Goal: Book appointment/travel/reservation

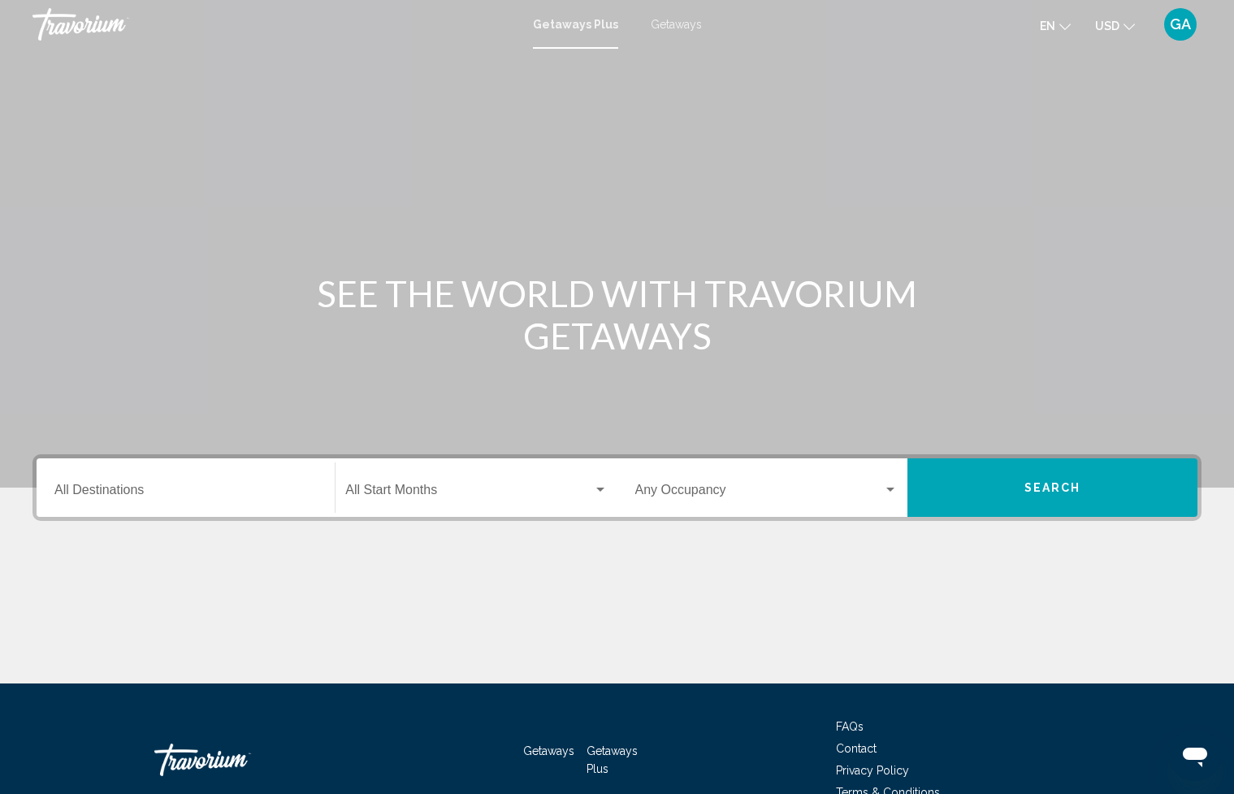
scroll to position [2, 0]
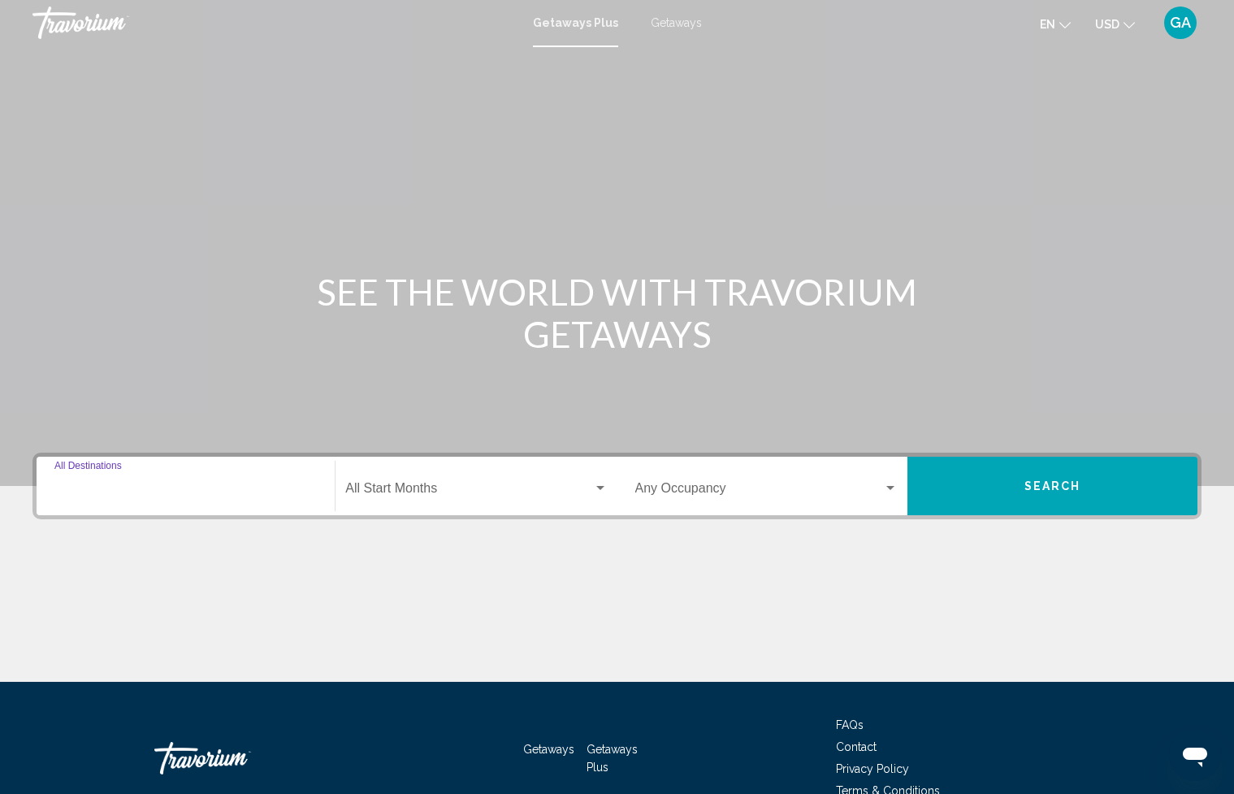
click at [105, 484] on input "Destination All Destinations" at bounding box center [185, 491] width 262 height 15
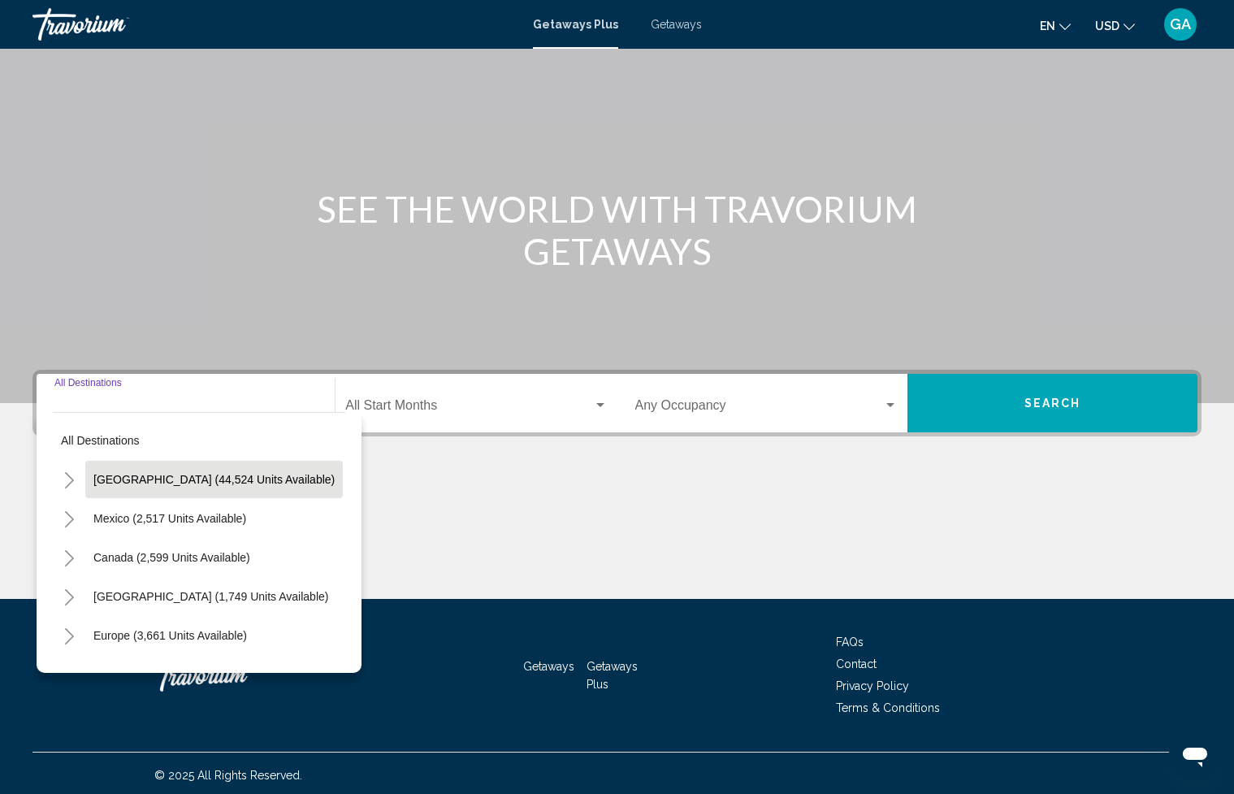
scroll to position [89, 0]
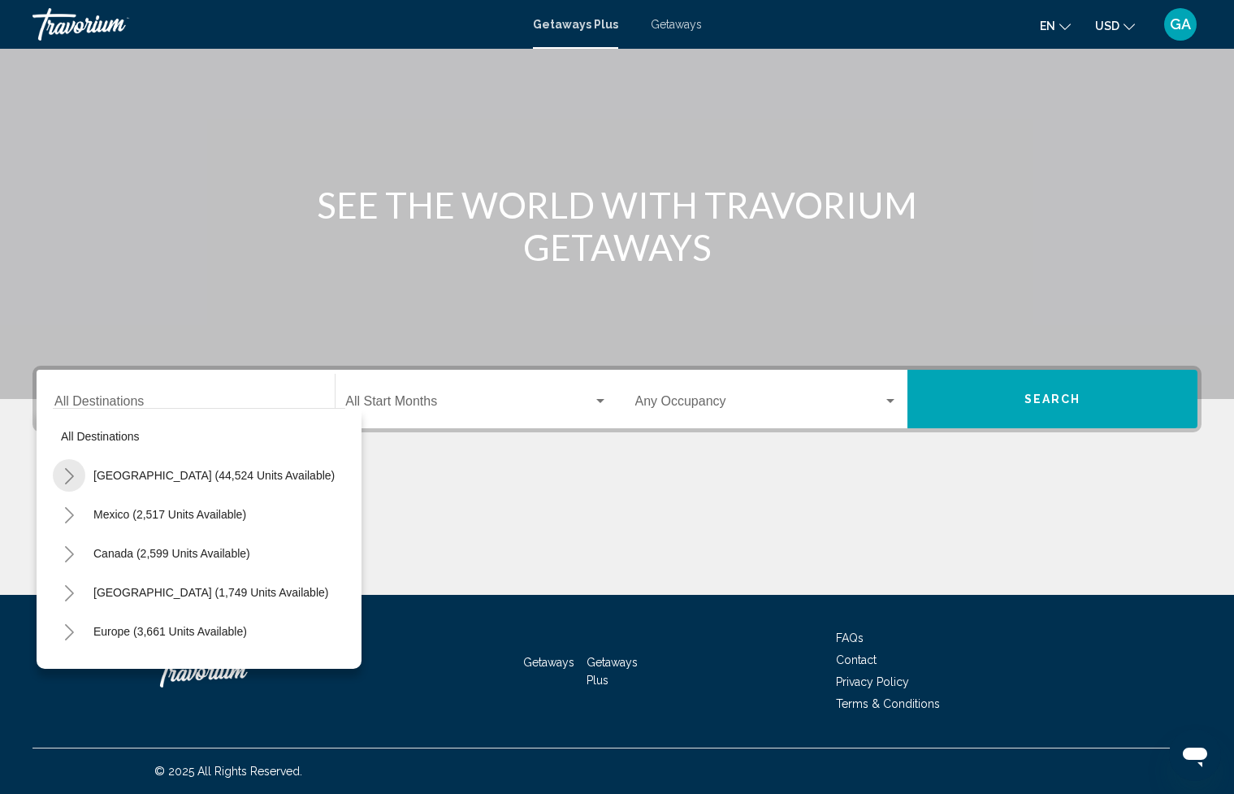
click at [66, 478] on icon "Toggle United States (44,524 units available)" at bounding box center [69, 476] width 12 height 16
click at [196, 562] on button "[US_STATE] (1,089 units available)" at bounding box center [200, 553] width 197 height 37
type input "**********"
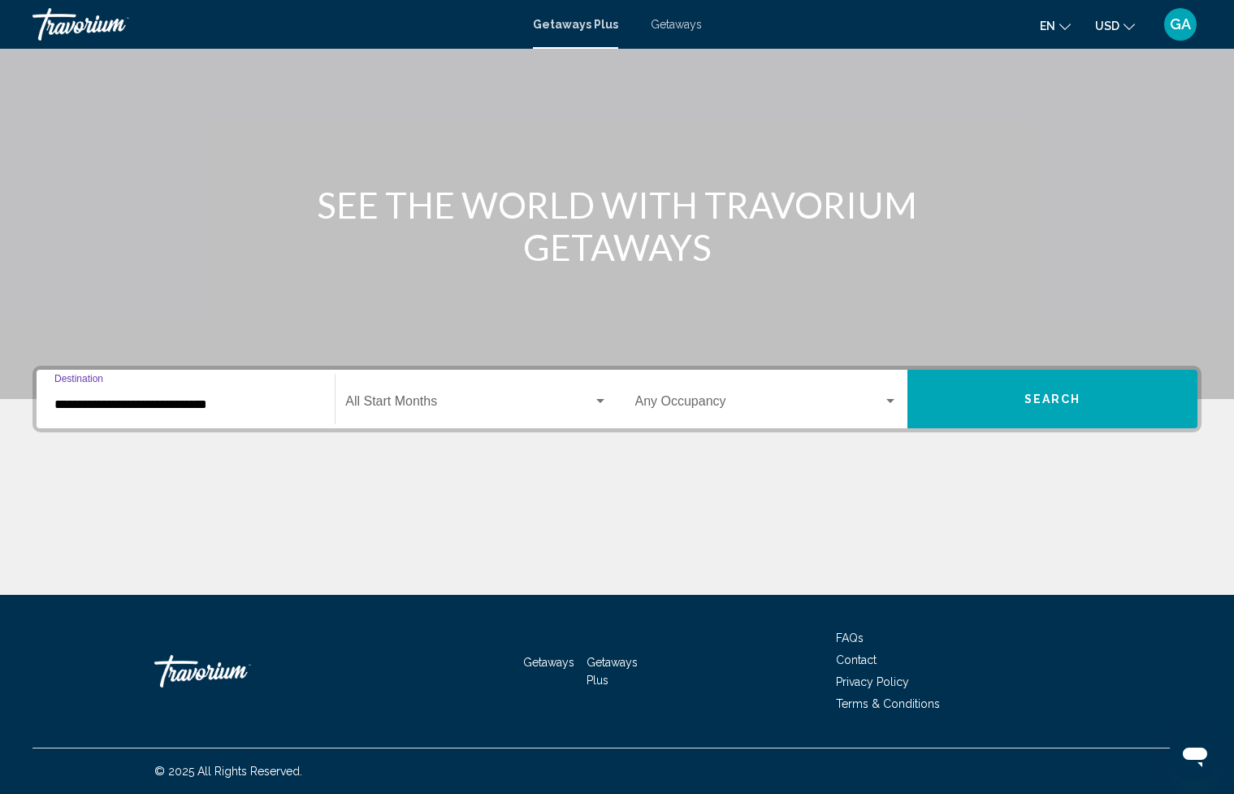
click at [1049, 410] on button "Search" at bounding box center [1053, 399] width 290 height 59
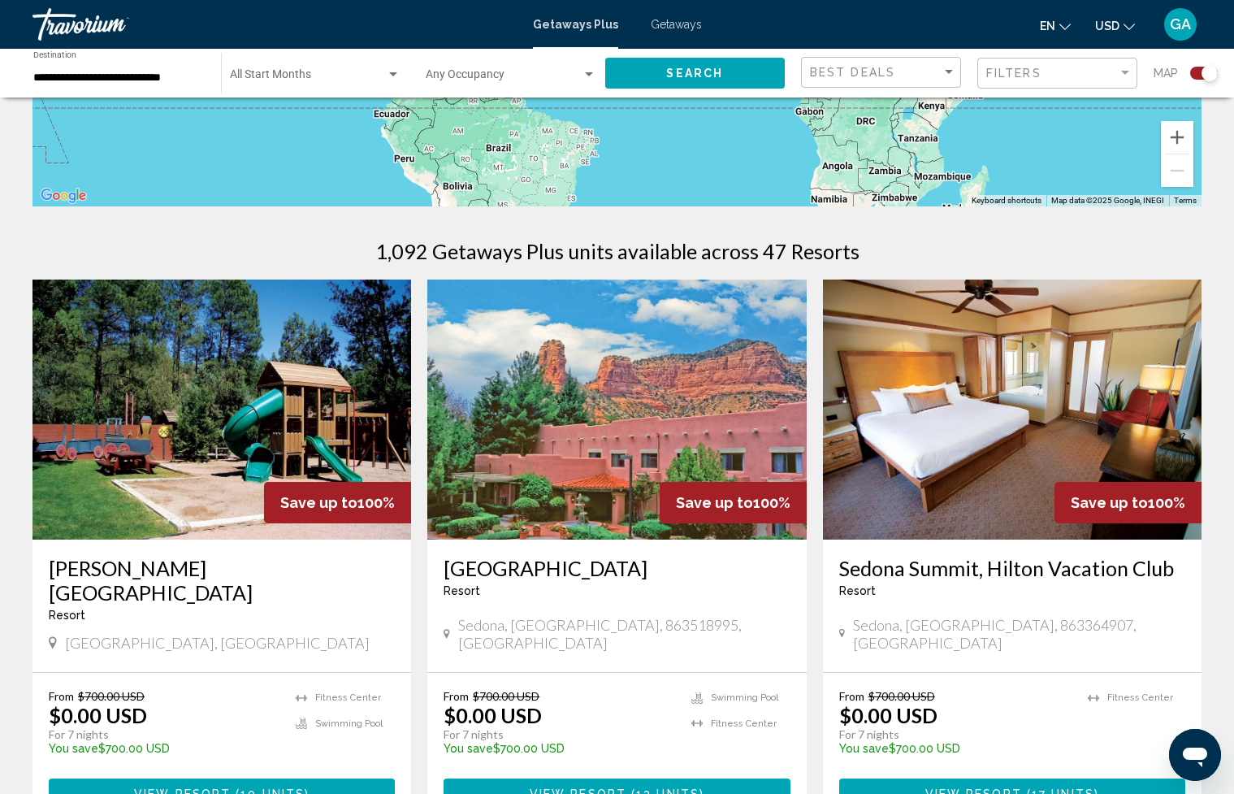
scroll to position [402, 0]
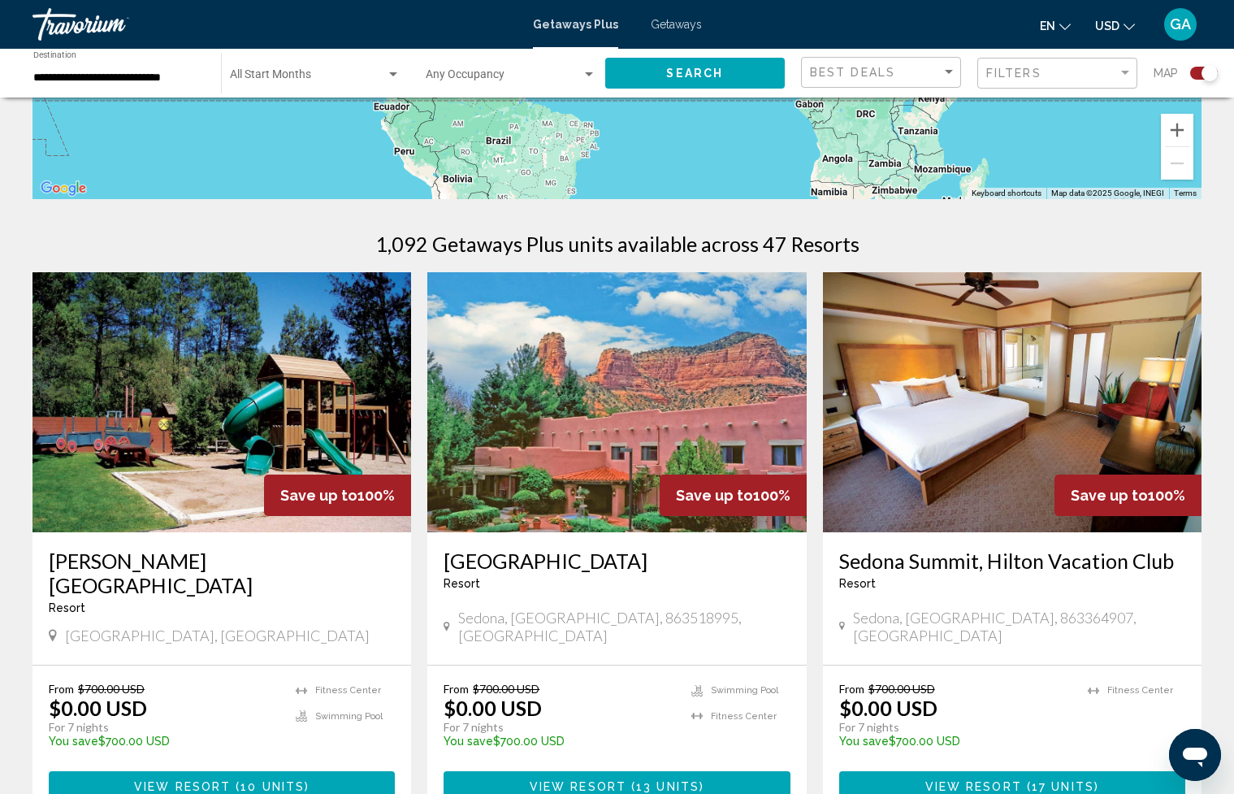
click at [533, 558] on h3 "[GEOGRAPHIC_DATA]" at bounding box center [617, 561] width 346 height 24
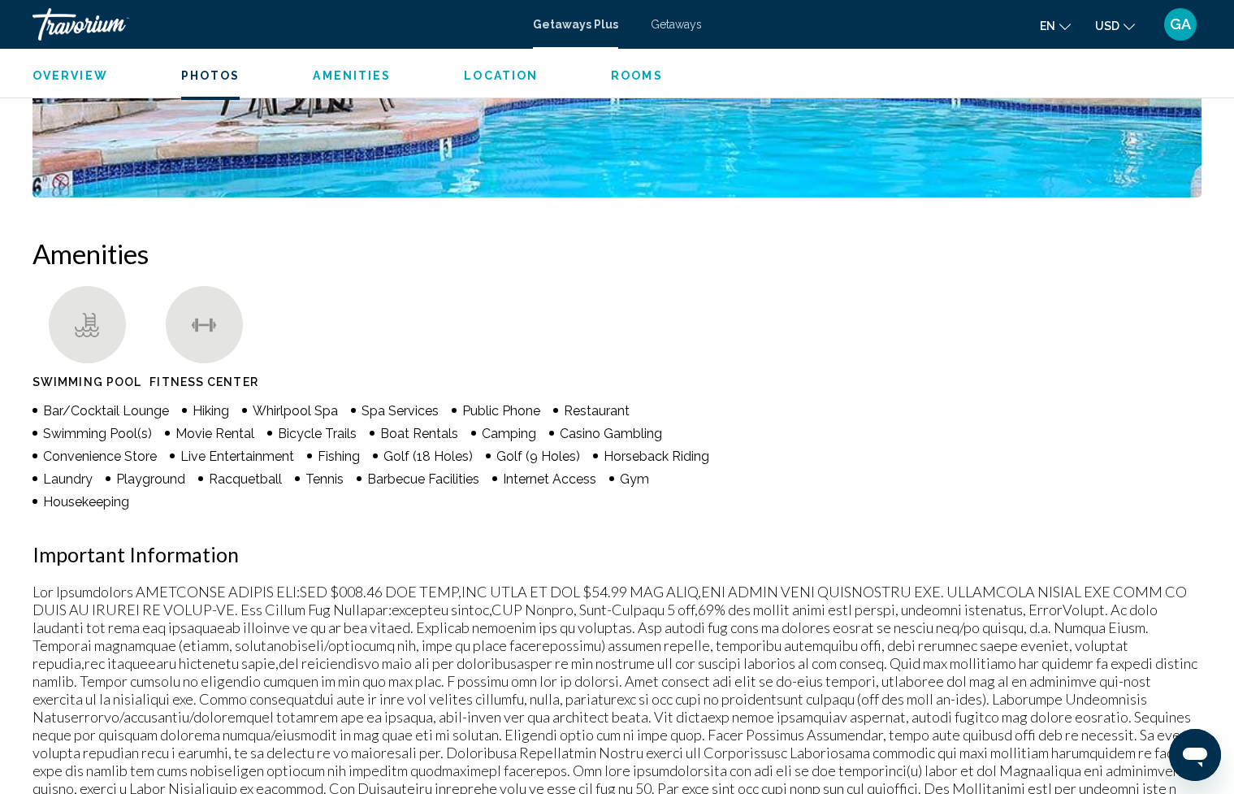
scroll to position [1077, 0]
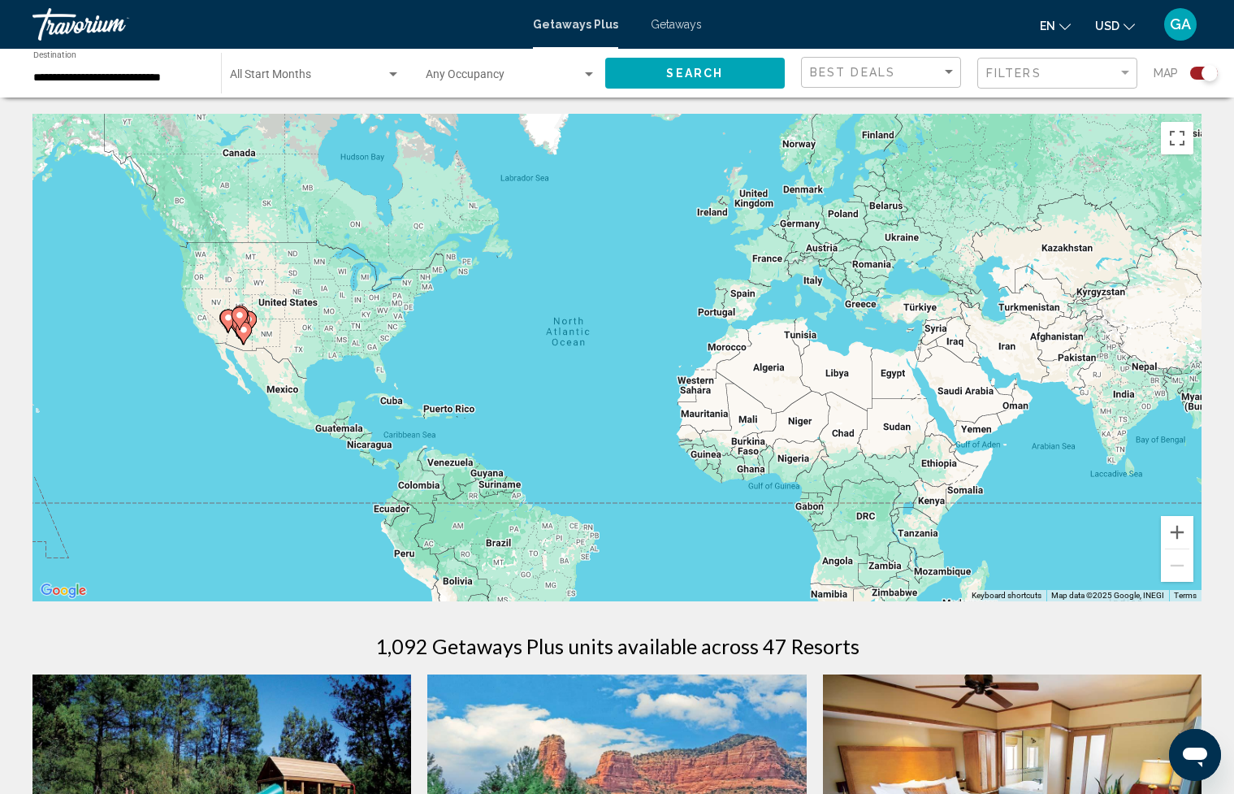
click at [80, 86] on div "**********" at bounding box center [118, 73] width 171 height 45
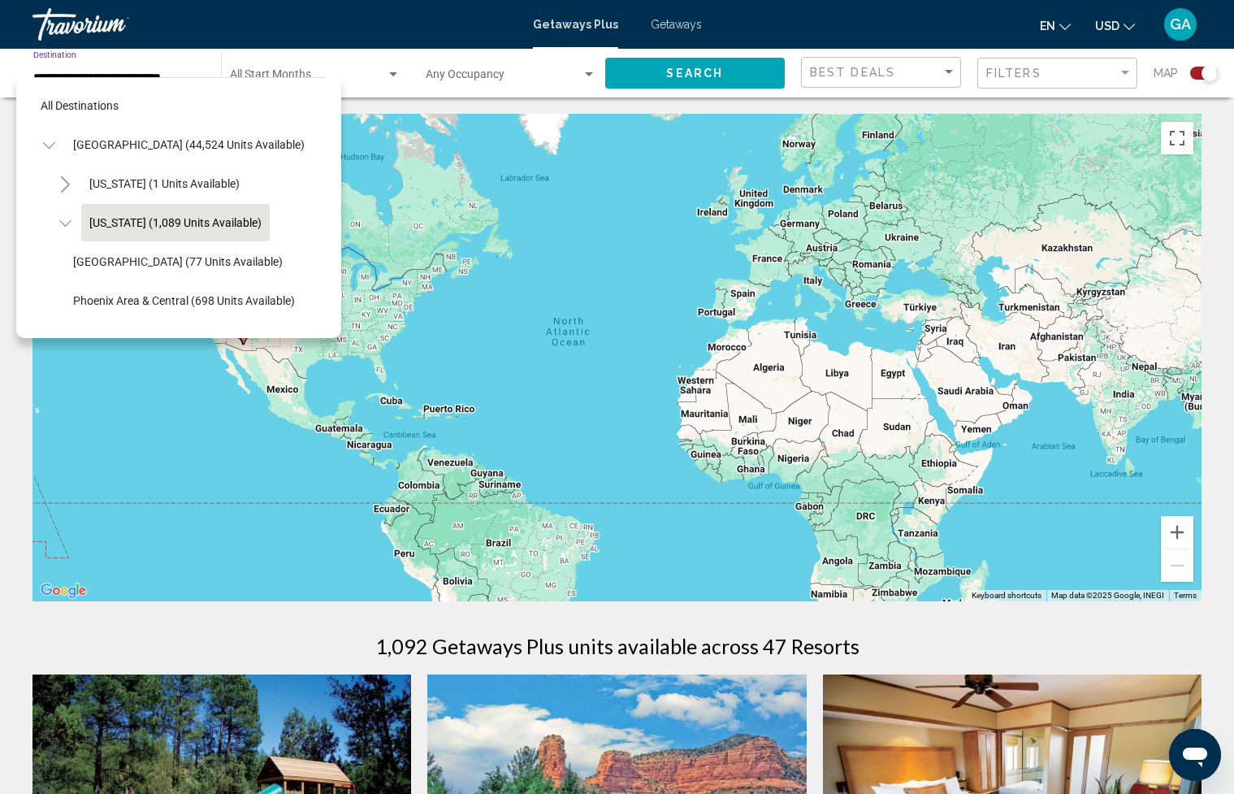
scroll to position [19, 0]
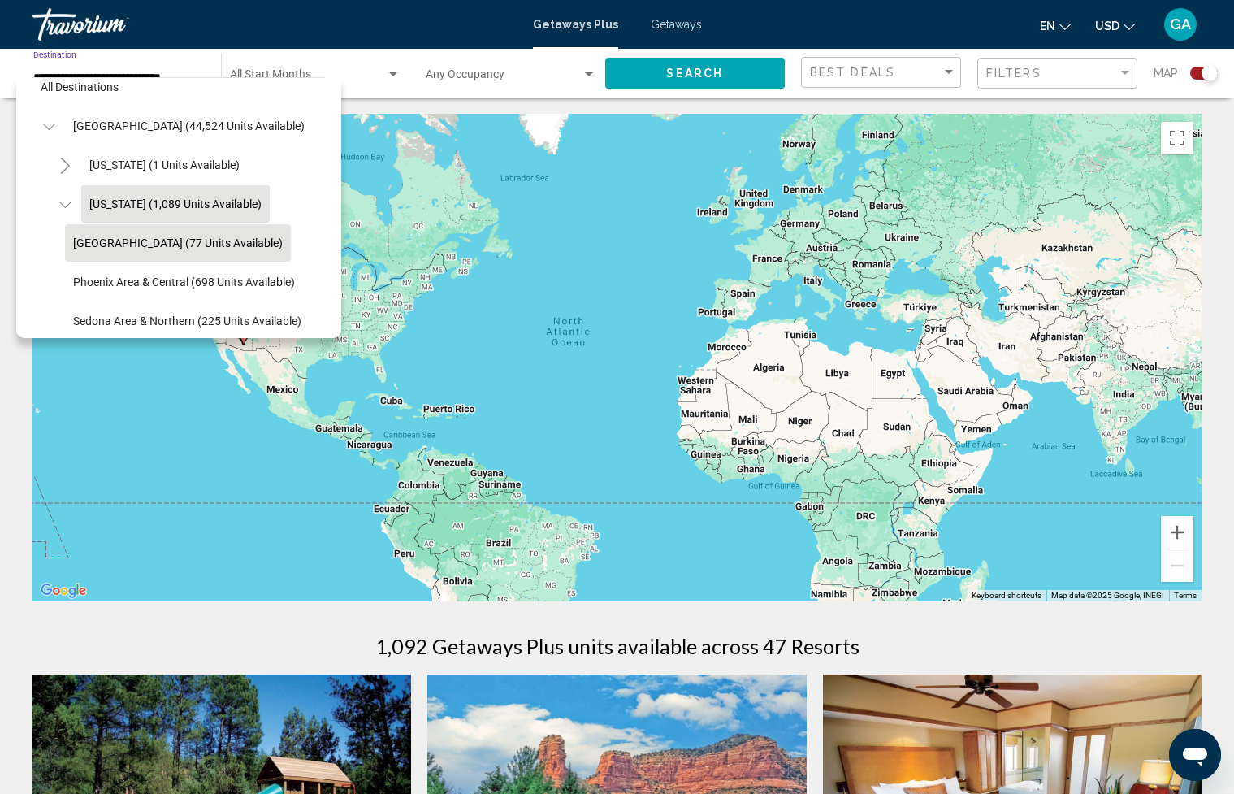
click at [164, 247] on span "[GEOGRAPHIC_DATA] (77 units available)" at bounding box center [178, 242] width 210 height 13
type input "**********"
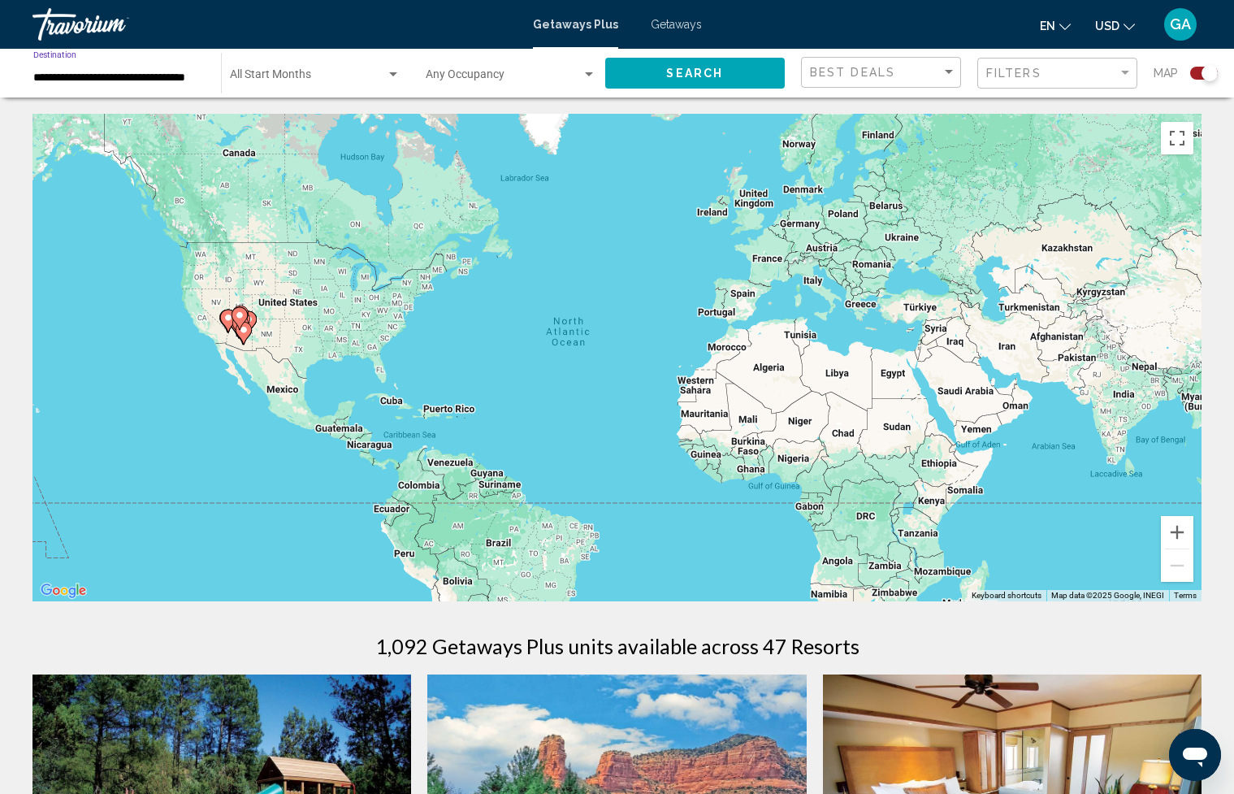
click at [666, 73] on span "Search" at bounding box center [694, 73] width 57 height 13
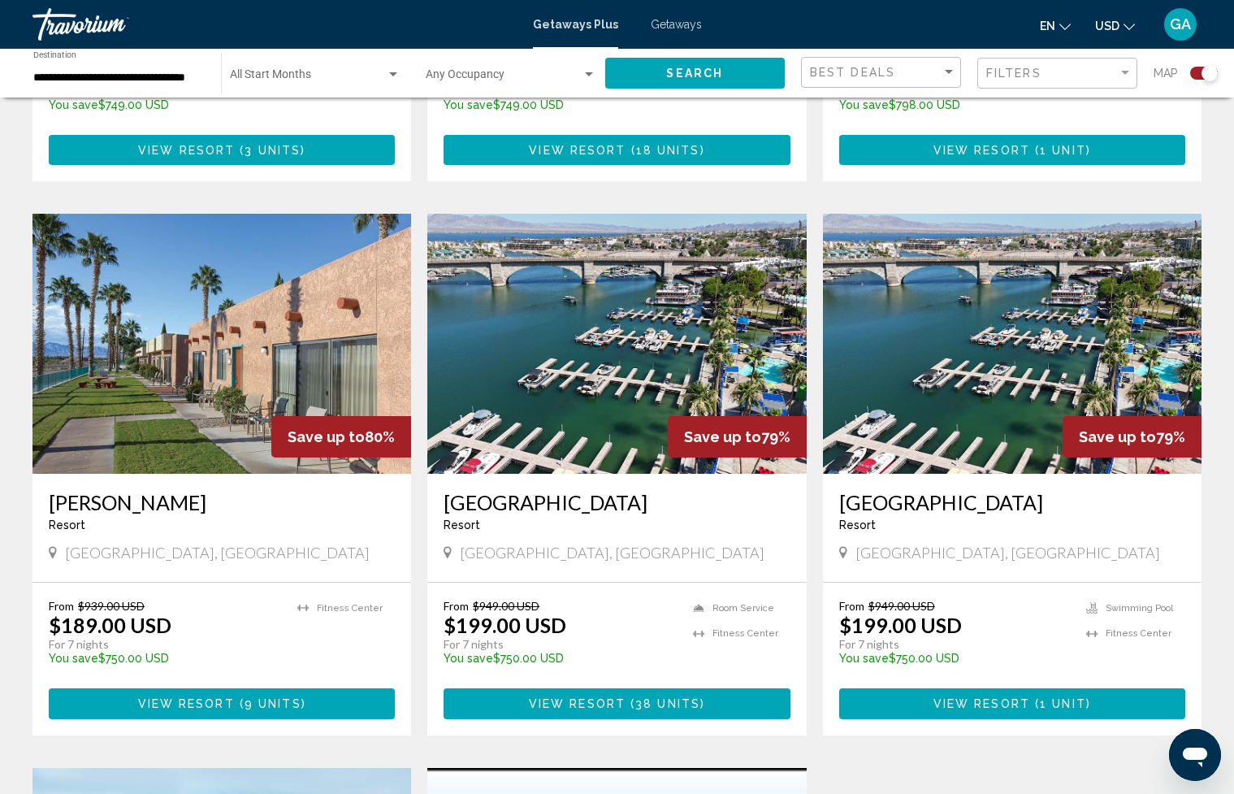
scroll to position [1054, 0]
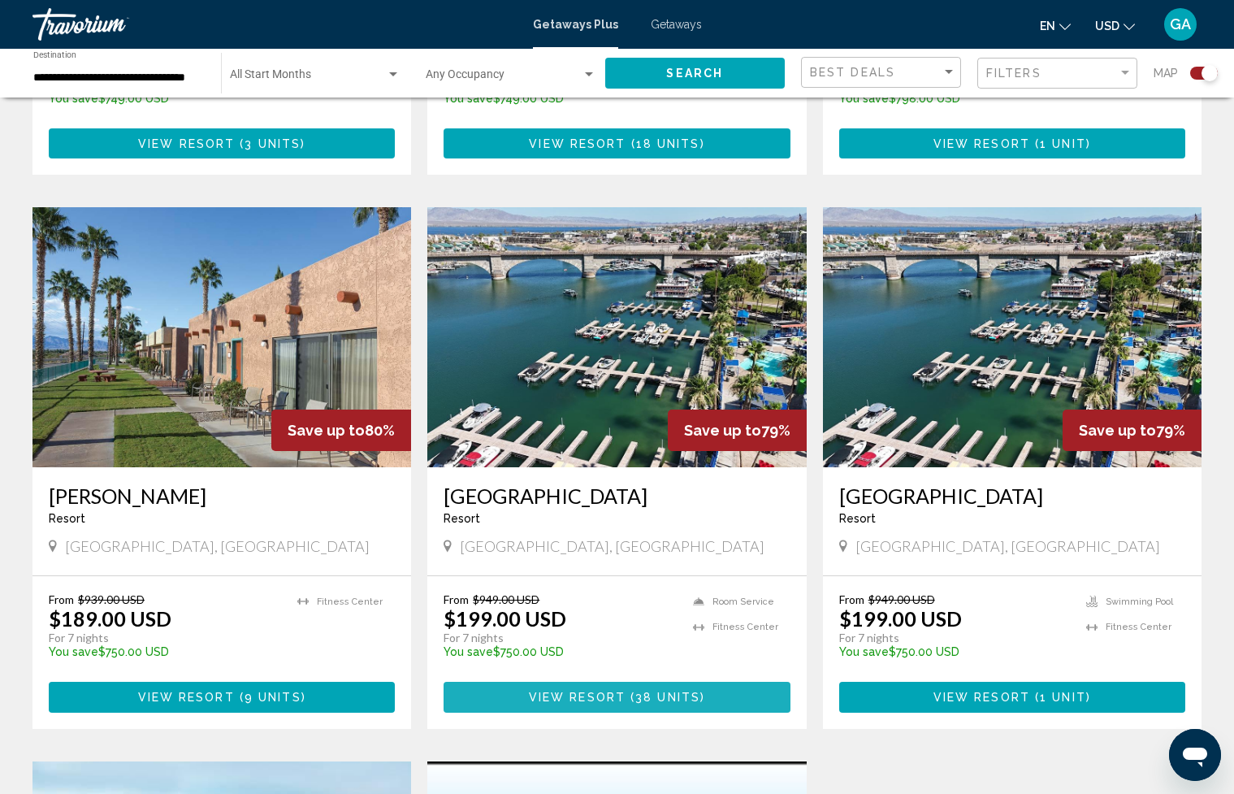
click at [592, 692] on span "View Resort" at bounding box center [577, 698] width 97 height 13
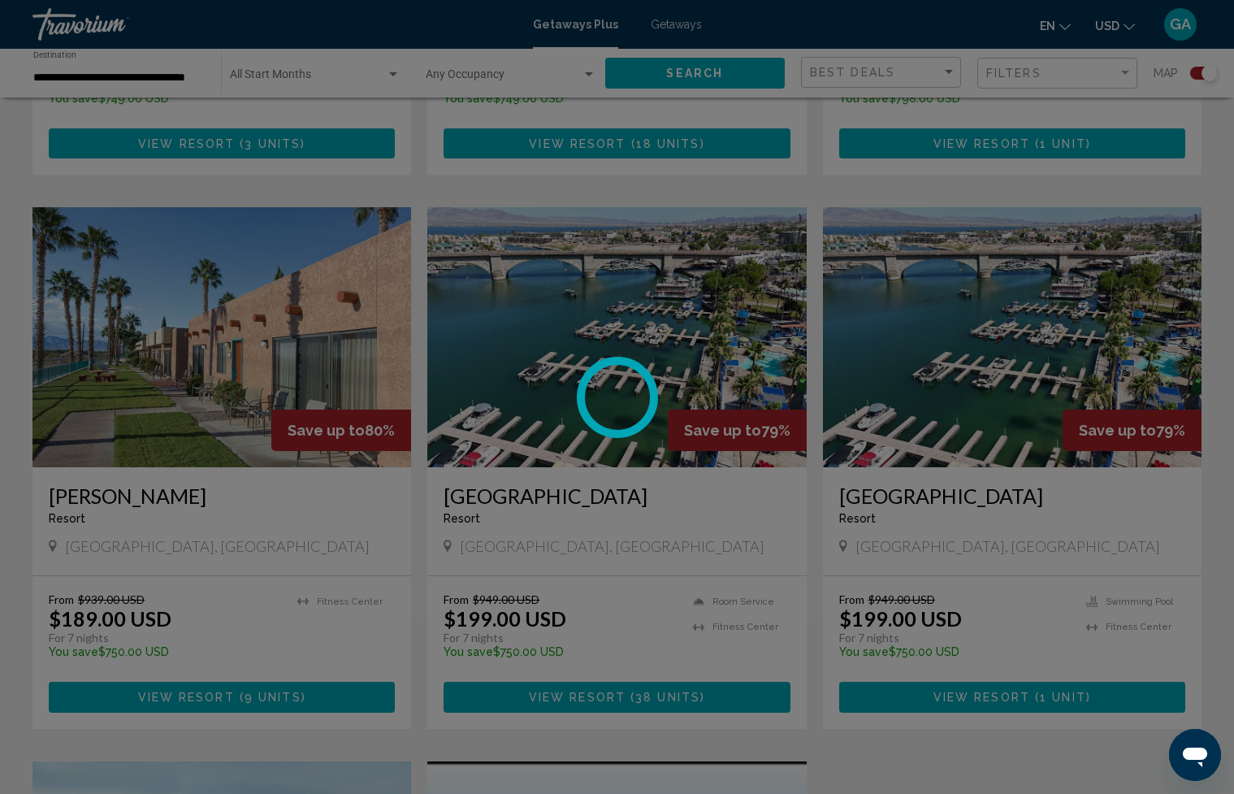
scroll to position [1065, 0]
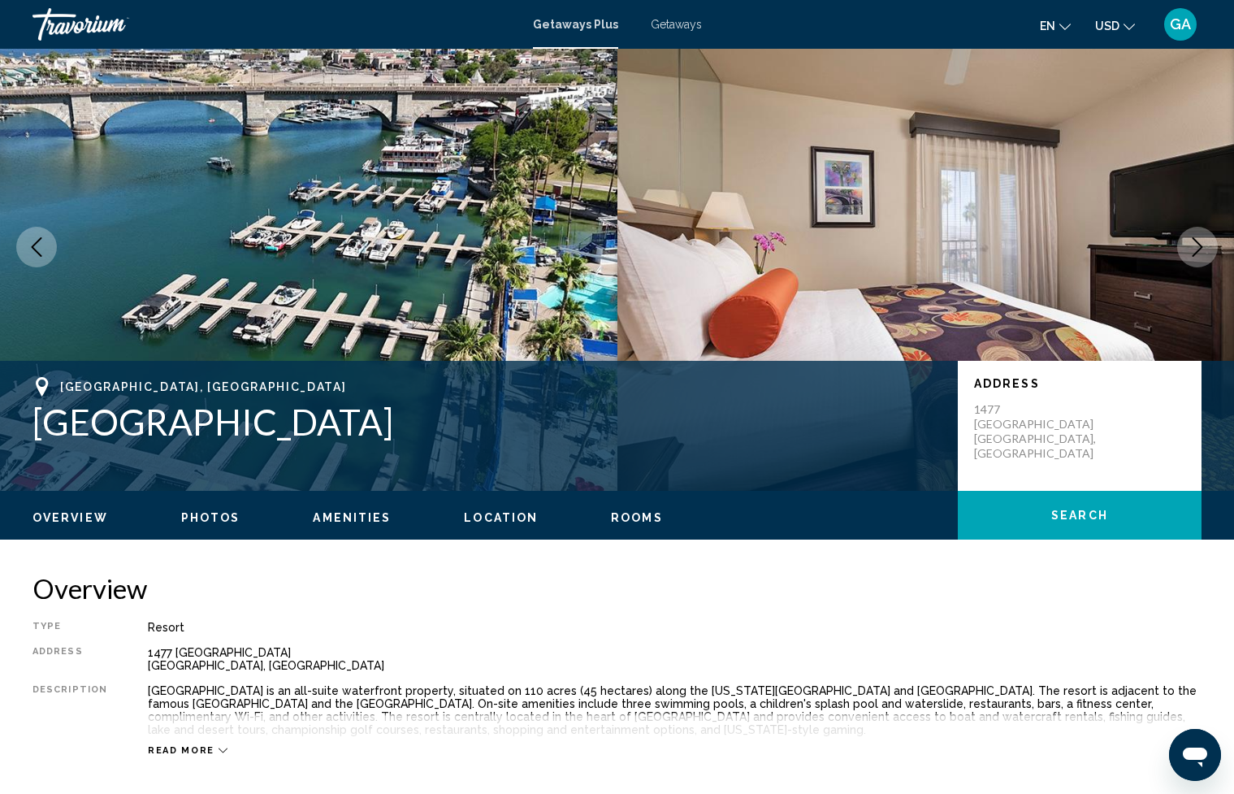
scroll to position [90, 0]
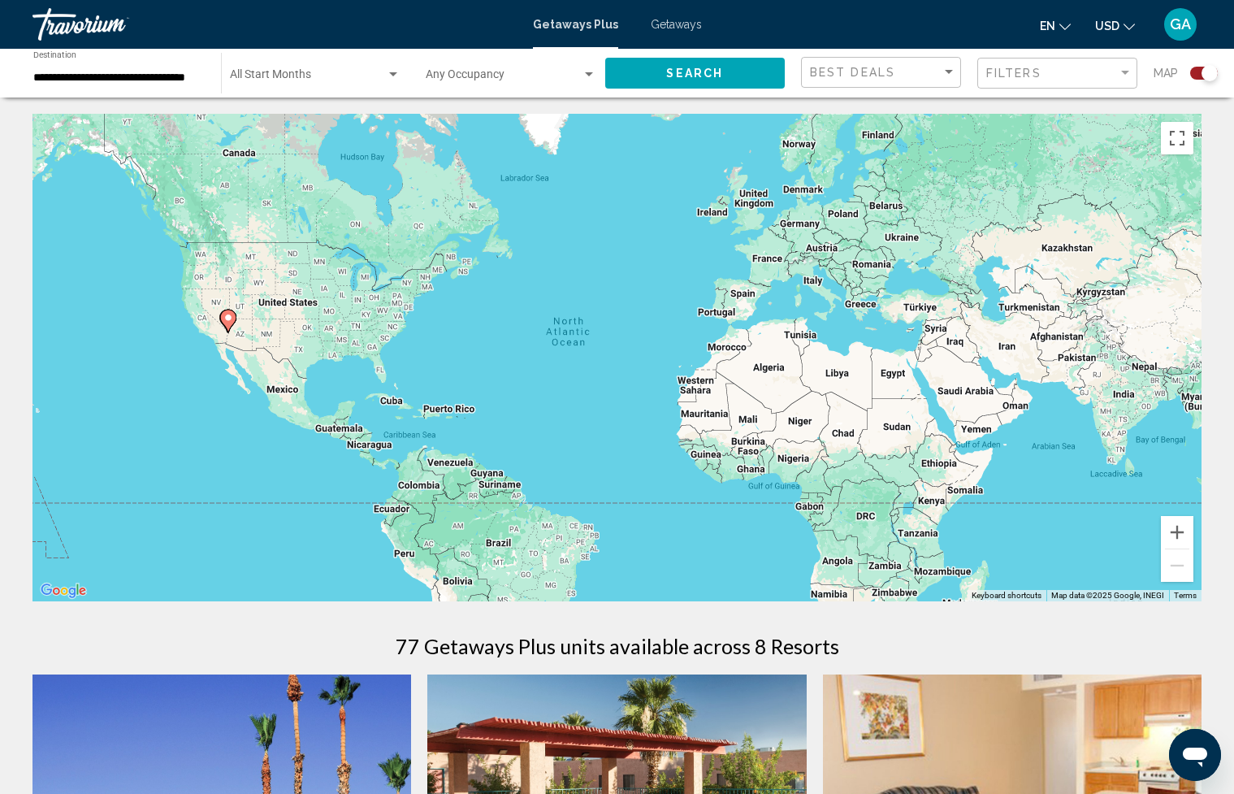
click at [111, 85] on div "**********" at bounding box center [118, 73] width 171 height 45
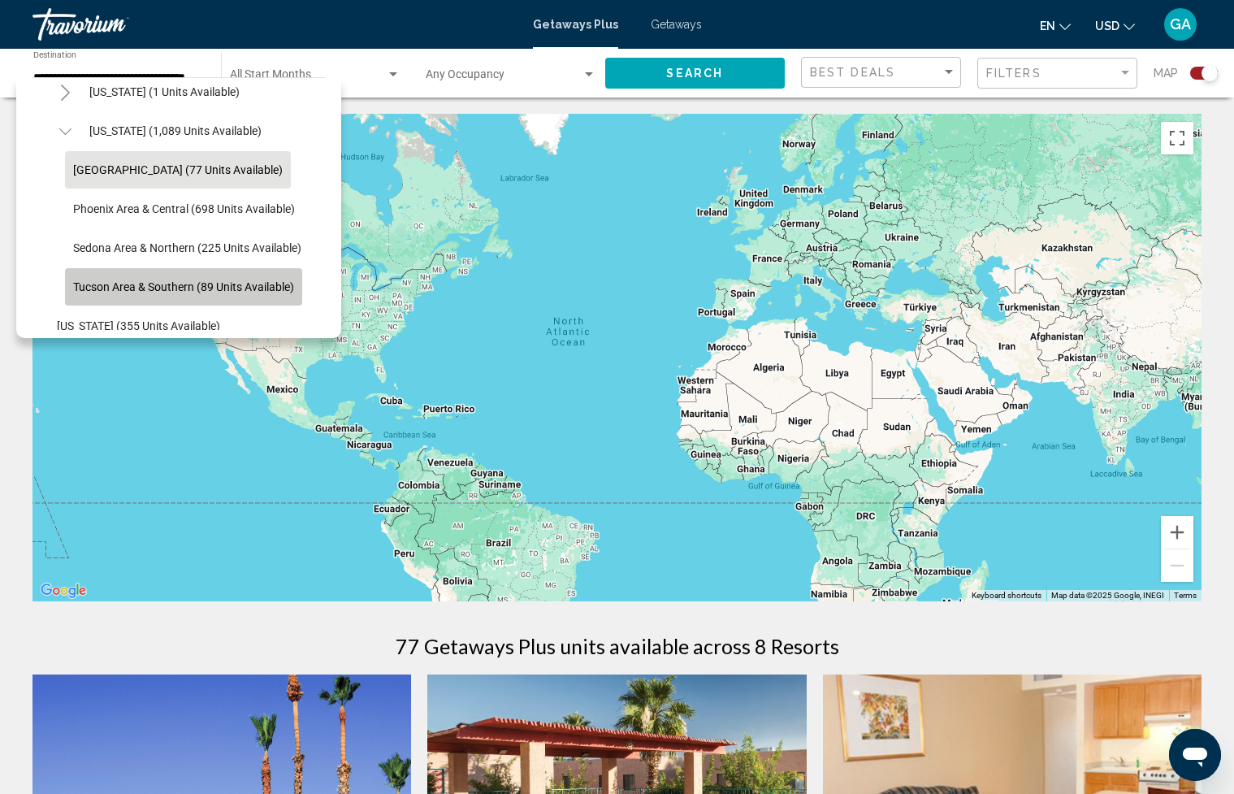
click at [204, 281] on span "Tucson Area & Southern (89 units available)" at bounding box center [183, 286] width 221 height 13
type input "**********"
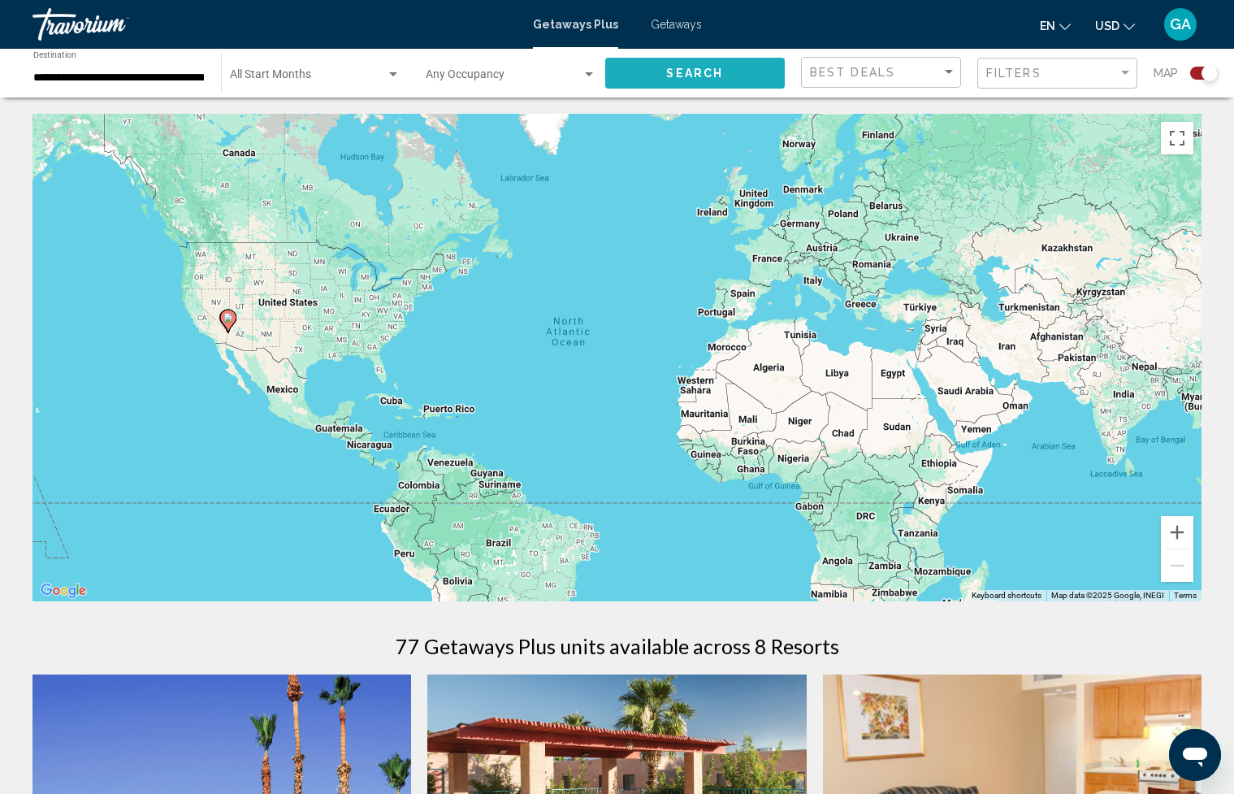
click at [698, 75] on span "Search" at bounding box center [694, 73] width 57 height 13
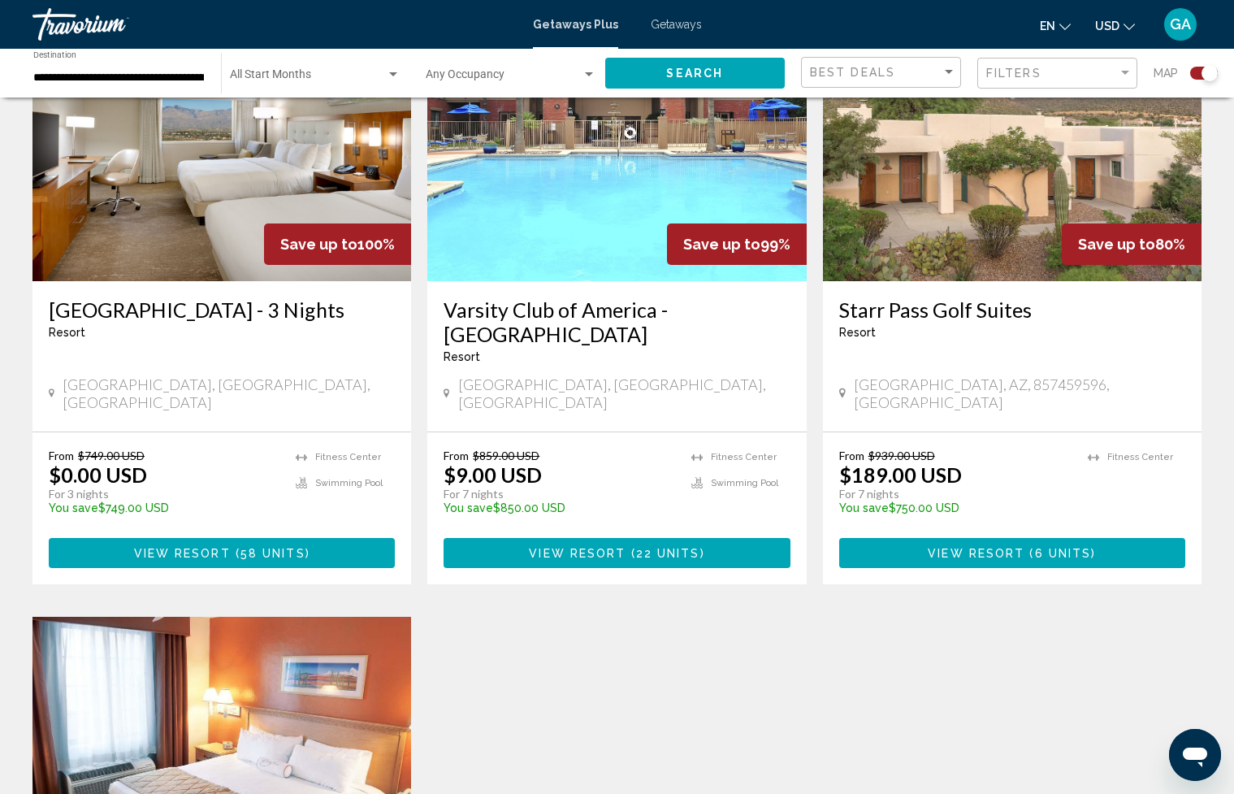
scroll to position [654, 0]
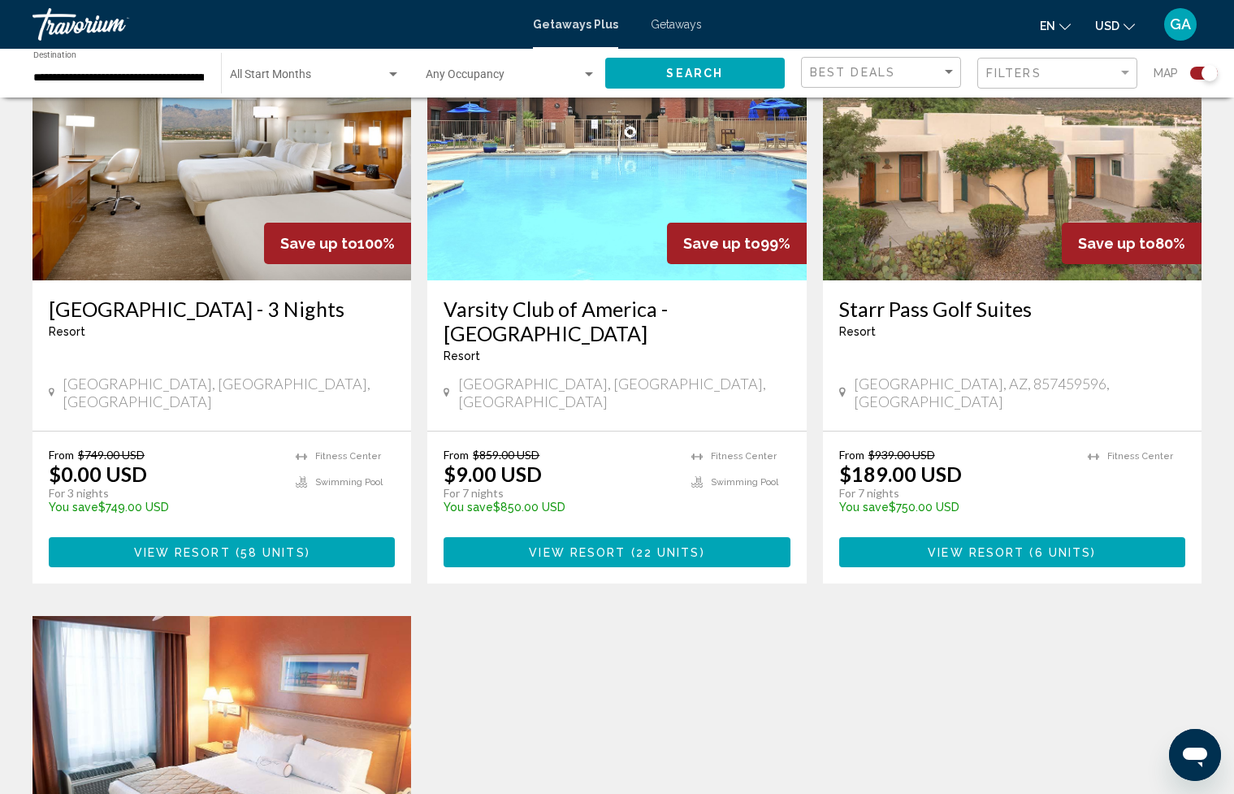
click at [549, 546] on span "View Resort" at bounding box center [577, 552] width 97 height 13
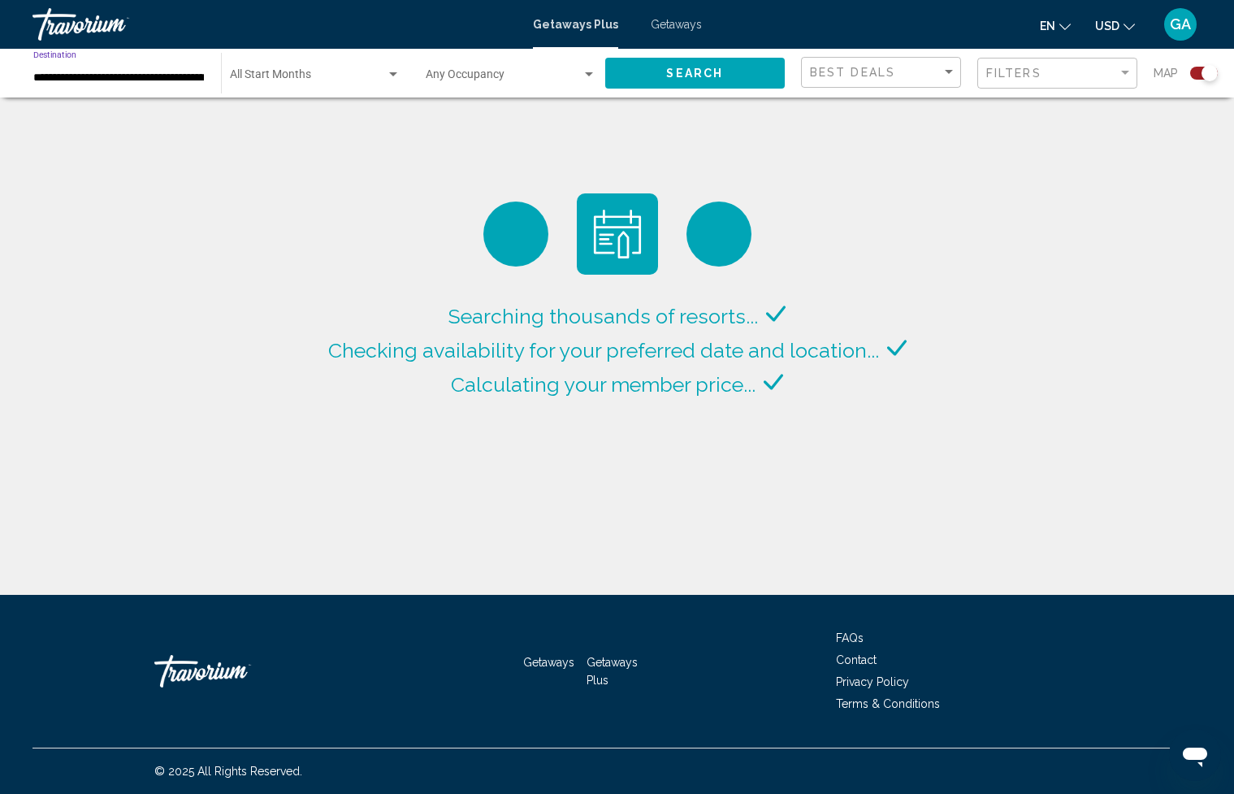
click at [169, 78] on input "**********" at bounding box center [118, 78] width 171 height 13
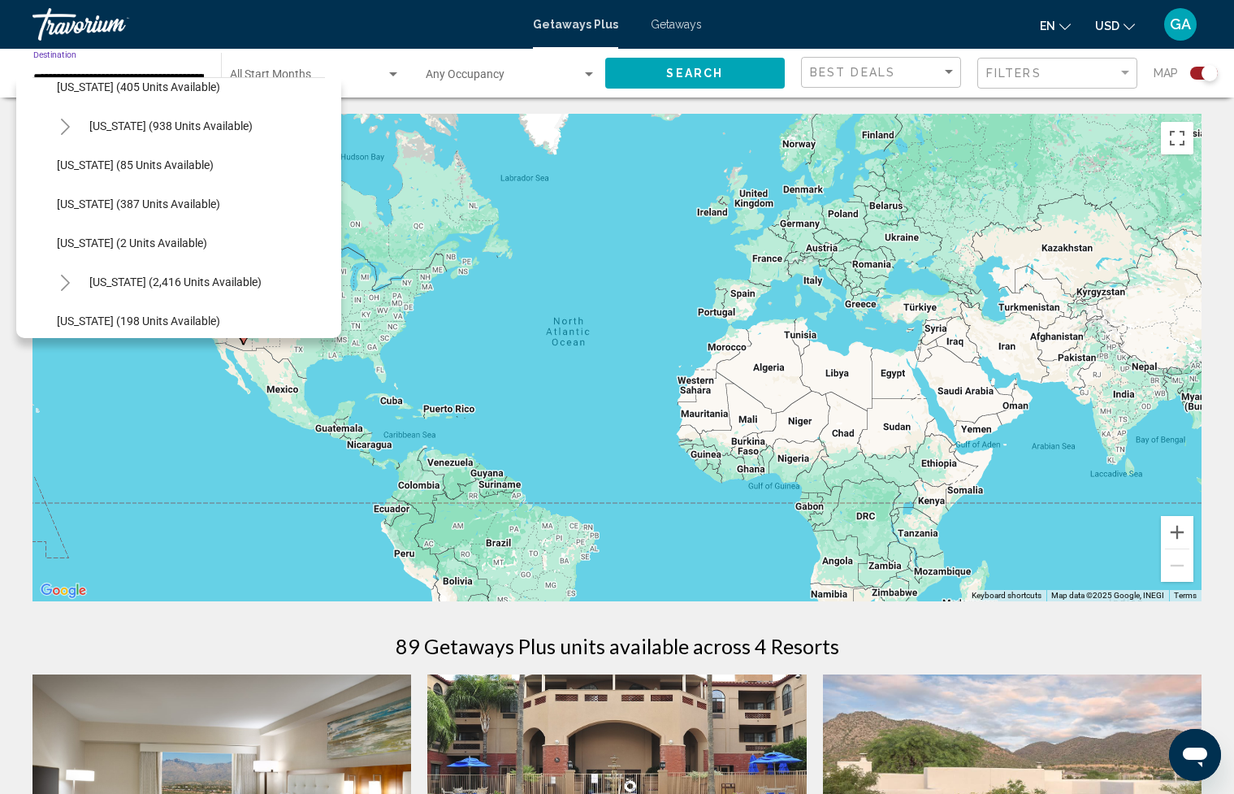
scroll to position [879, 0]
click at [195, 164] on span "[US_STATE] (85 units available)" at bounding box center [135, 162] width 157 height 13
type input "**********"
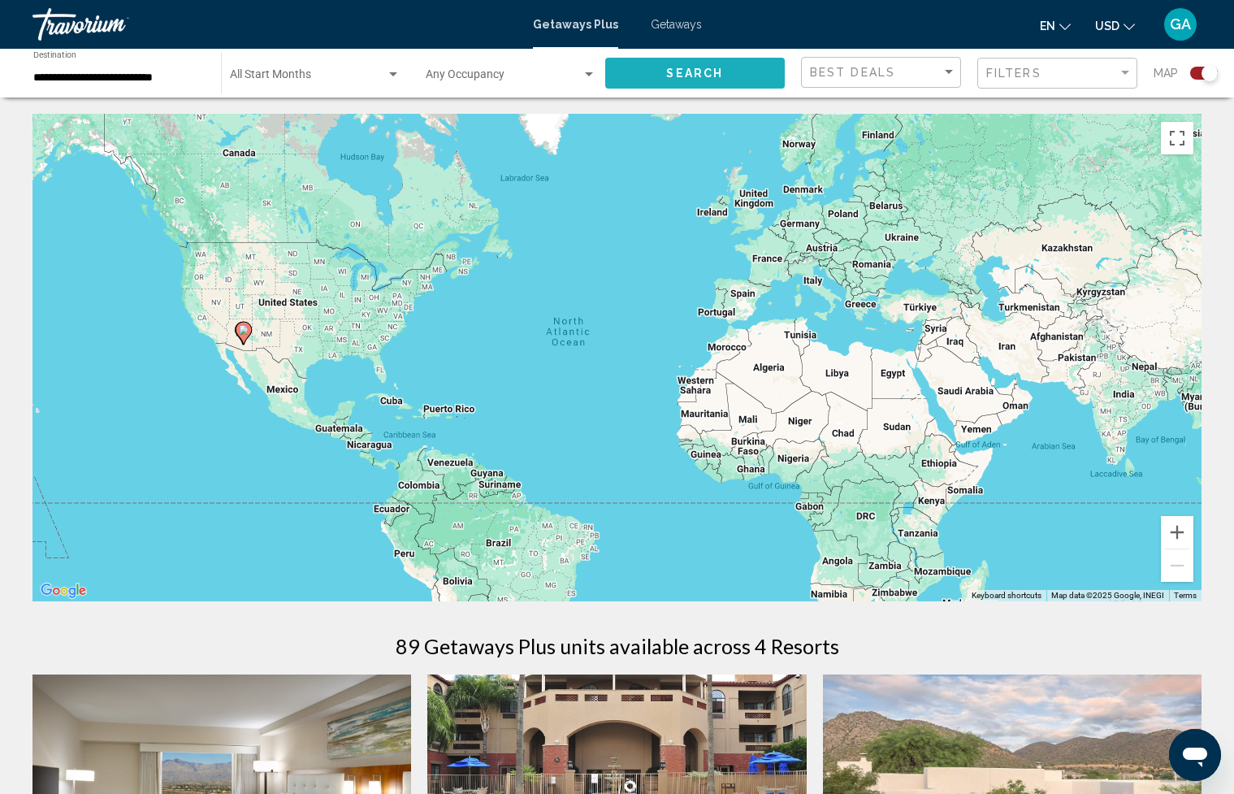
click at [707, 77] on span "Search" at bounding box center [694, 73] width 57 height 13
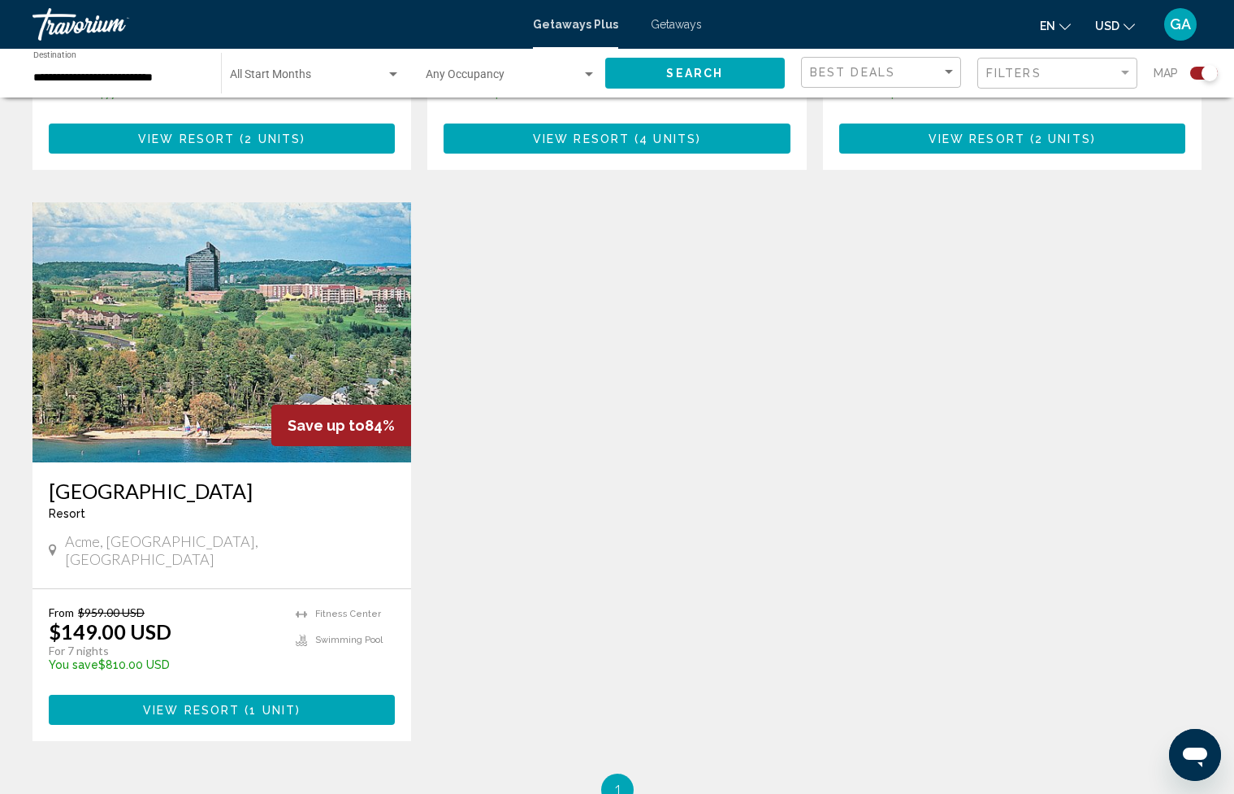
scroll to position [2185, 0]
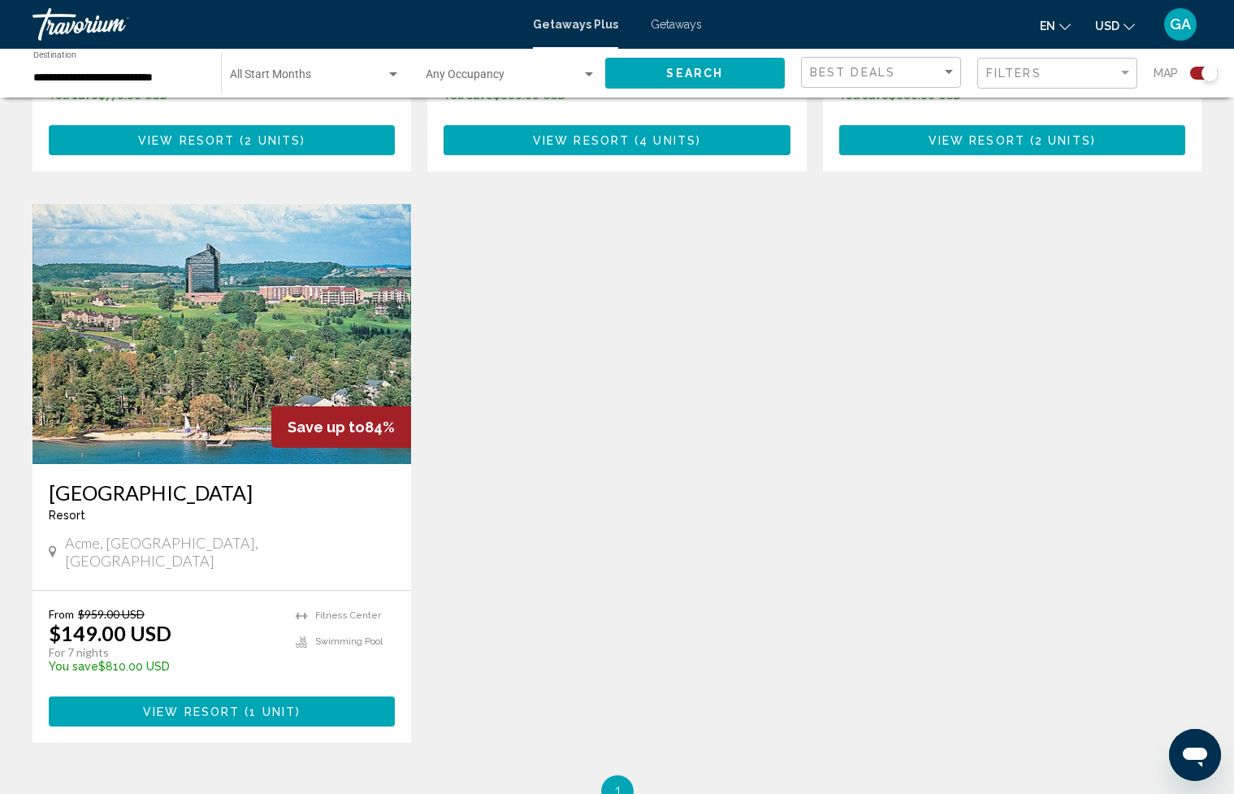
click at [192, 379] on img "Main content" at bounding box center [222, 334] width 379 height 260
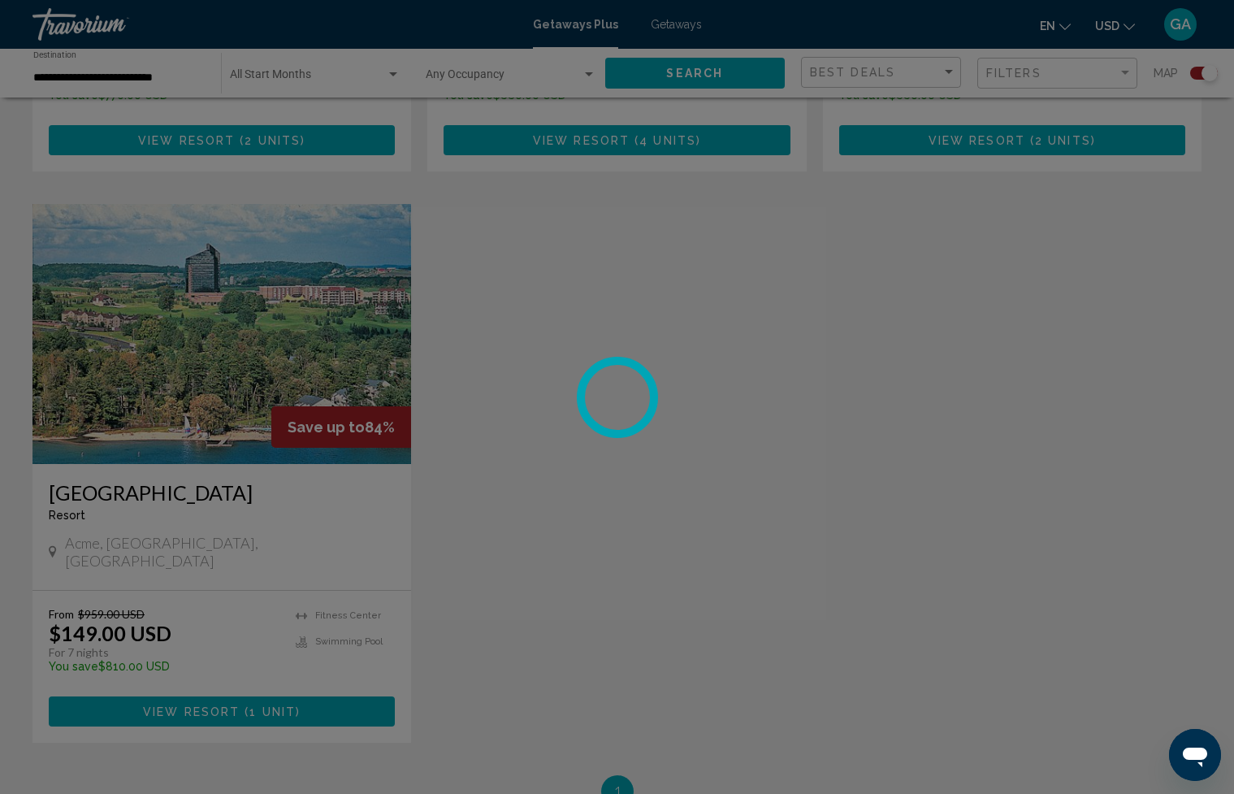
scroll to position [2187, 0]
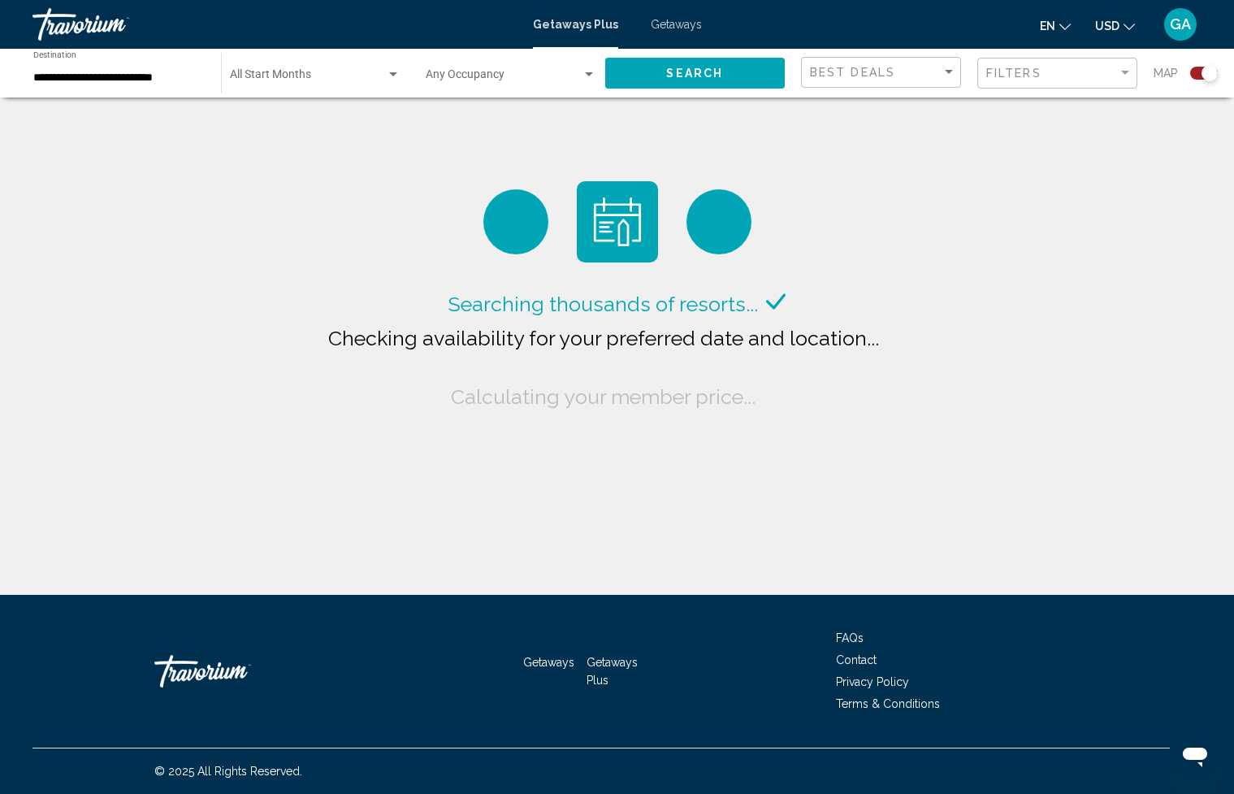
click at [115, 76] on input "**********" at bounding box center [118, 78] width 171 height 13
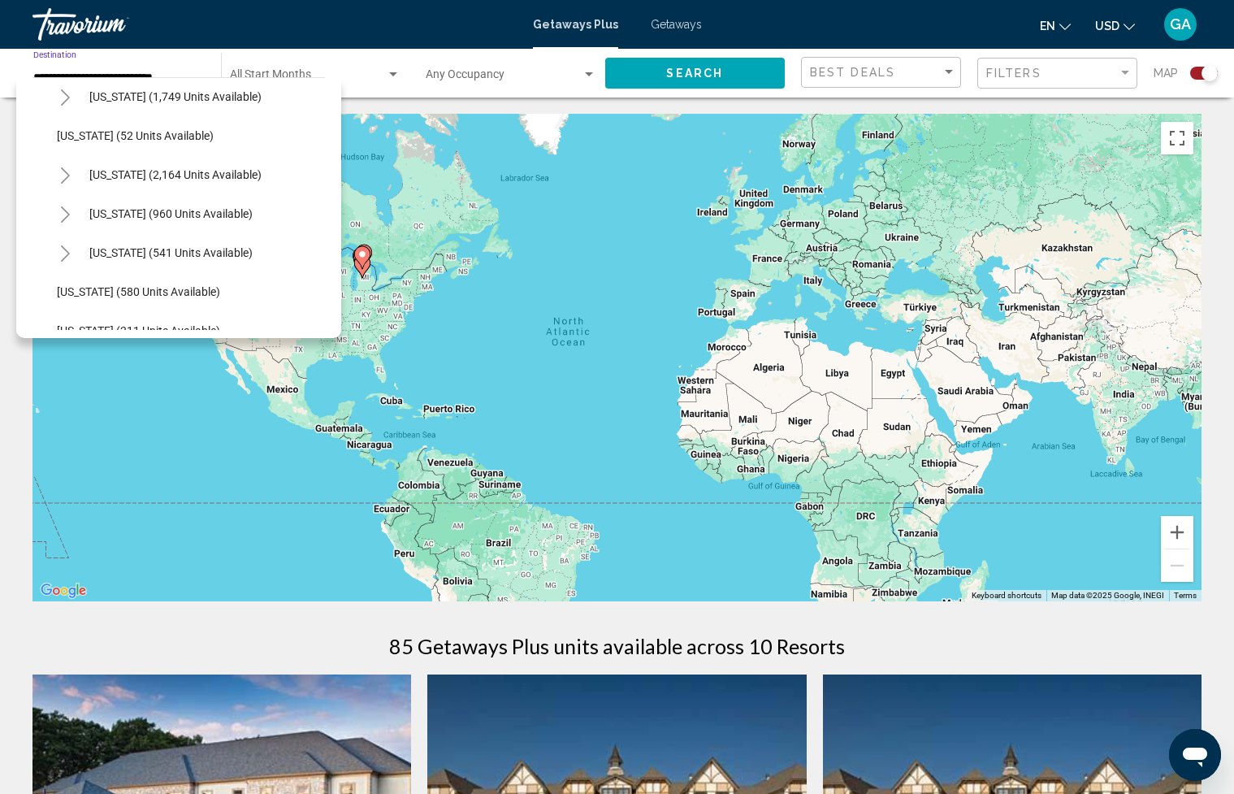
scroll to position [1260, 0]
click at [163, 177] on span "[US_STATE] (2,164 units available)" at bounding box center [175, 171] width 172 height 13
type input "**********"
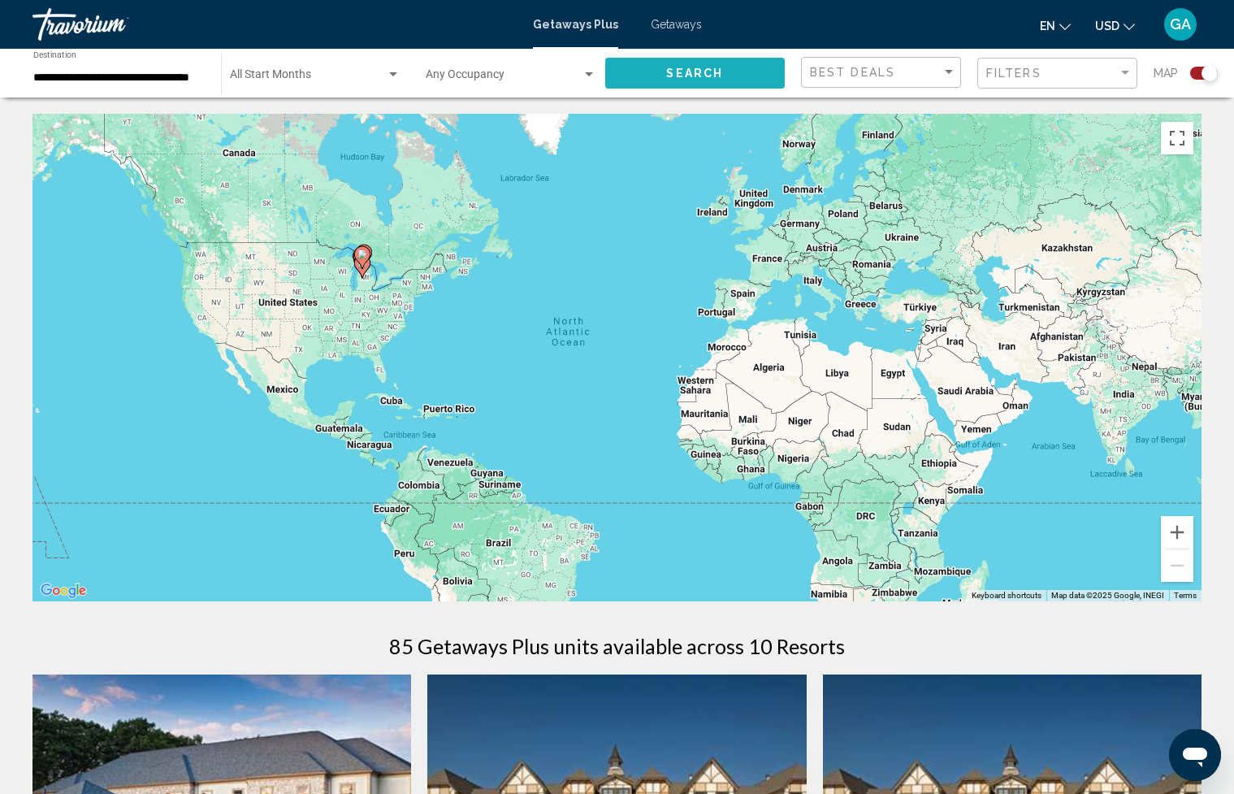
click at [718, 72] on span "Search" at bounding box center [694, 73] width 57 height 13
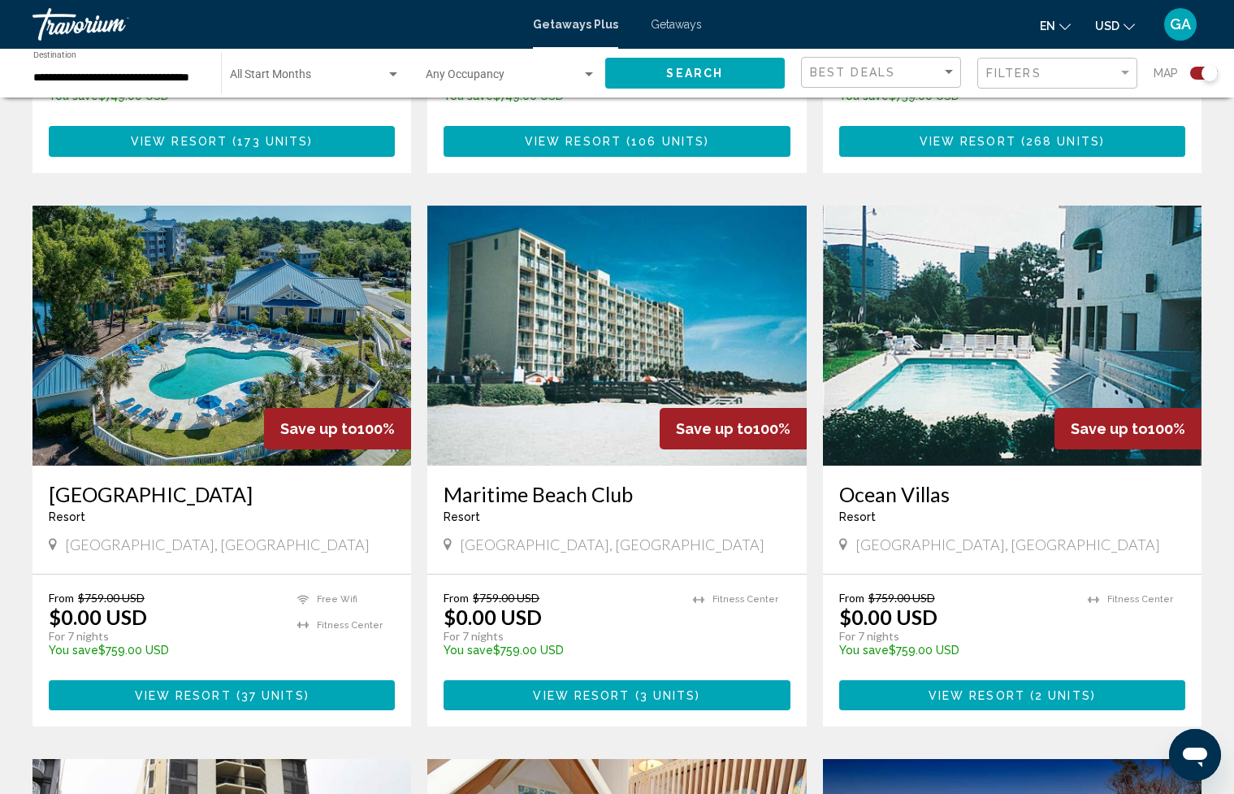
scroll to position [1603, 0]
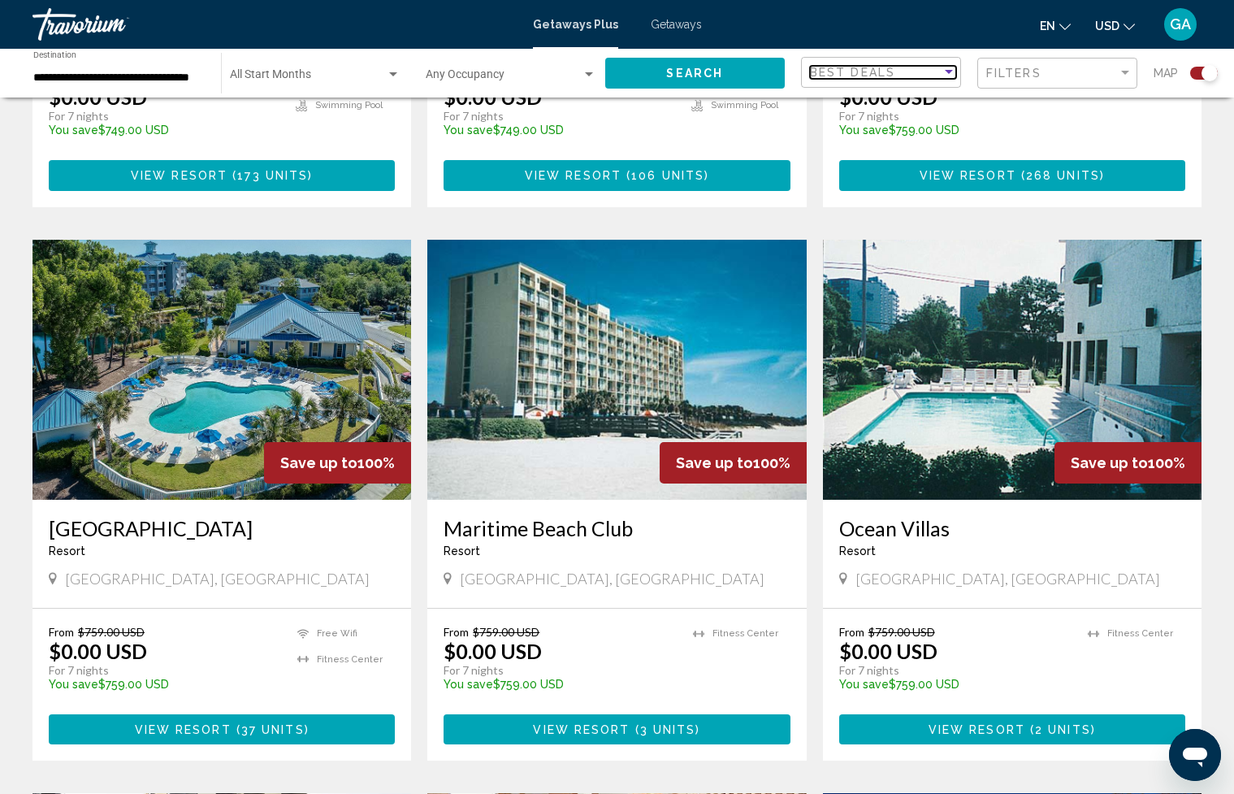
click at [954, 71] on div "Sort by" at bounding box center [949, 72] width 15 height 13
click at [1019, 72] on div at bounding box center [617, 397] width 1234 height 794
click at [932, 79] on mat-select "Best Deals" at bounding box center [883, 73] width 146 height 14
click at [872, 140] on span "Highest Price" at bounding box center [843, 140] width 67 height 13
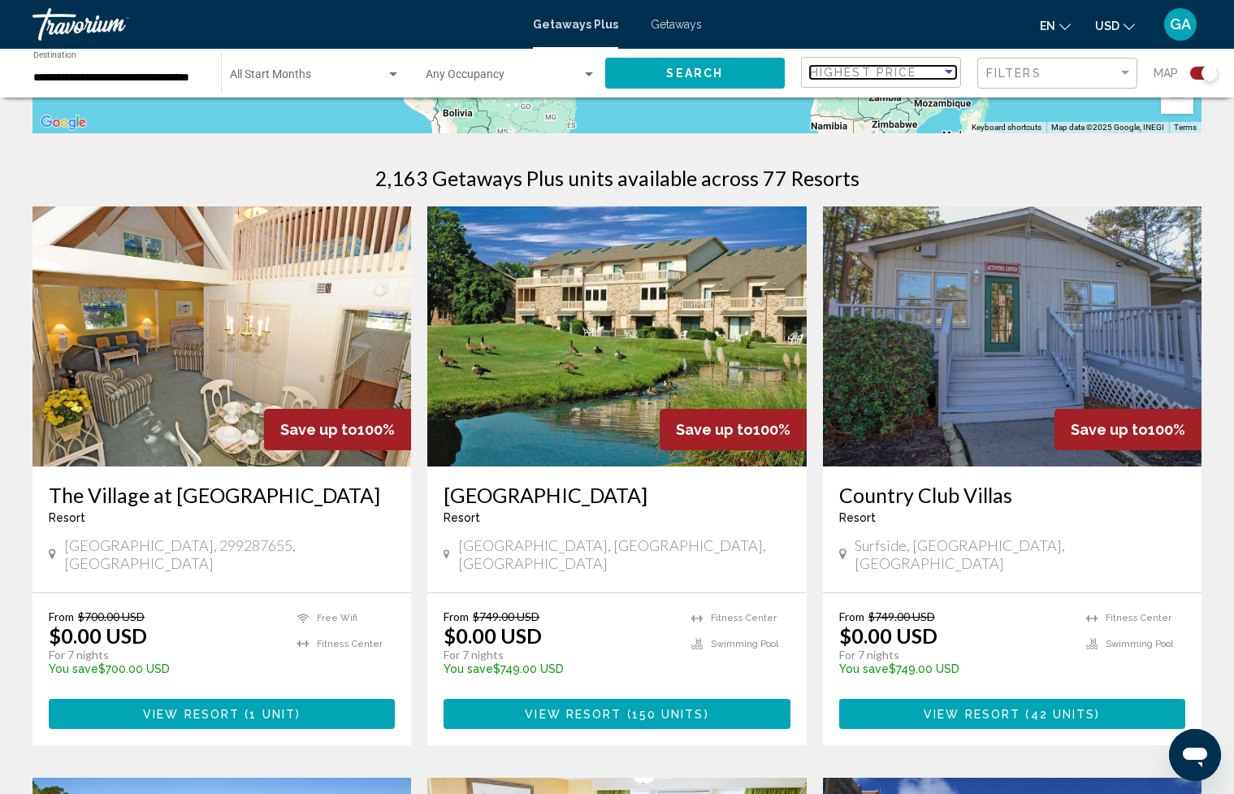
scroll to position [0, 0]
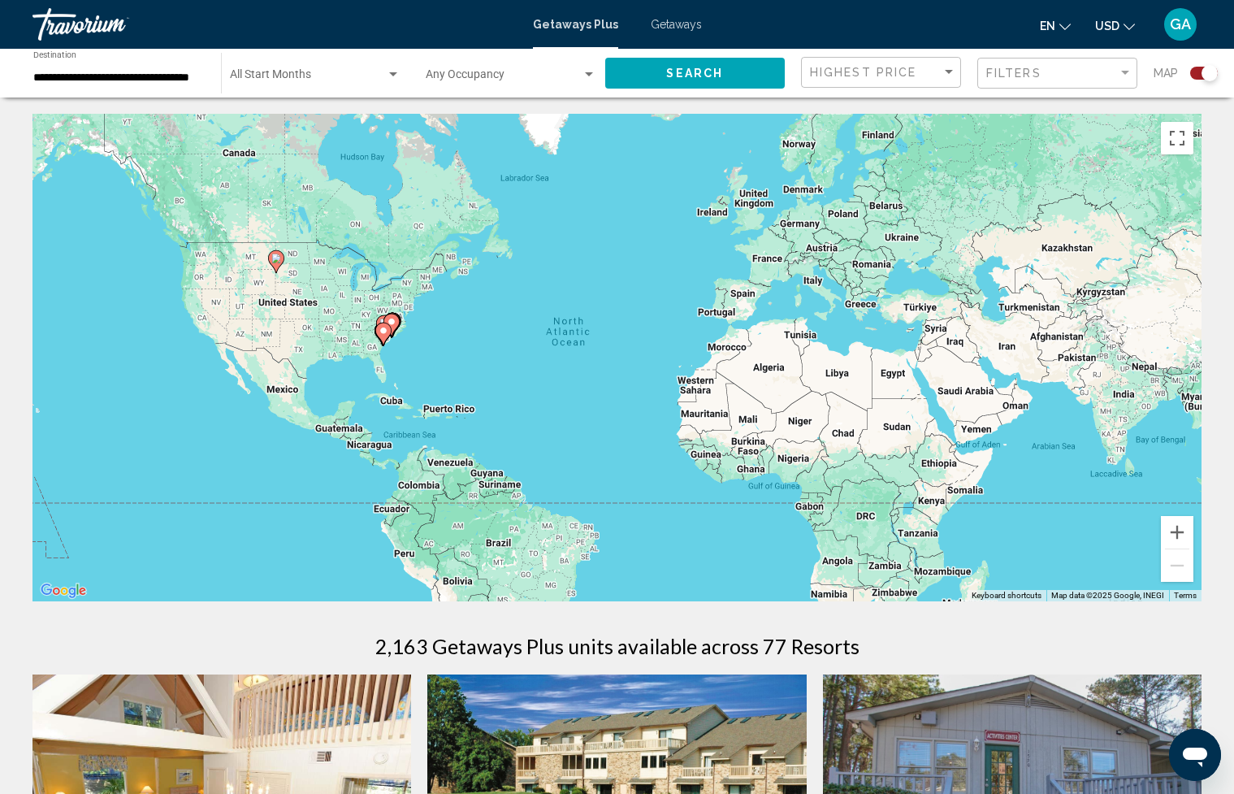
click at [397, 342] on div "To activate drag with keyboard, press Alt + Enter. Once in keyboard drag state,…" at bounding box center [617, 358] width 1169 height 488
click at [394, 342] on div "To activate drag with keyboard, press Alt + Enter. Once in keyboard drag state,…" at bounding box center [617, 358] width 1169 height 488
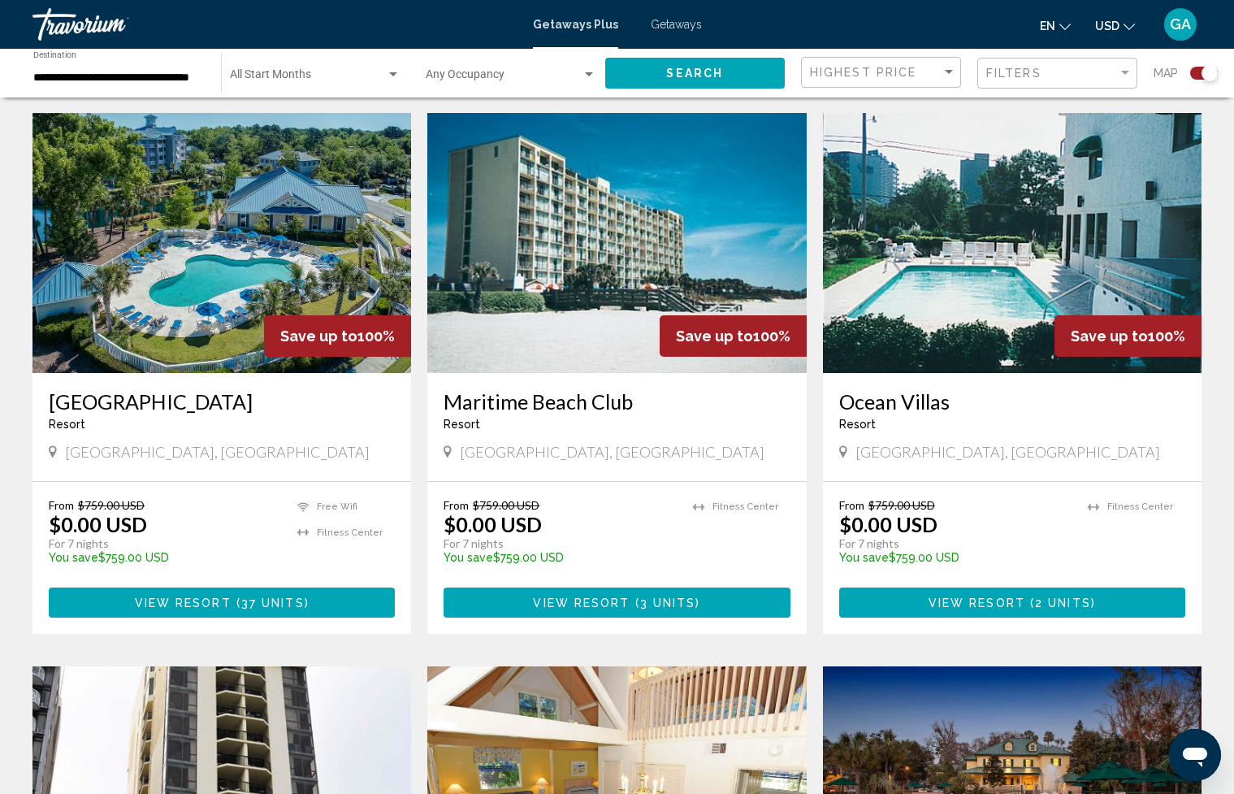
scroll to position [1730, 0]
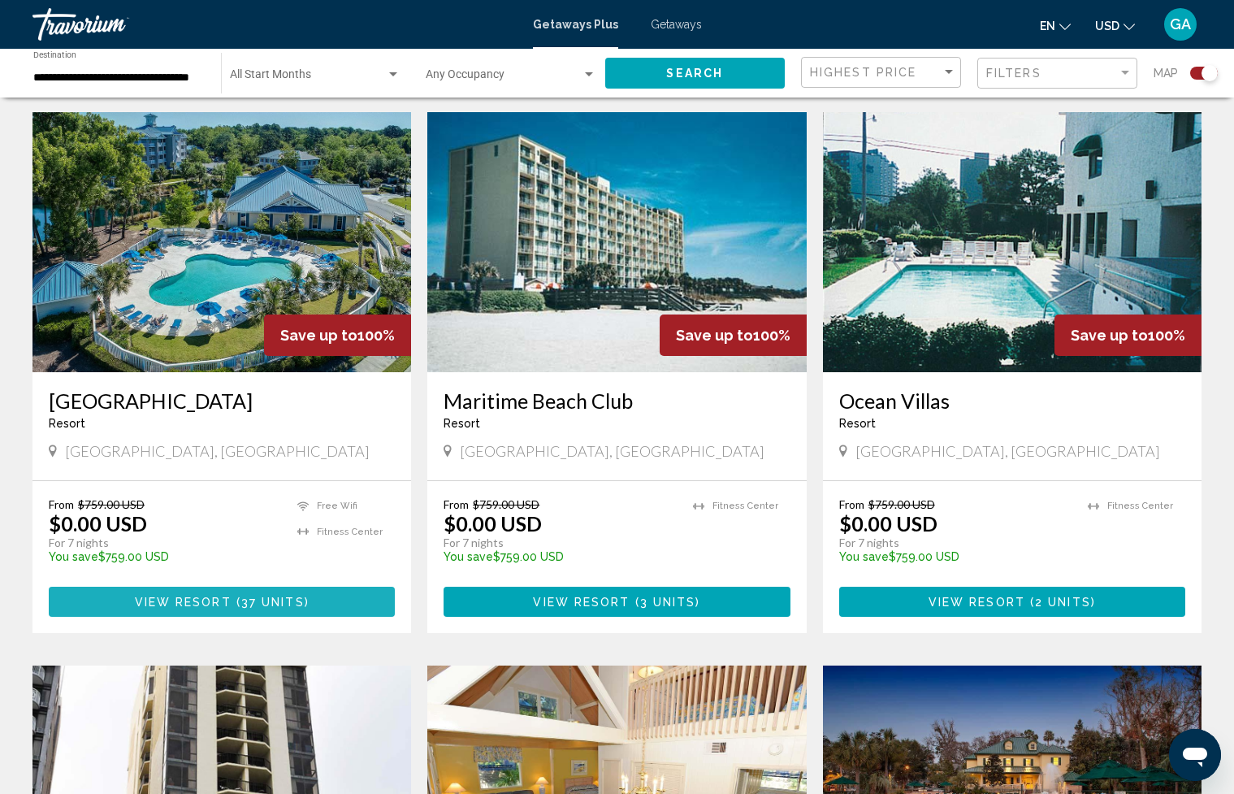
click at [199, 596] on span "View Resort" at bounding box center [183, 602] width 97 height 13
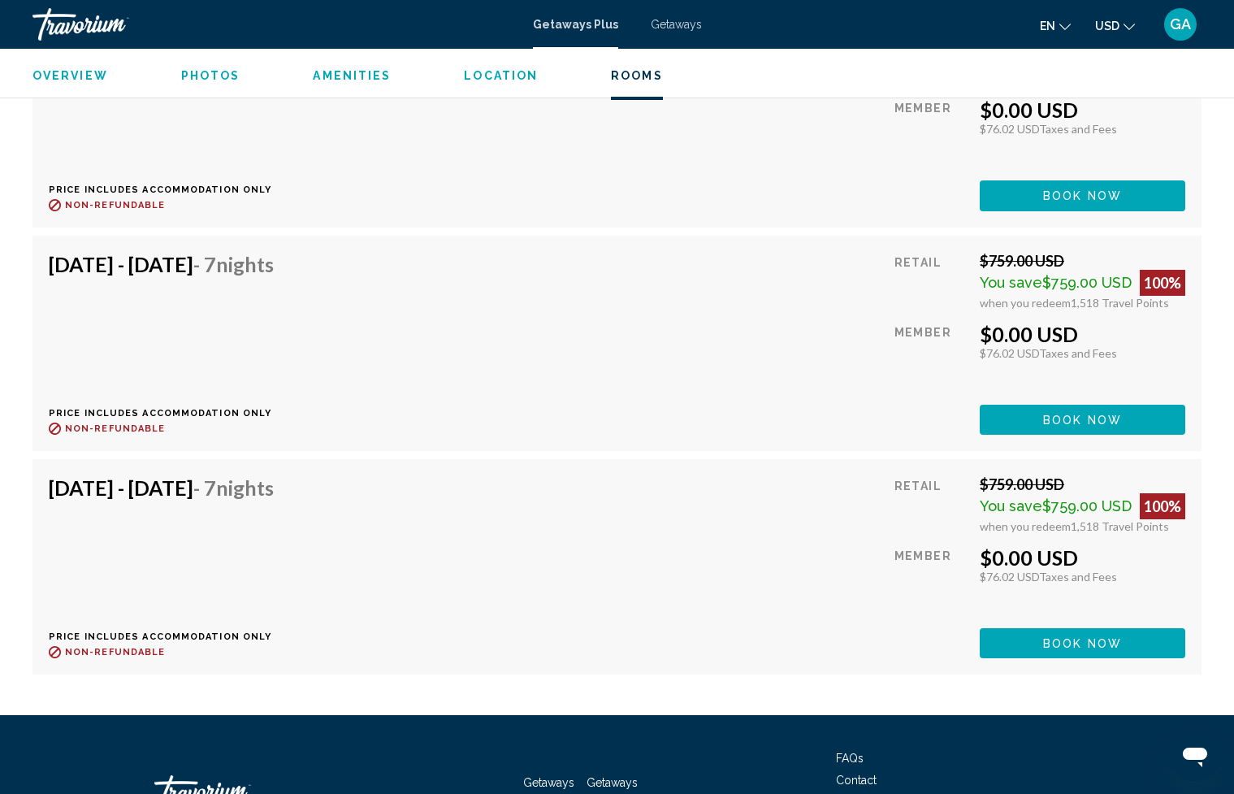
scroll to position [3203, 0]
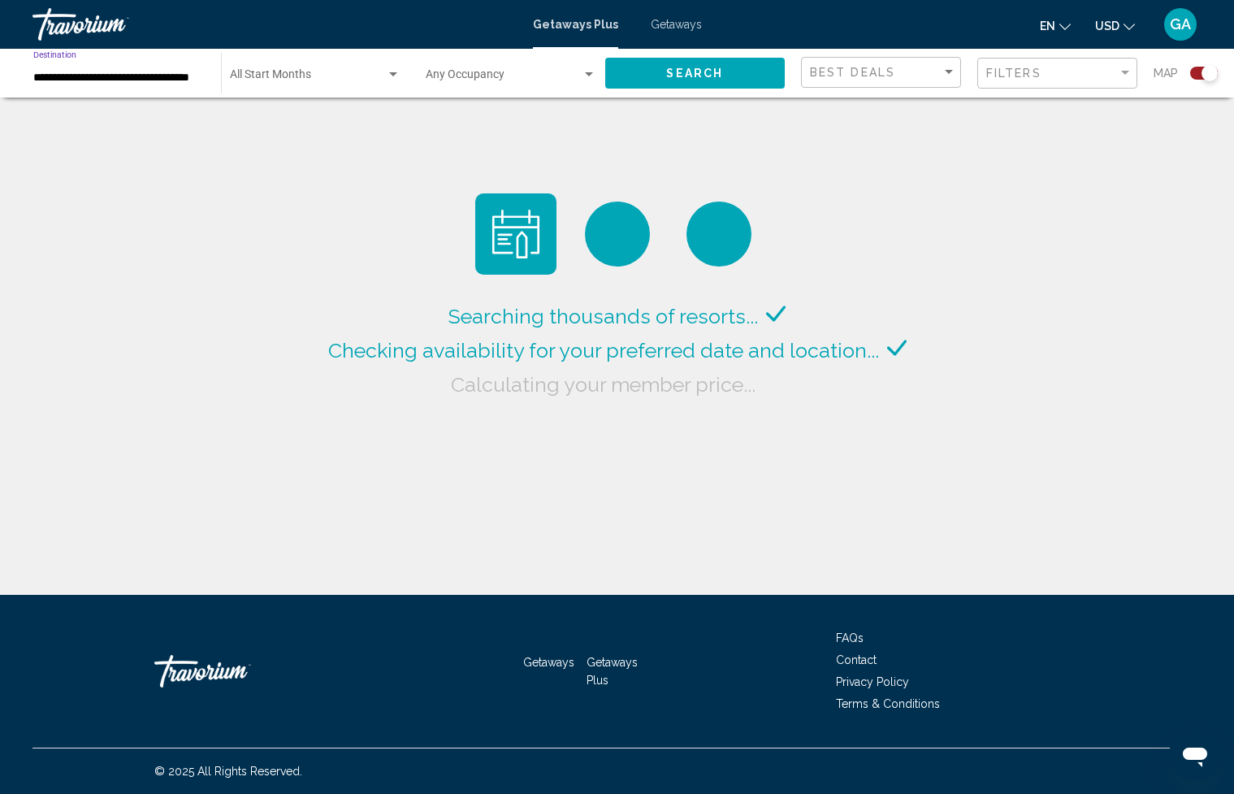
click at [121, 75] on input "**********" at bounding box center [118, 78] width 171 height 13
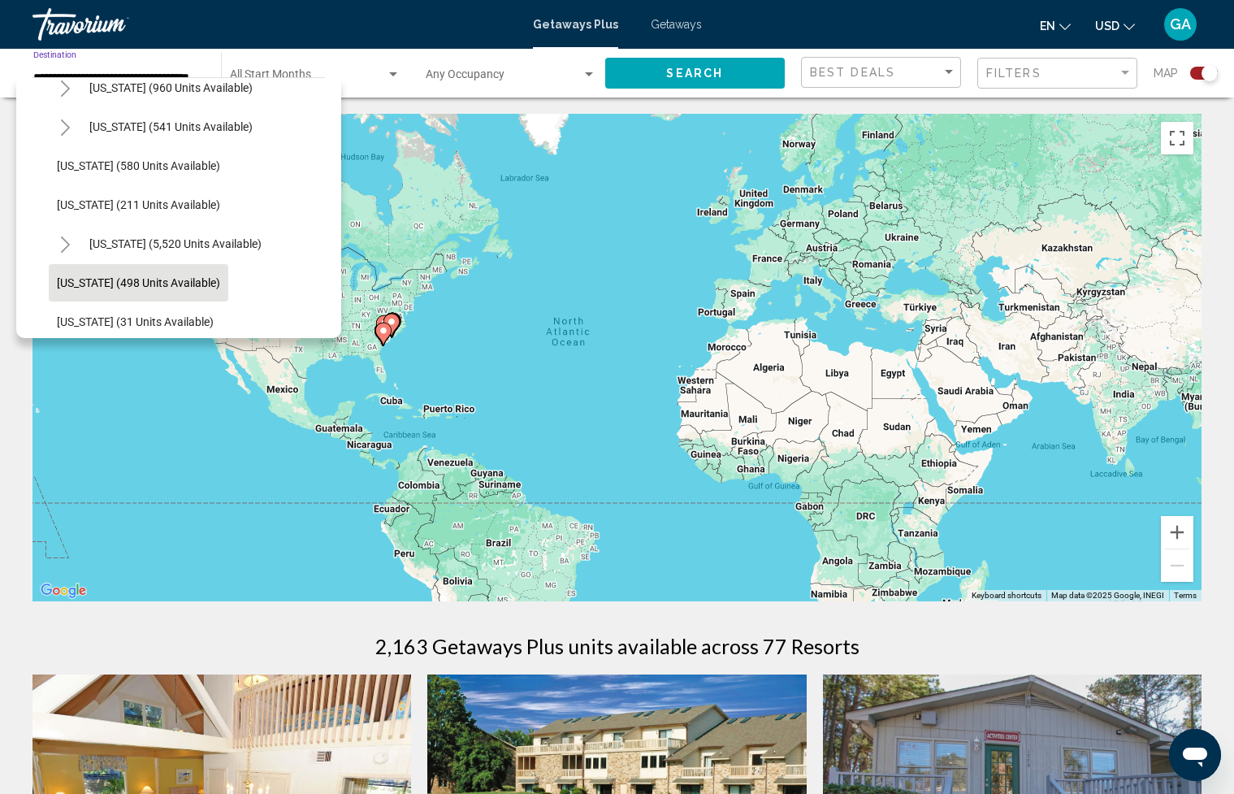
scroll to position [1494, 0]
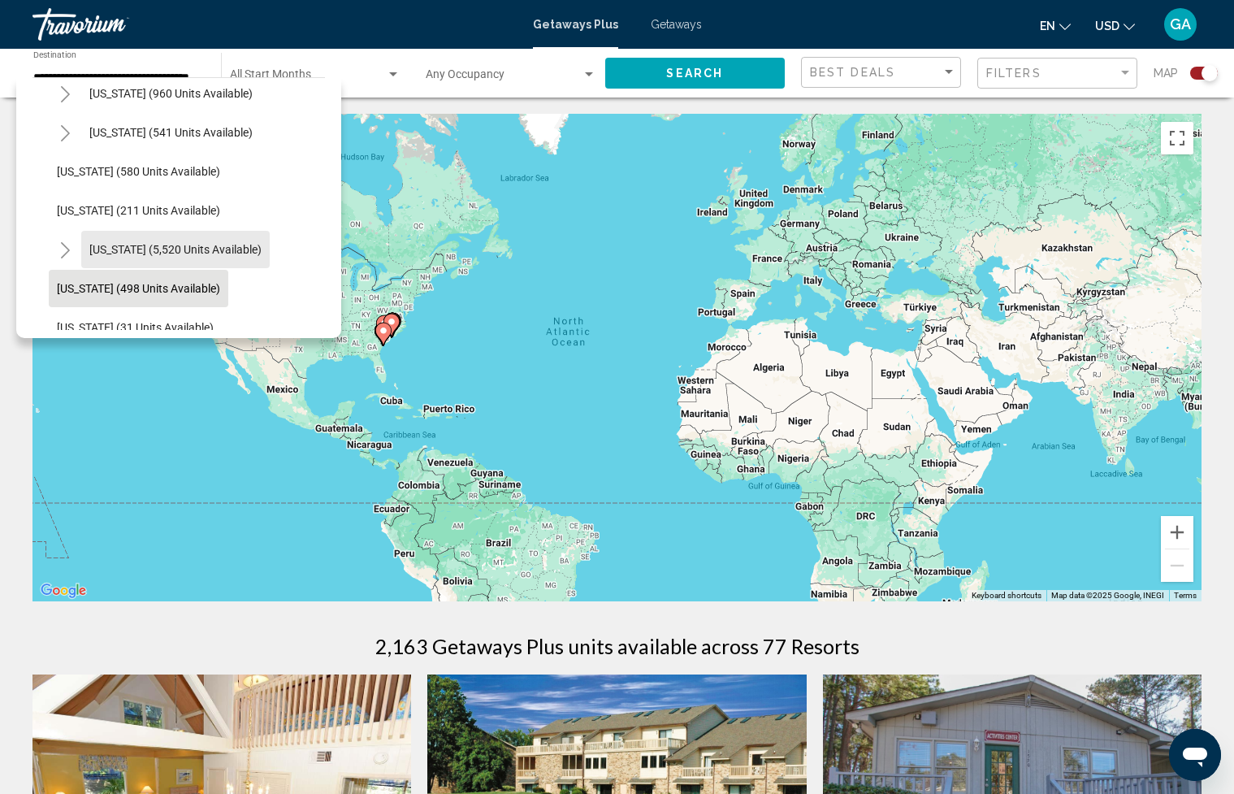
click at [189, 249] on span "[US_STATE] (5,520 units available)" at bounding box center [175, 249] width 172 height 13
type input "**********"
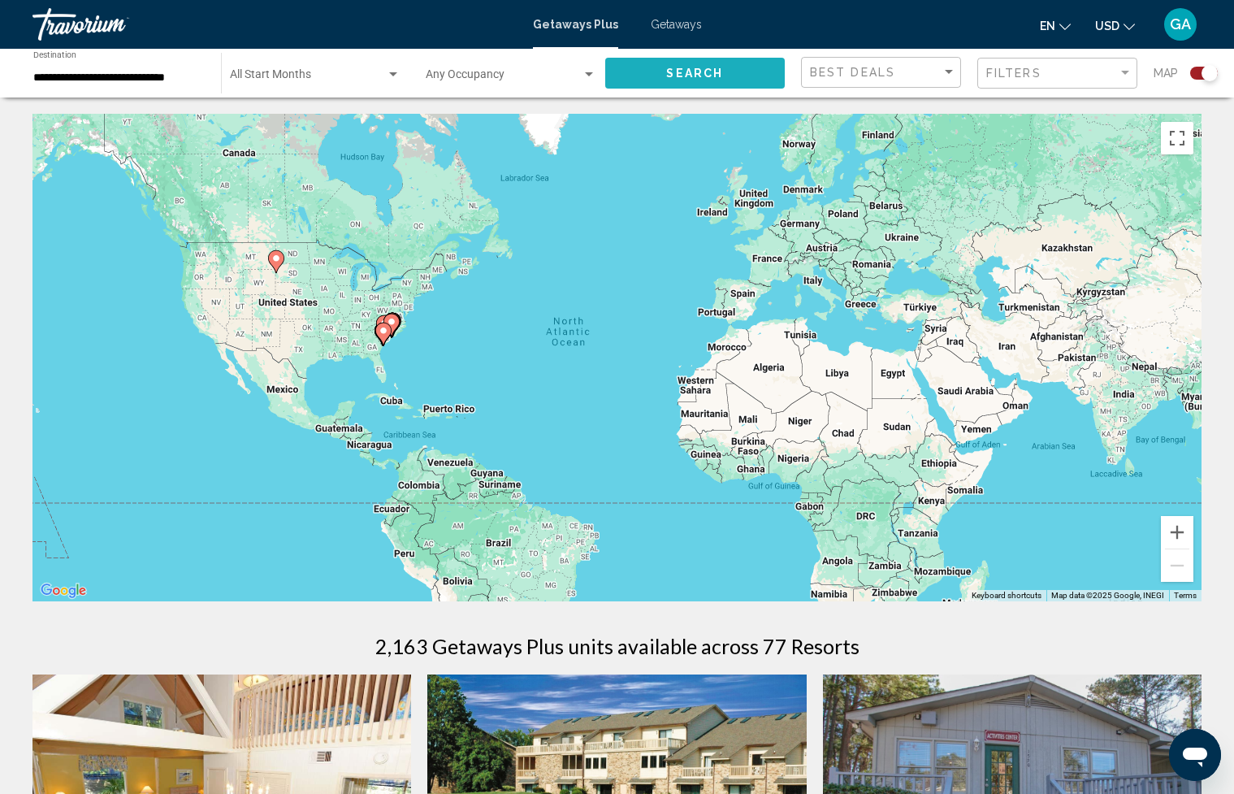
click at [678, 76] on span "Search" at bounding box center [694, 73] width 57 height 13
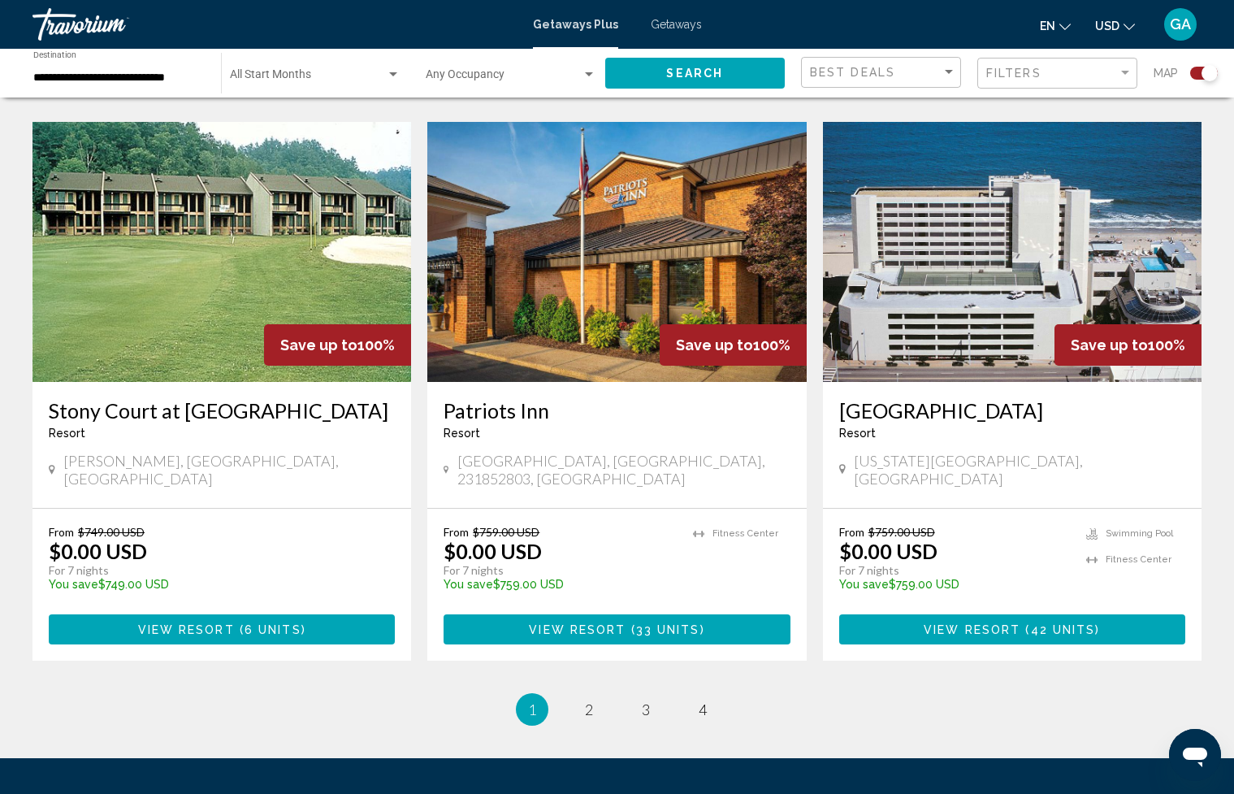
scroll to position [2408, 0]
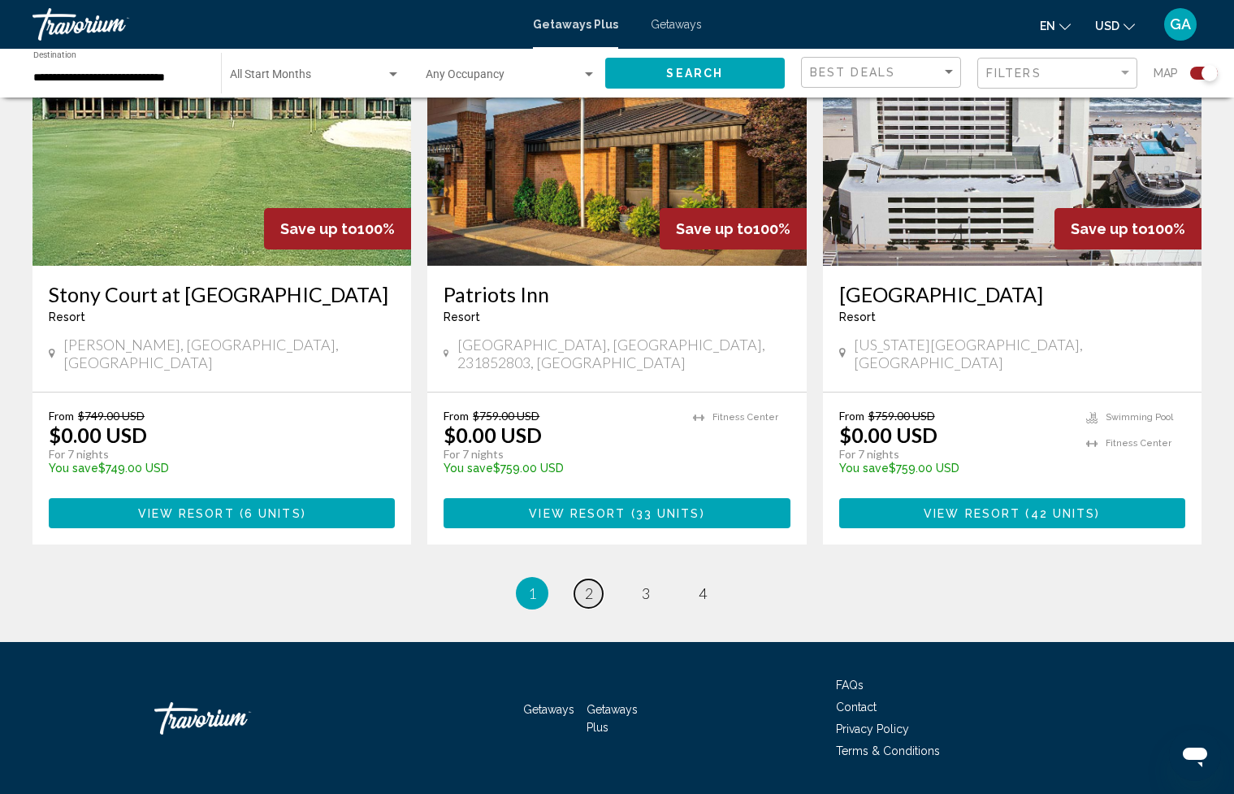
click at [586, 584] on span "2" at bounding box center [589, 593] width 8 height 18
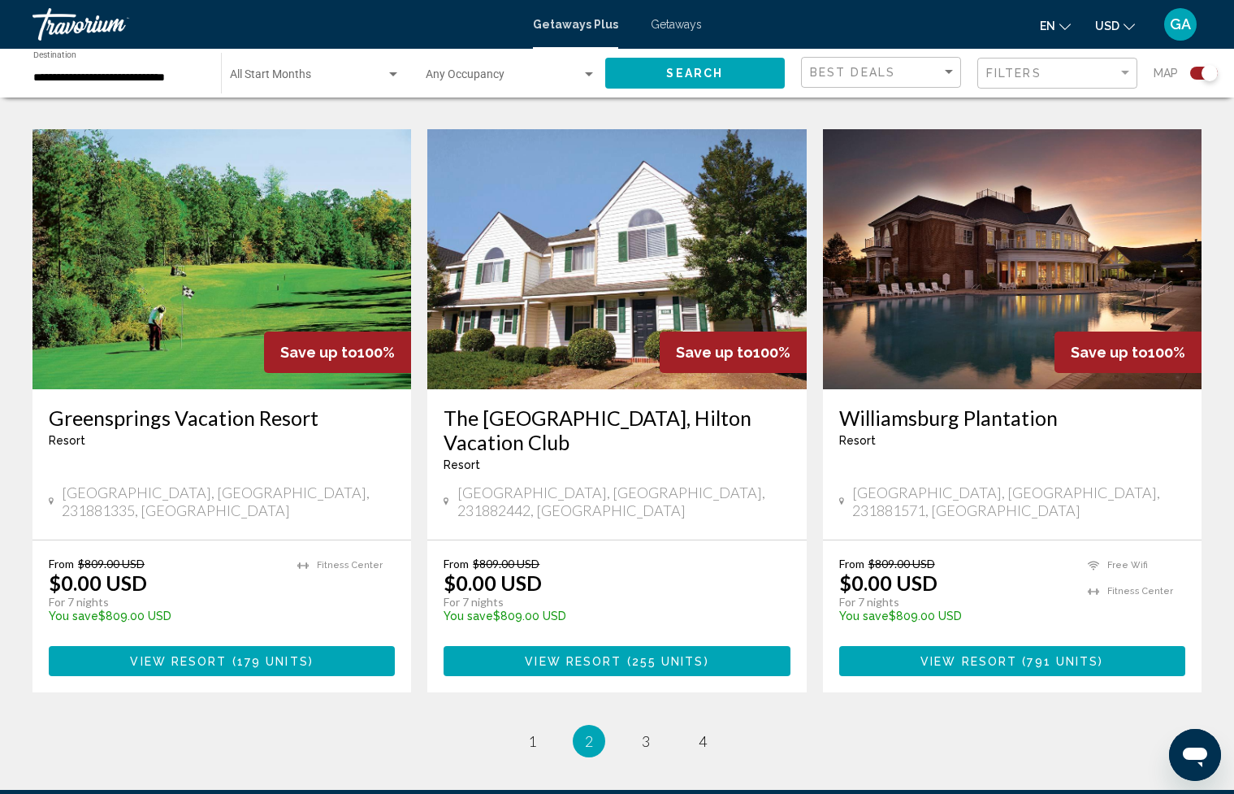
scroll to position [2332, 0]
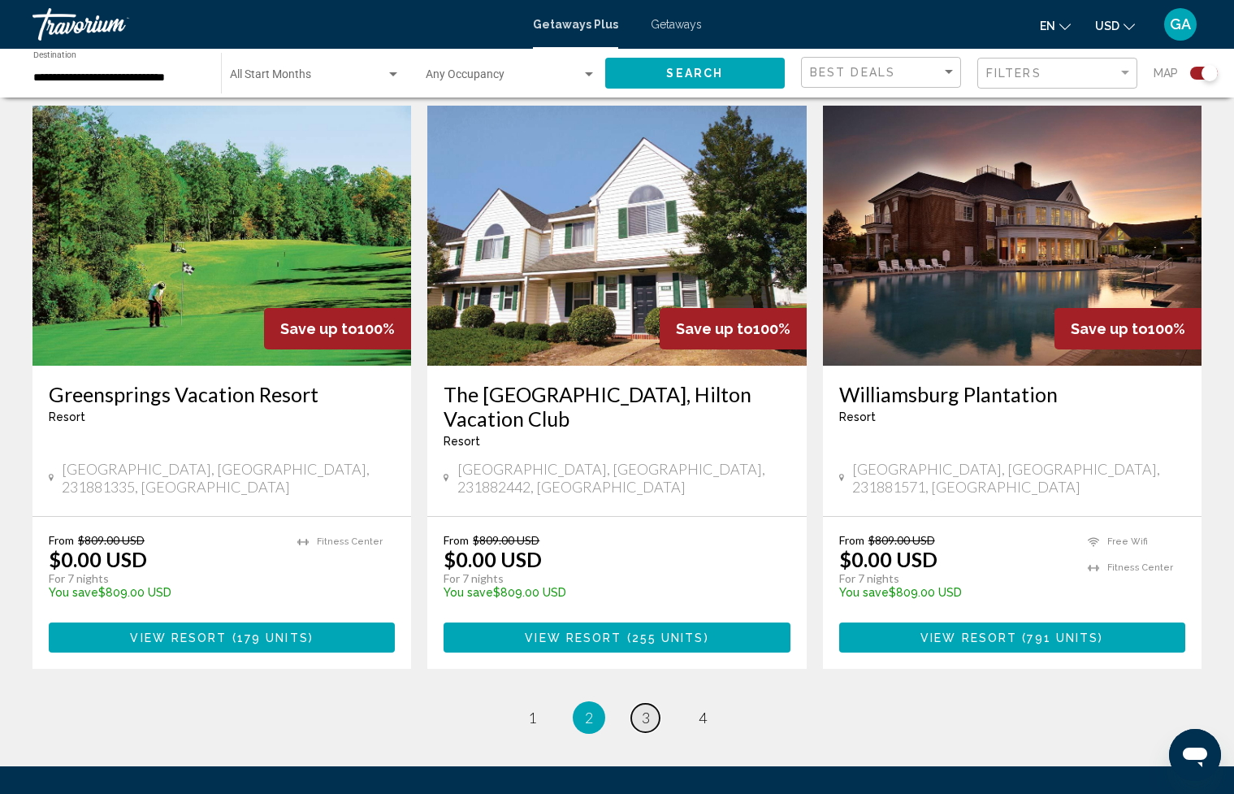
click at [645, 709] on span "3" at bounding box center [646, 718] width 8 height 18
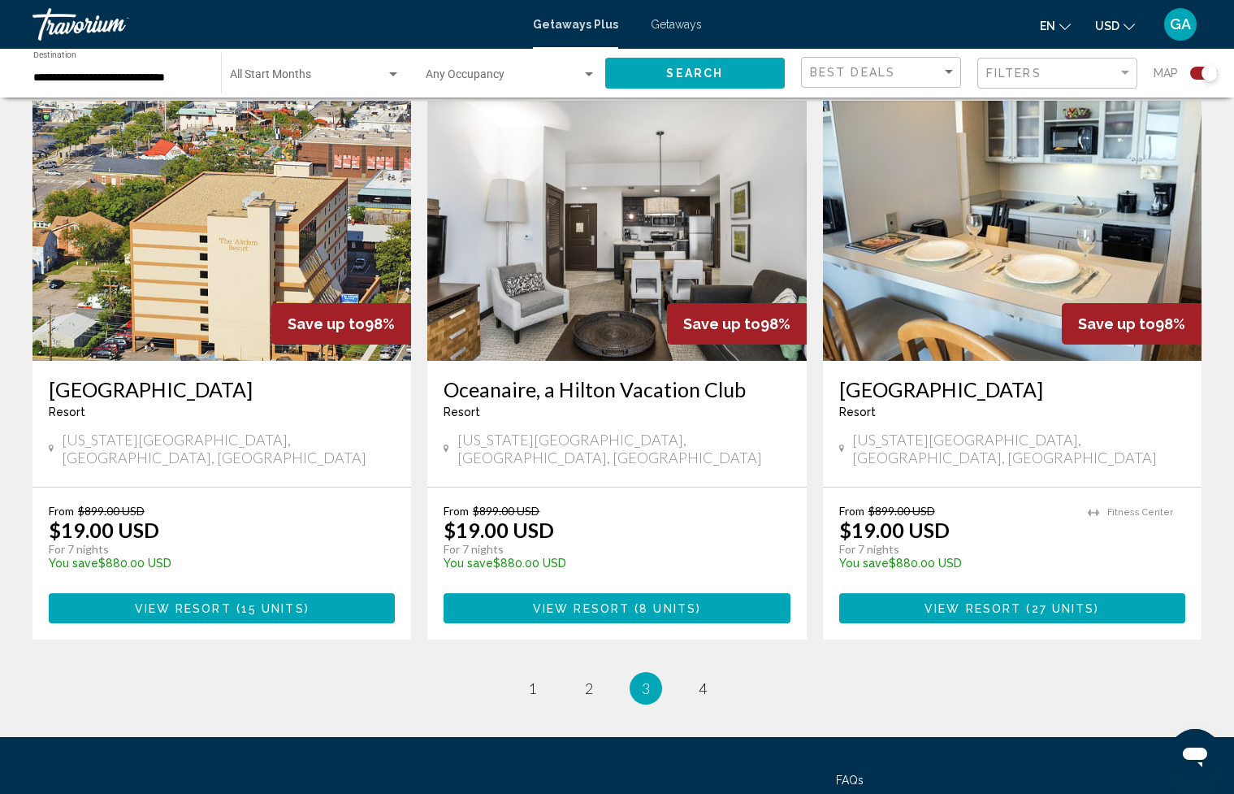
scroll to position [2341, 0]
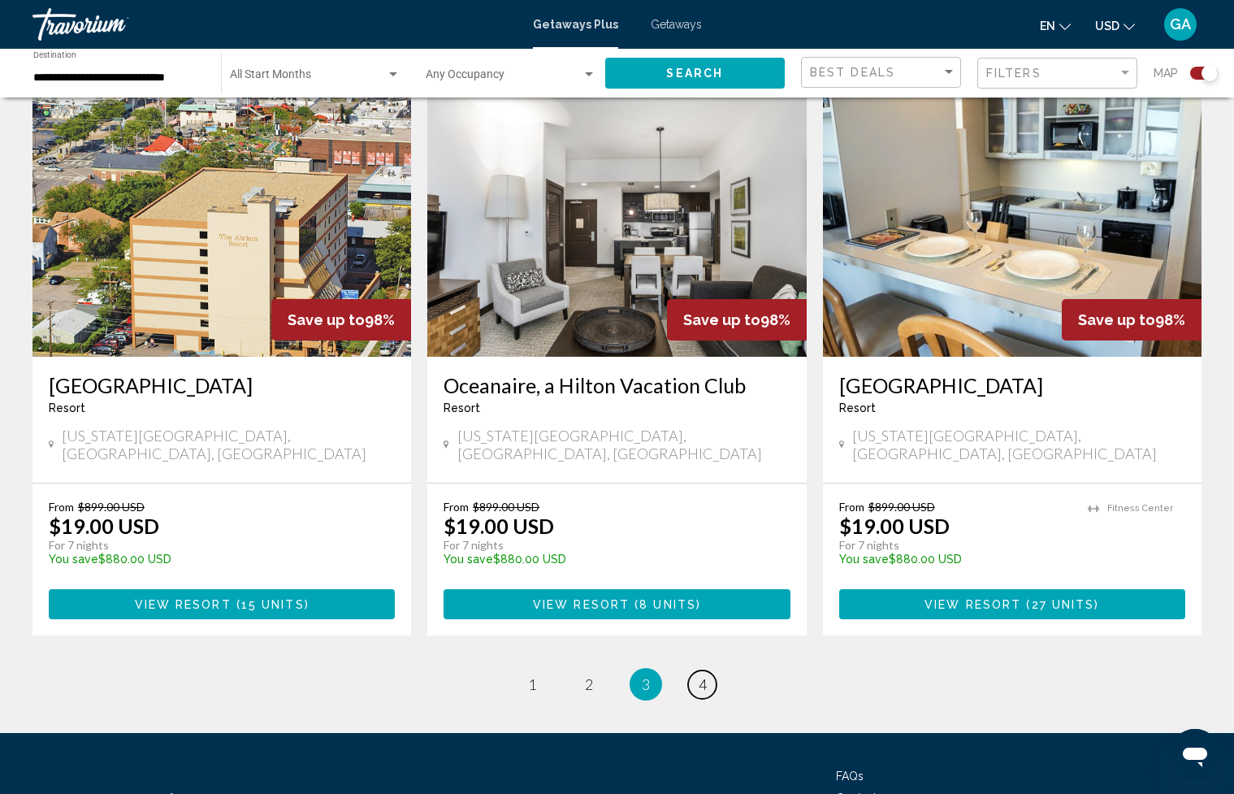
click at [707, 670] on link "page 4" at bounding box center [702, 684] width 28 height 28
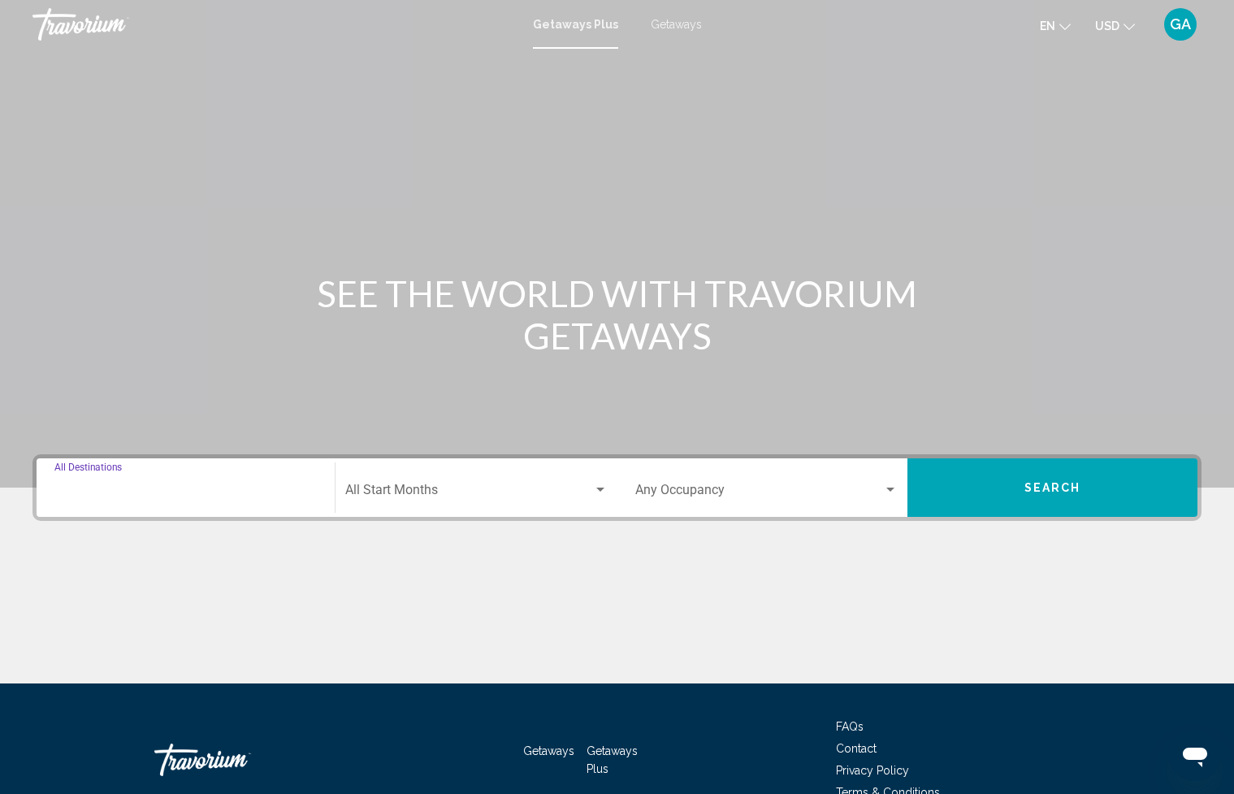
click at [206, 489] on input "Destination All Destinations" at bounding box center [185, 493] width 262 height 15
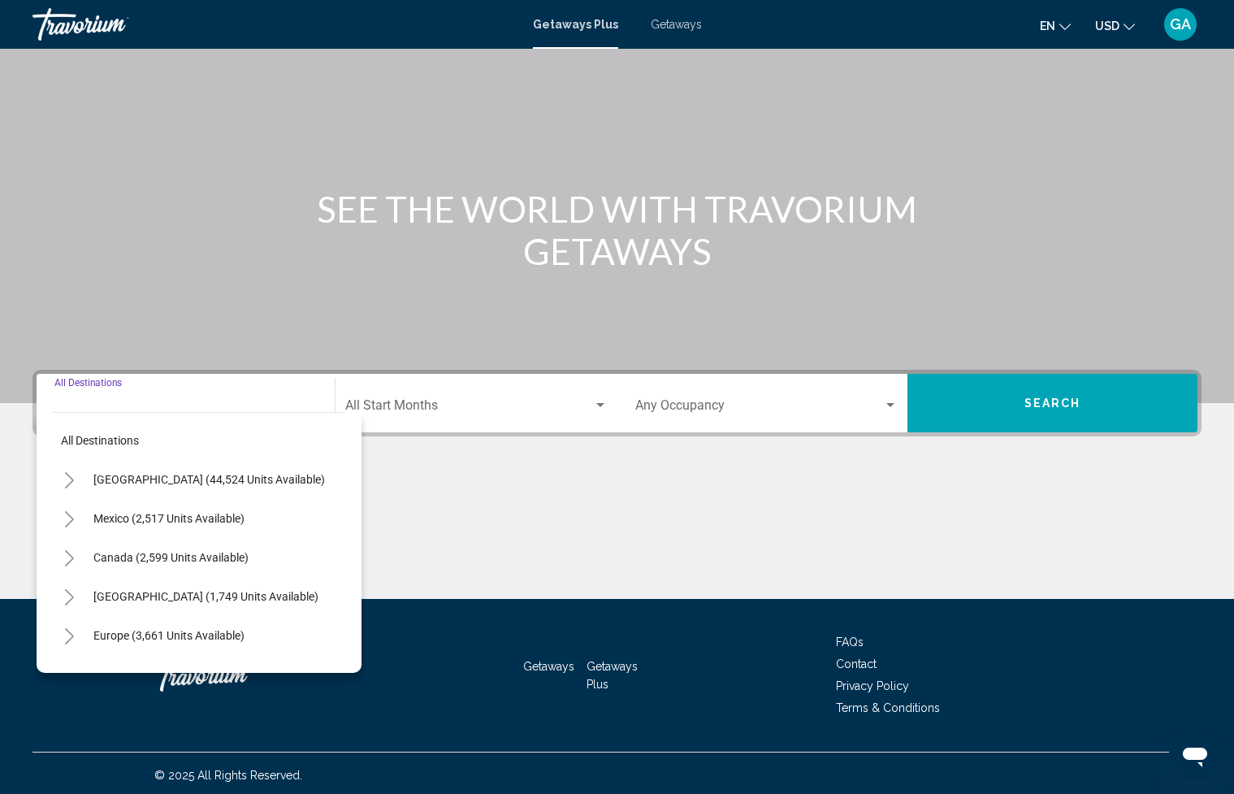
scroll to position [89, 0]
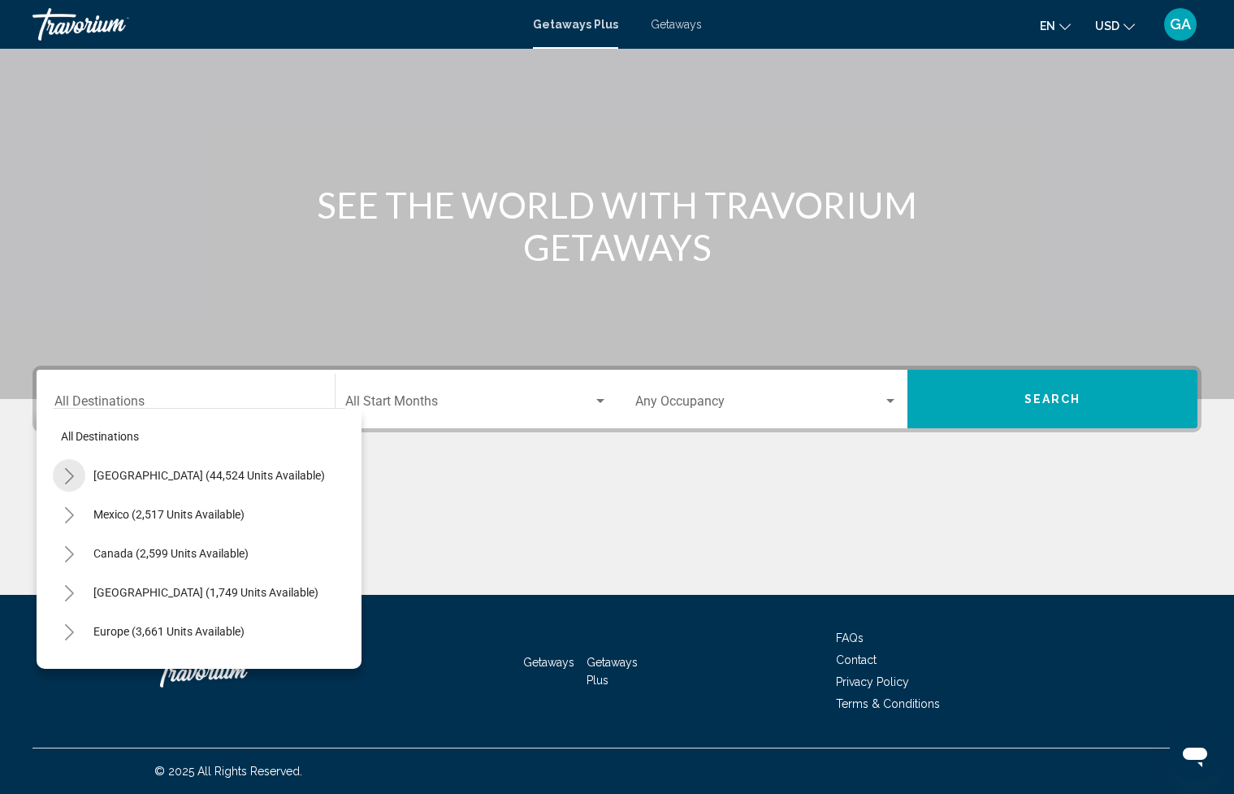
click at [72, 477] on icon "Toggle United States (44,524 units available)" at bounding box center [69, 476] width 9 height 16
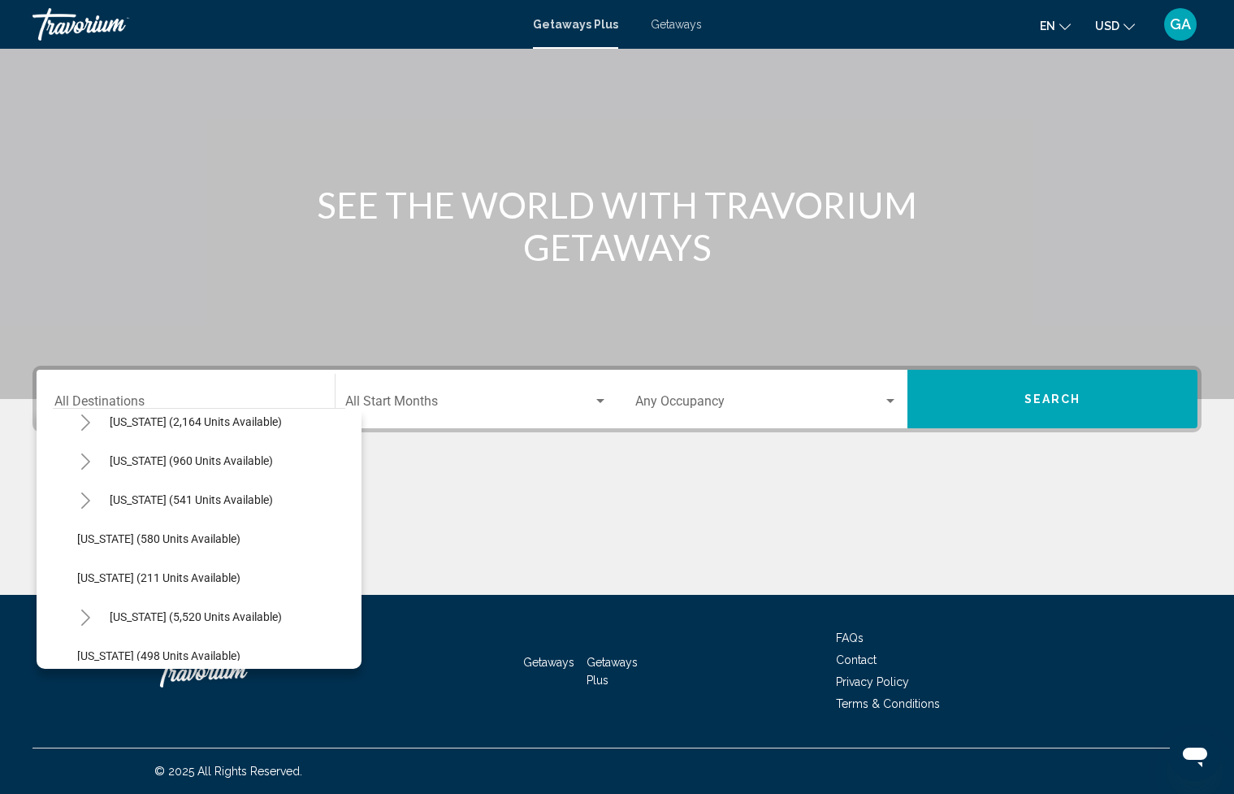
scroll to position [1350, 0]
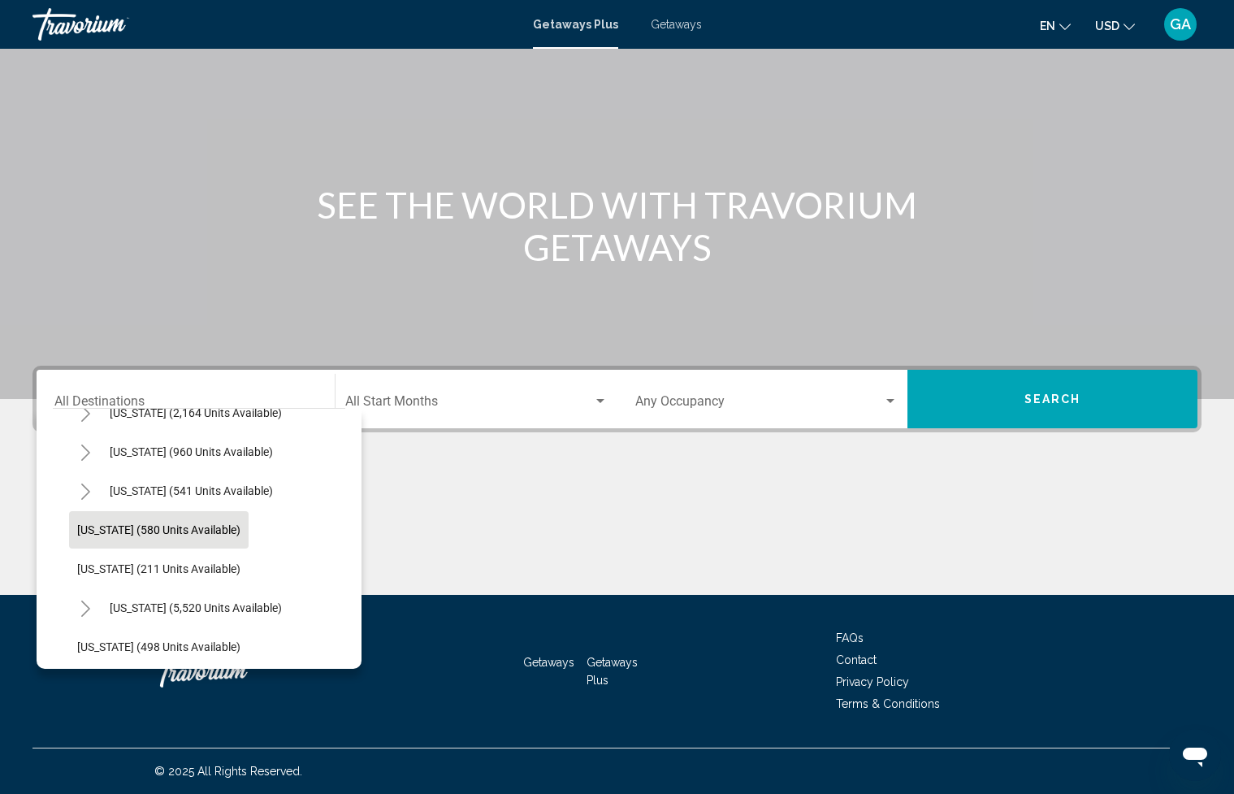
click at [137, 534] on span "[US_STATE] (580 units available)" at bounding box center [158, 529] width 163 height 13
type input "**********"
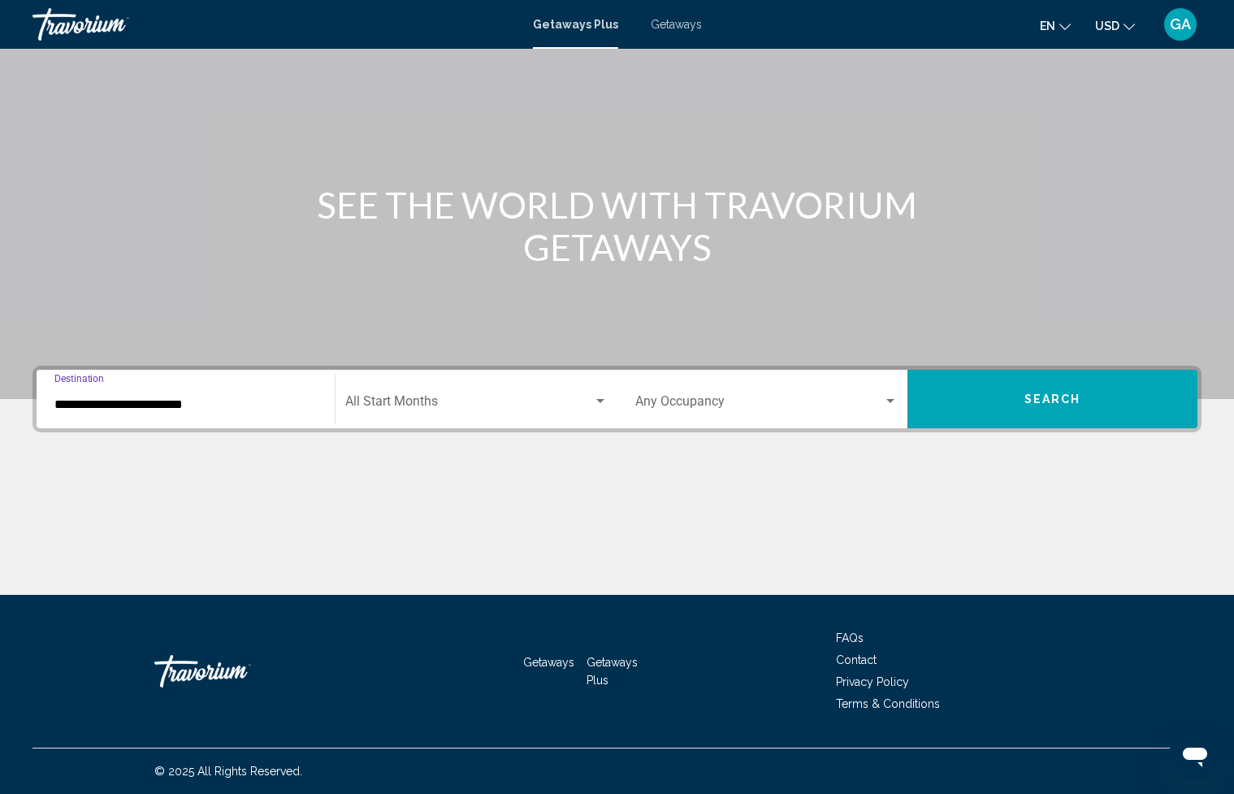
click at [1049, 403] on span "Search" at bounding box center [1053, 399] width 57 height 13
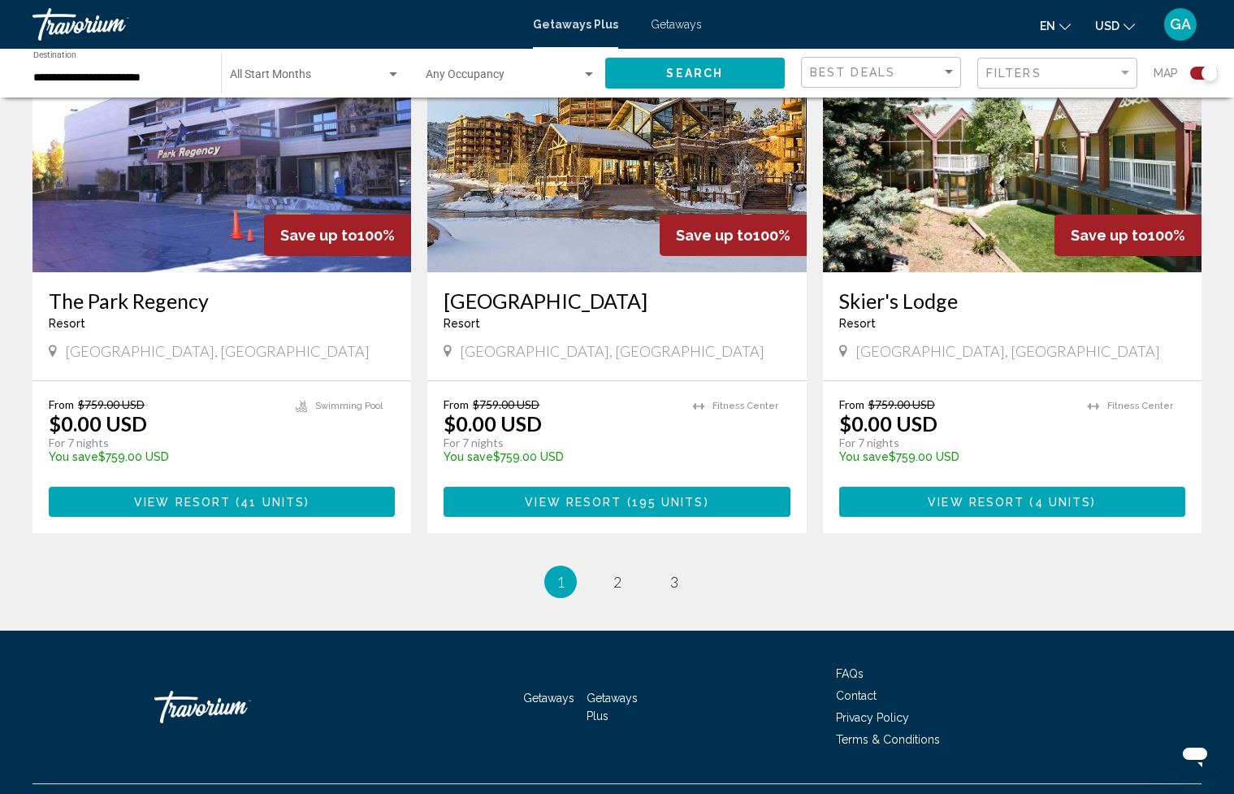
scroll to position [2370, 0]
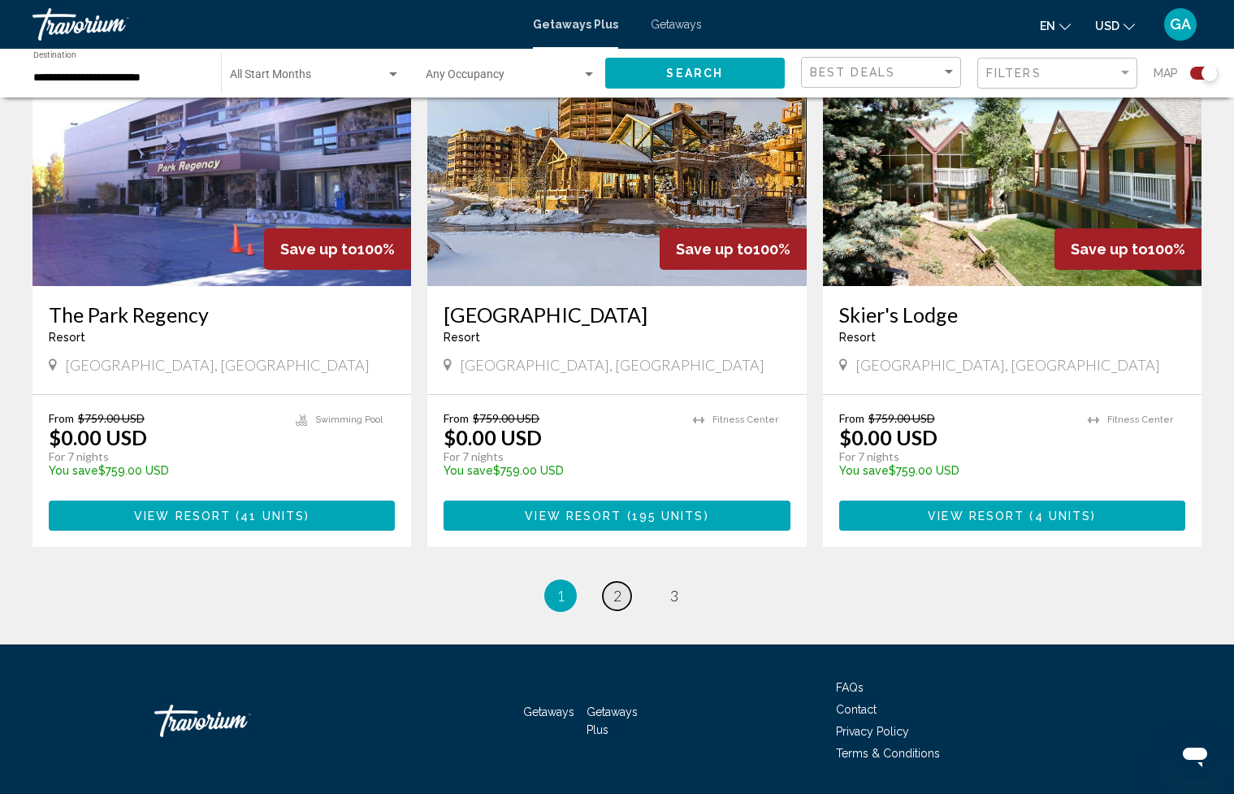
click at [618, 587] on span "2" at bounding box center [618, 596] width 8 height 18
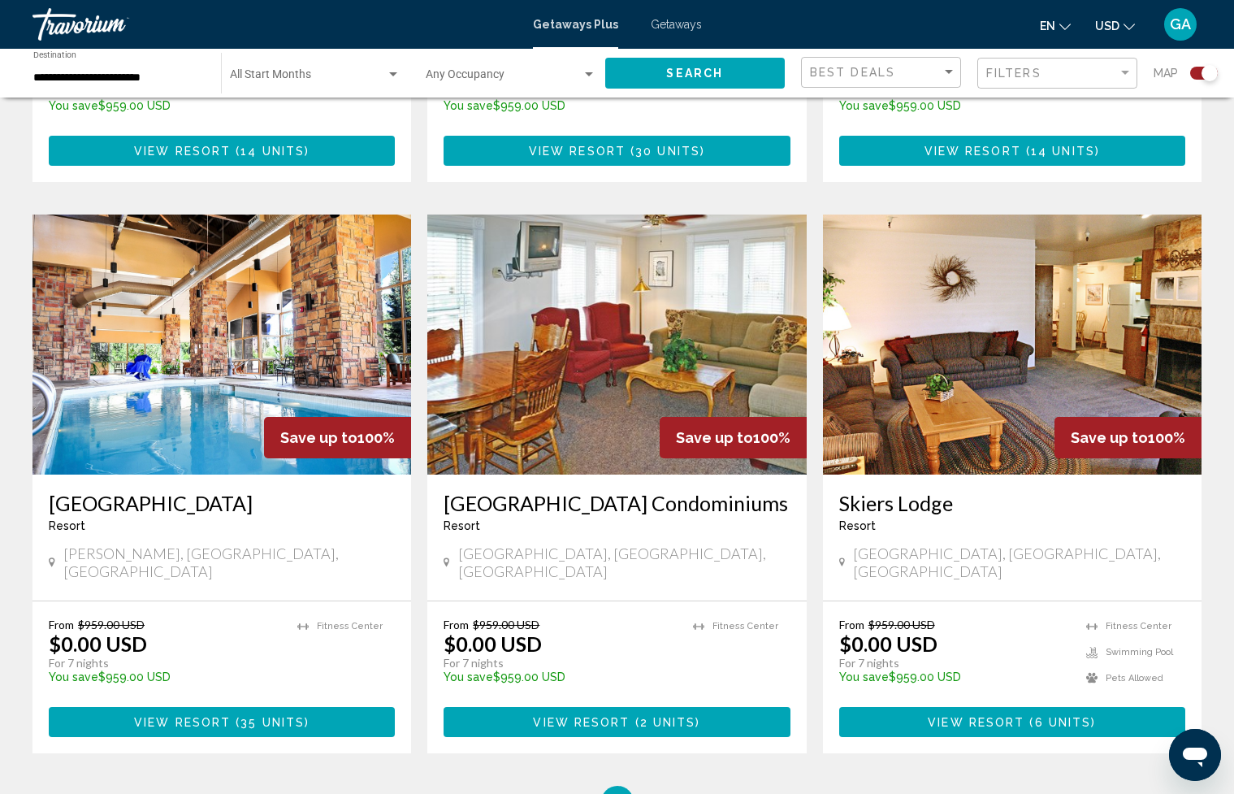
scroll to position [2207, 0]
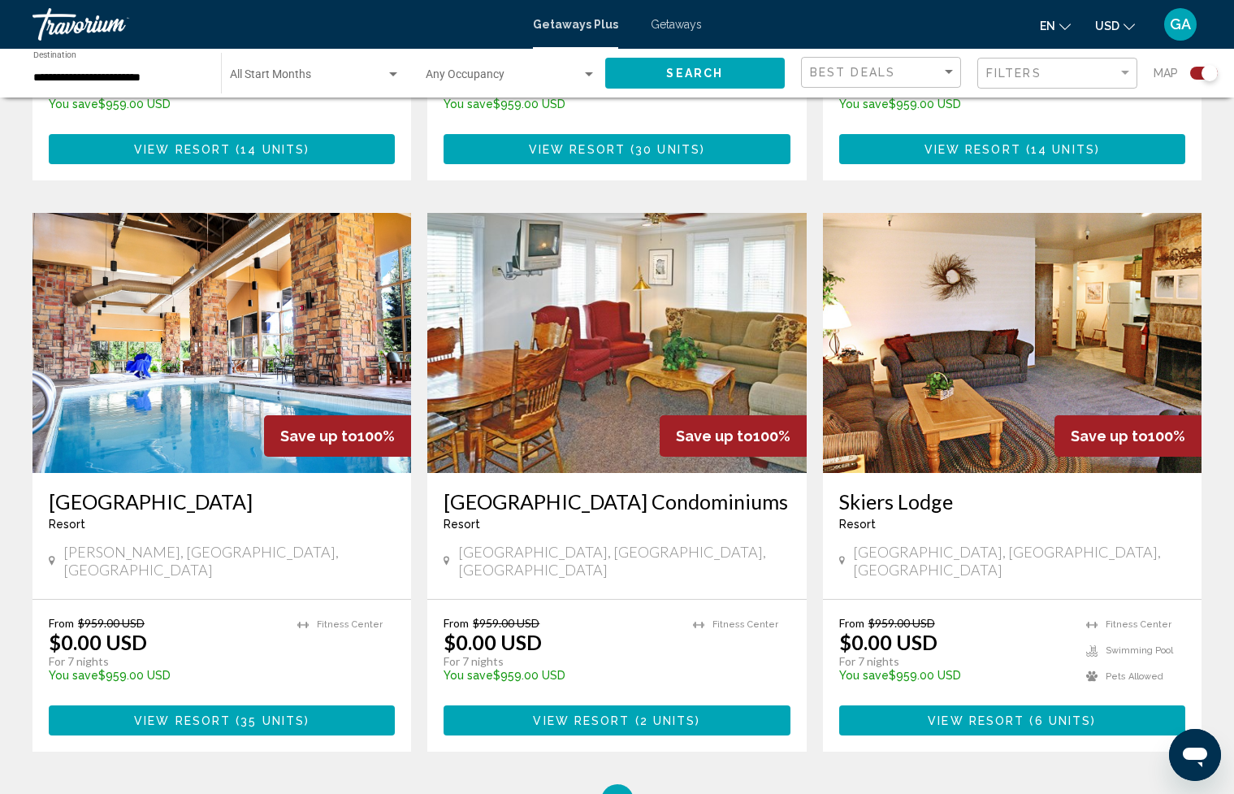
click at [169, 489] on h3 "[GEOGRAPHIC_DATA]" at bounding box center [222, 501] width 346 height 24
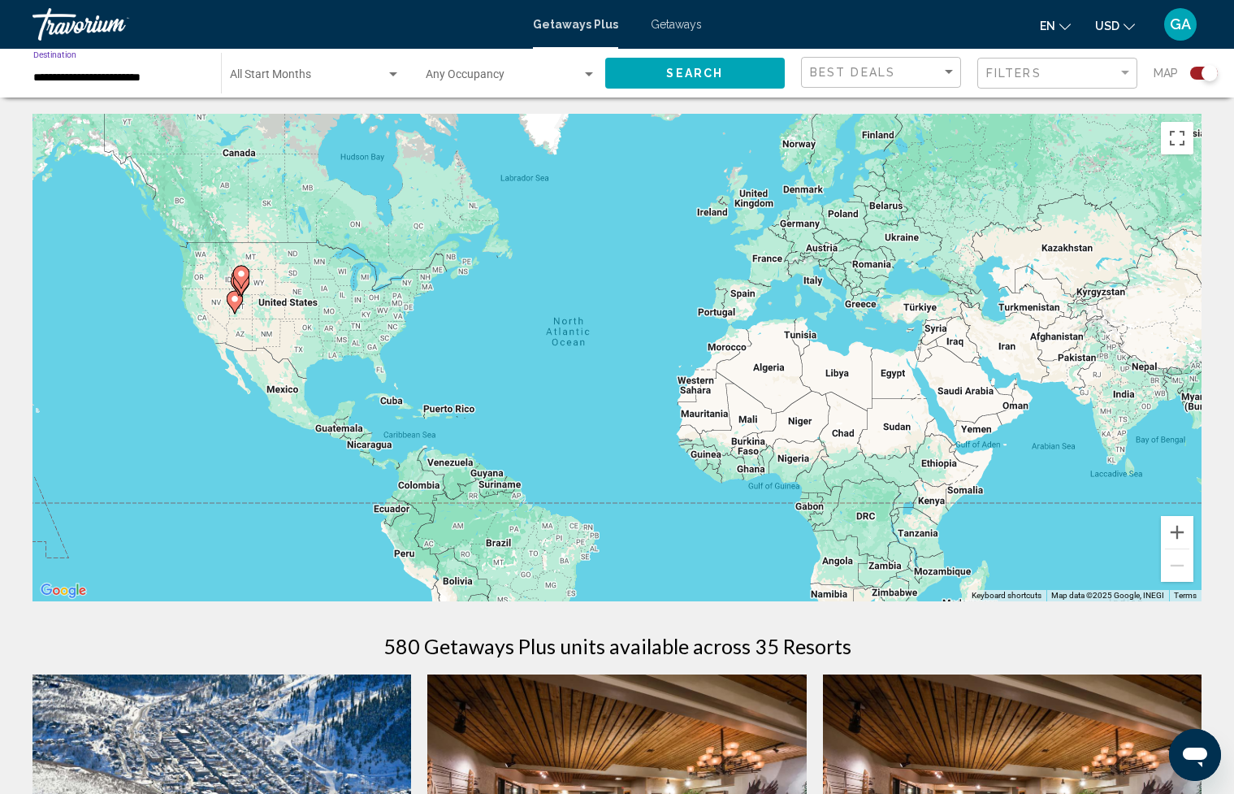
click at [141, 82] on input "**********" at bounding box center [118, 78] width 171 height 13
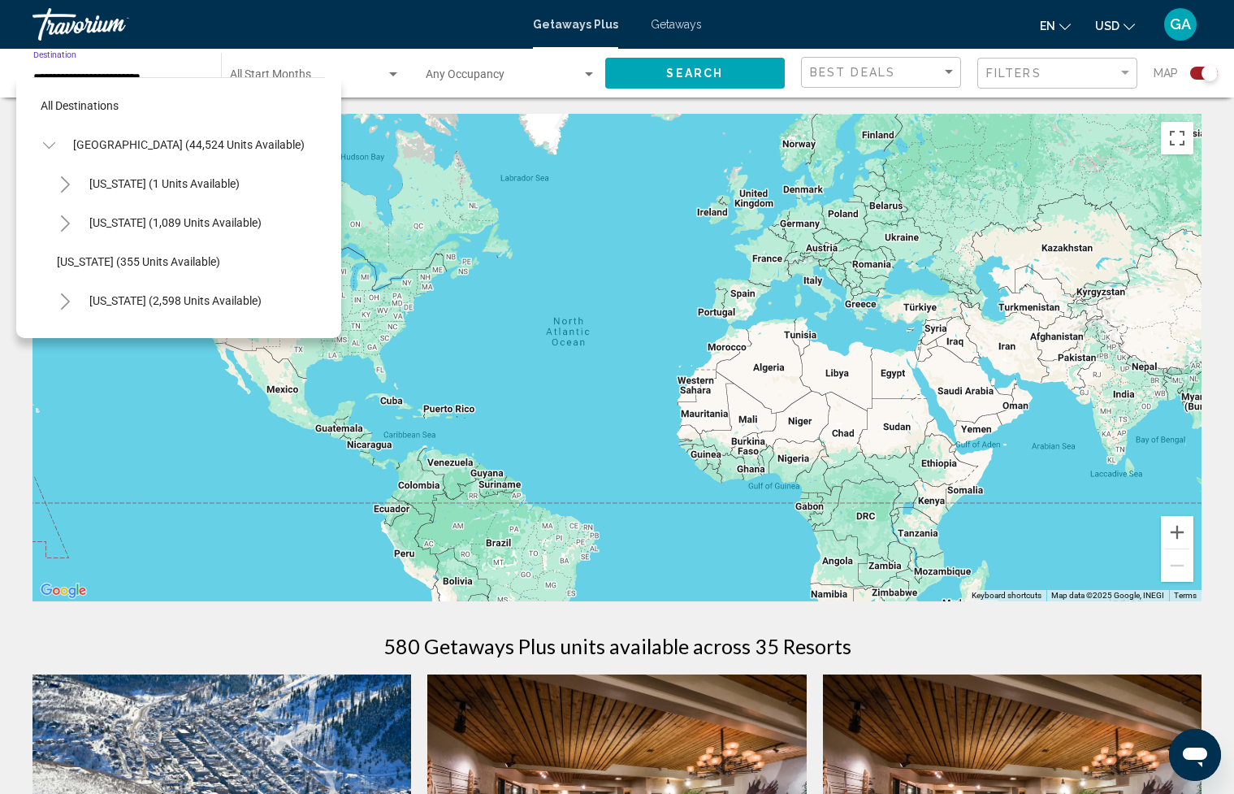
scroll to position [1345, 0]
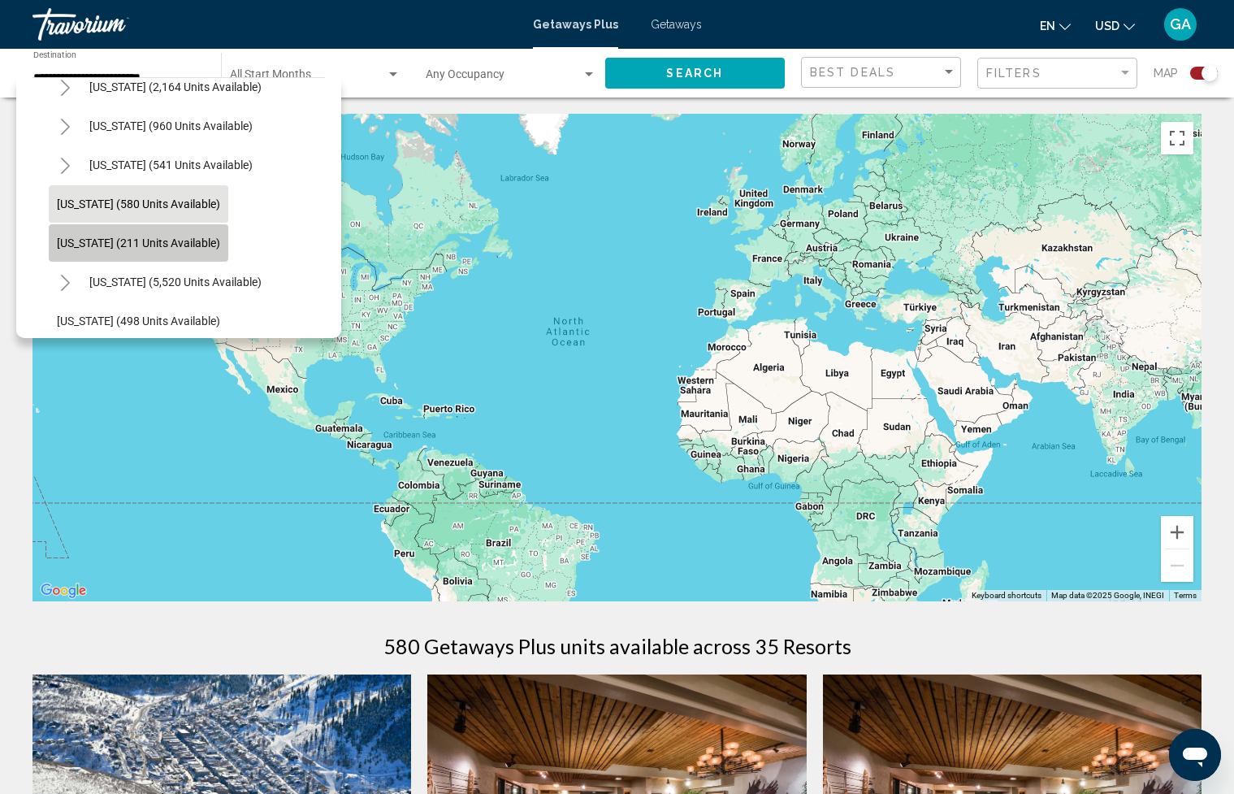
click at [197, 244] on span "[US_STATE] (211 units available)" at bounding box center [138, 242] width 163 height 13
type input "**********"
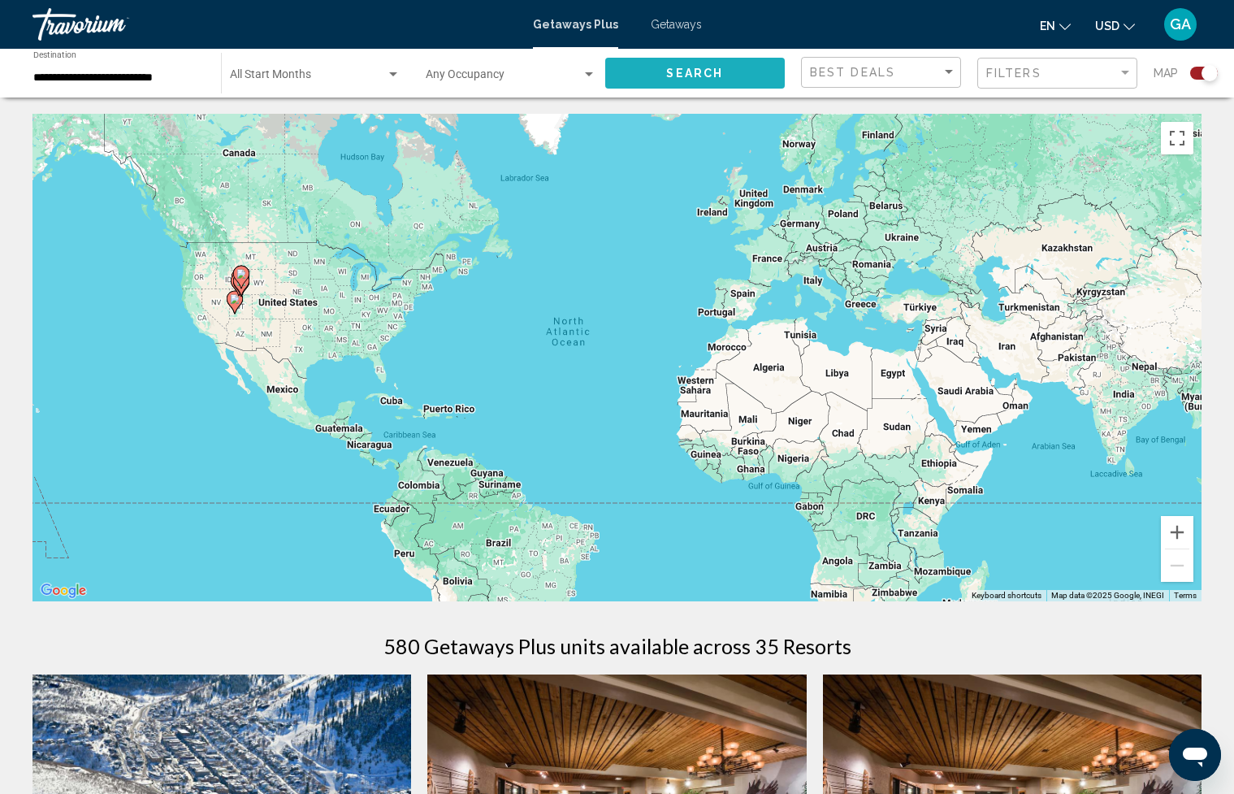
click at [740, 74] on button "Search" at bounding box center [695, 73] width 180 height 30
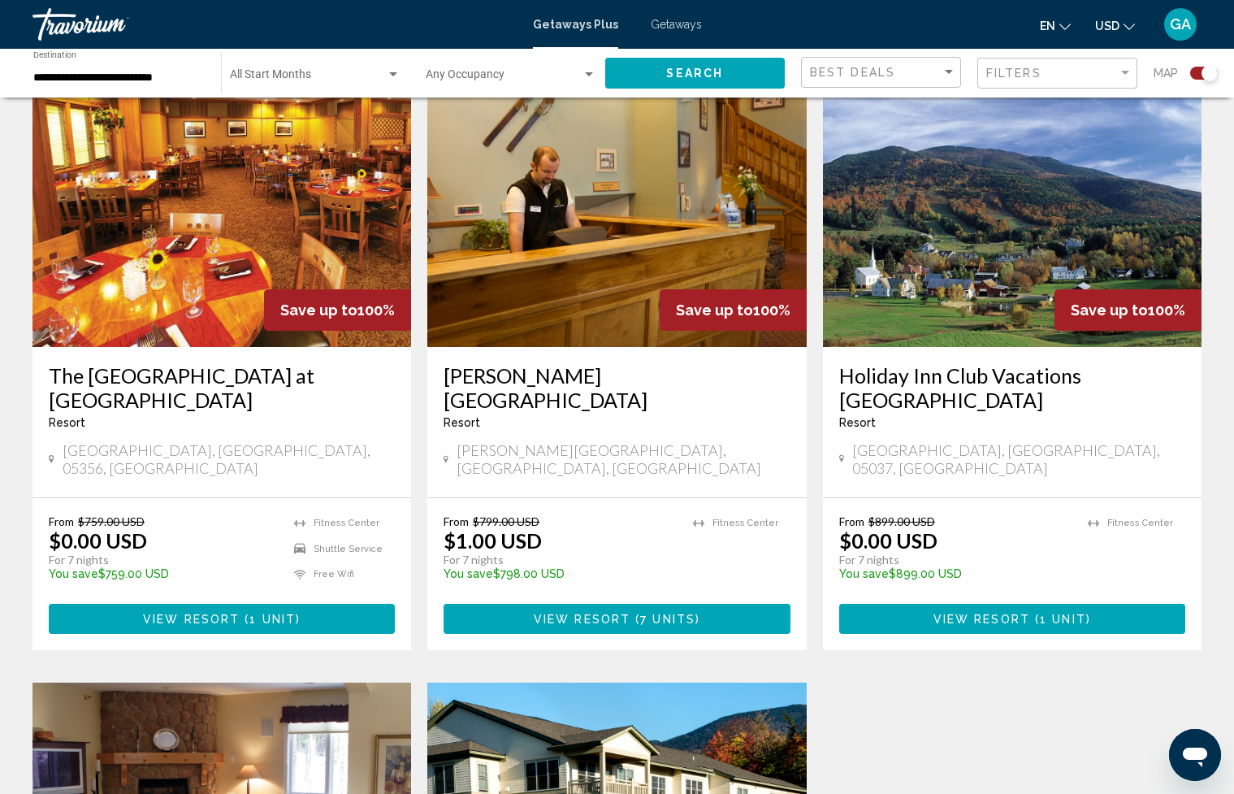
scroll to position [1791, 0]
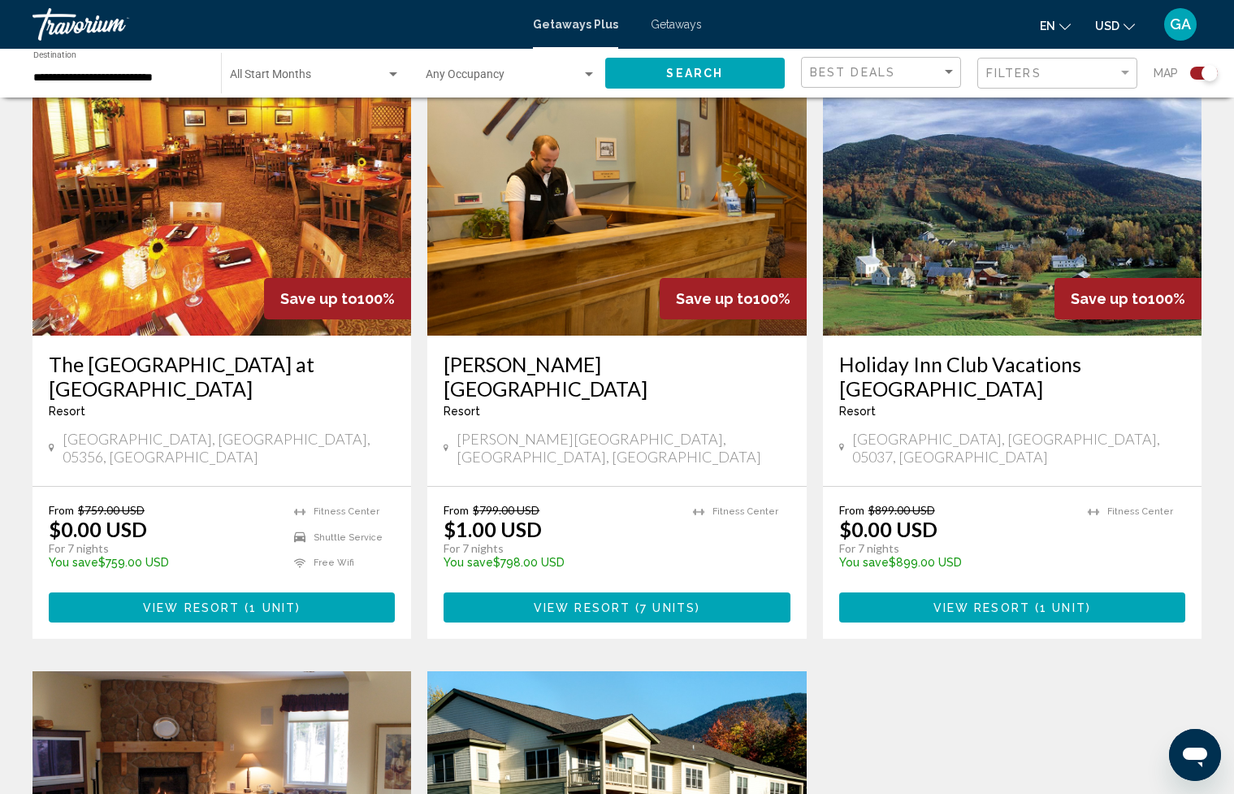
click at [959, 352] on h3 "Holiday Inn Club Vacations [GEOGRAPHIC_DATA]" at bounding box center [1012, 376] width 346 height 49
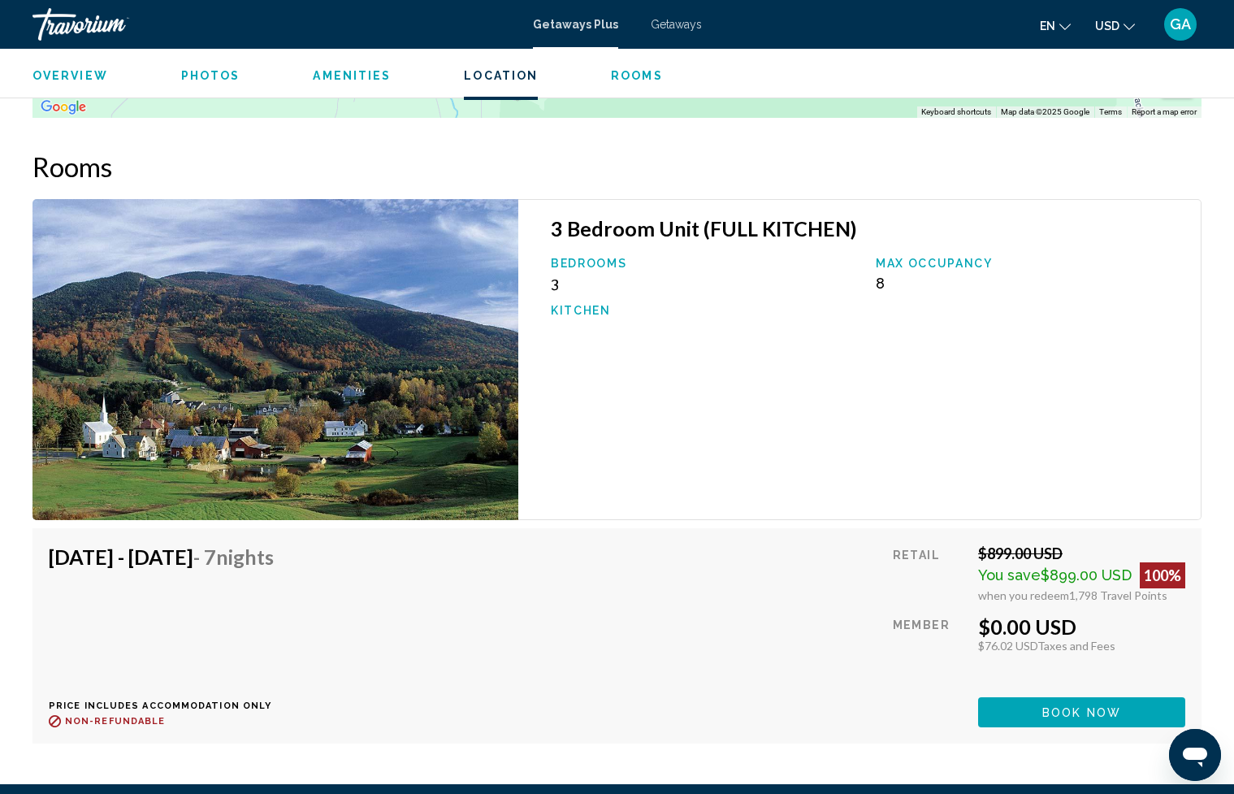
scroll to position [2574, 0]
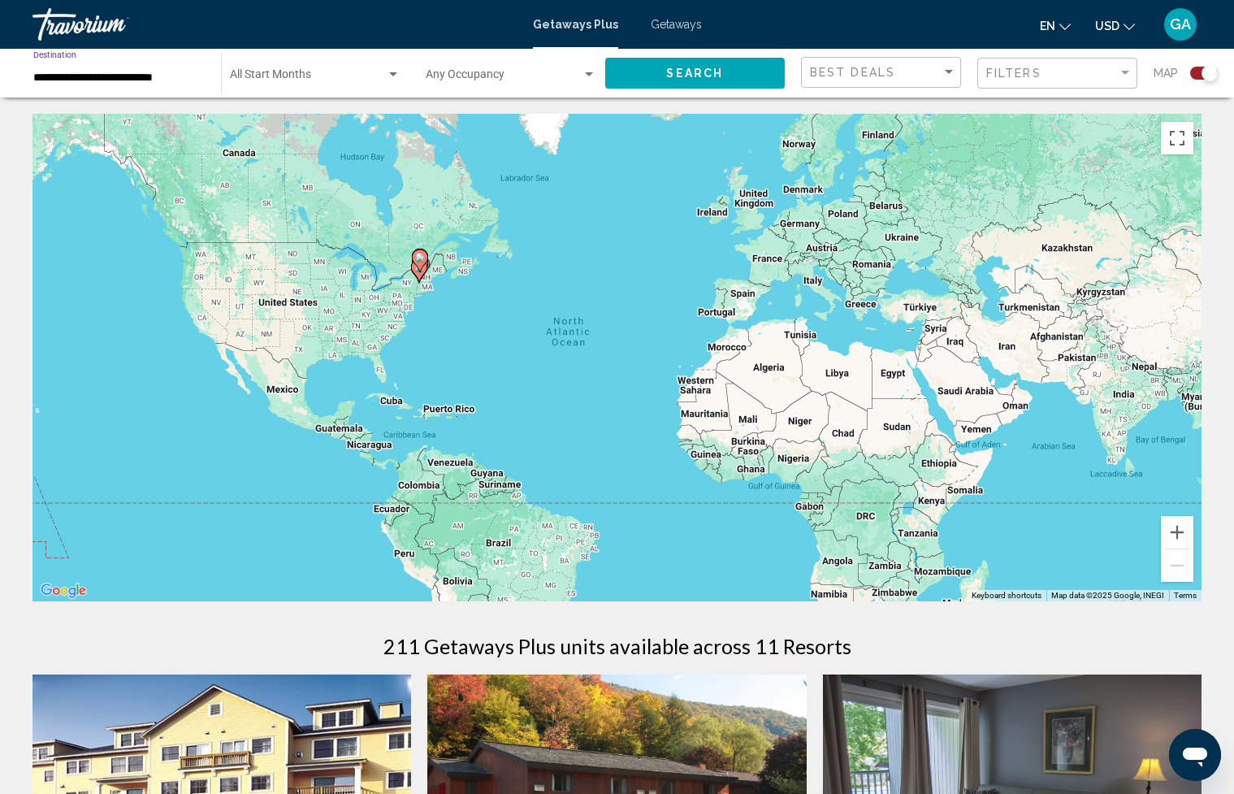
click at [177, 76] on input "**********" at bounding box center [118, 78] width 171 height 13
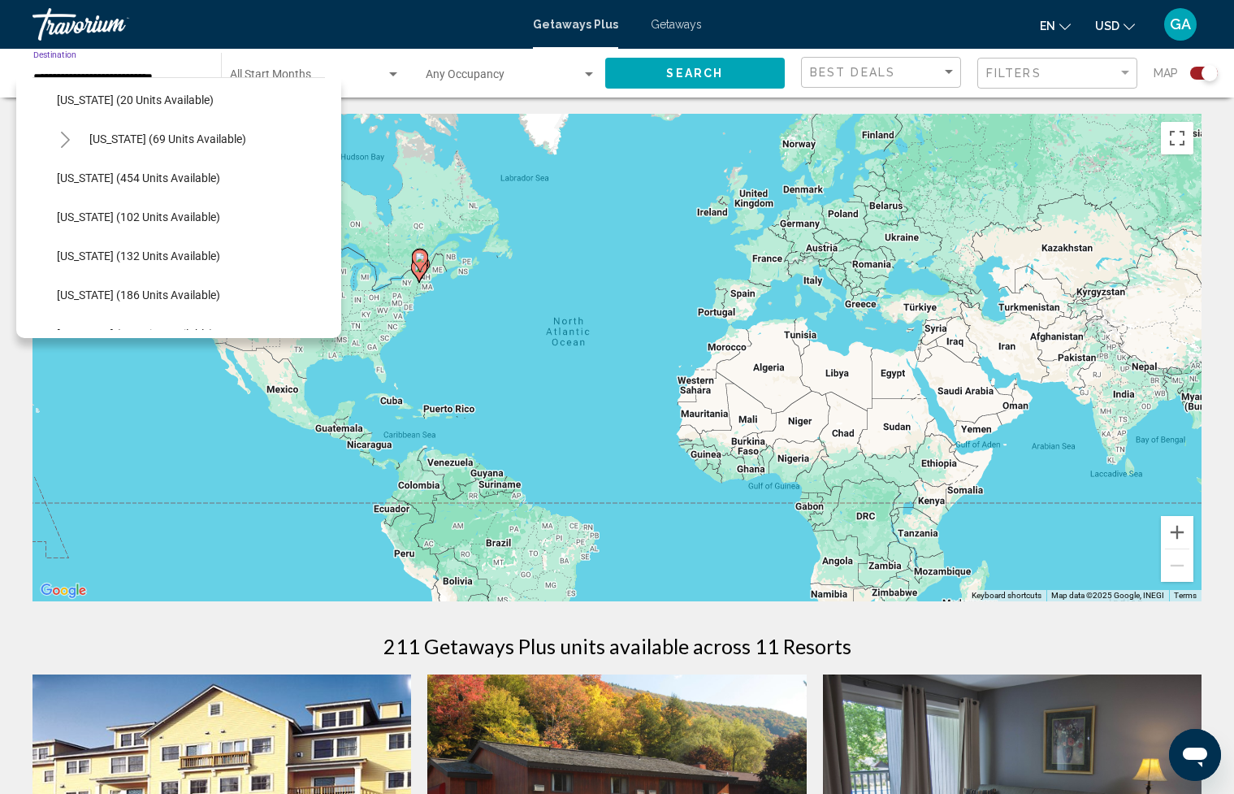
scroll to position [356, 0]
click at [154, 215] on span "[US_STATE] (102 units available)" at bounding box center [138, 217] width 163 height 13
type input "**********"
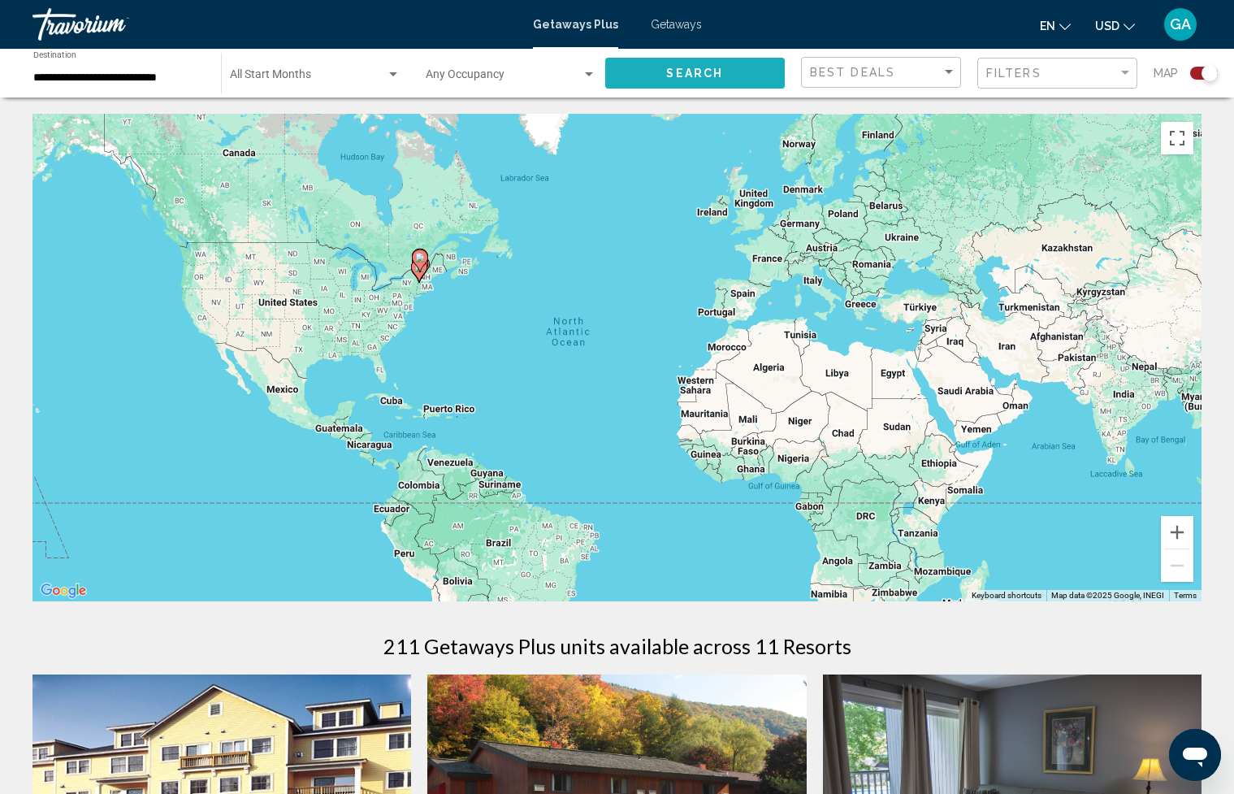
click at [713, 77] on span "Search" at bounding box center [694, 73] width 57 height 13
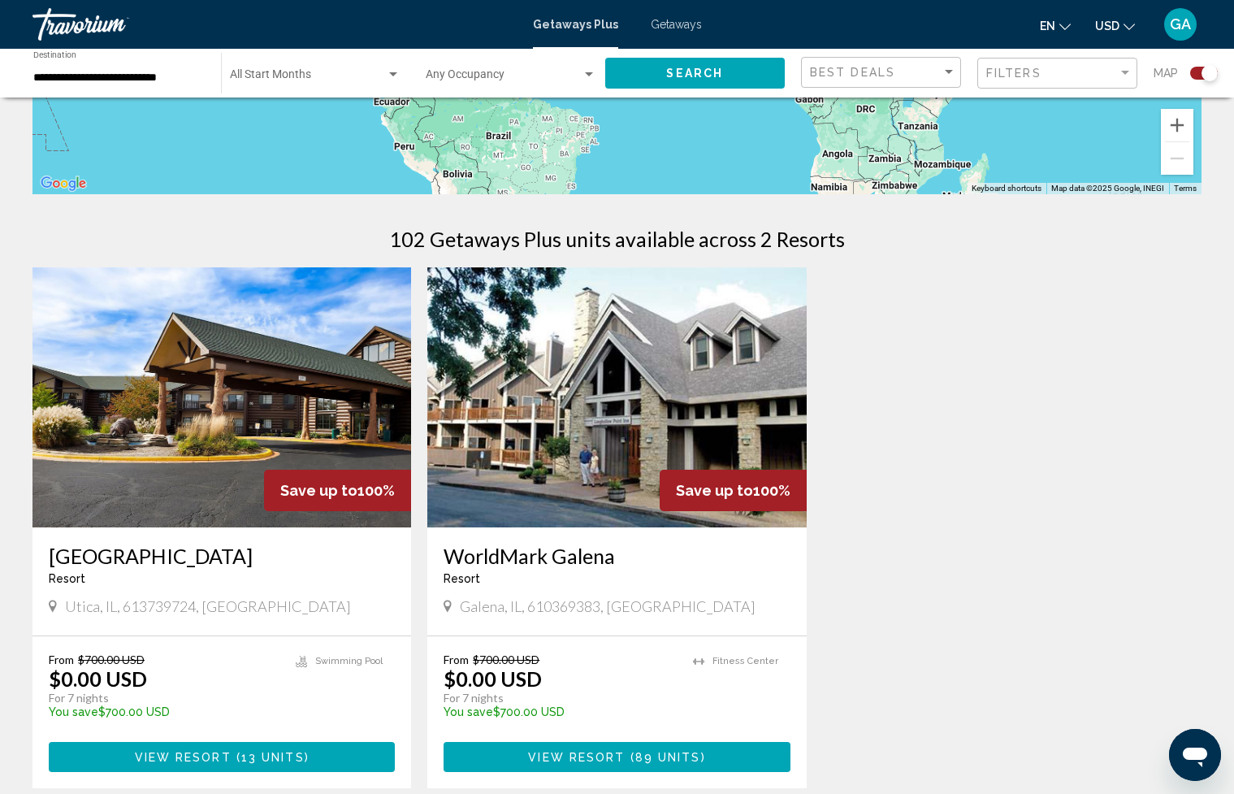
scroll to position [412, 0]
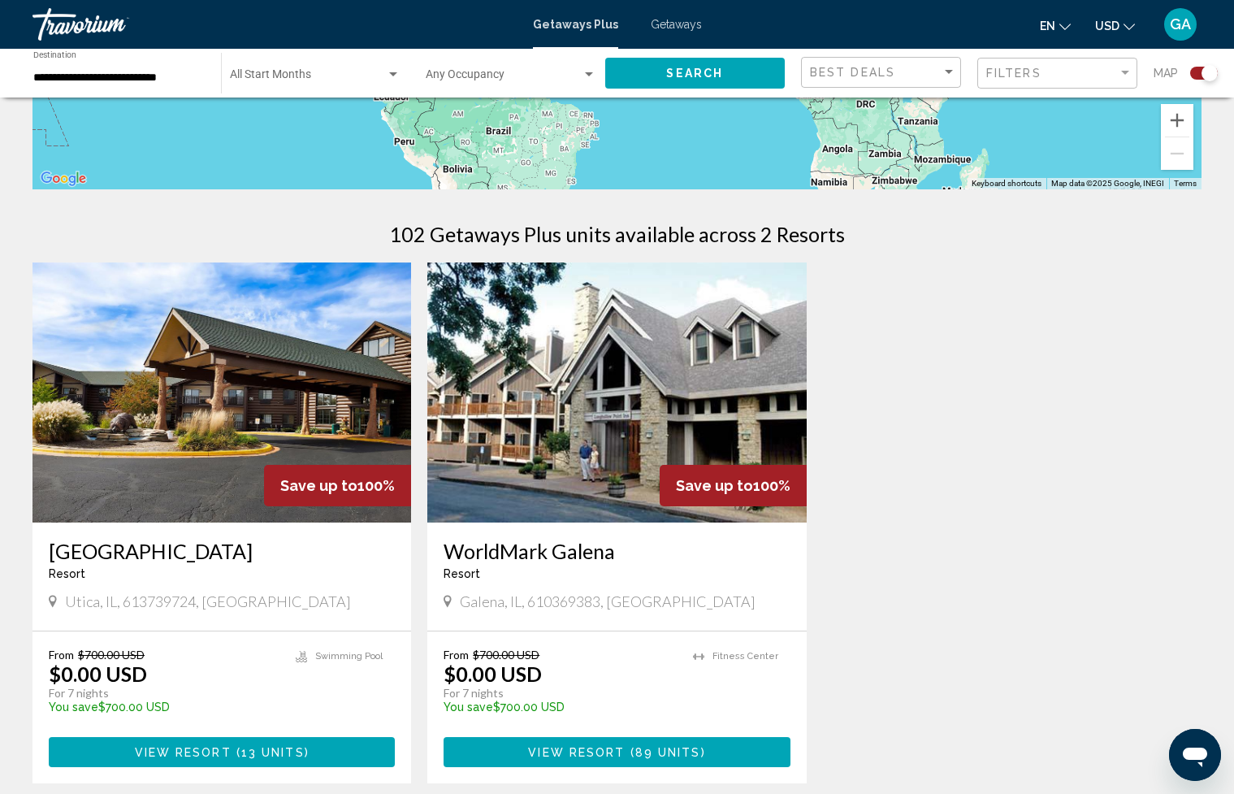
click at [341, 358] on img "Main content" at bounding box center [222, 392] width 379 height 260
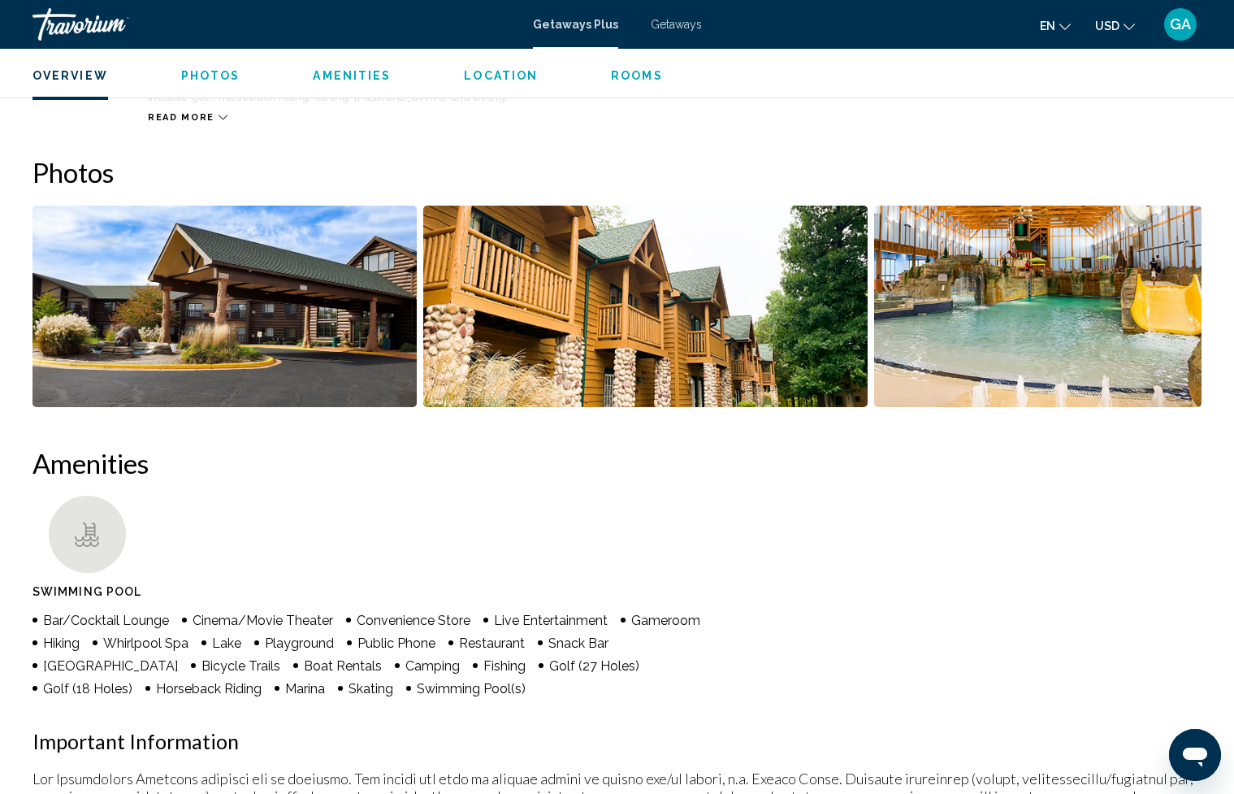
scroll to position [664, 0]
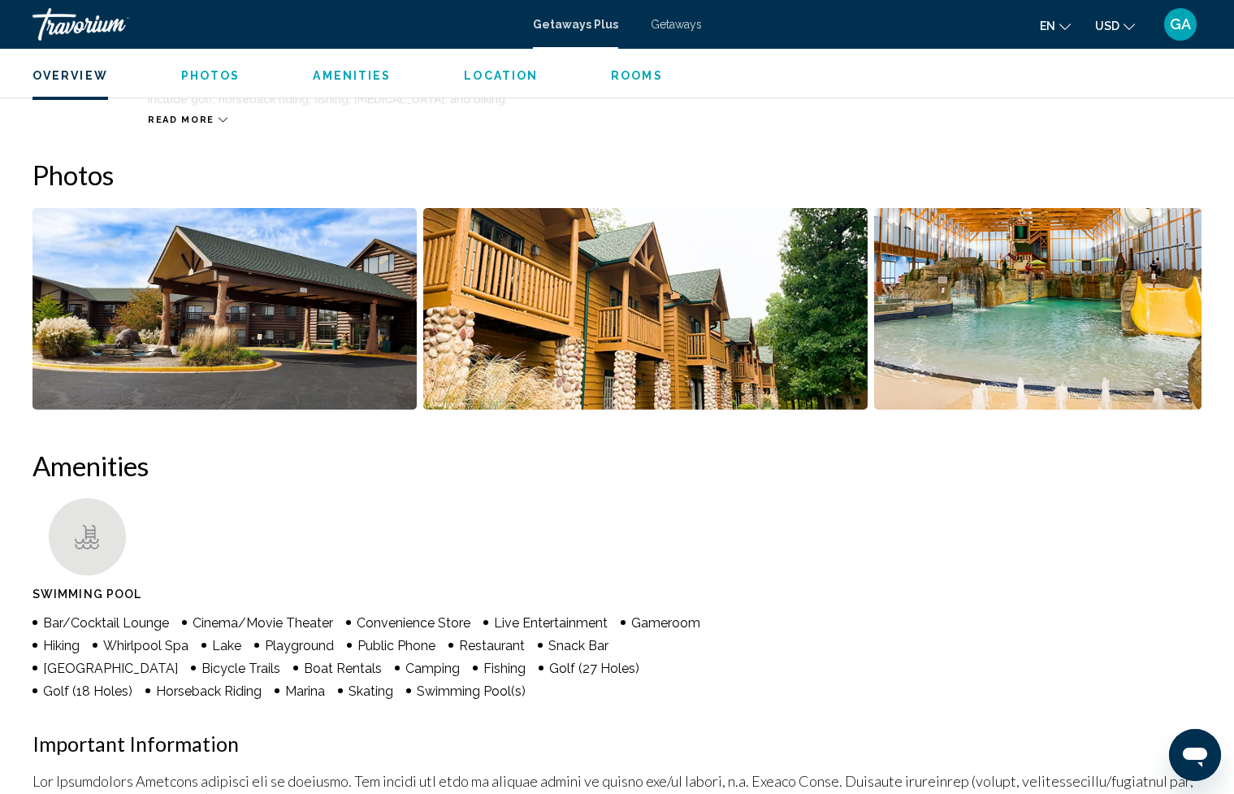
click at [1018, 322] on img "Open full-screen image slider" at bounding box center [1037, 309] width 327 height 202
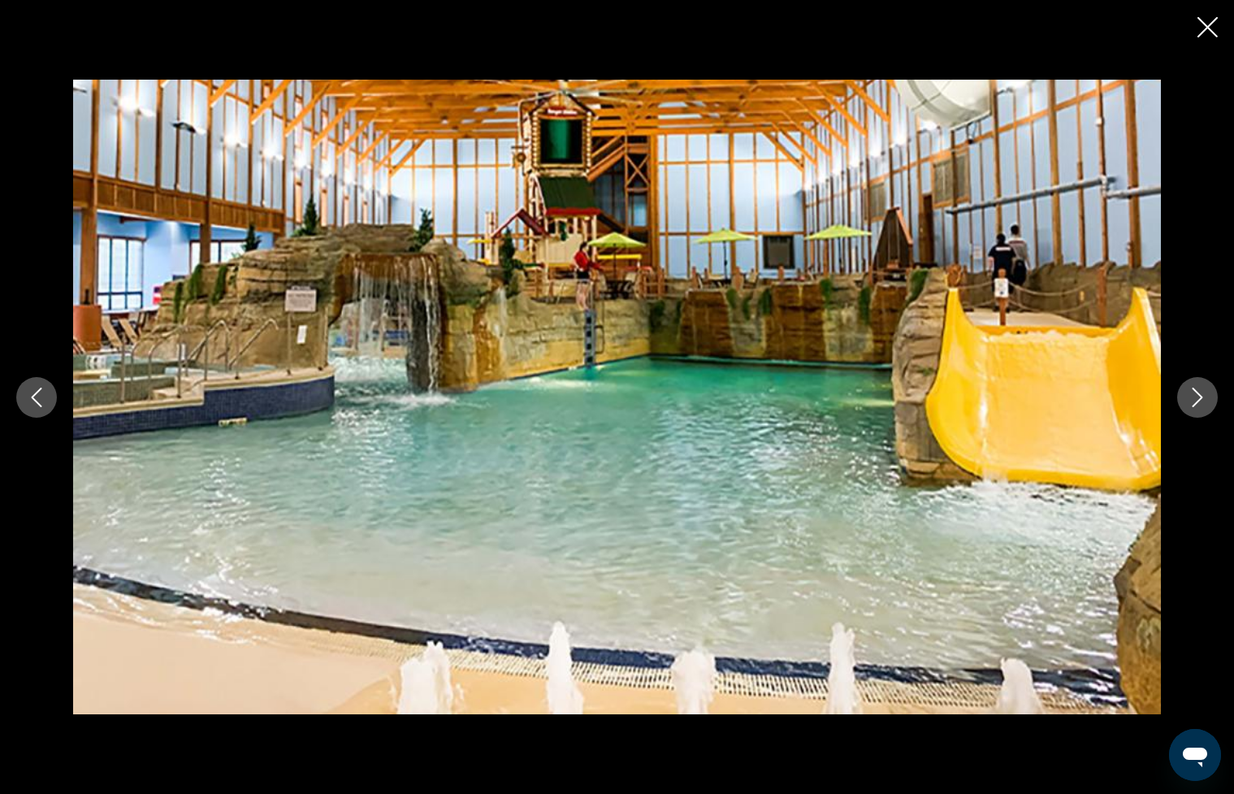
click at [1194, 397] on icon "Next image" at bounding box center [1198, 398] width 20 height 20
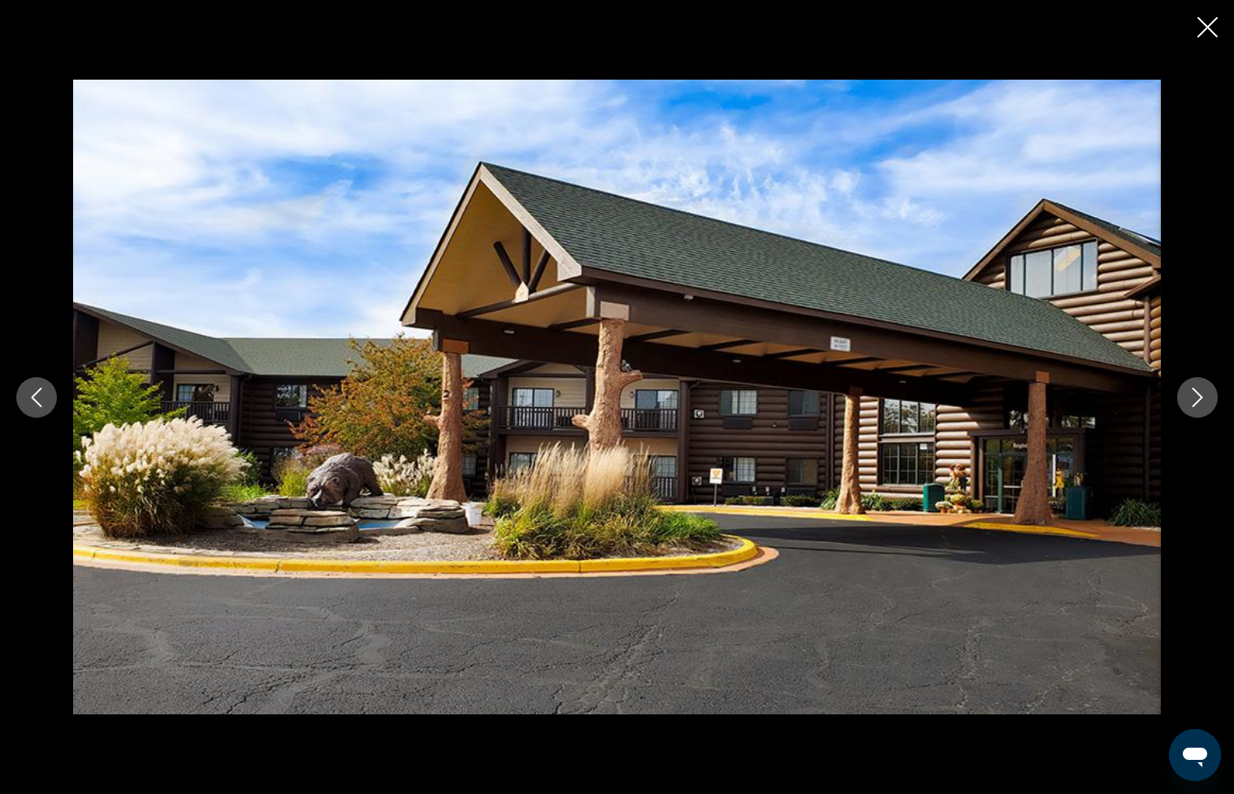
click at [1194, 397] on icon "Next image" at bounding box center [1198, 398] width 20 height 20
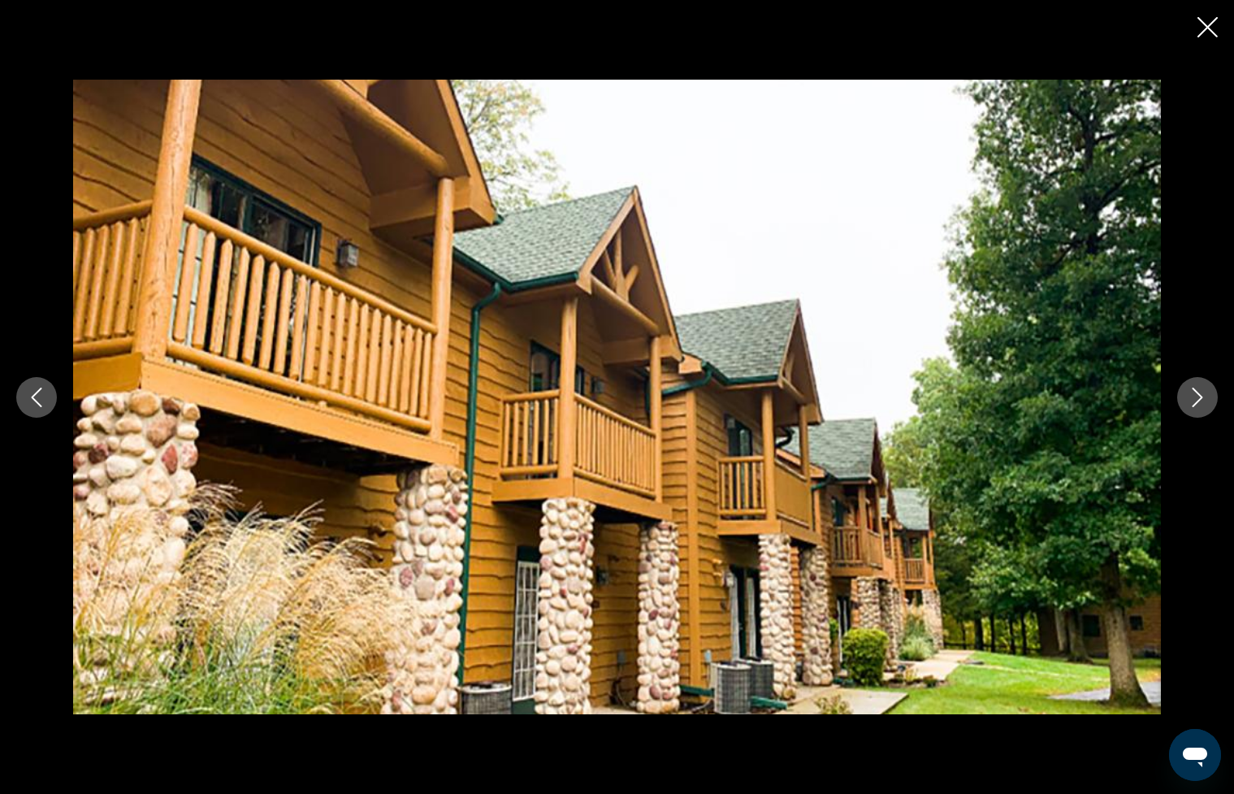
click at [1194, 397] on icon "Next image" at bounding box center [1198, 398] width 20 height 20
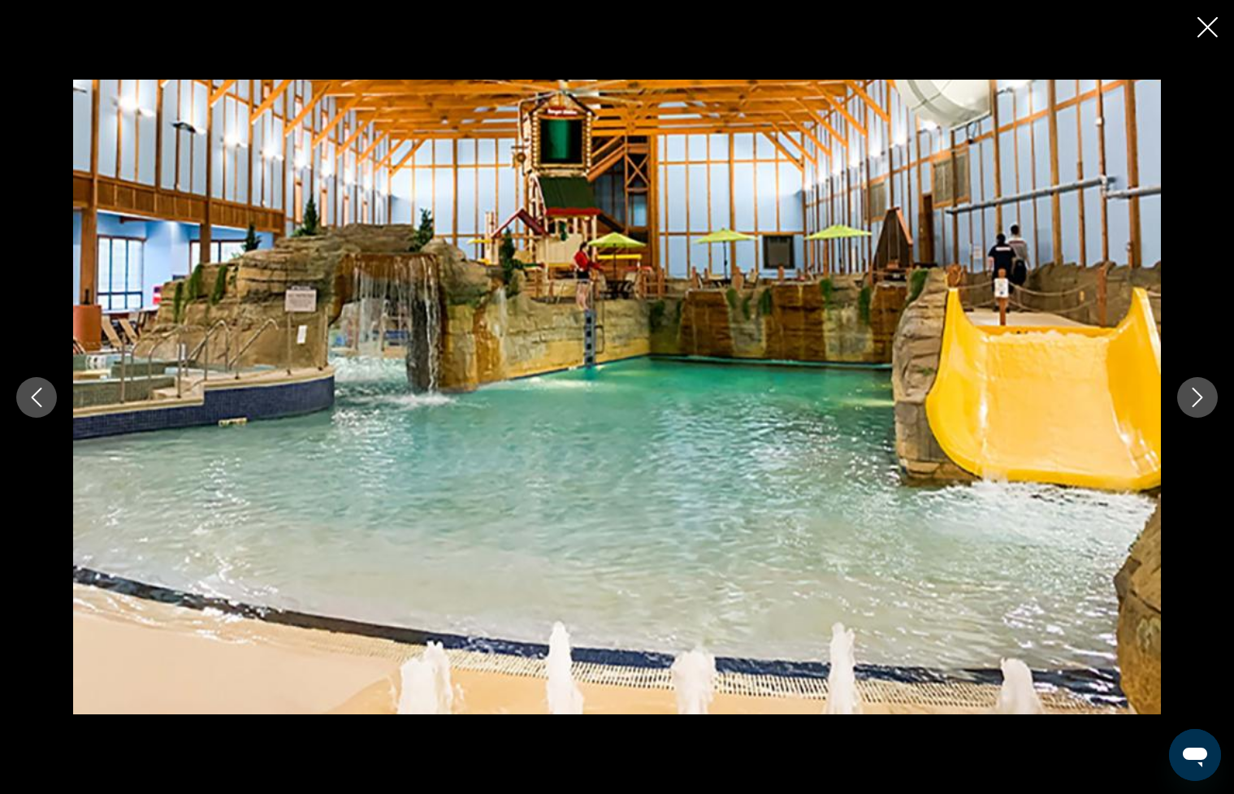
click at [1192, 396] on icon "Next image" at bounding box center [1198, 398] width 20 height 20
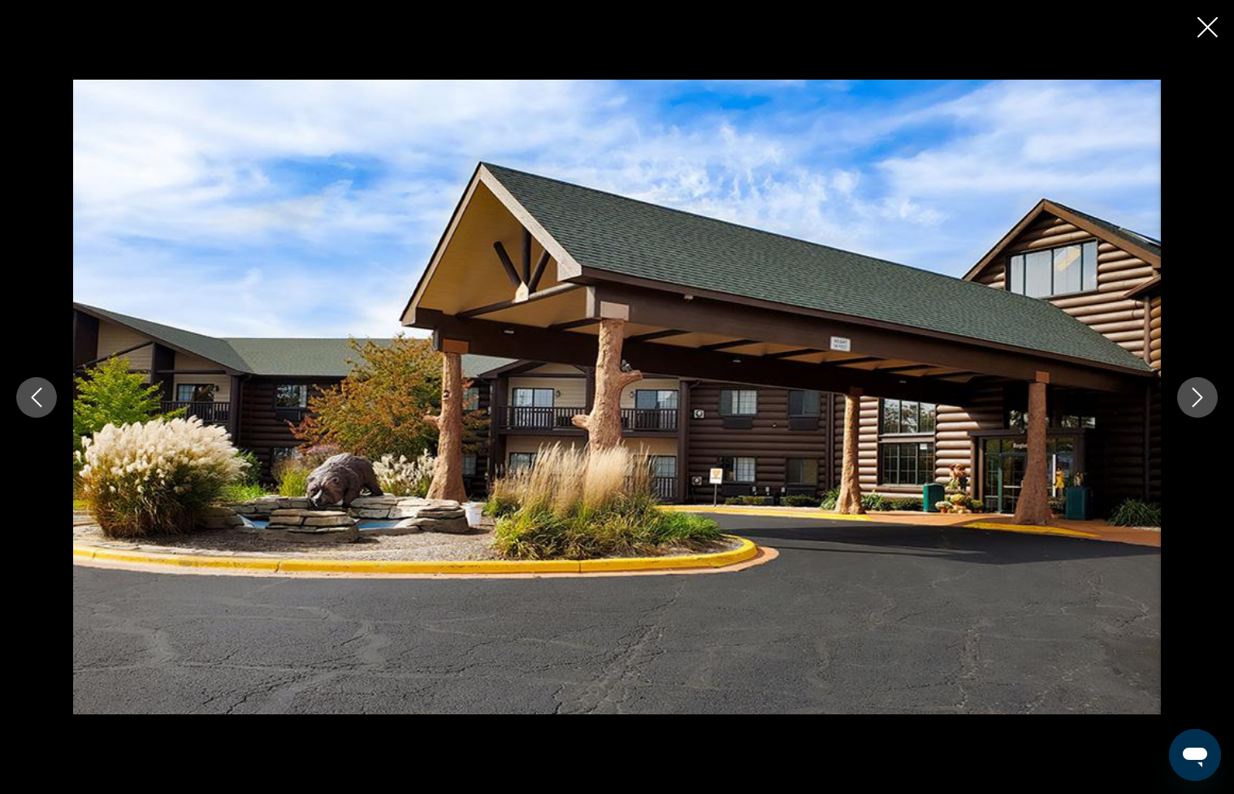
click at [1192, 396] on icon "Next image" at bounding box center [1198, 398] width 20 height 20
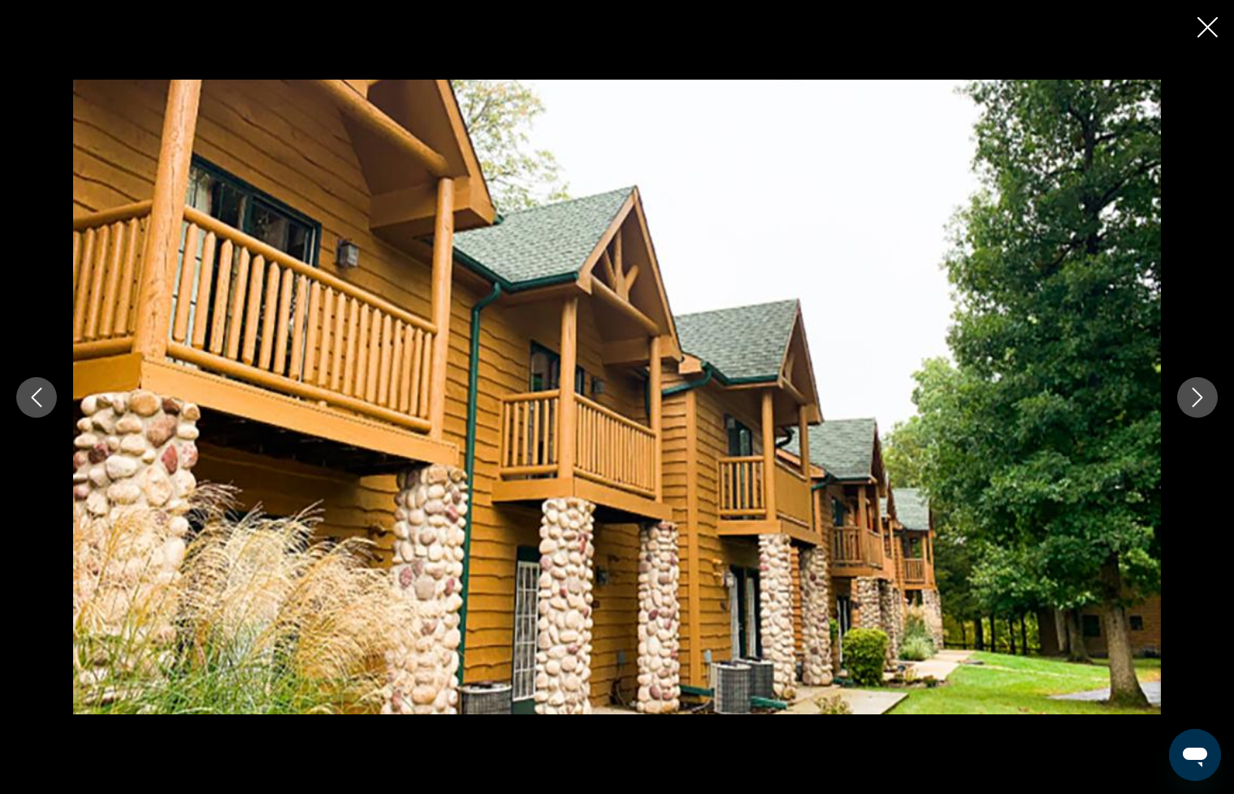
click at [1212, 28] on icon "Close slideshow" at bounding box center [1208, 27] width 20 height 20
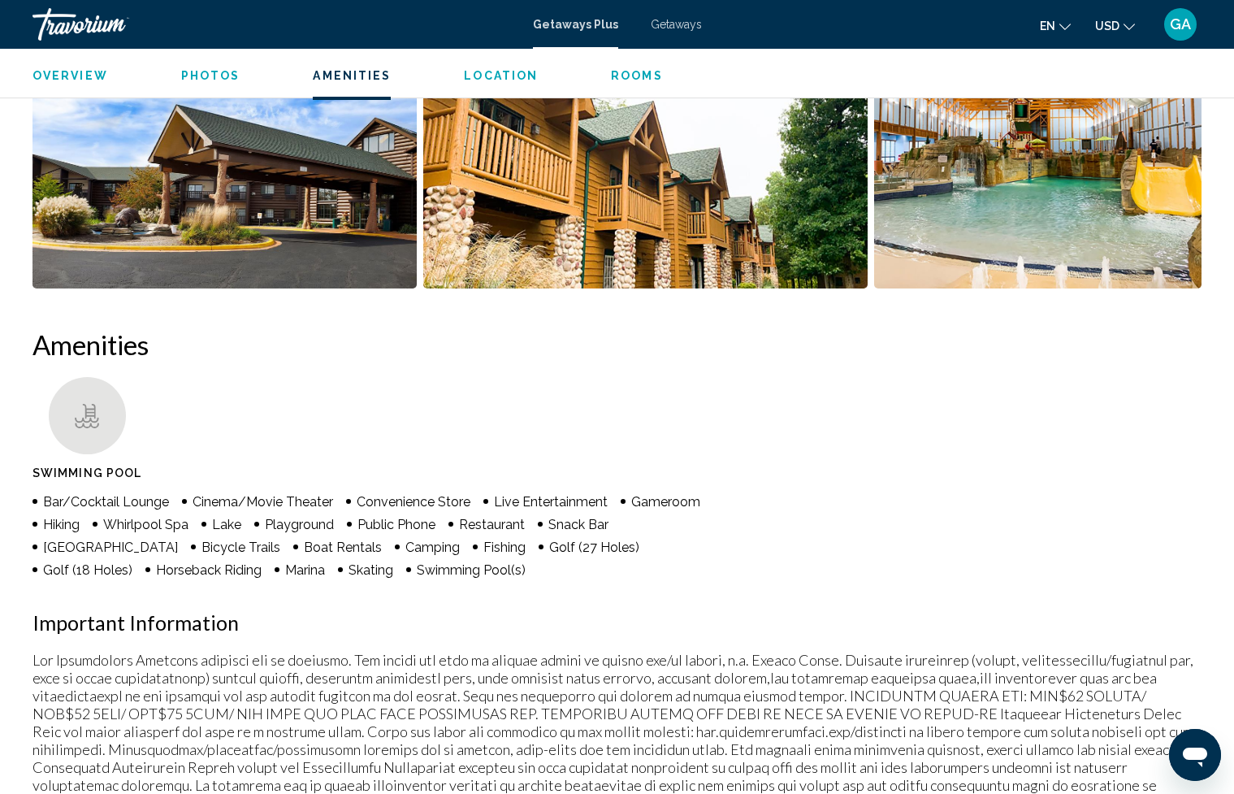
scroll to position [493, 0]
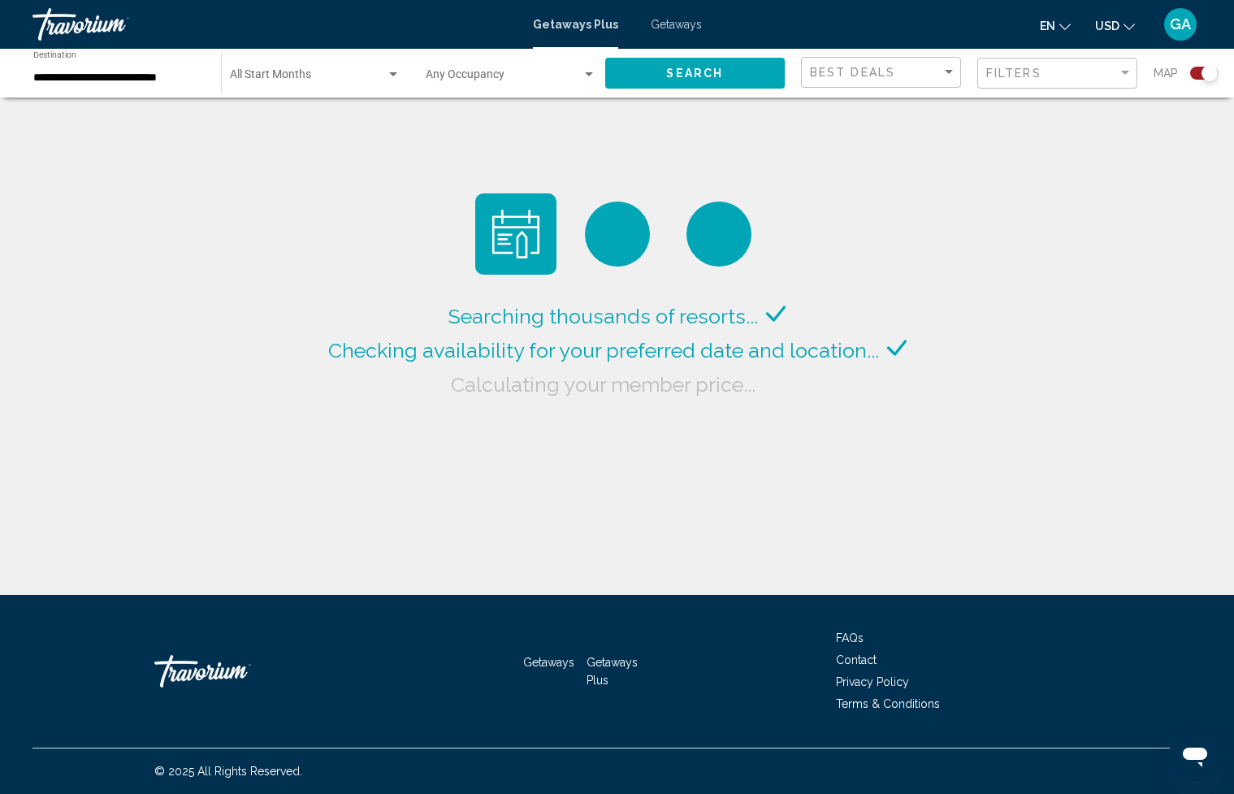
click at [132, 76] on input "**********" at bounding box center [118, 78] width 171 height 13
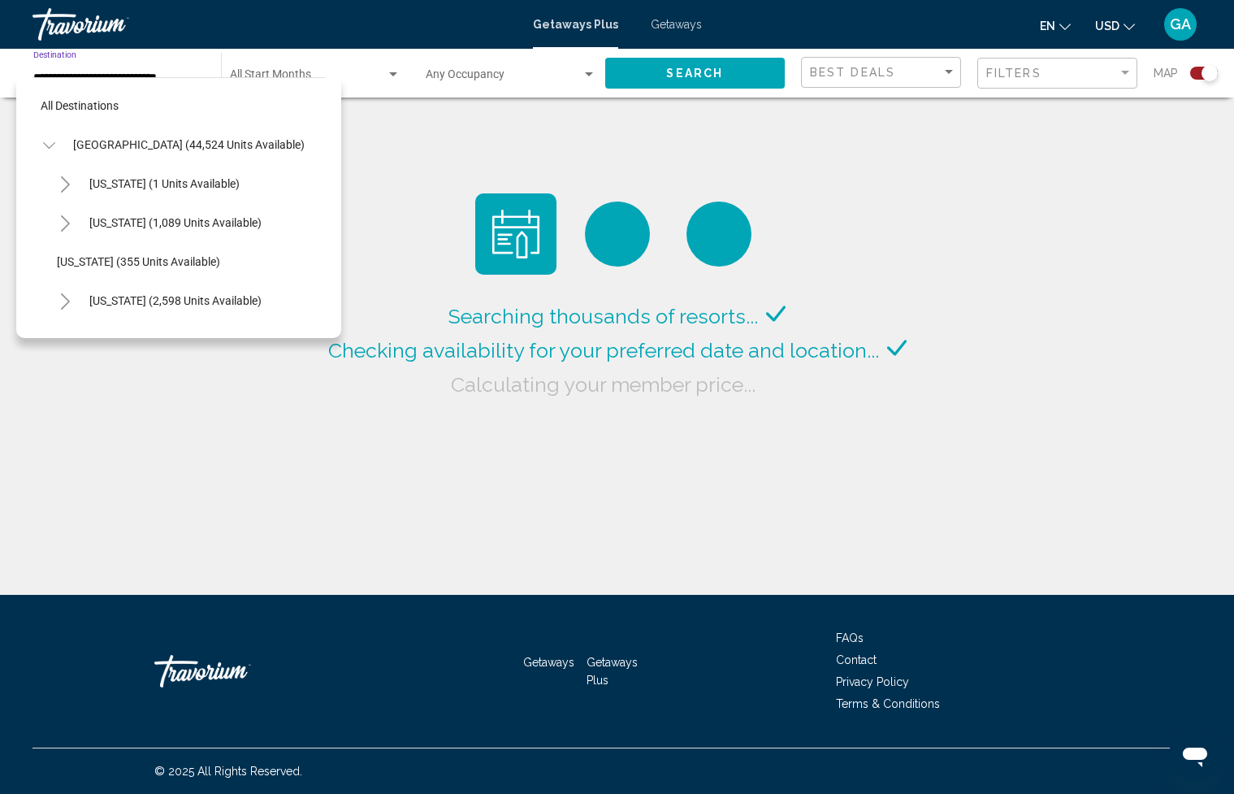
scroll to position [370, 0]
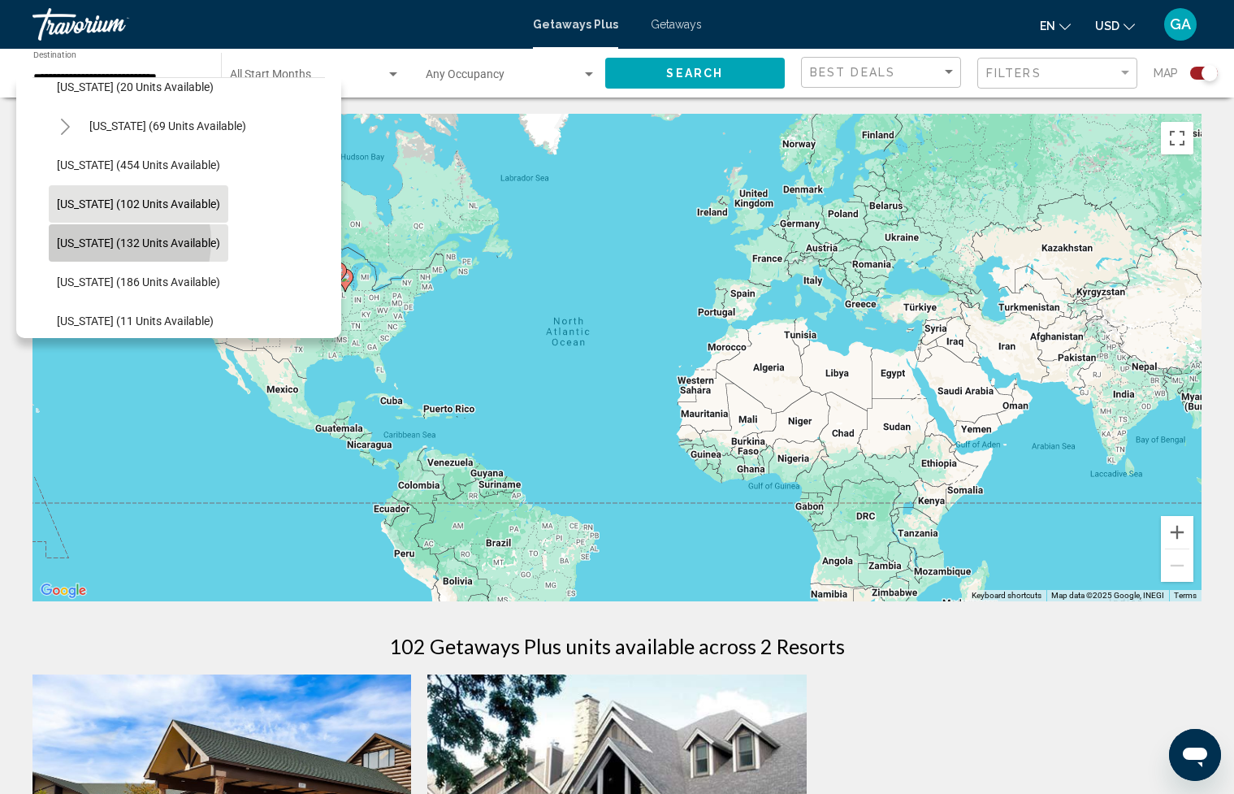
click at [111, 241] on span "[US_STATE] (132 units available)" at bounding box center [138, 242] width 163 height 13
type input "**********"
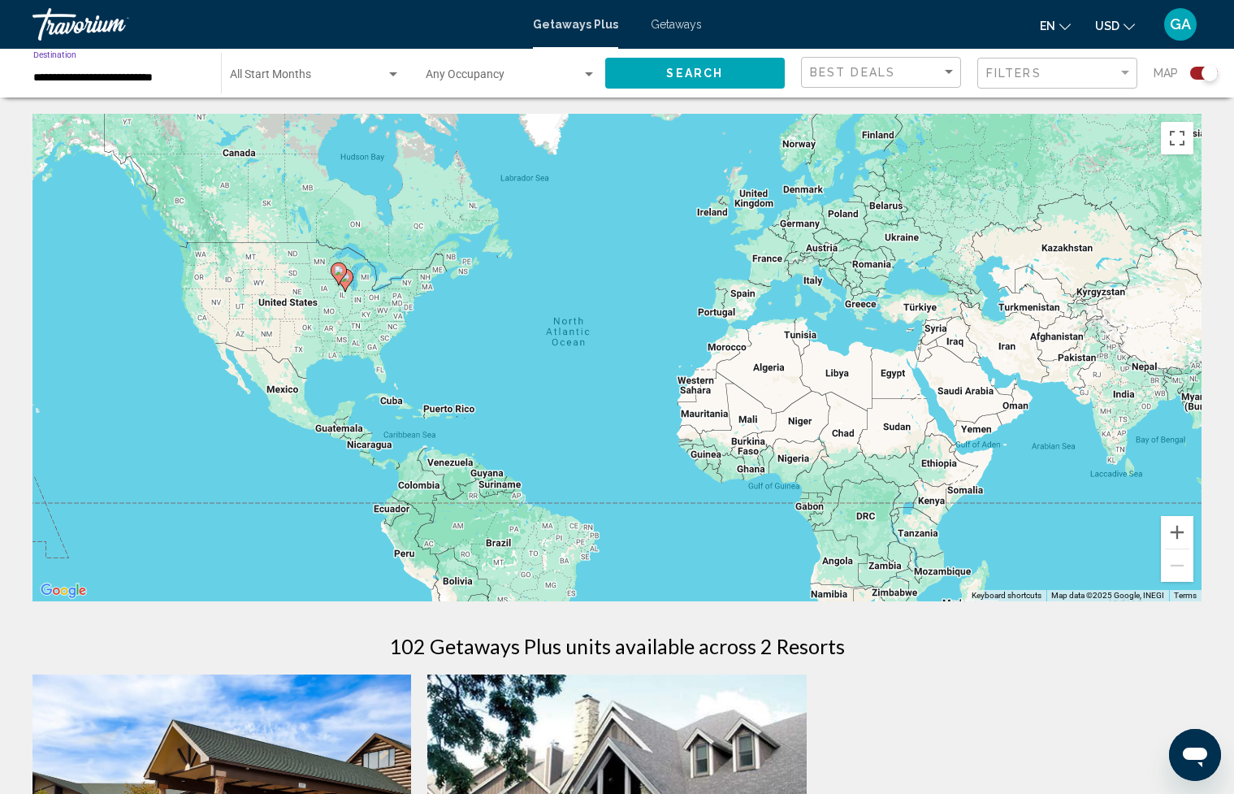
click at [697, 80] on button "Search" at bounding box center [695, 73] width 180 height 30
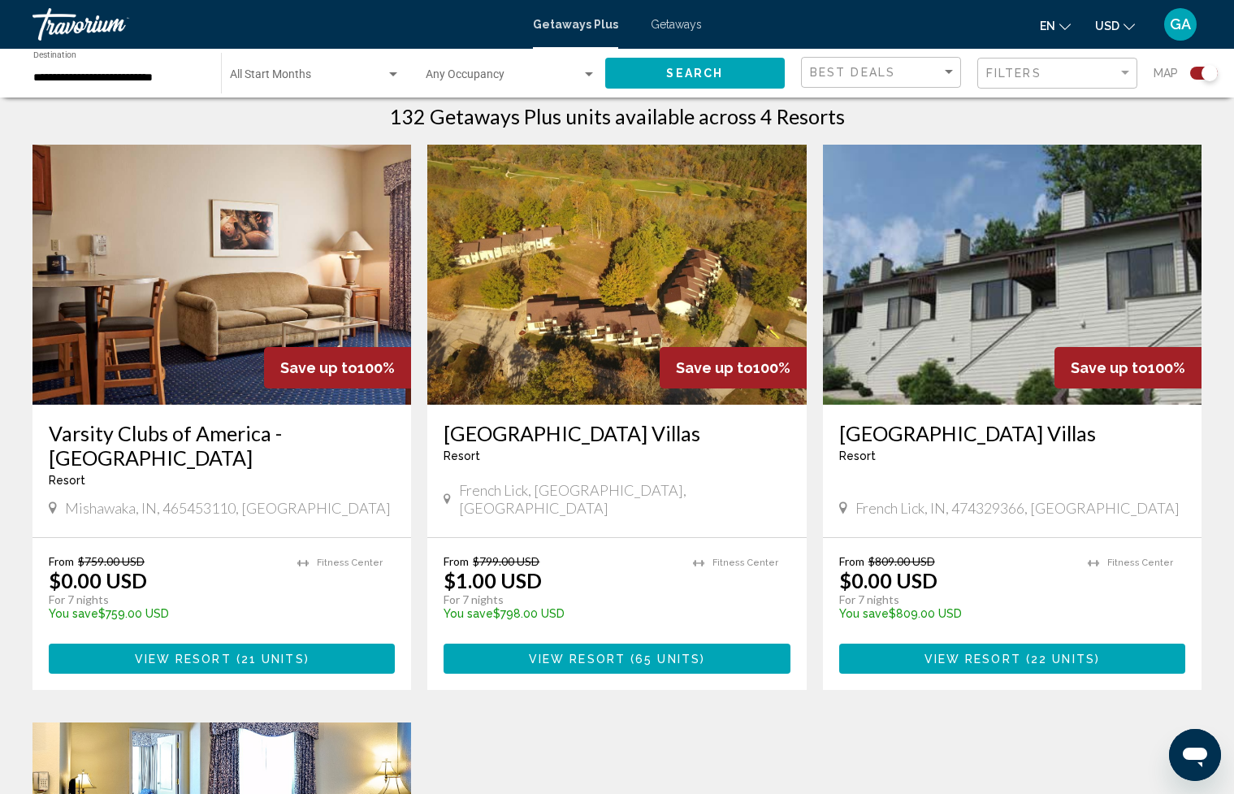
scroll to position [524, 0]
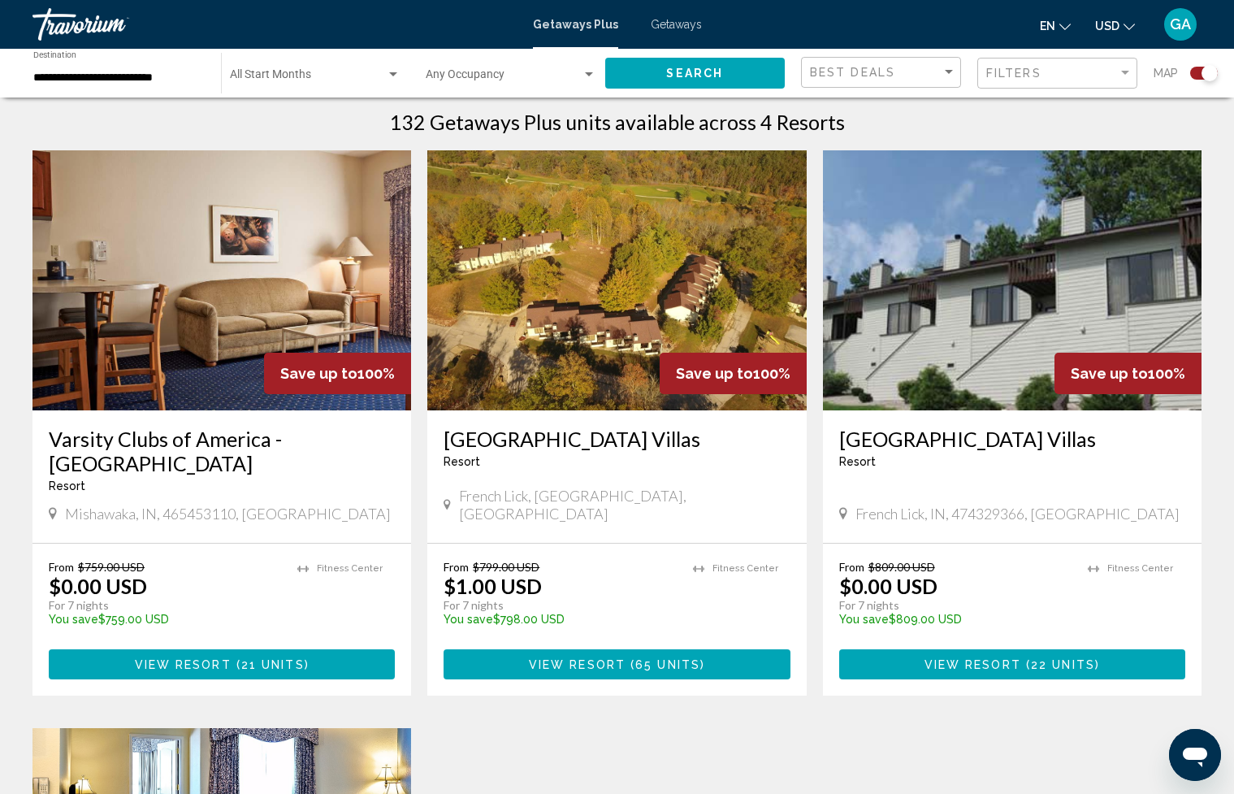
click at [627, 228] on img "Main content" at bounding box center [616, 280] width 379 height 260
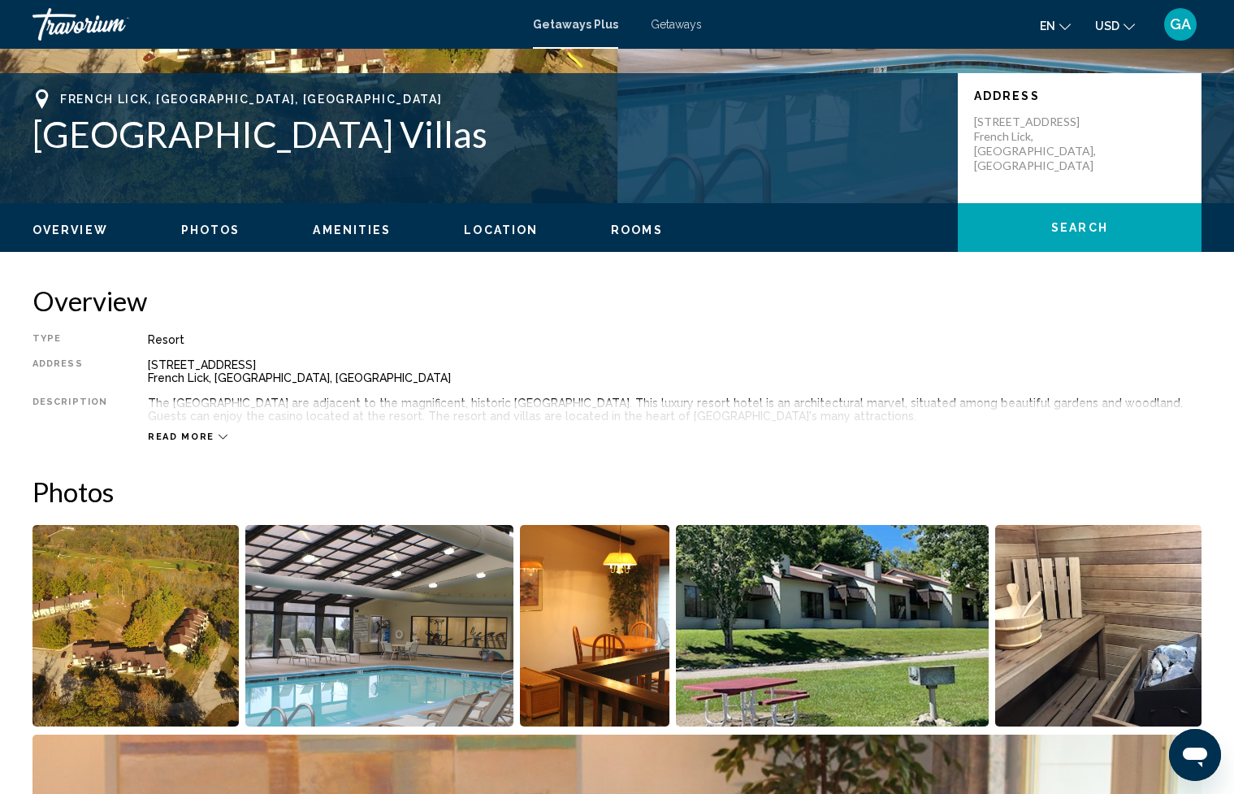
scroll to position [340, 0]
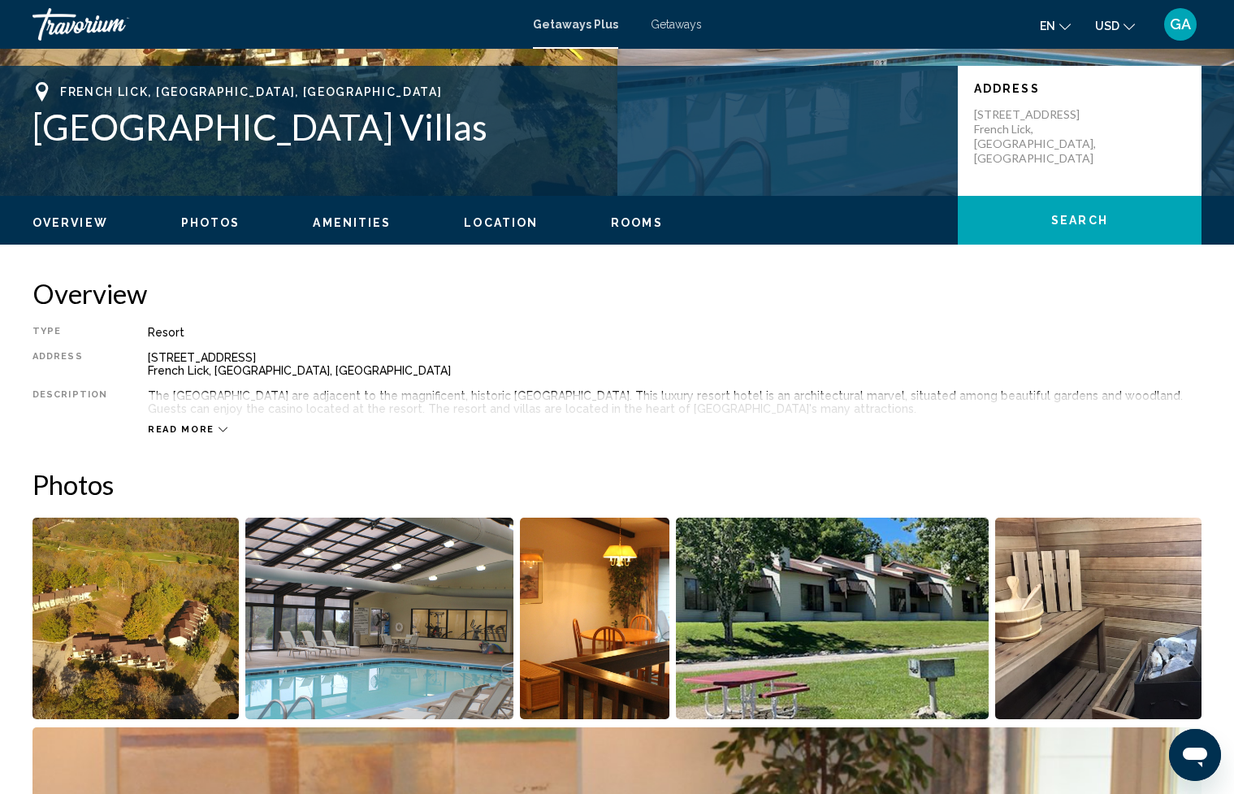
click at [176, 427] on span "Read more" at bounding box center [181, 429] width 67 height 11
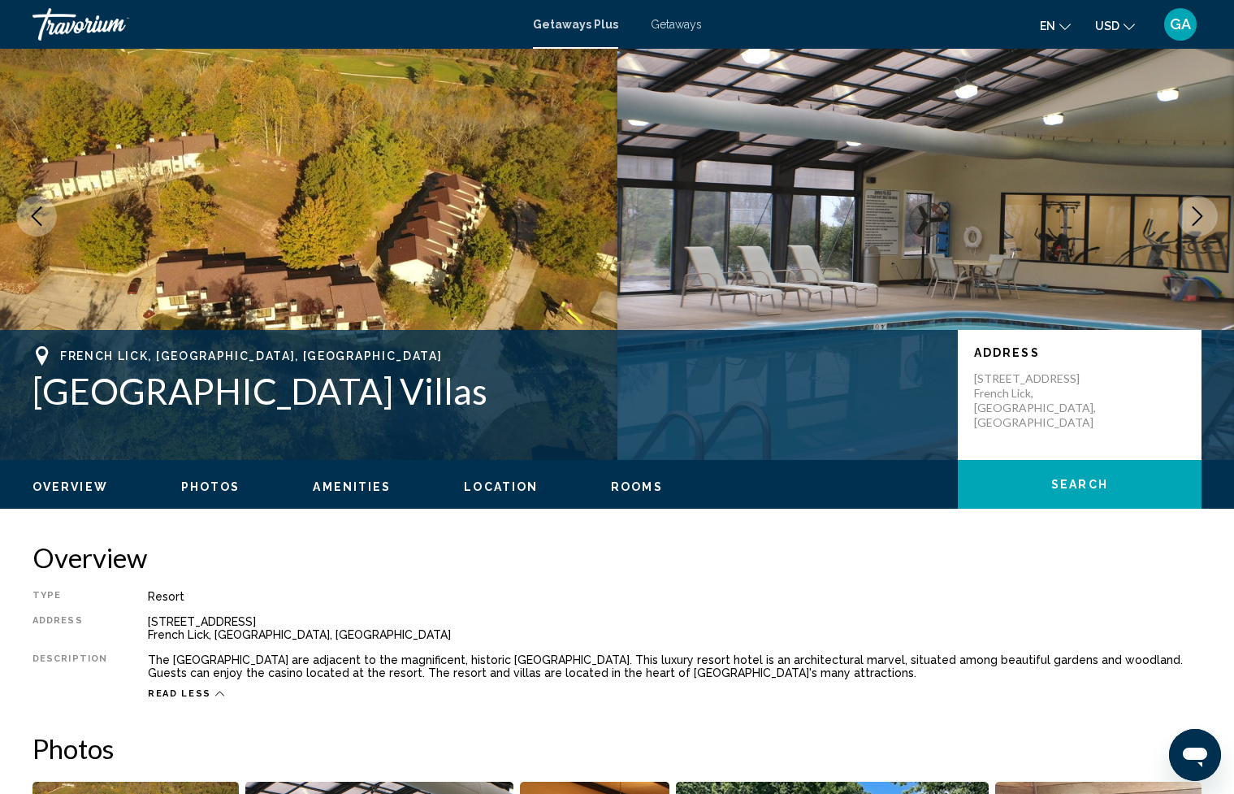
scroll to position [0, 0]
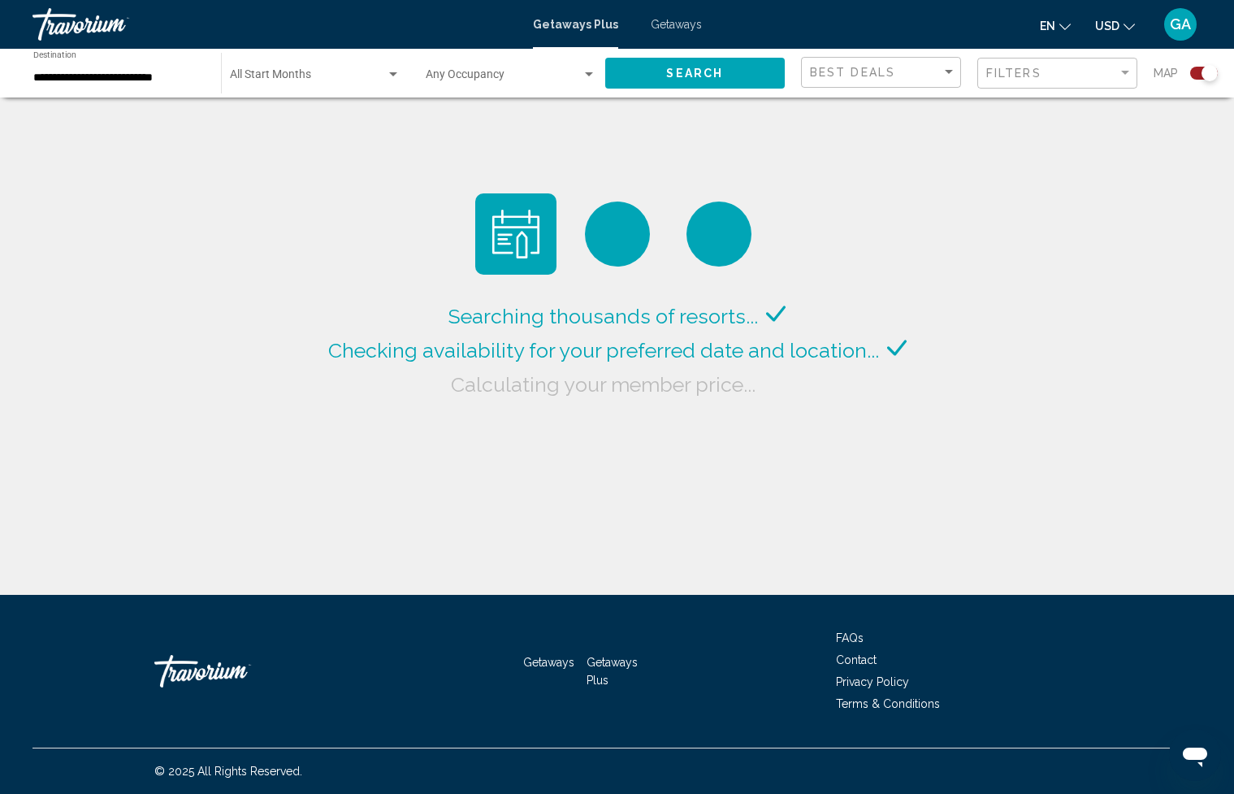
click at [167, 78] on input "**********" at bounding box center [118, 78] width 171 height 13
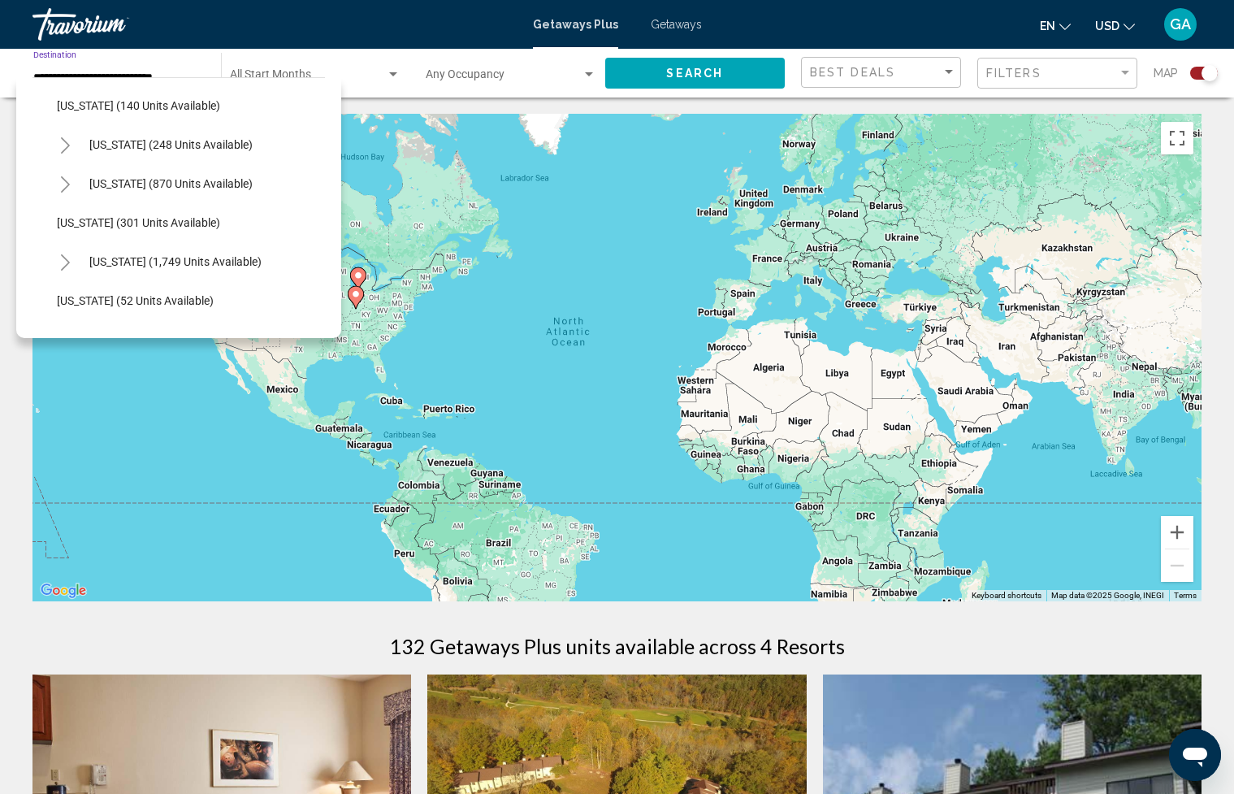
scroll to position [1096, 0]
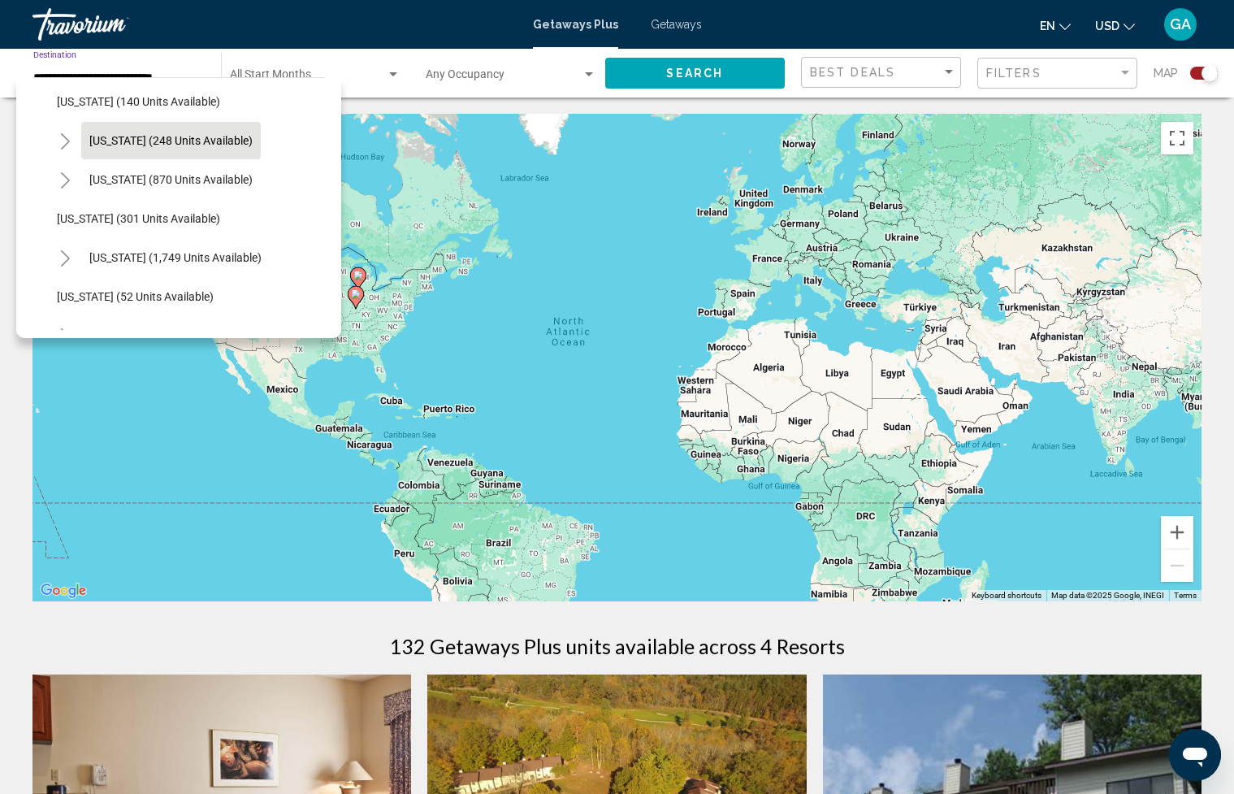
click at [198, 147] on button "[US_STATE] (248 units available)" at bounding box center [171, 140] width 180 height 37
type input "**********"
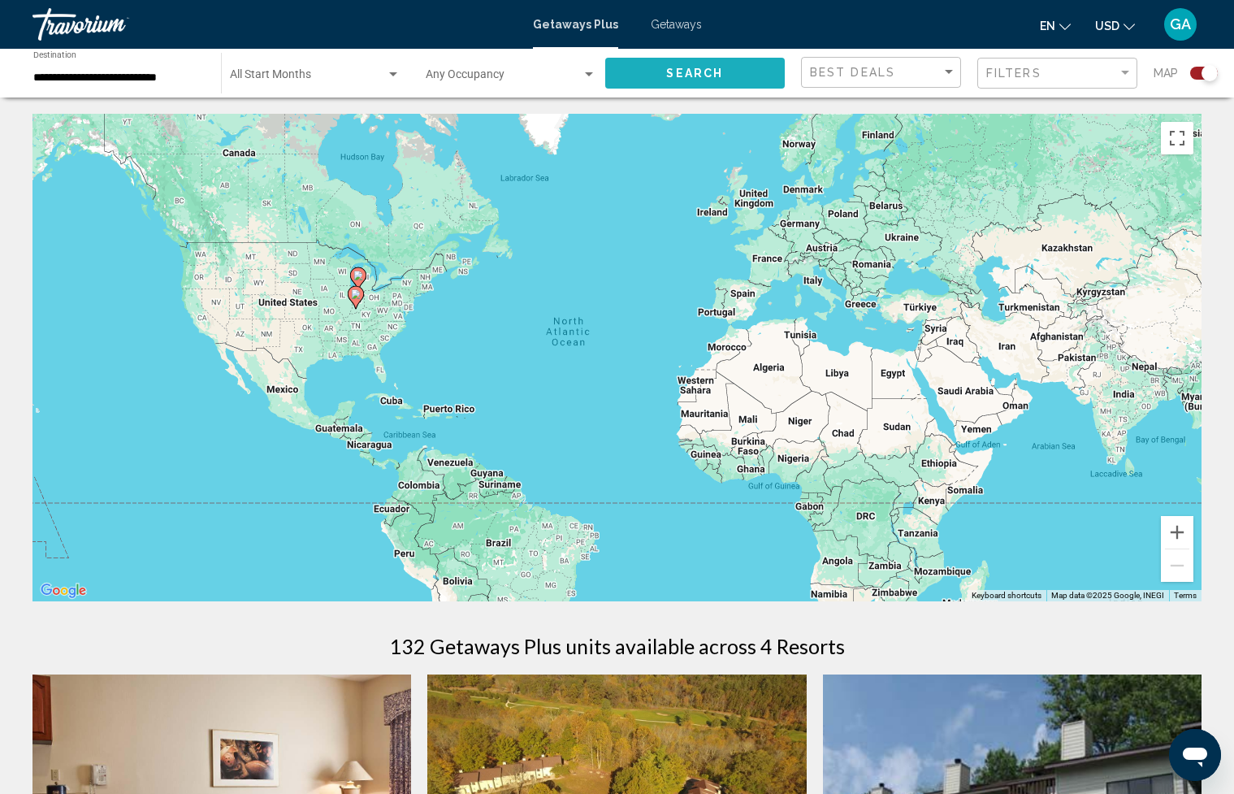
click at [715, 81] on button "Search" at bounding box center [695, 73] width 180 height 30
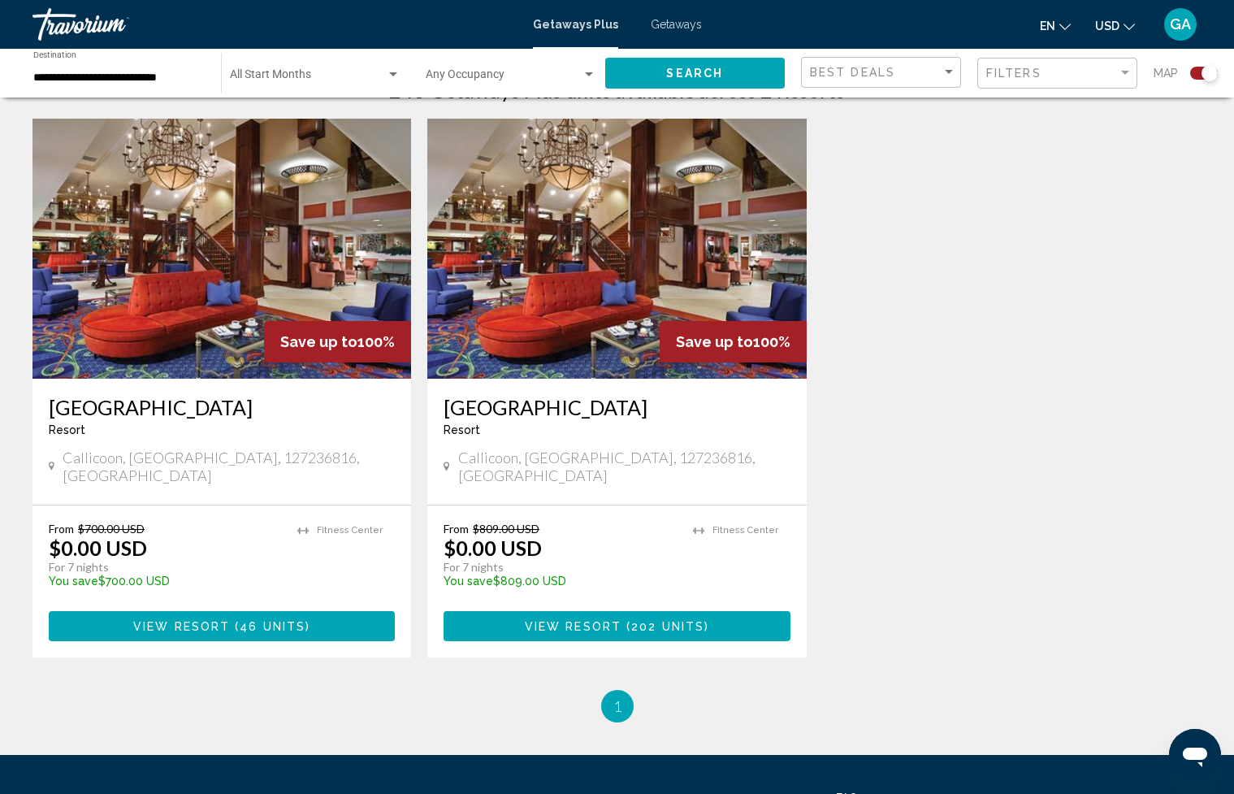
scroll to position [557, 0]
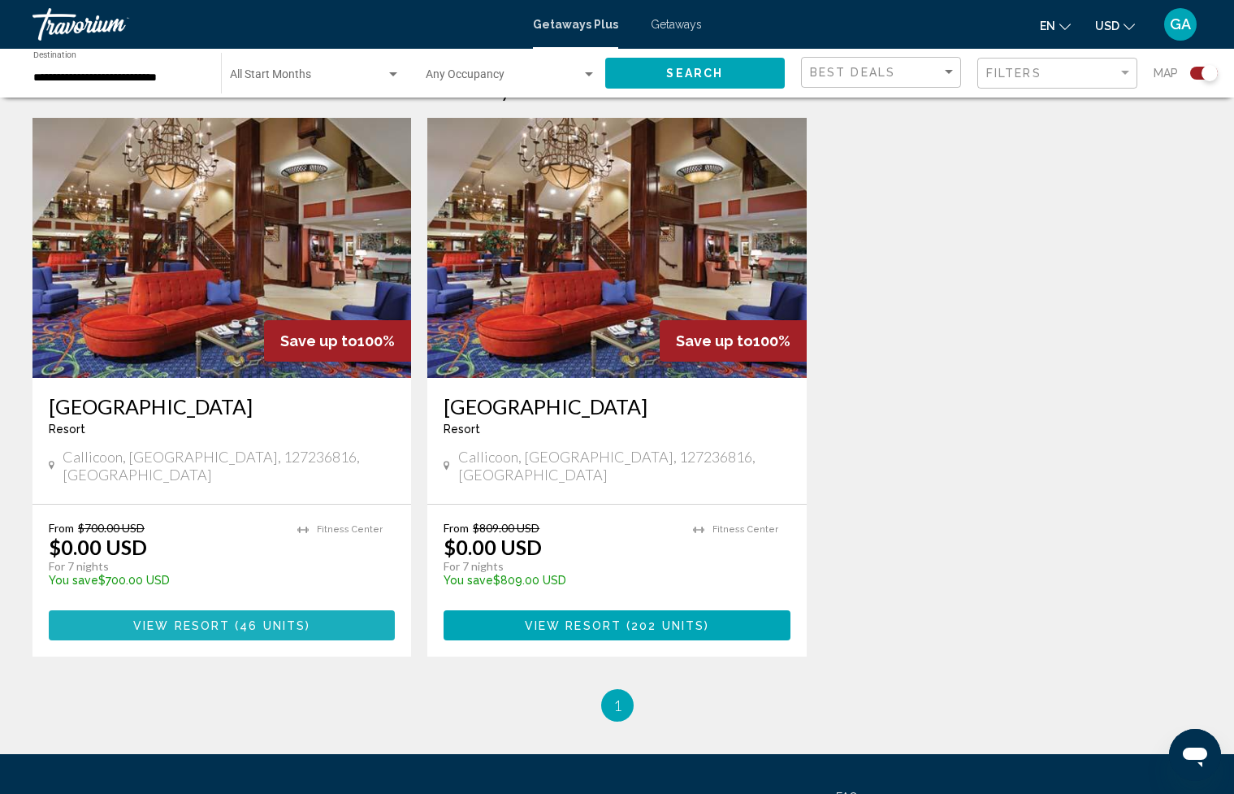
click at [233, 619] on span "Main content" at bounding box center [232, 625] width 5 height 13
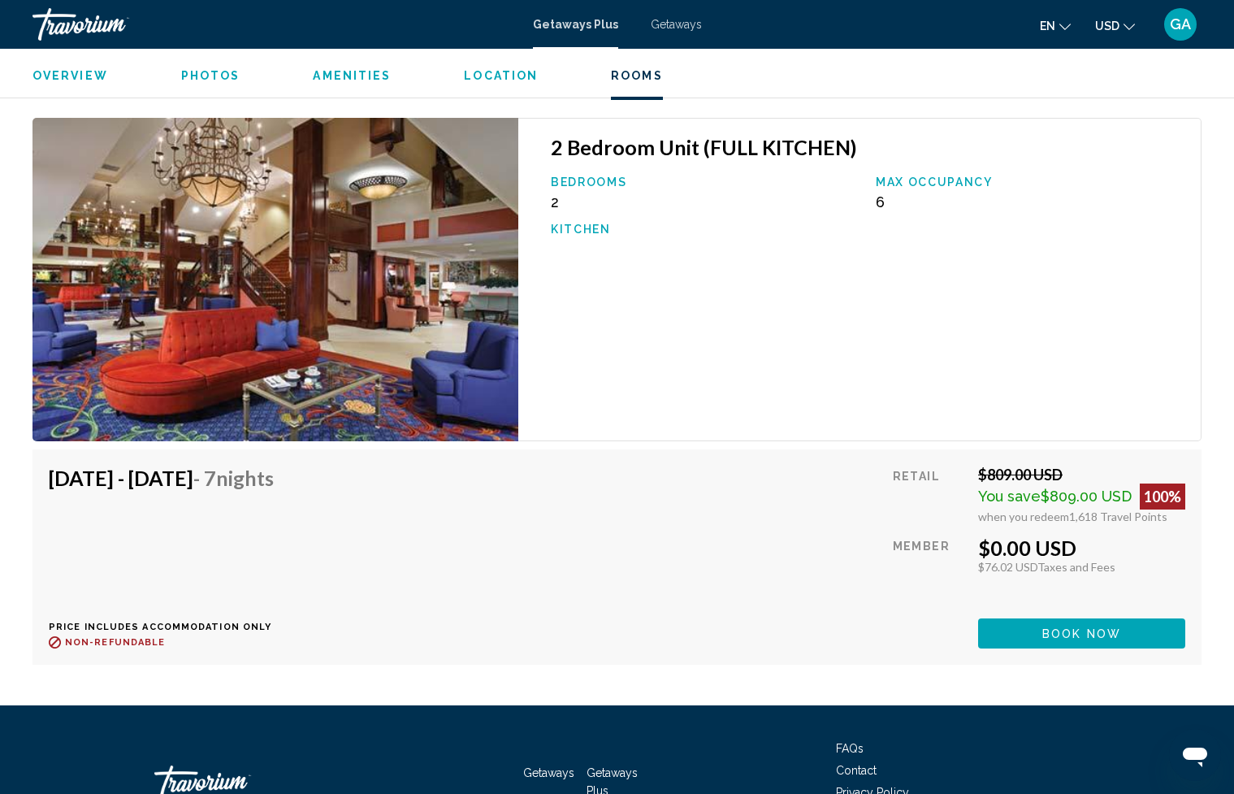
scroll to position [7048, 0]
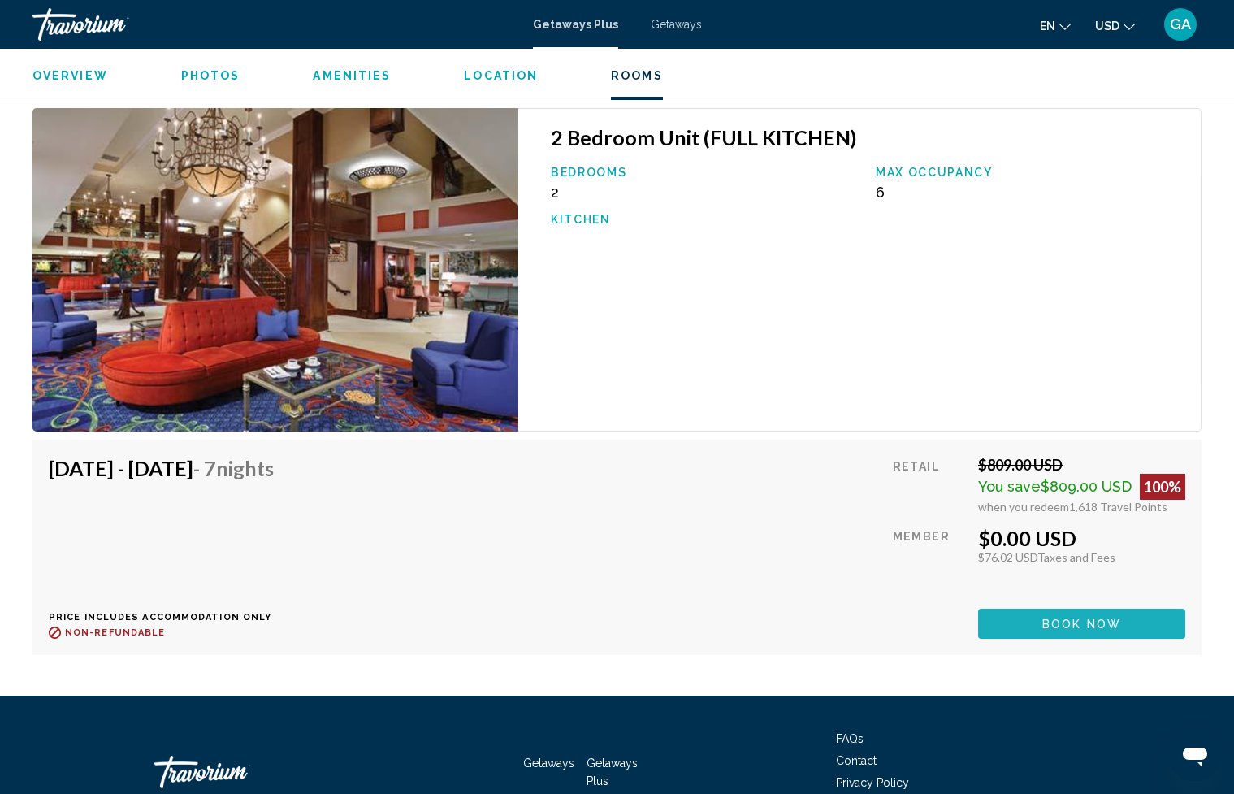
click at [1078, 622] on span "Book now" at bounding box center [1082, 624] width 79 height 13
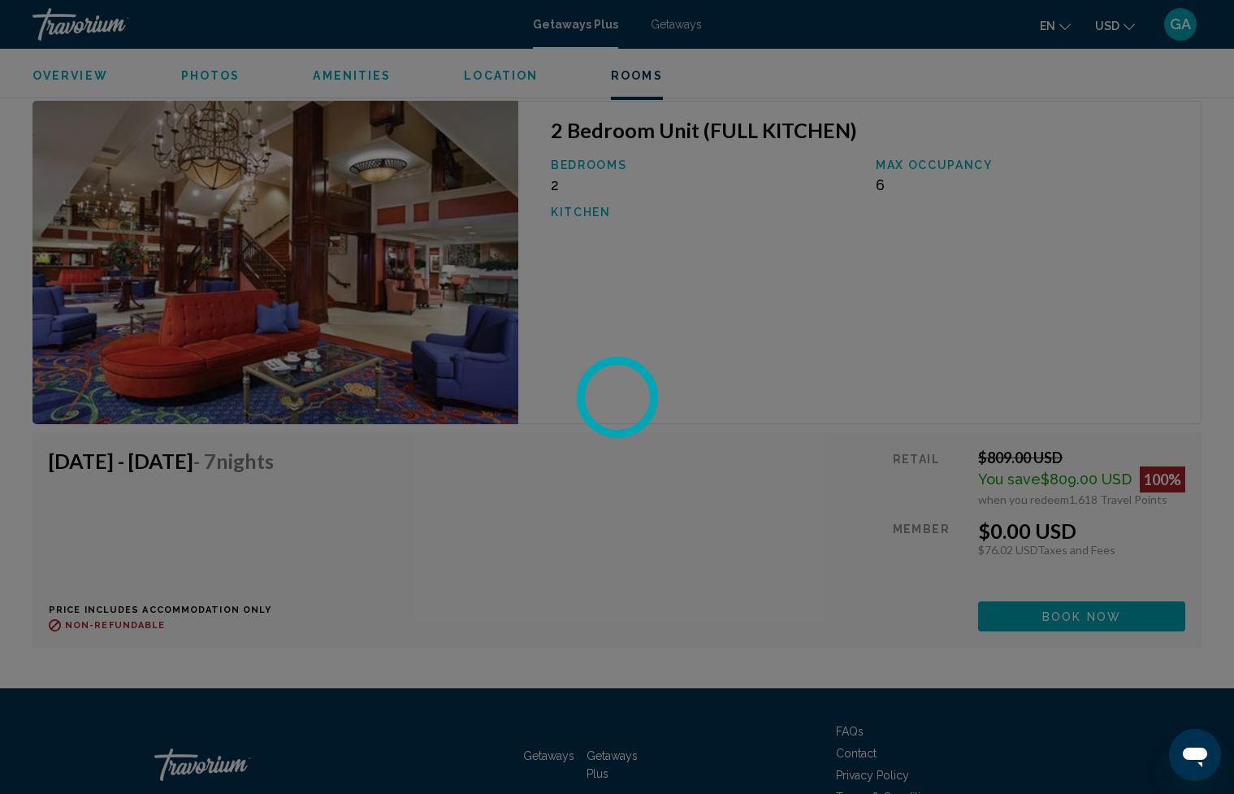
scroll to position [7056, 0]
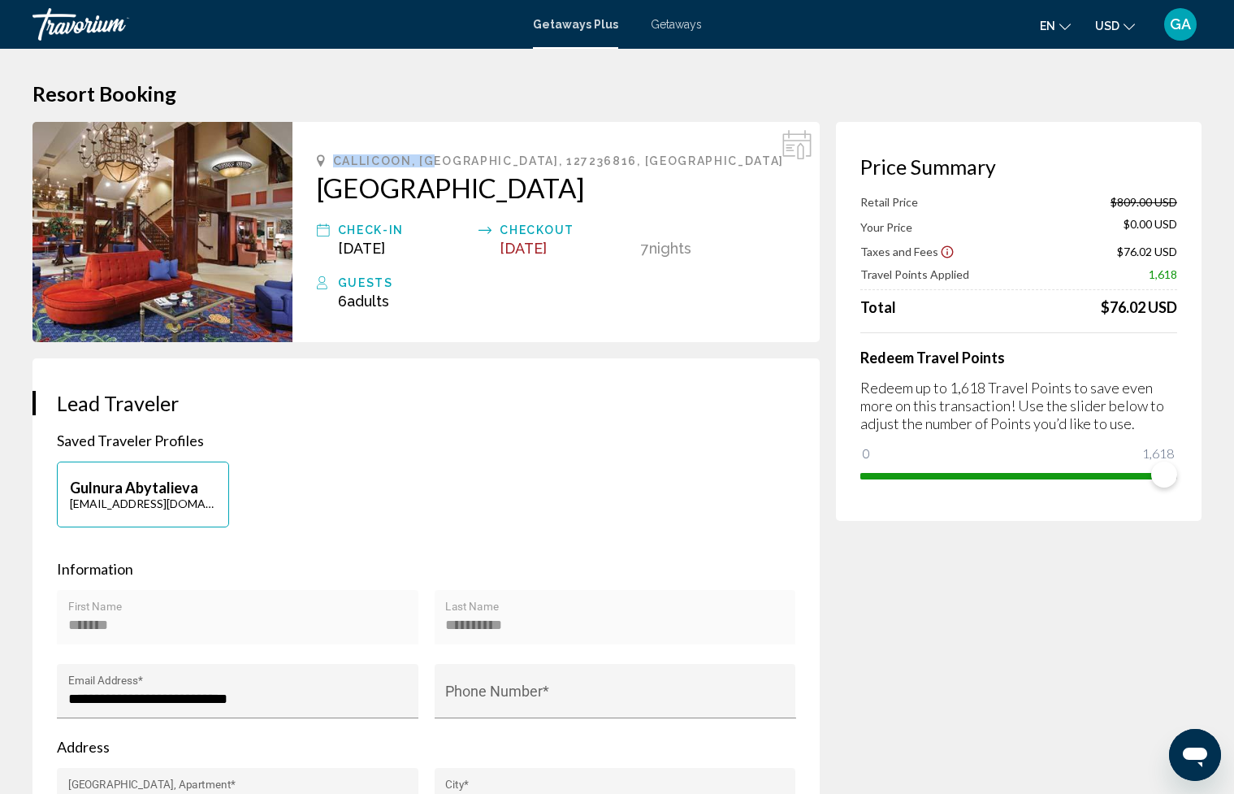
drag, startPoint x: 332, startPoint y: 160, endPoint x: 434, endPoint y: 166, distance: 102.5
click at [434, 166] on div "Callicoon, [GEOGRAPHIC_DATA], 127236816, [GEOGRAPHIC_DATA]" at bounding box center [556, 160] width 479 height 13
copy span "Callicoon, [GEOGRAPHIC_DATA]"
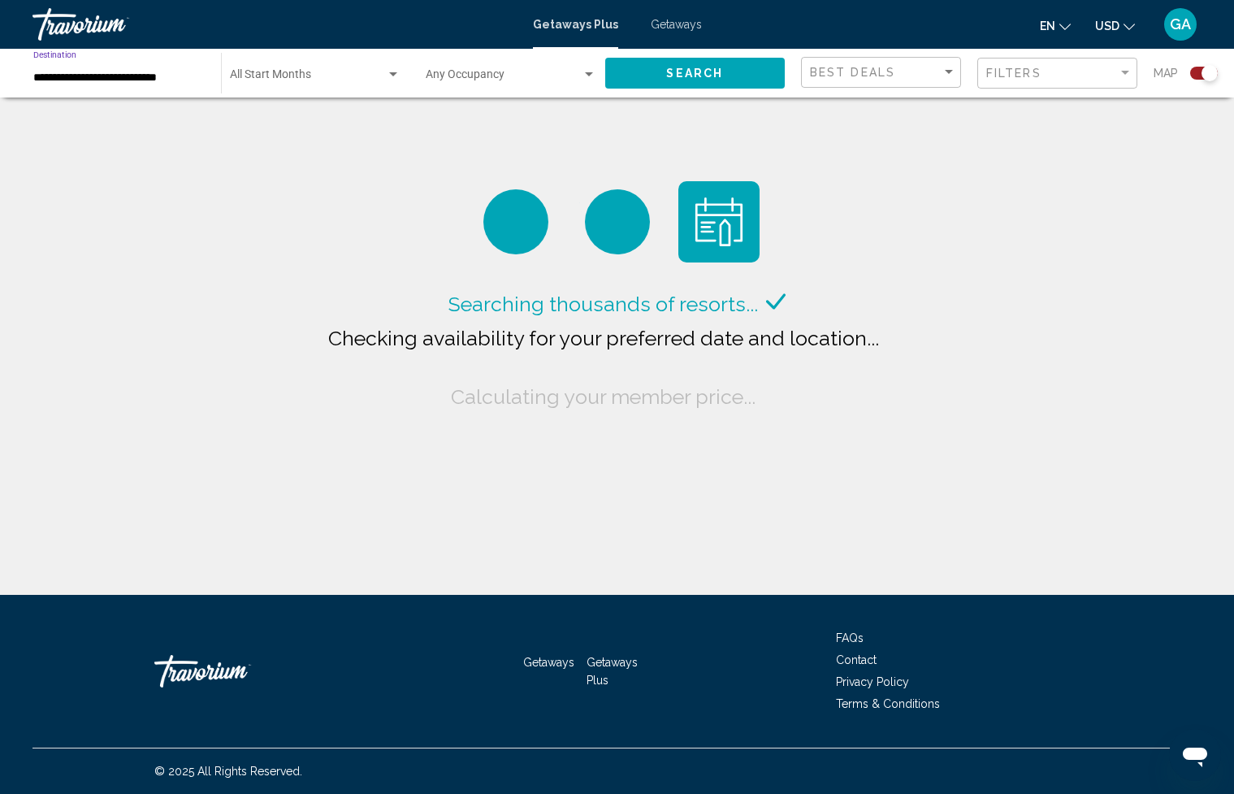
click at [133, 80] on input "**********" at bounding box center [118, 78] width 171 height 13
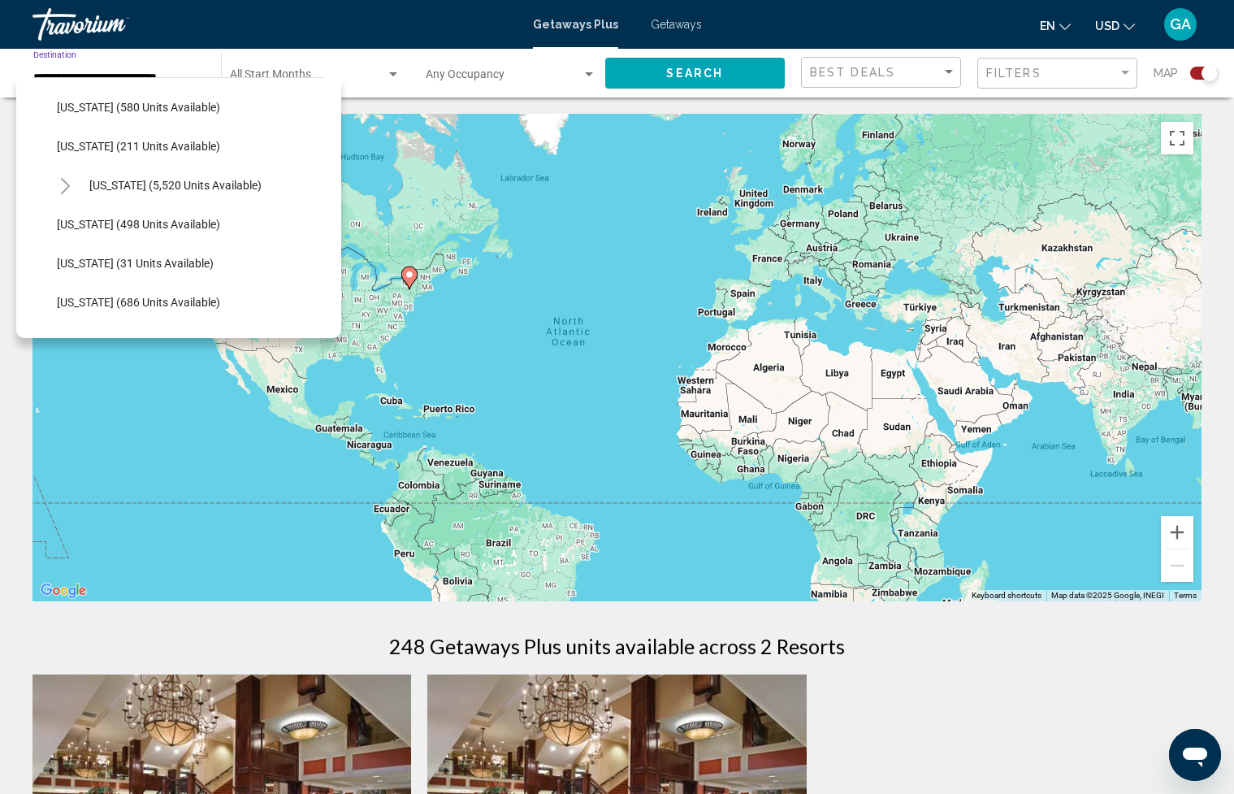
scroll to position [1483, 0]
click at [141, 230] on button "[US_STATE] (498 units available)" at bounding box center [139, 221] width 180 height 37
type input "**********"
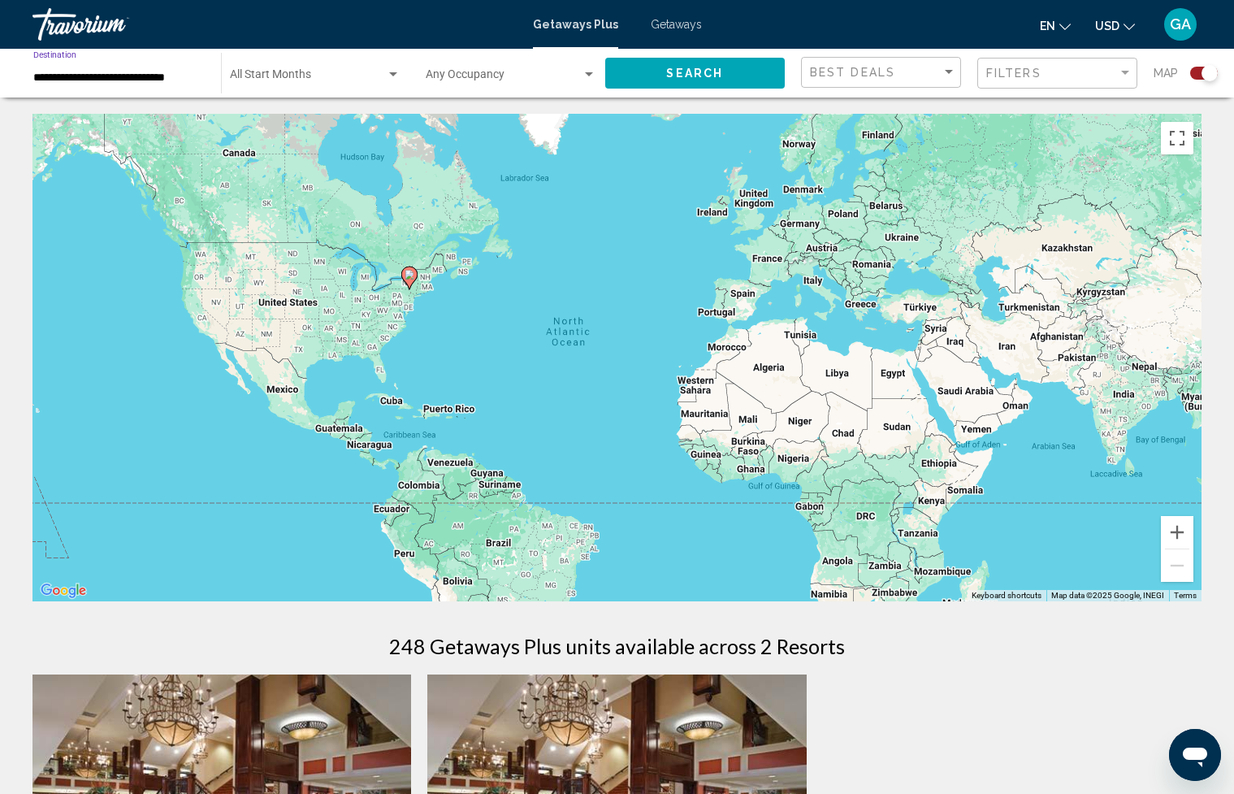
click at [677, 97] on div "Search" at bounding box center [703, 73] width 197 height 49
click at [679, 78] on span "Search" at bounding box center [694, 73] width 57 height 13
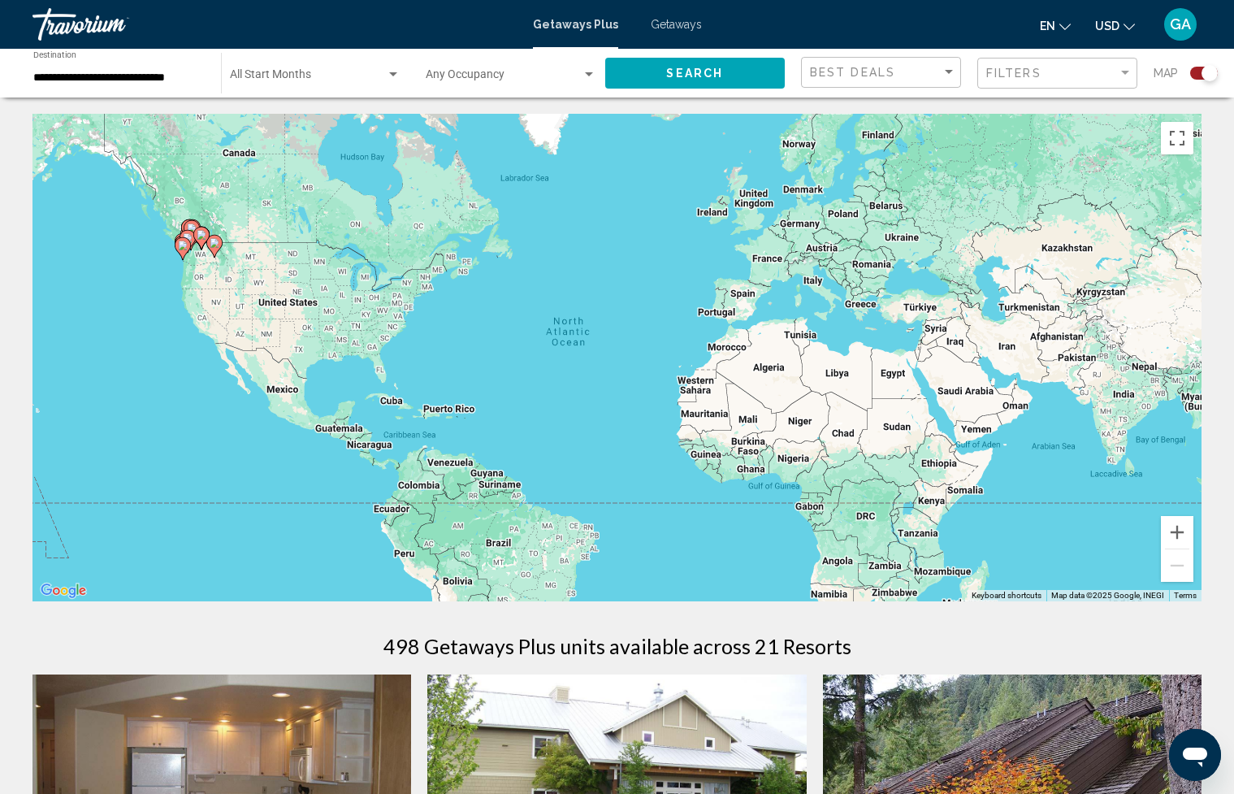
click at [239, 271] on div "To activate drag with keyboard, press Alt + Enter. Once in keyboard drag state,…" at bounding box center [617, 358] width 1169 height 488
click at [210, 258] on div "To activate drag with keyboard, press Alt + Enter. Once in keyboard drag state,…" at bounding box center [617, 358] width 1169 height 488
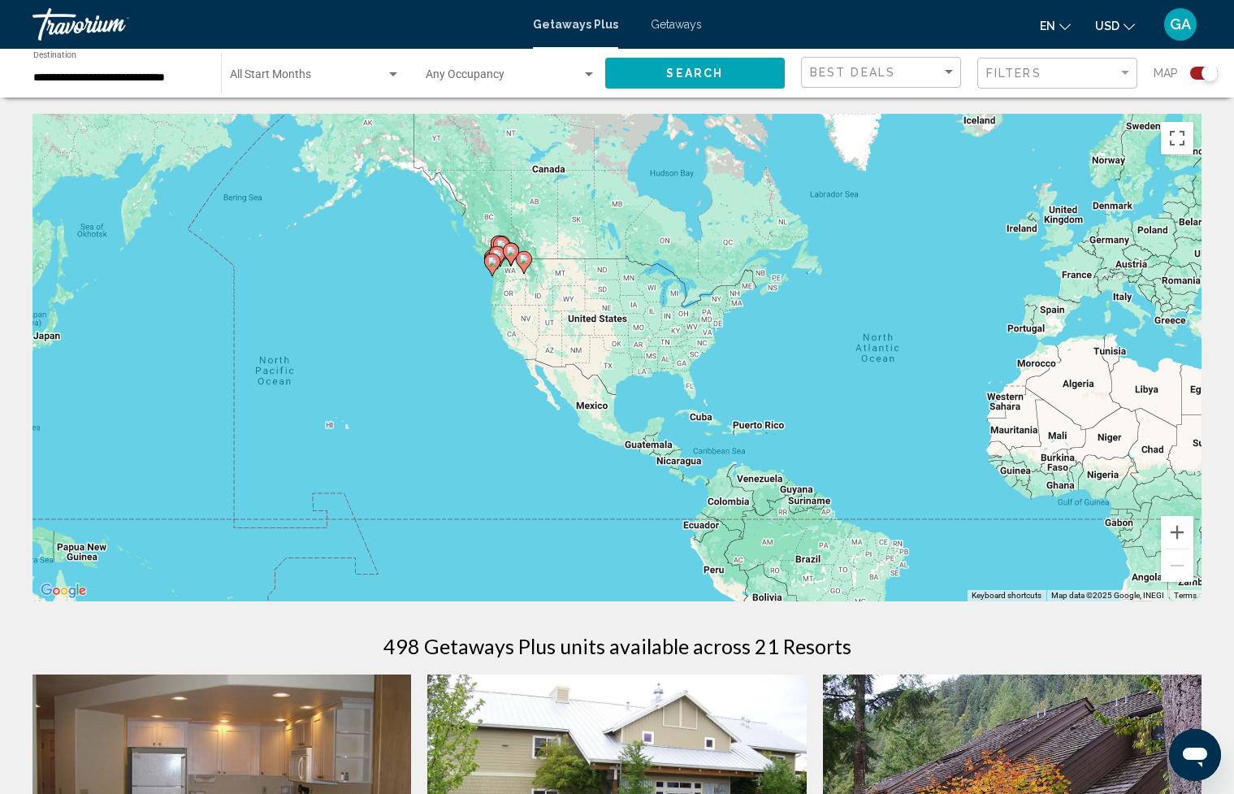
drag, startPoint x: 253, startPoint y: 264, endPoint x: 549, endPoint y: 280, distance: 296.2
click at [553, 280] on div "To activate drag with keyboard, press Alt + Enter. Once in keyboard drag state,…" at bounding box center [617, 358] width 1169 height 488
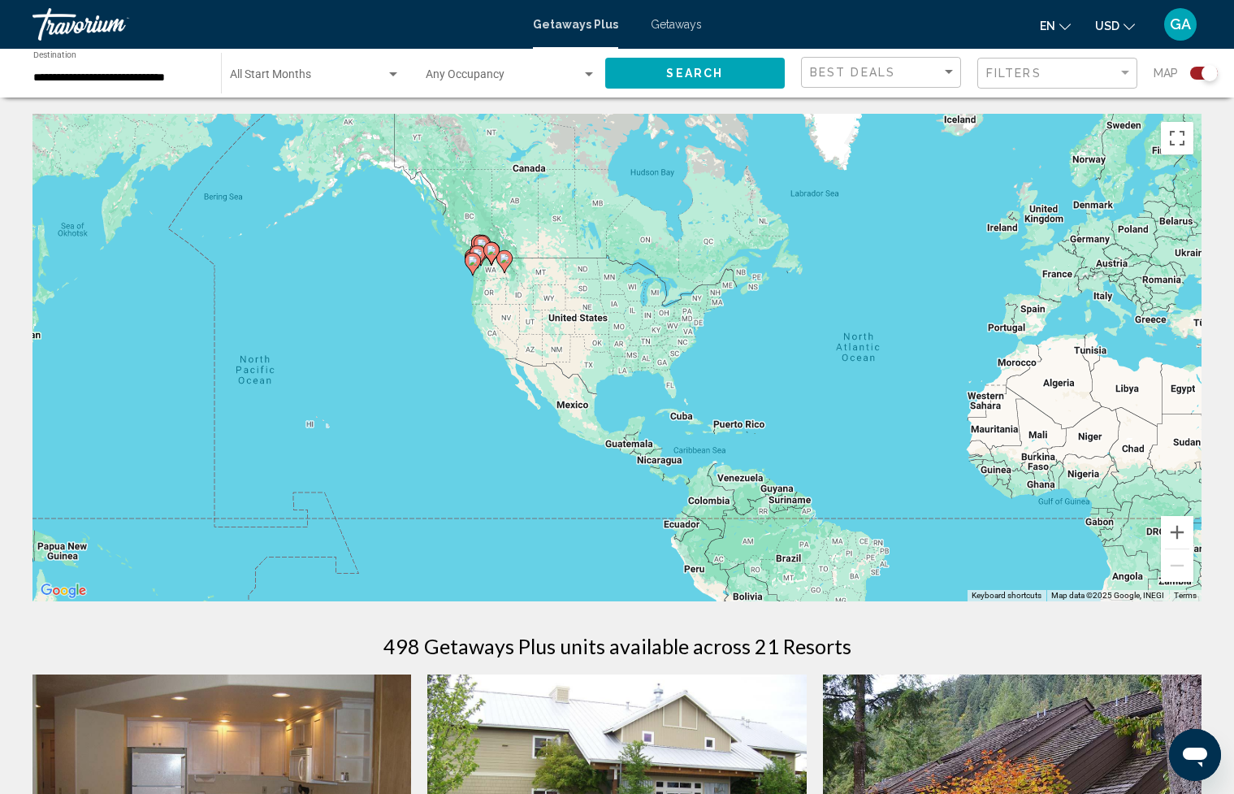
click at [484, 264] on gmp-advanced-marker "Main content" at bounding box center [492, 253] width 16 height 24
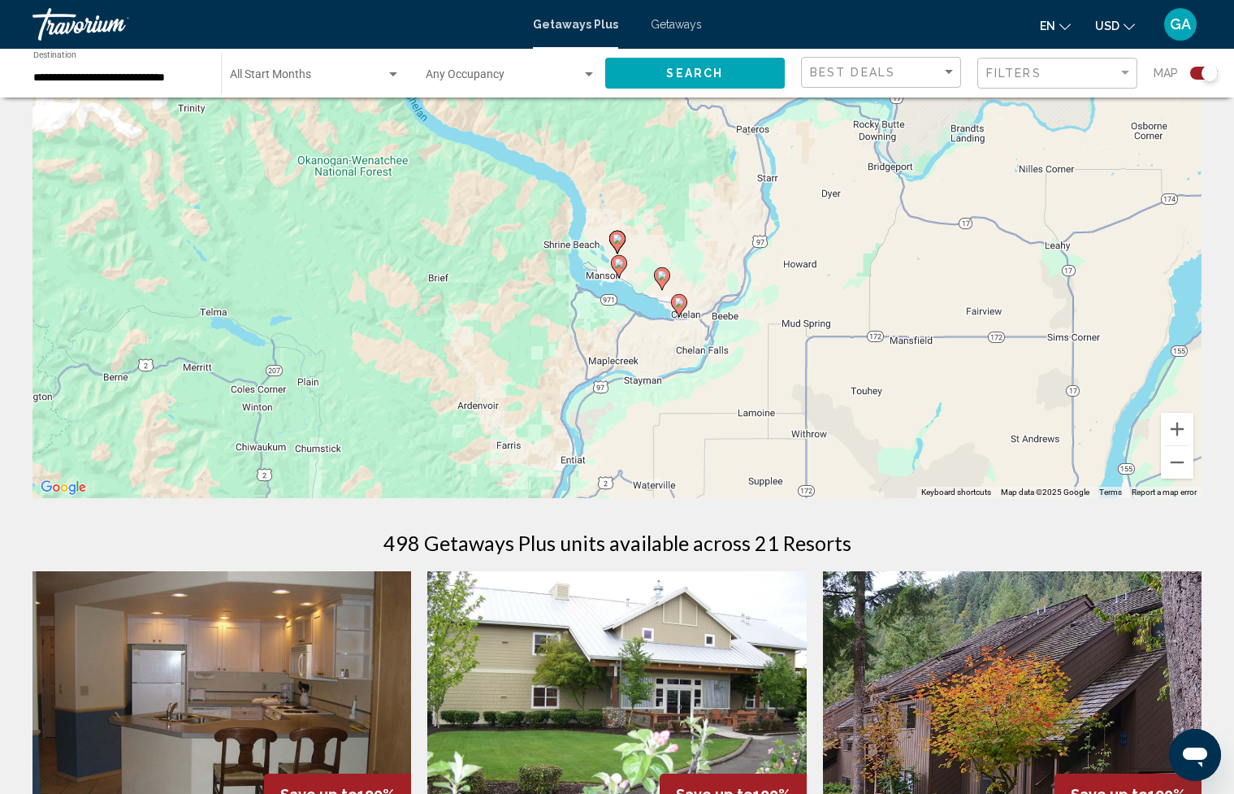
scroll to position [115, 0]
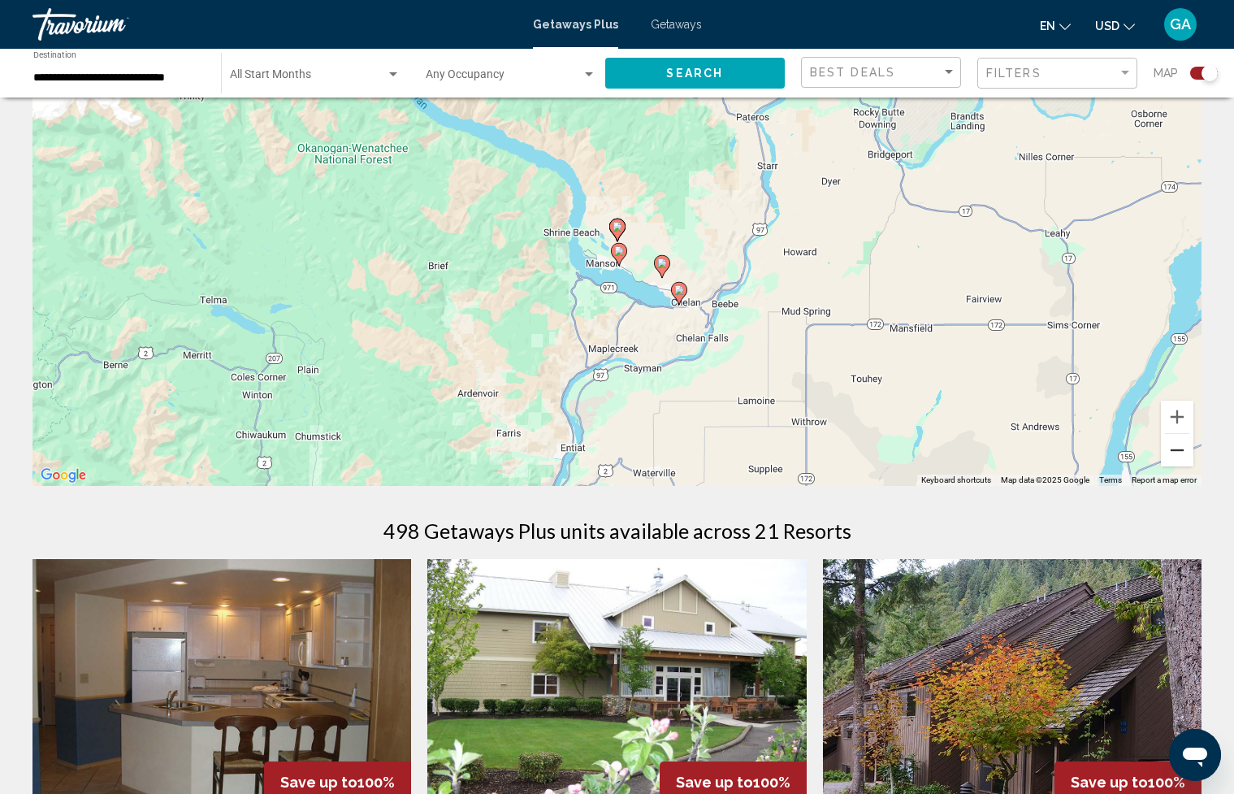
click at [1186, 452] on button "Zoom out" at bounding box center [1177, 450] width 33 height 33
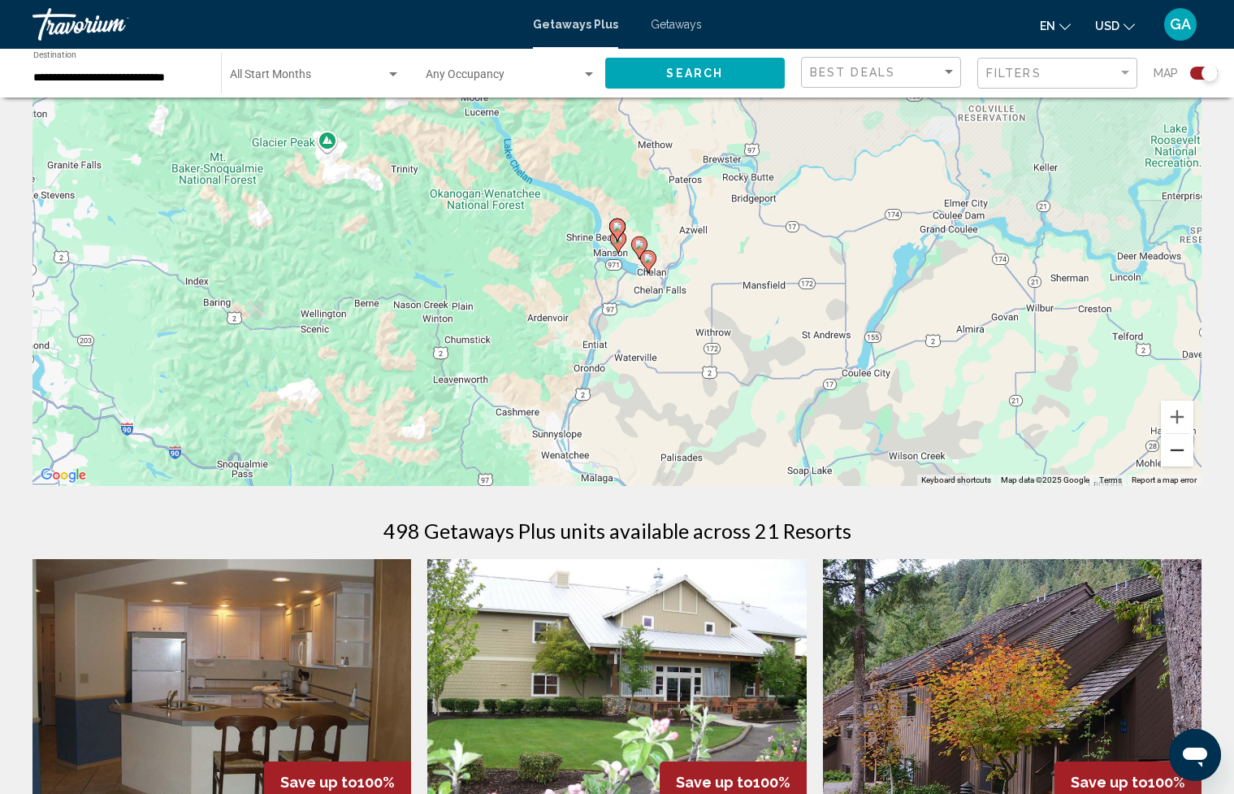
click at [1186, 452] on button "Zoom out" at bounding box center [1177, 450] width 33 height 33
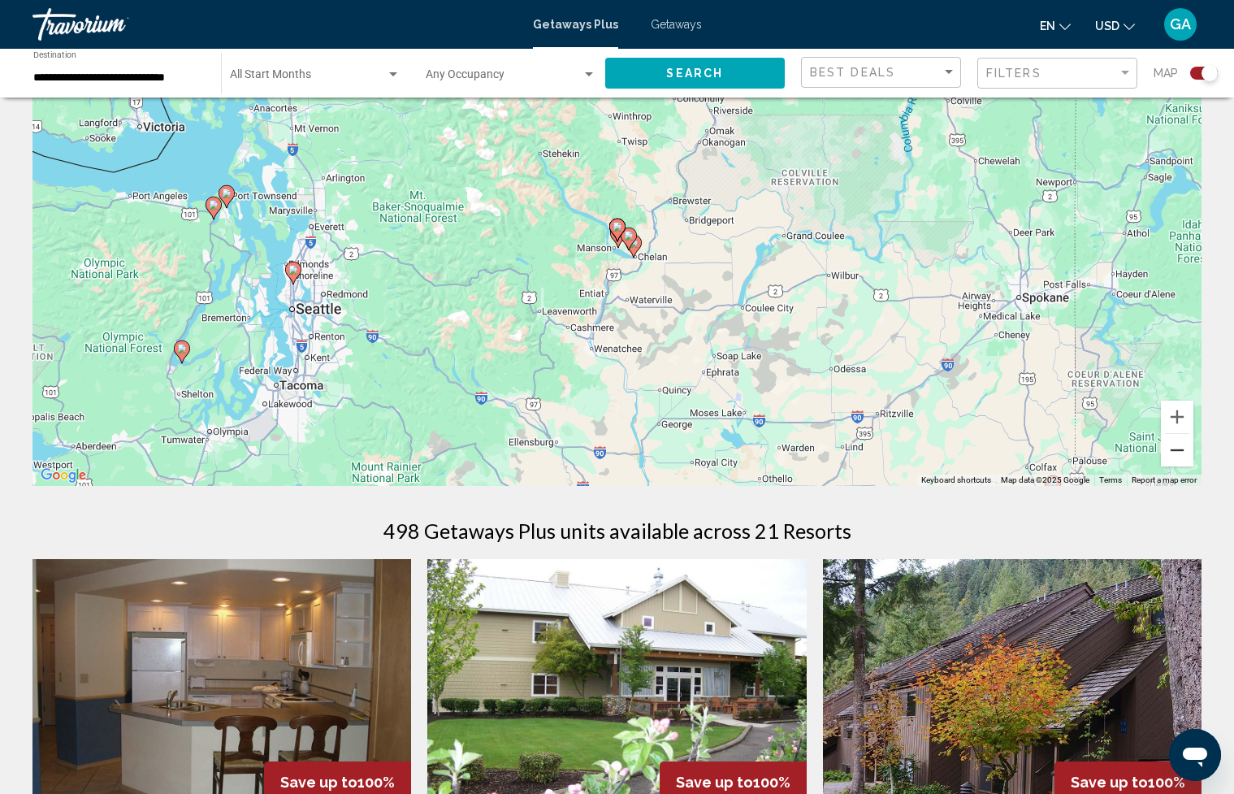
click at [1185, 451] on button "Zoom out" at bounding box center [1177, 450] width 33 height 33
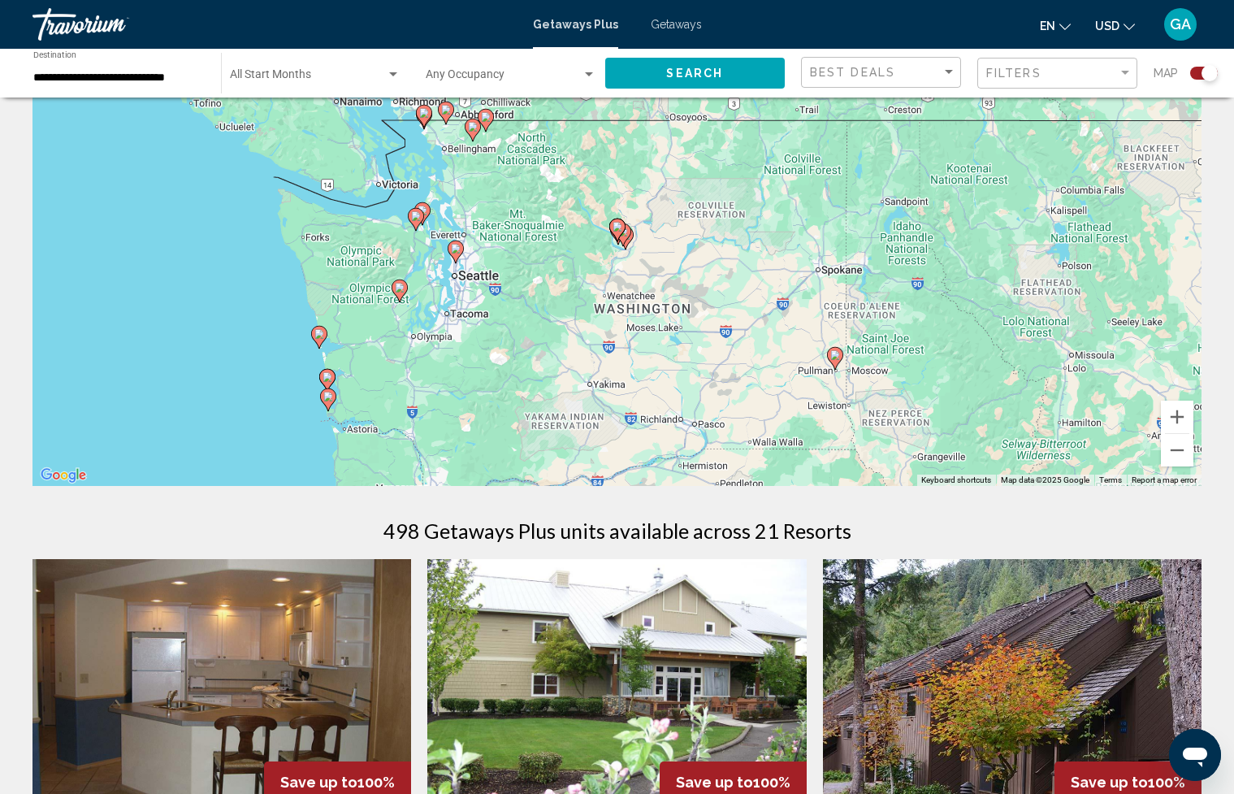
click at [625, 236] on gmp-advanced-marker "Main content" at bounding box center [617, 230] width 16 height 24
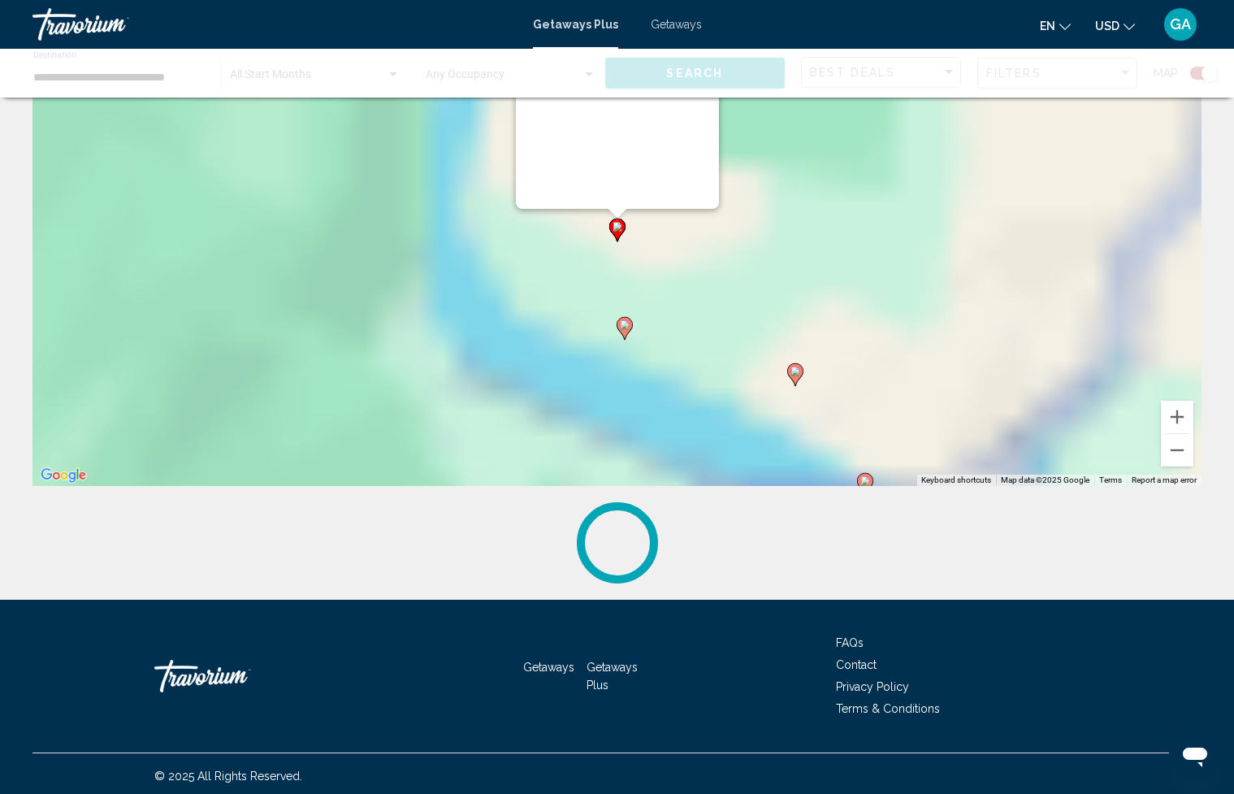
scroll to position [0, 0]
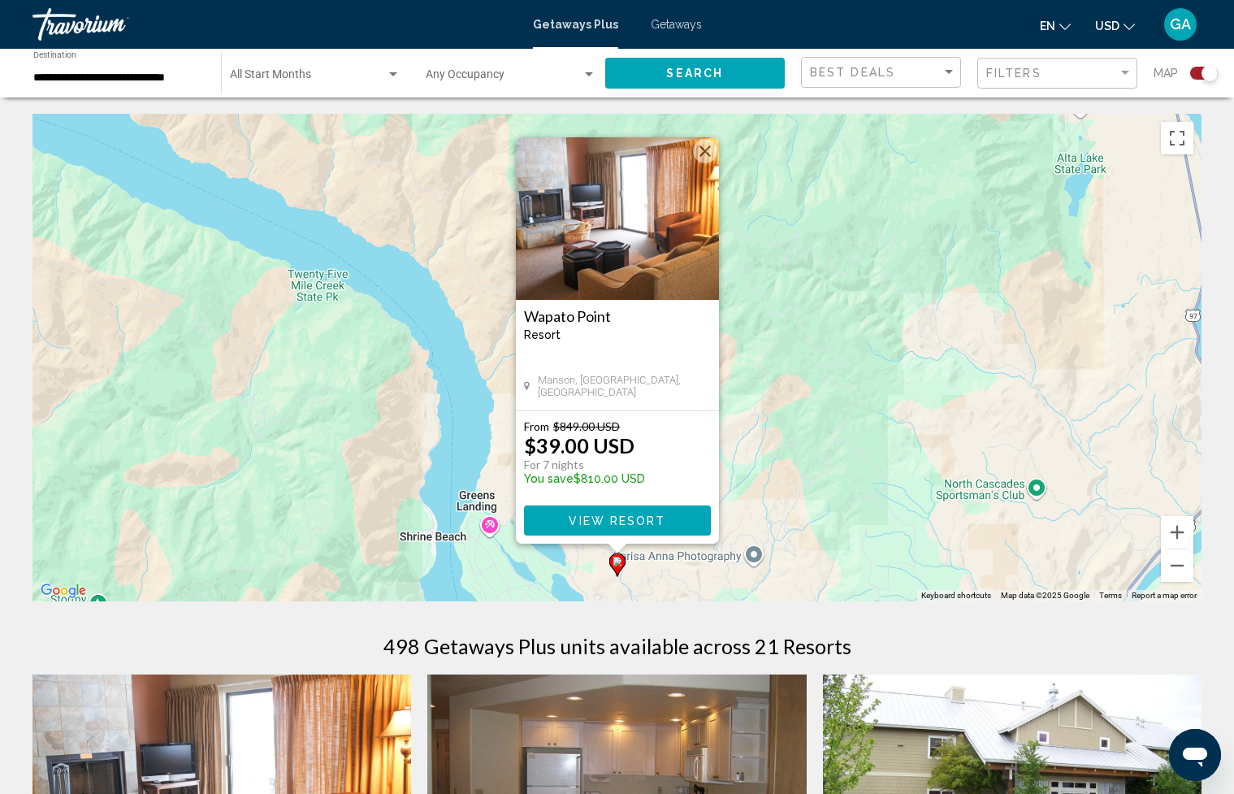
drag, startPoint x: 889, startPoint y: 376, endPoint x: 869, endPoint y: 376, distance: 20.3
click at [889, 376] on div "To activate drag with keyboard, press Alt + Enter. Once in keyboard drag state,…" at bounding box center [617, 358] width 1169 height 488
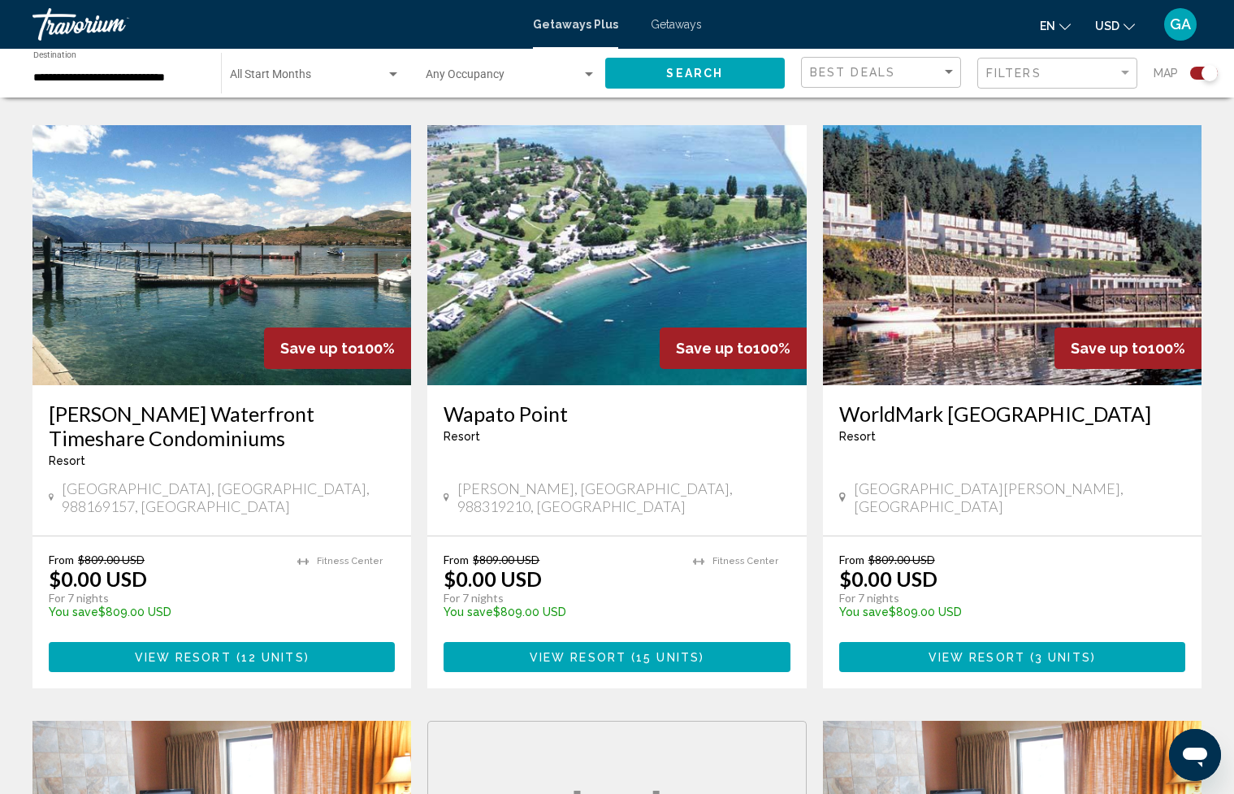
scroll to position [1718, 0]
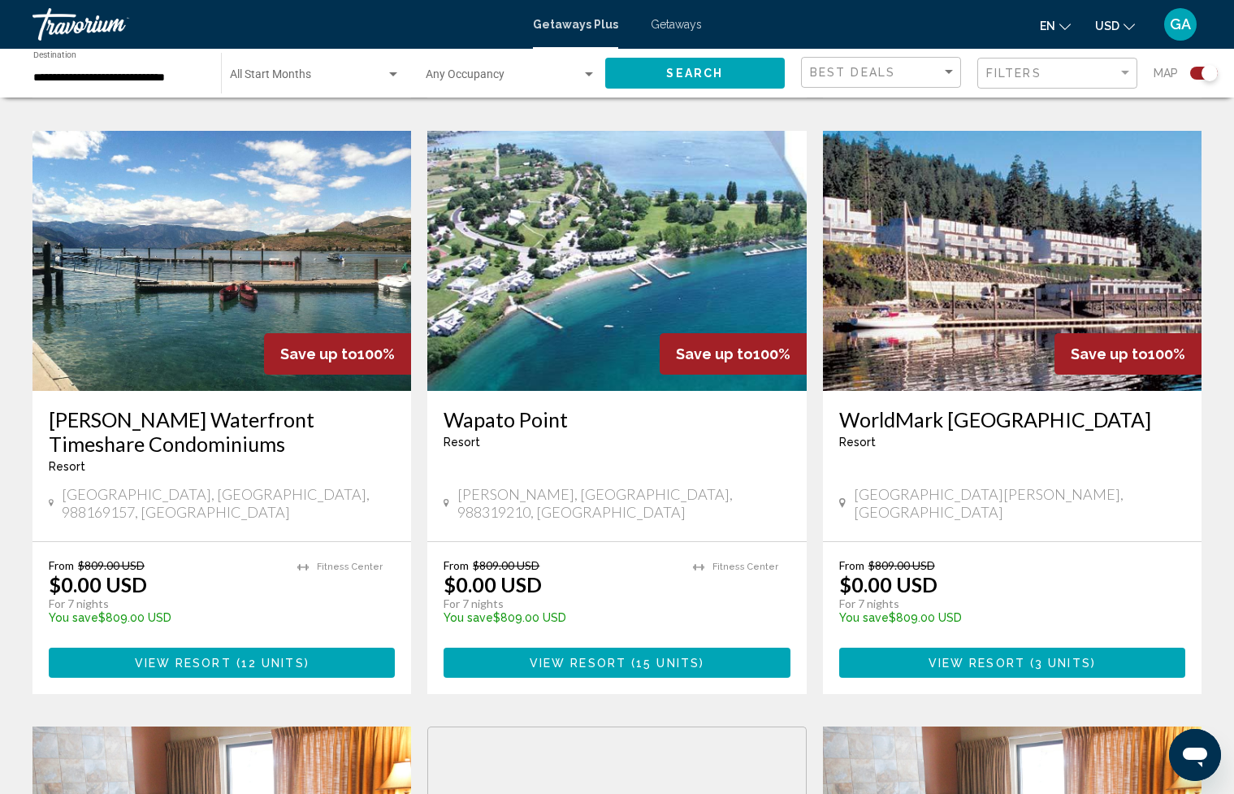
click at [622, 657] on span "View Resort" at bounding box center [578, 663] width 97 height 13
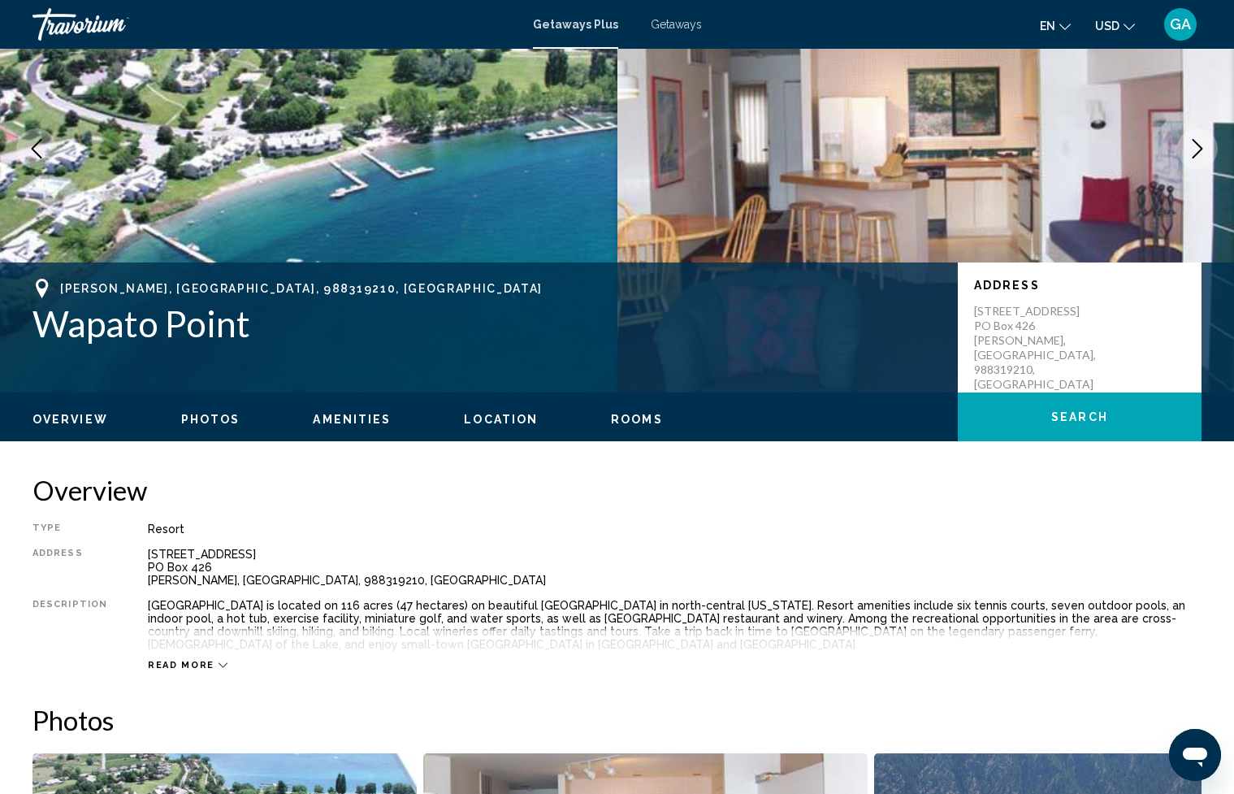
scroll to position [146, 0]
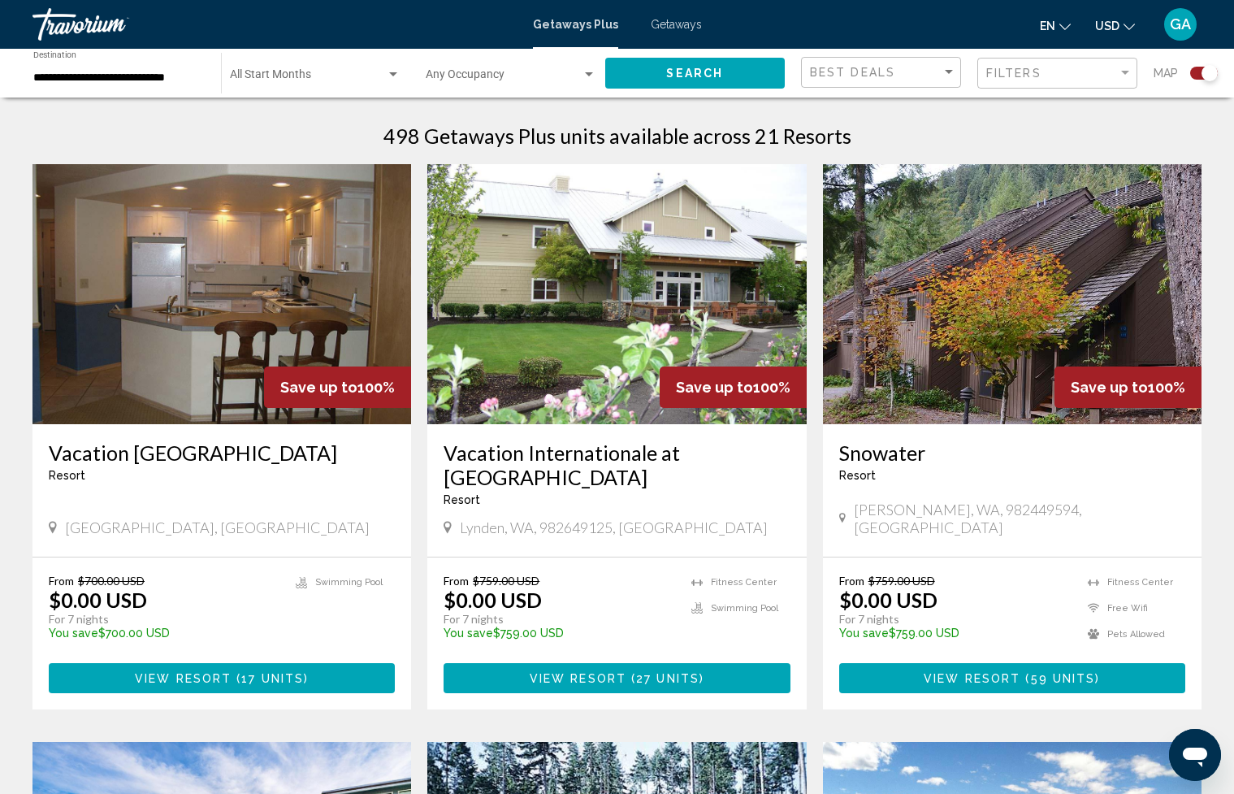
scroll to position [547, 0]
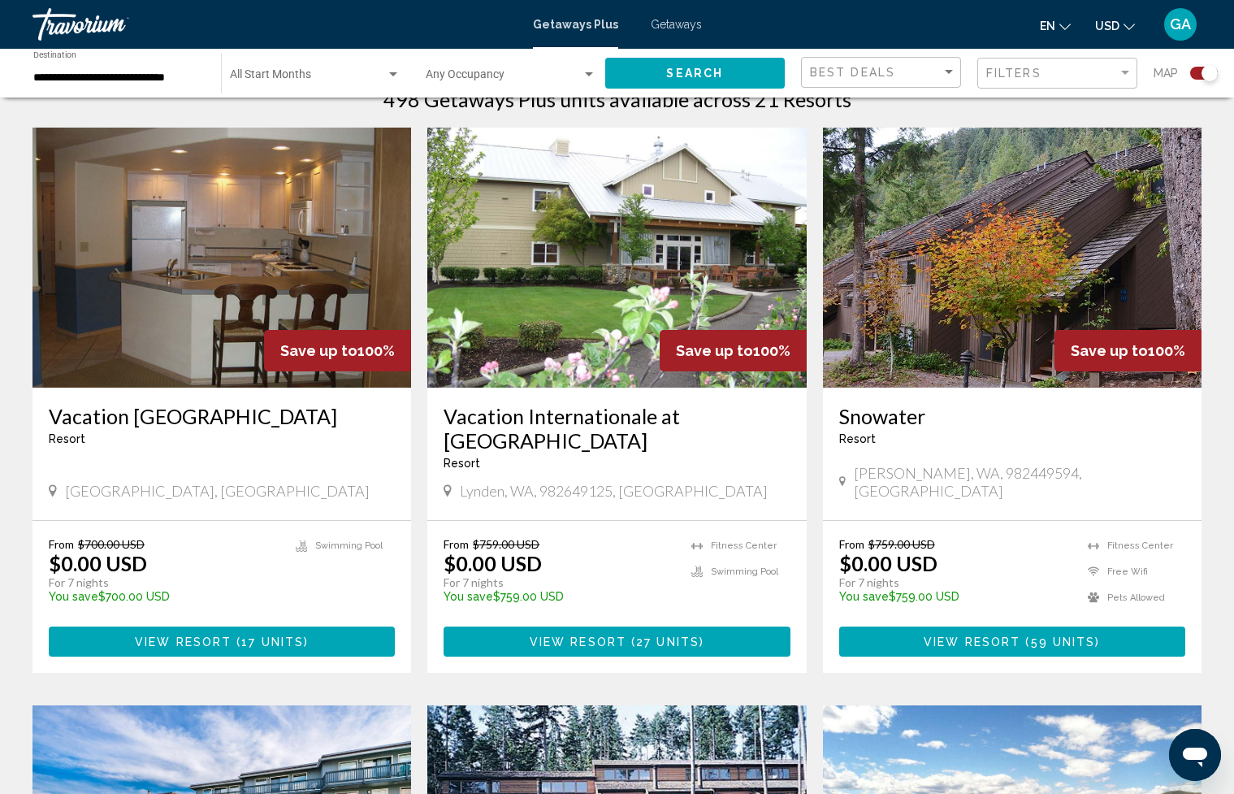
click at [971, 228] on img "Main content" at bounding box center [1012, 258] width 379 height 260
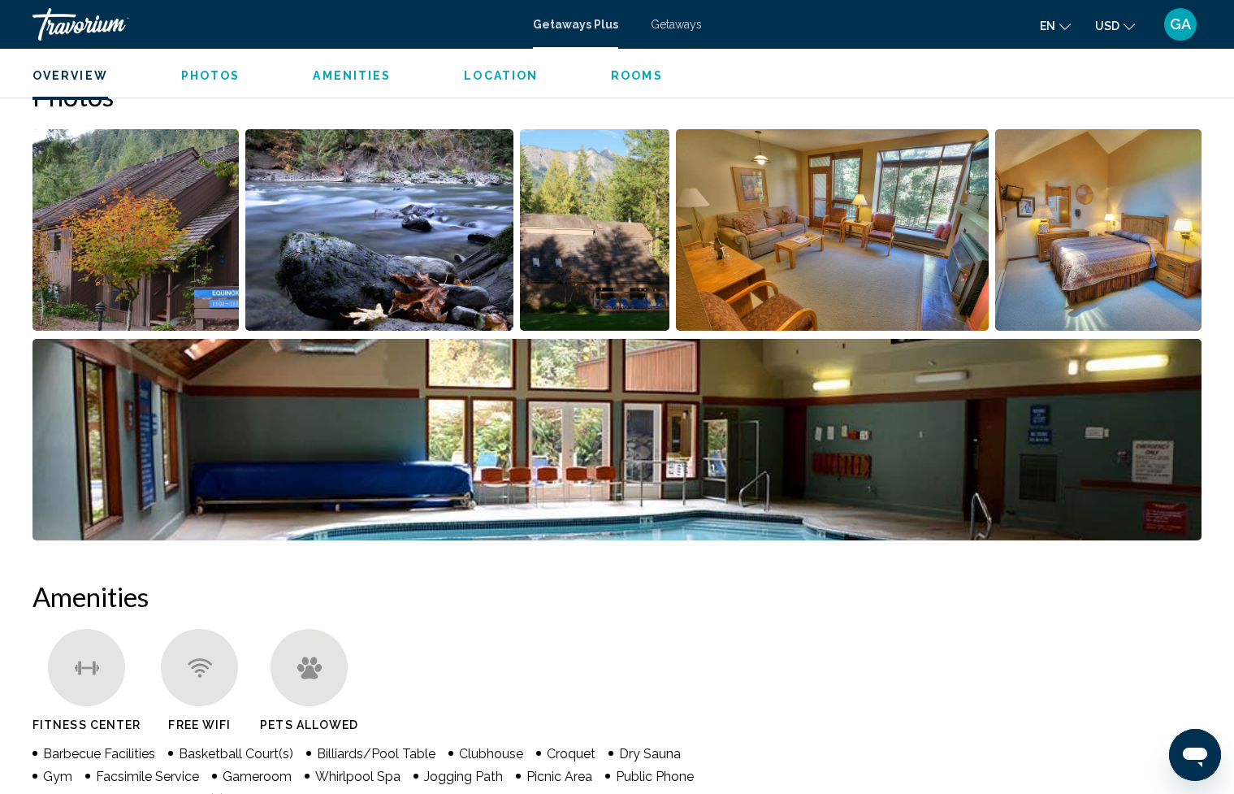
scroll to position [547, 0]
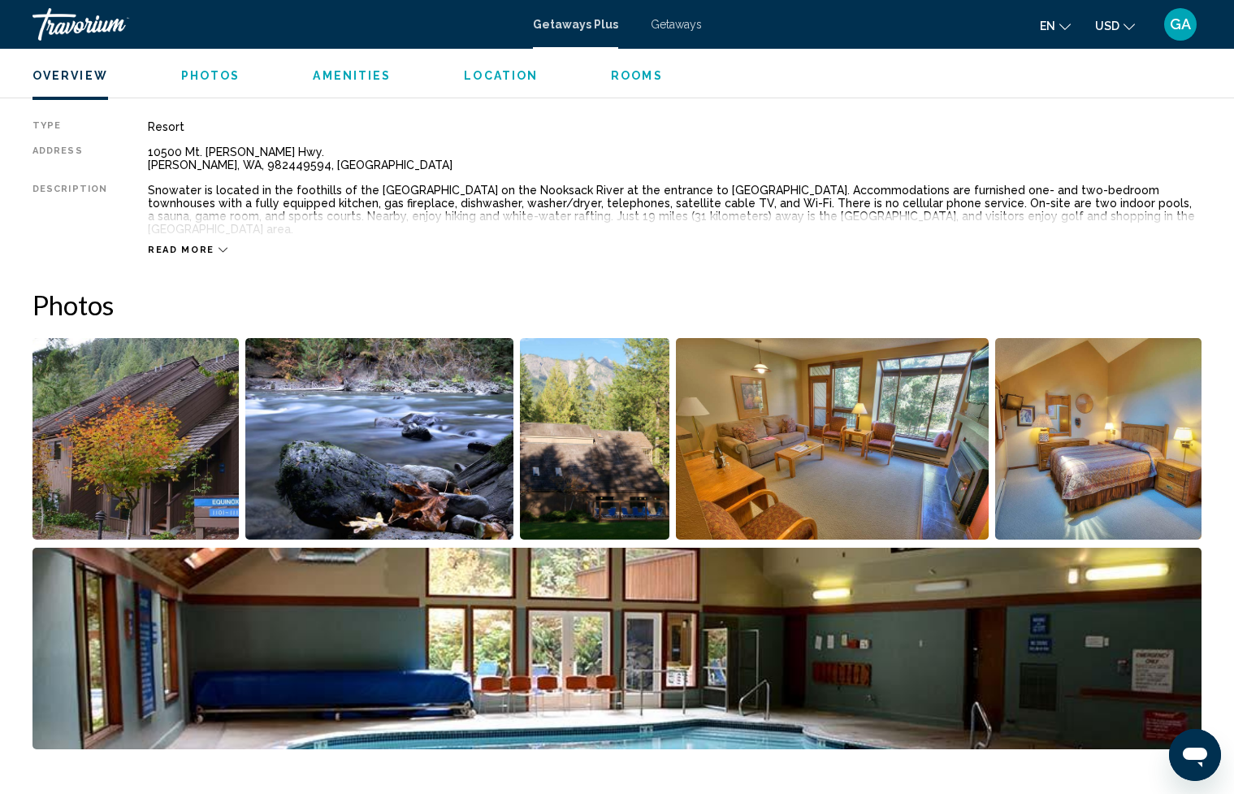
click at [197, 353] on img "Open full-screen image slider" at bounding box center [136, 439] width 206 height 202
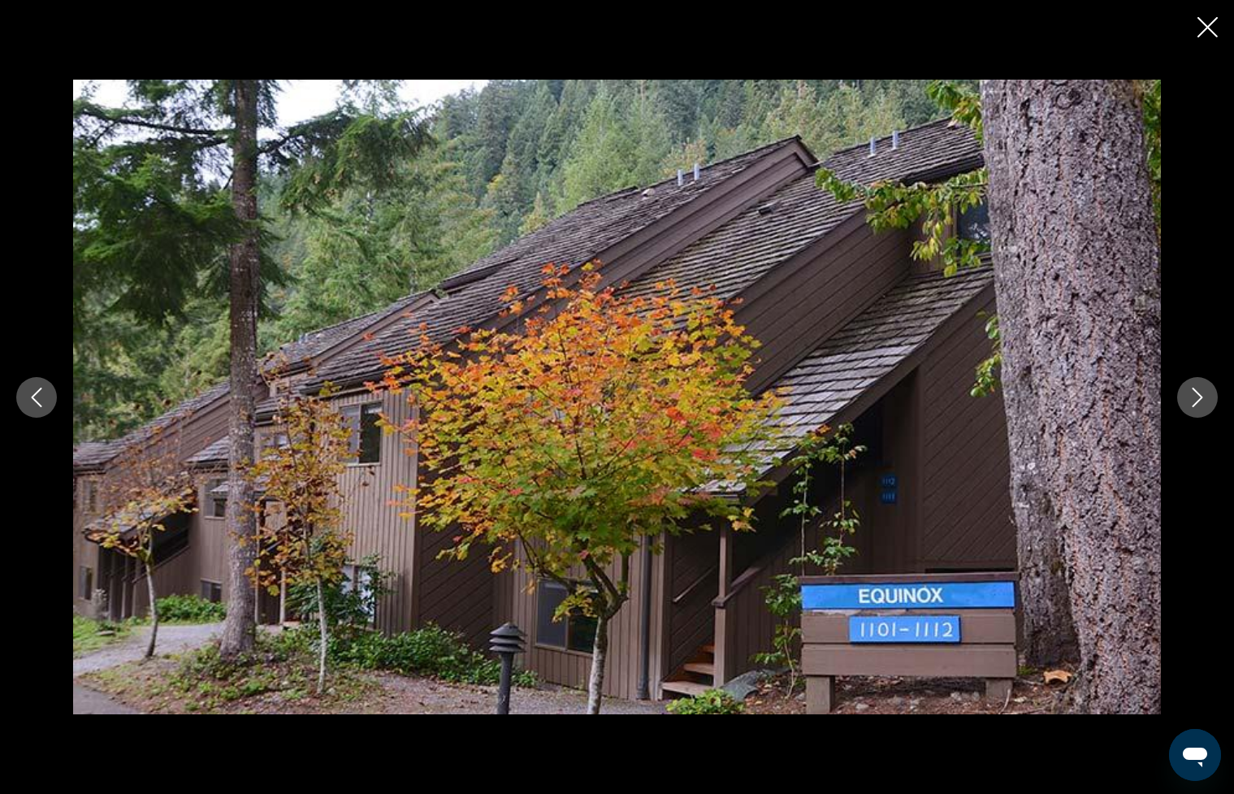
click at [1192, 392] on icon "Next image" at bounding box center [1198, 398] width 20 height 20
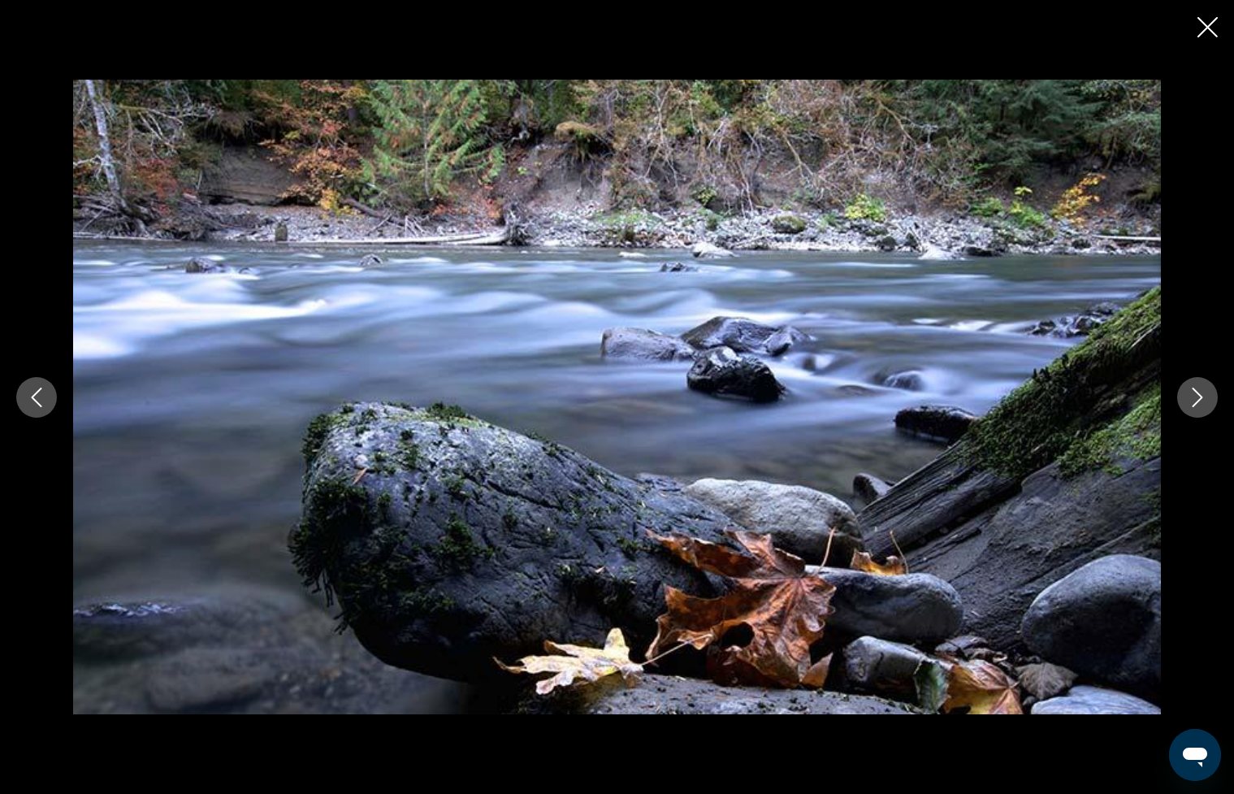
click at [1192, 391] on icon "Next image" at bounding box center [1198, 398] width 20 height 20
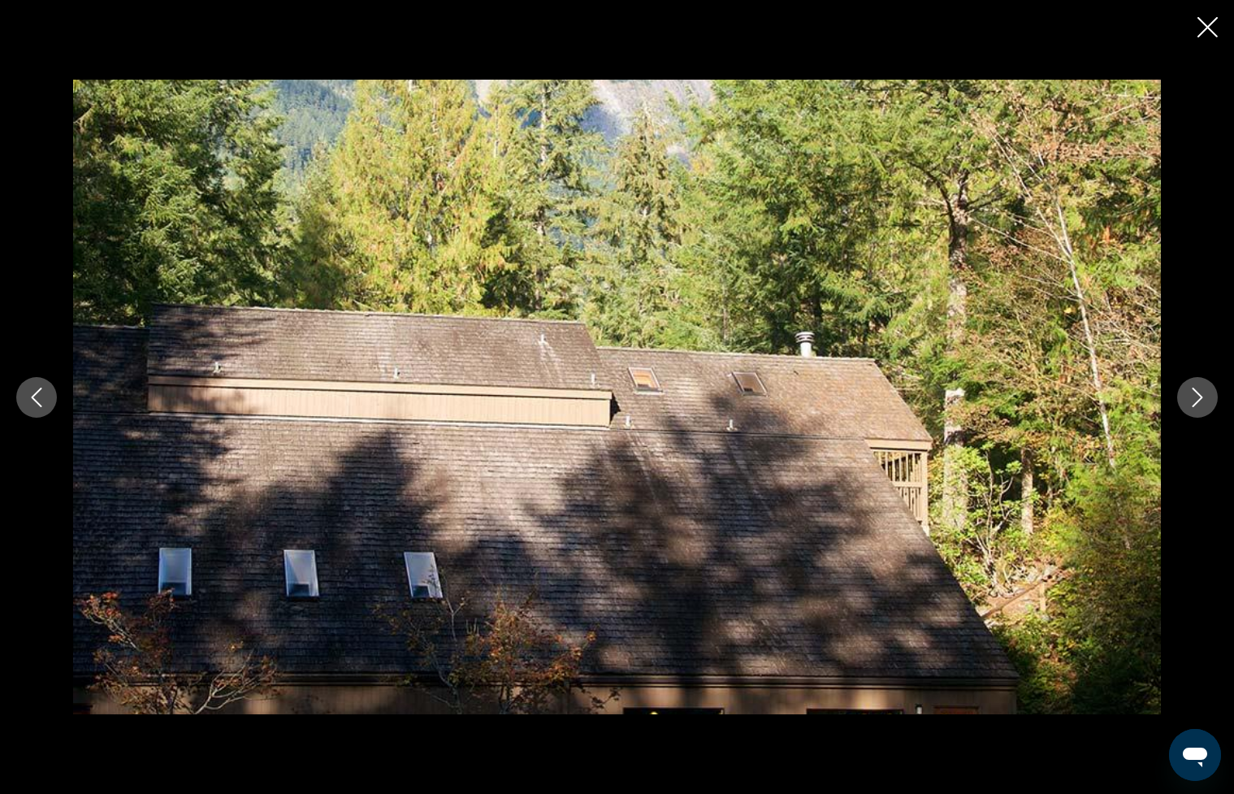
click at [1192, 391] on icon "Next image" at bounding box center [1198, 398] width 20 height 20
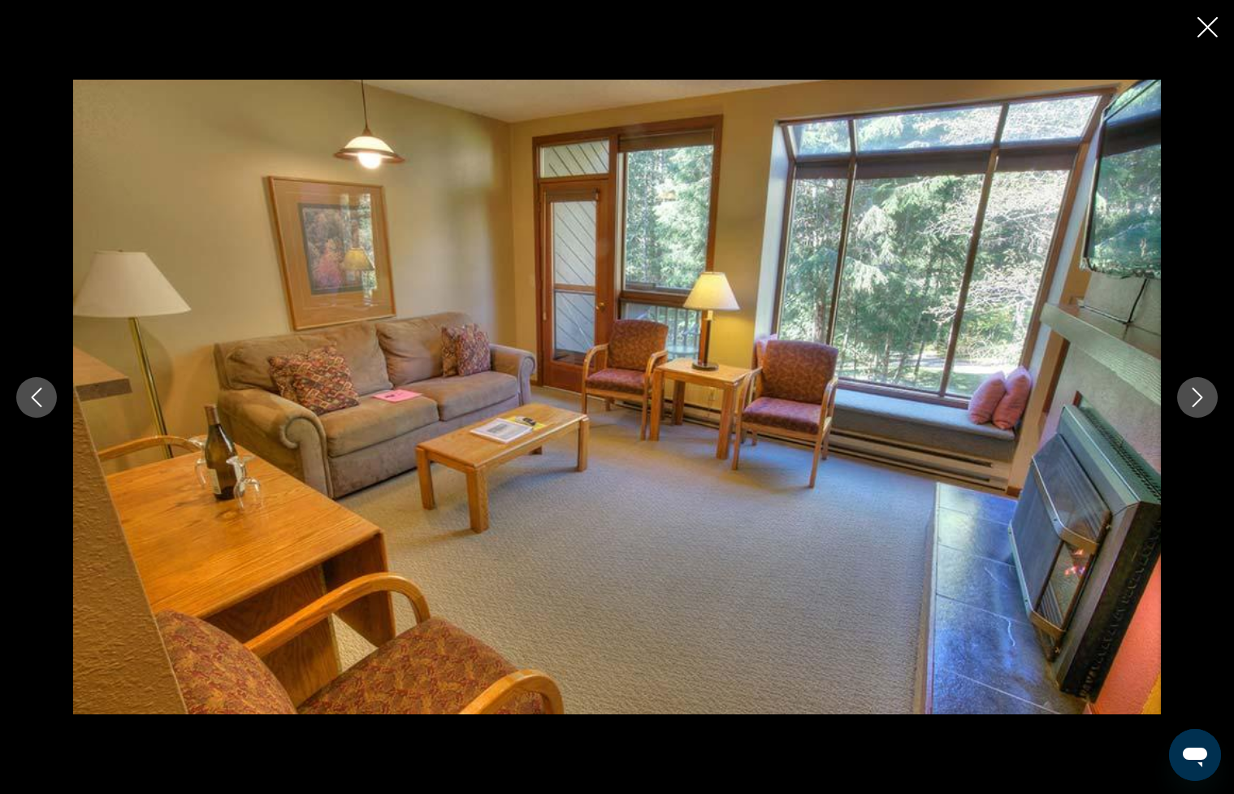
click at [1192, 391] on icon "Next image" at bounding box center [1198, 398] width 20 height 20
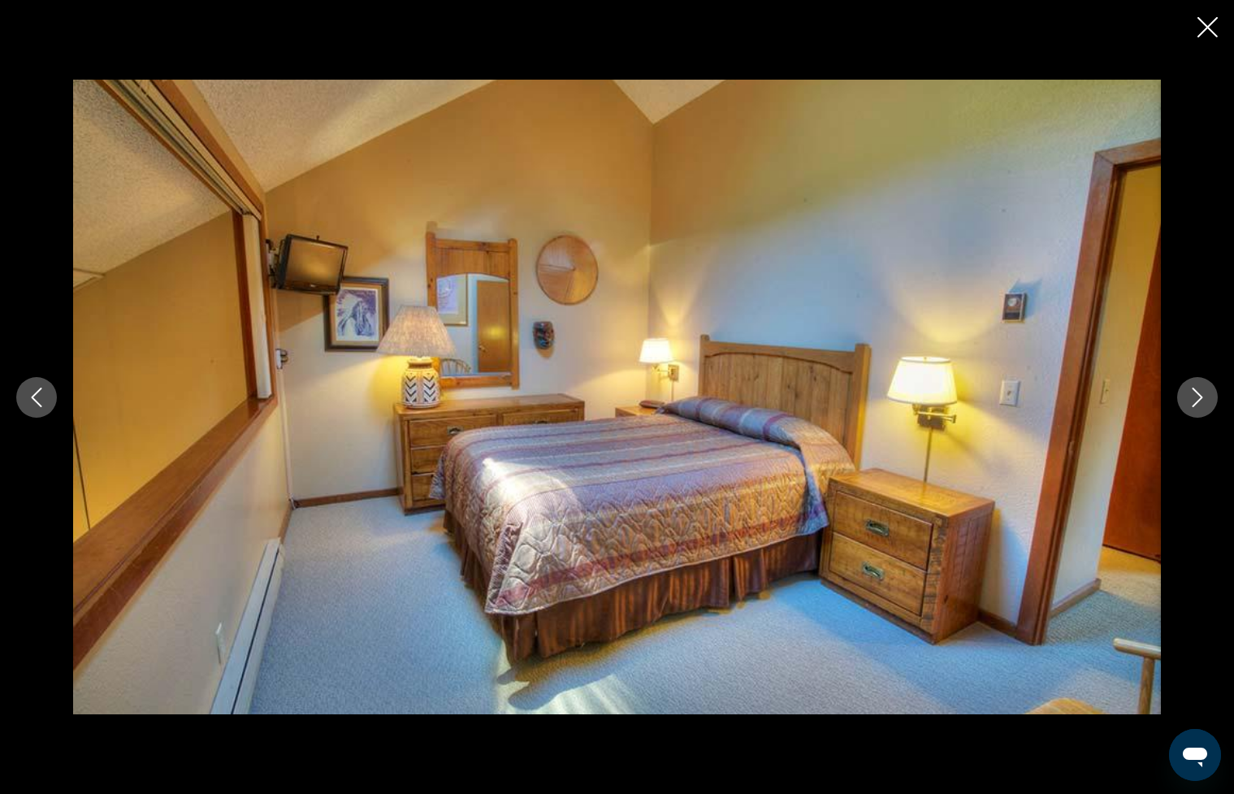
click at [1192, 391] on icon "Next image" at bounding box center [1198, 398] width 20 height 20
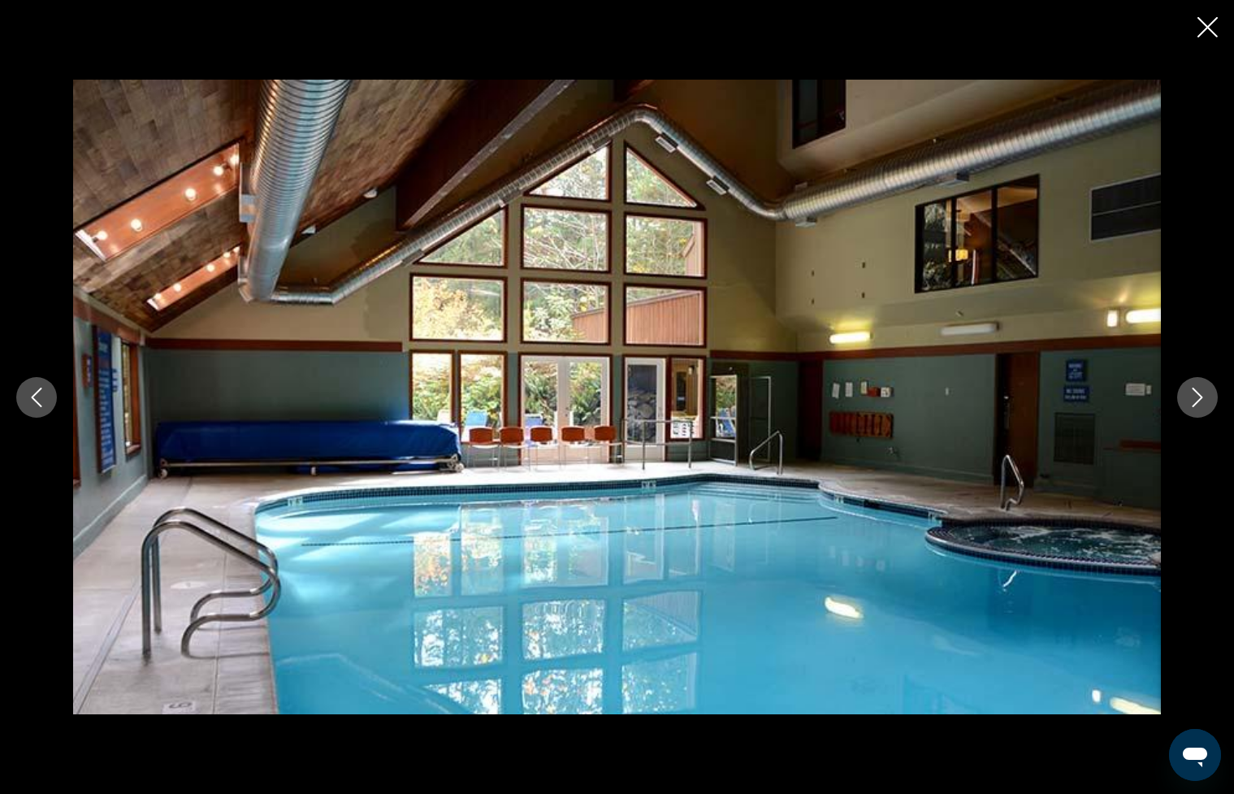
click at [1192, 391] on icon "Next image" at bounding box center [1198, 398] width 20 height 20
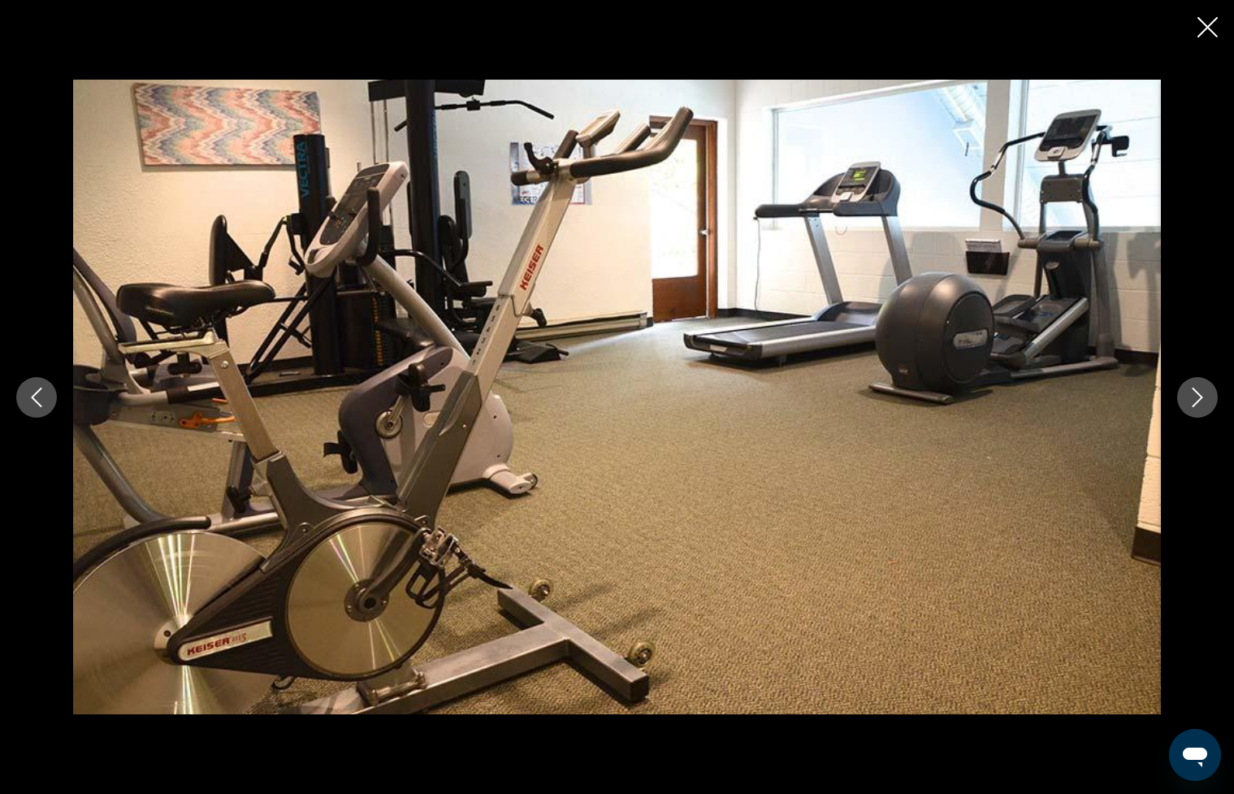
click at [1192, 391] on icon "Next image" at bounding box center [1198, 398] width 20 height 20
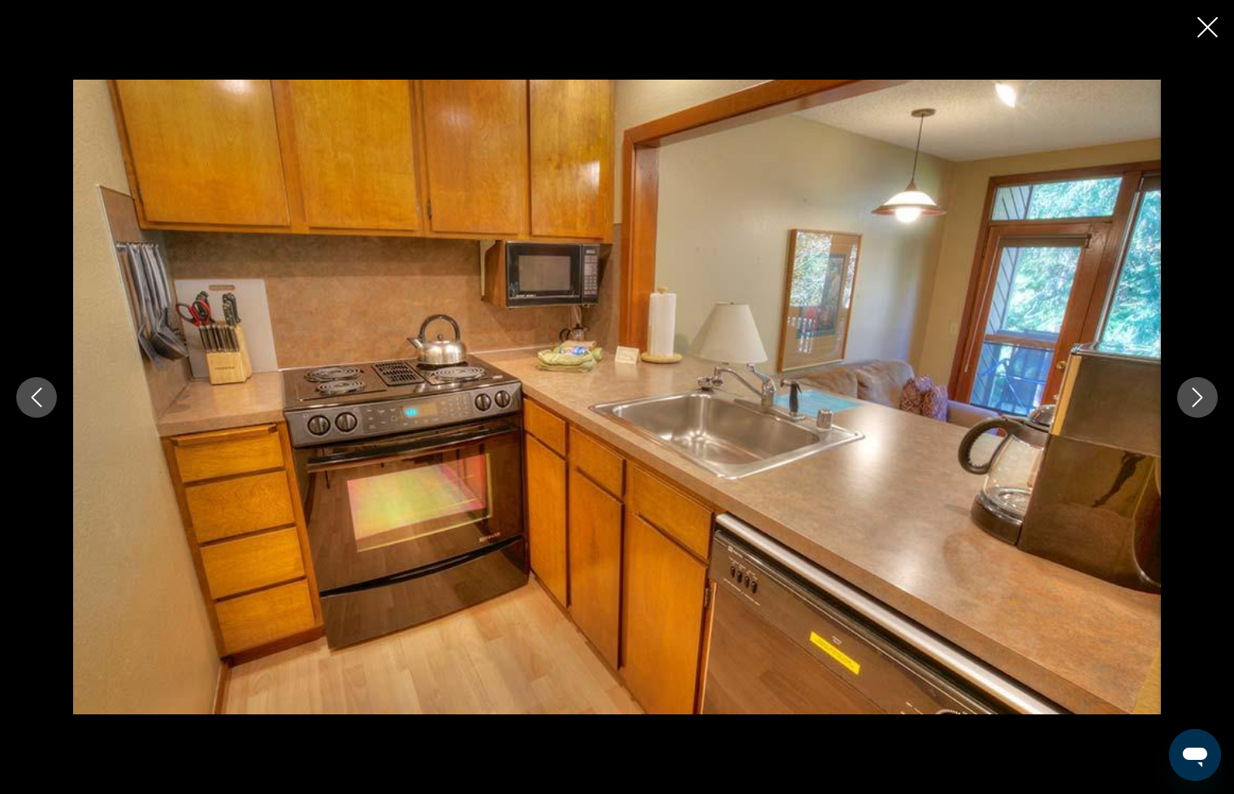
click at [1192, 391] on icon "Next image" at bounding box center [1198, 398] width 20 height 20
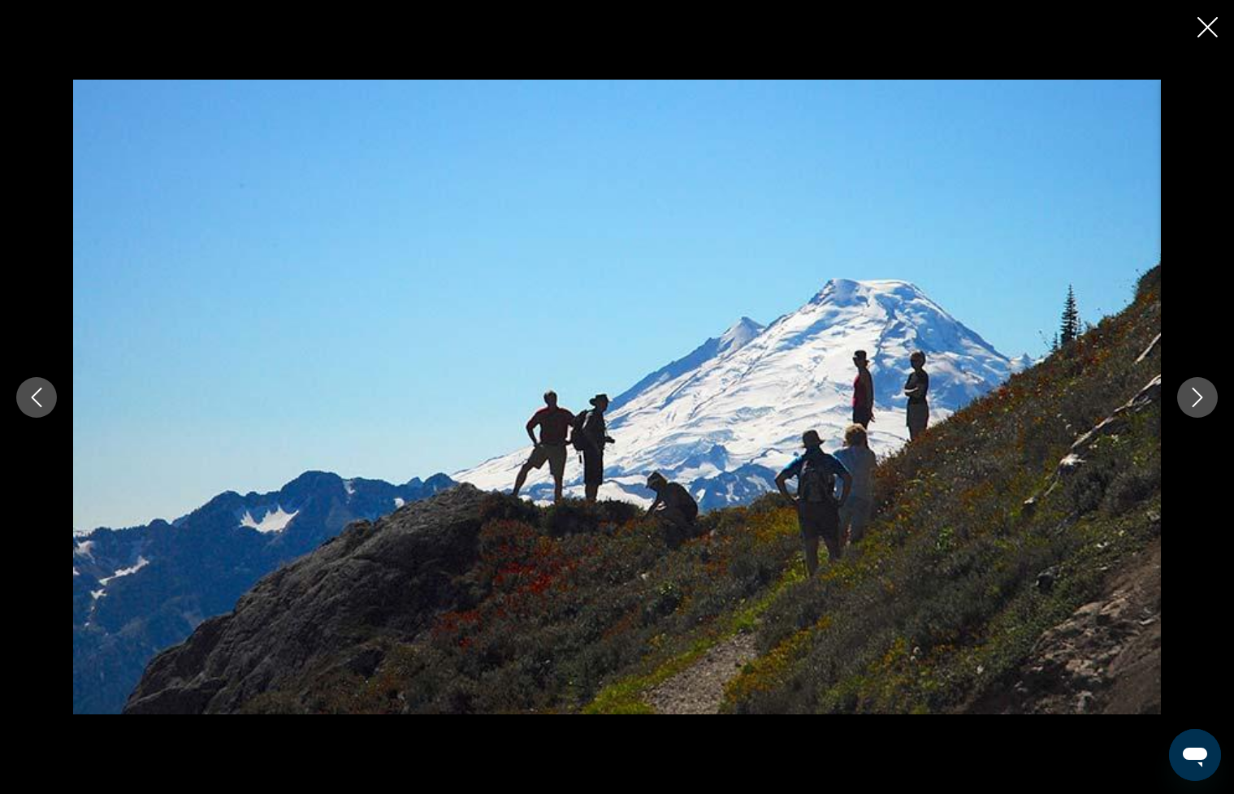
click at [1192, 391] on icon "Next image" at bounding box center [1198, 398] width 20 height 20
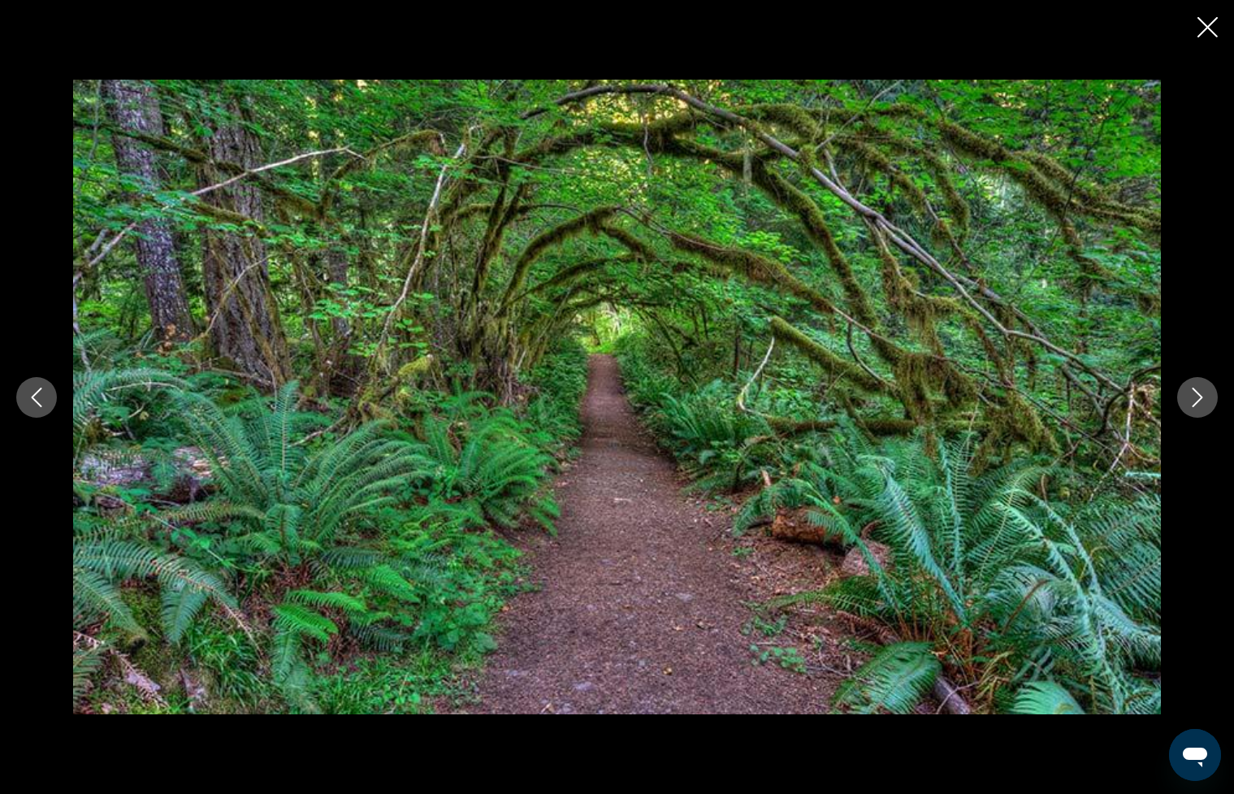
click at [1192, 391] on icon "Next image" at bounding box center [1198, 398] width 20 height 20
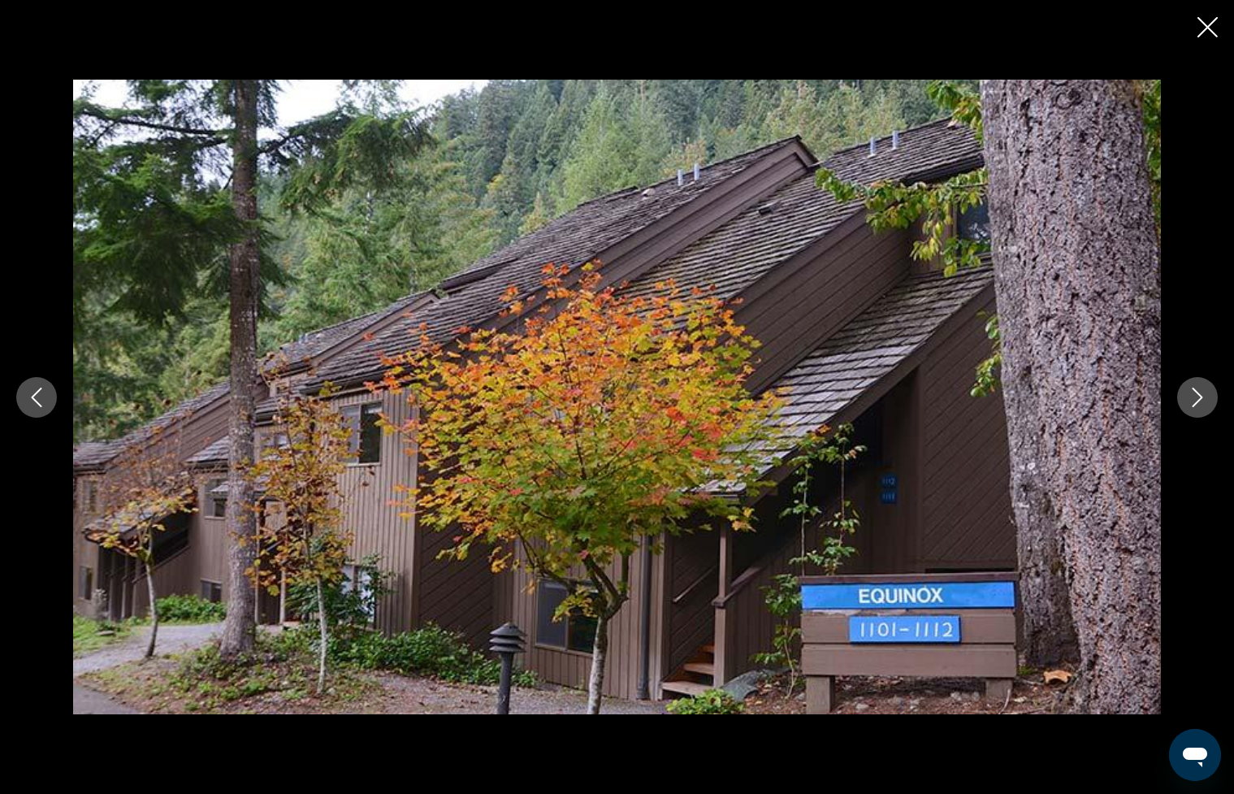
click at [1203, 24] on icon "Close slideshow" at bounding box center [1208, 27] width 20 height 20
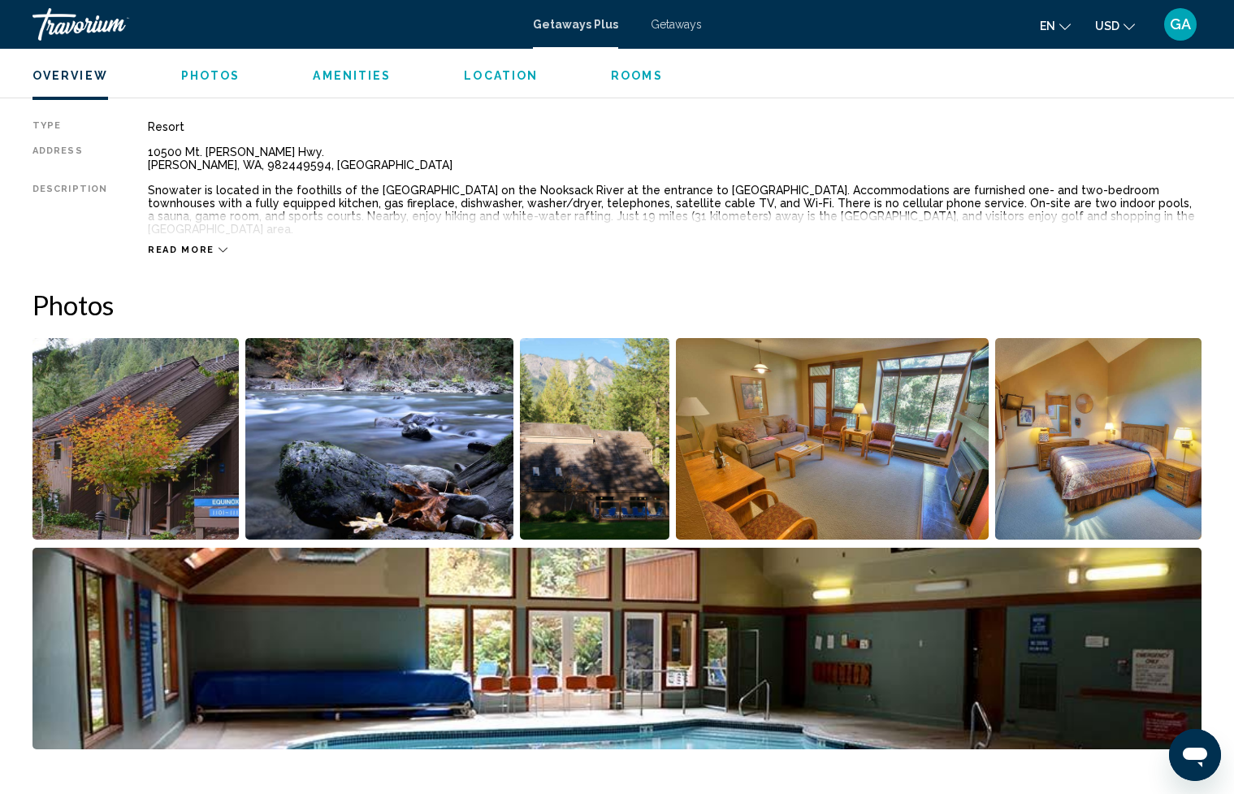
click at [202, 245] on span "Read more" at bounding box center [181, 250] width 67 height 11
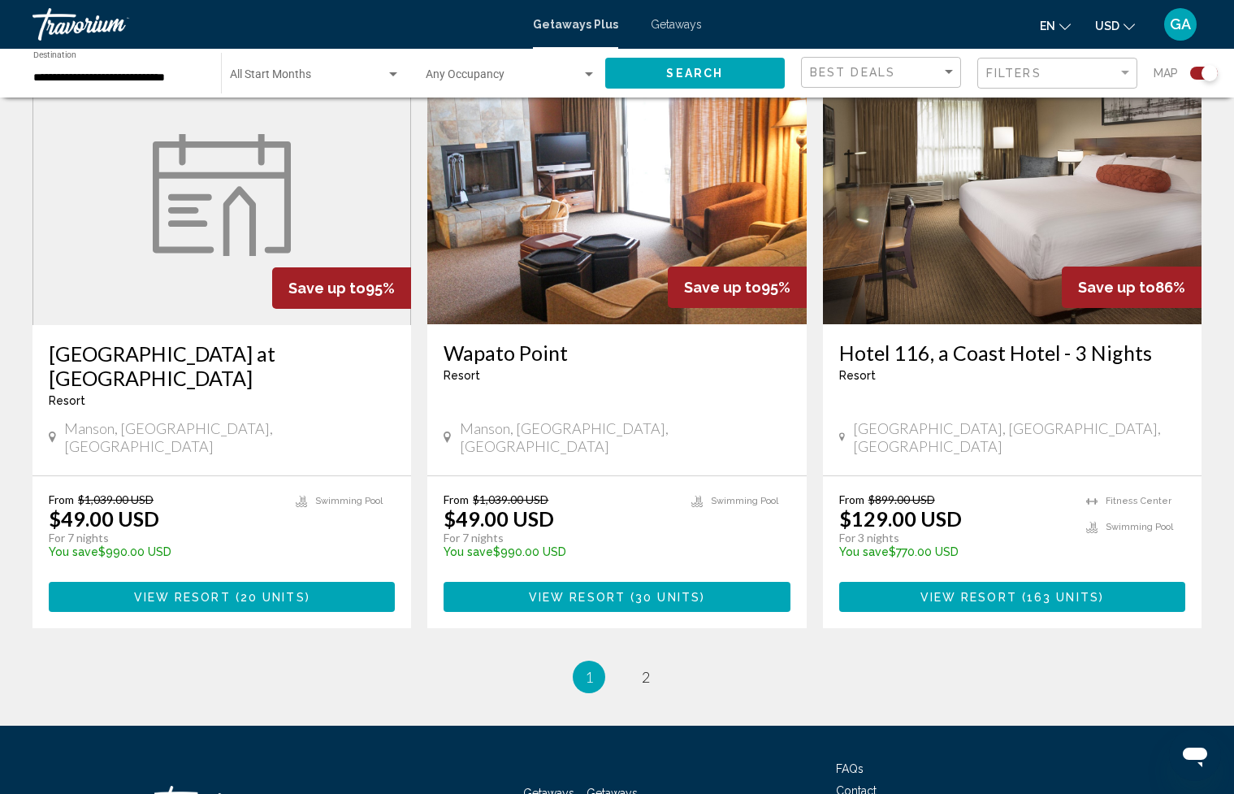
scroll to position [2409, 0]
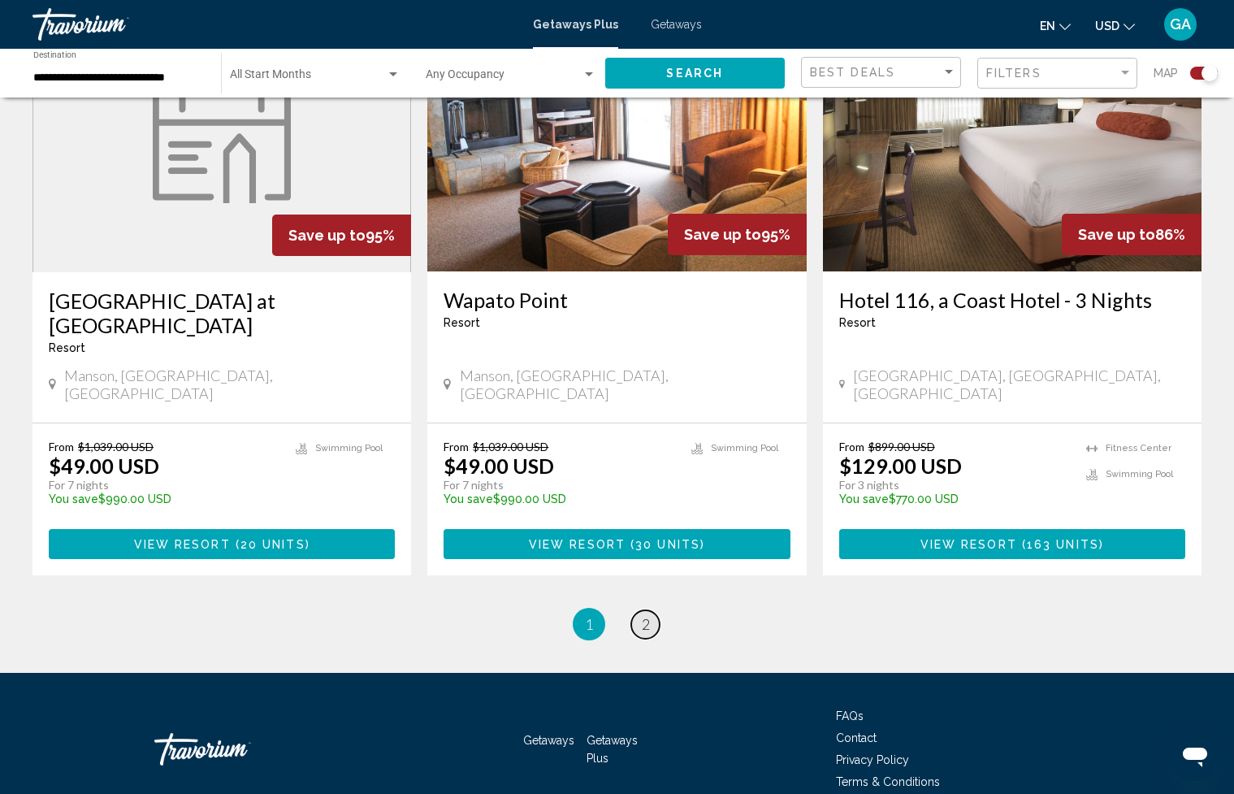
click at [649, 615] on span "2" at bounding box center [646, 624] width 8 height 18
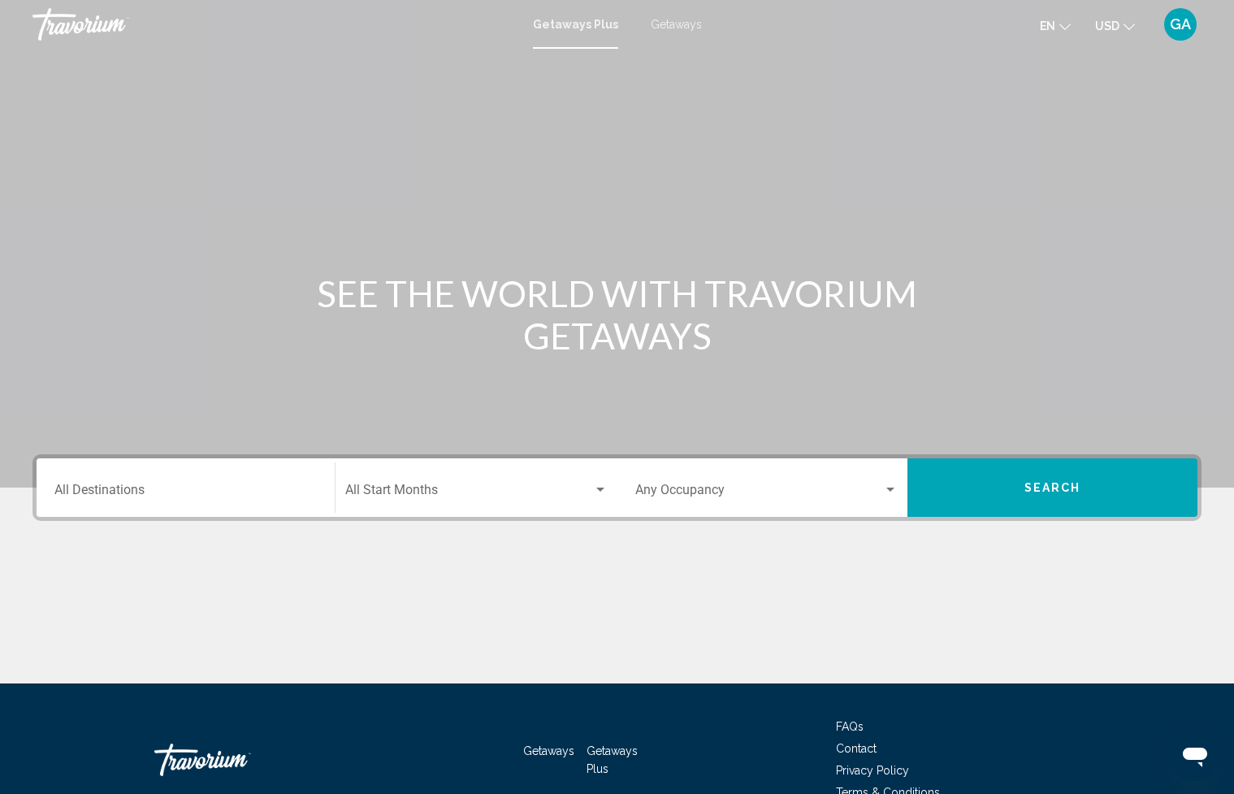
scroll to position [89, 0]
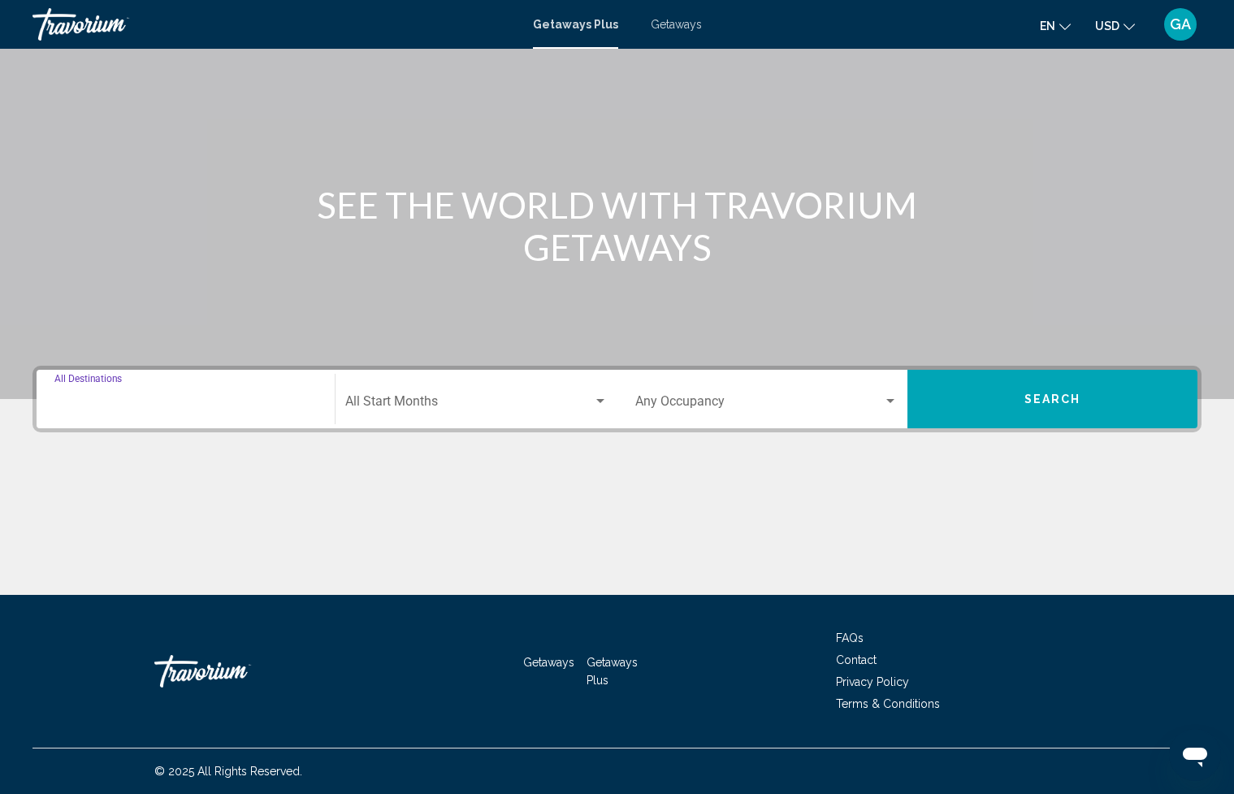
click at [176, 396] on div "Destination All Destinations" at bounding box center [185, 399] width 262 height 51
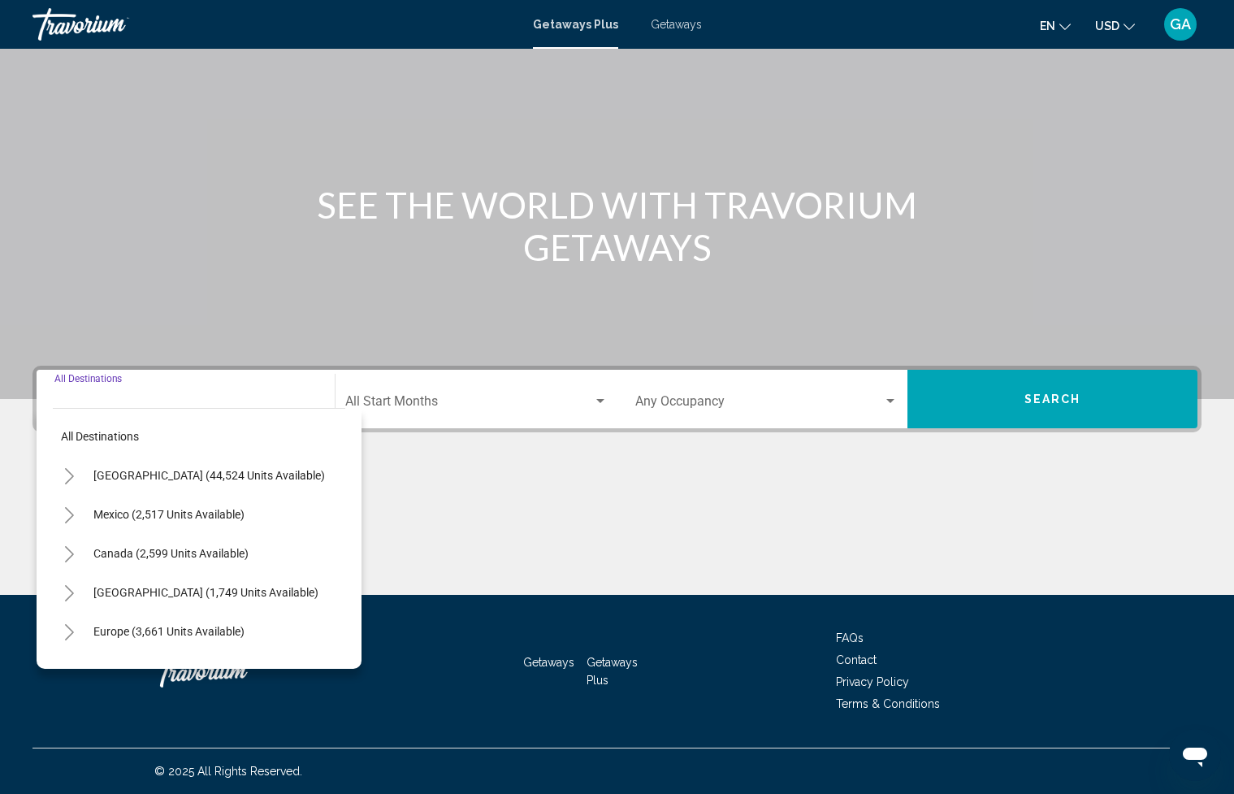
click at [71, 476] on icon "Toggle United States (44,524 units available)" at bounding box center [69, 476] width 12 height 16
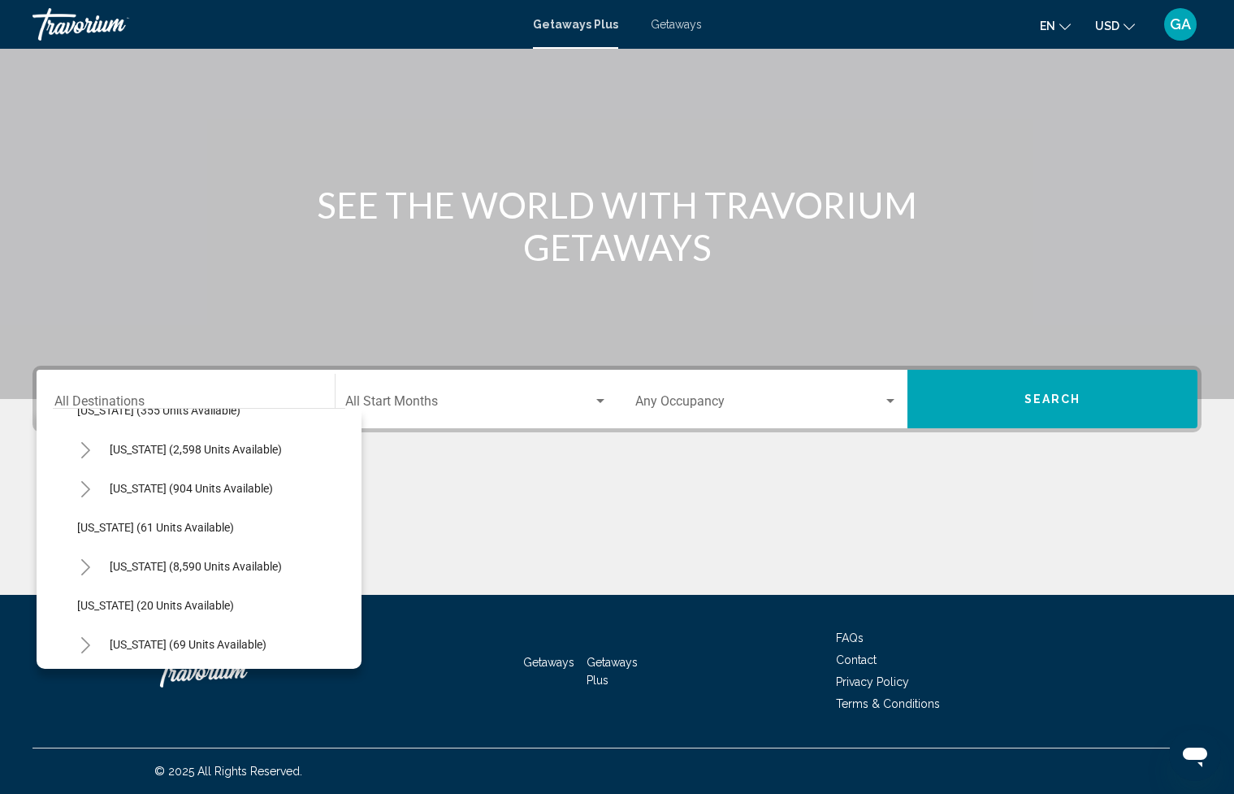
scroll to position [184, 0]
click at [158, 444] on span "[US_STATE] (2,598 units available)" at bounding box center [196, 447] width 172 height 13
type input "**********"
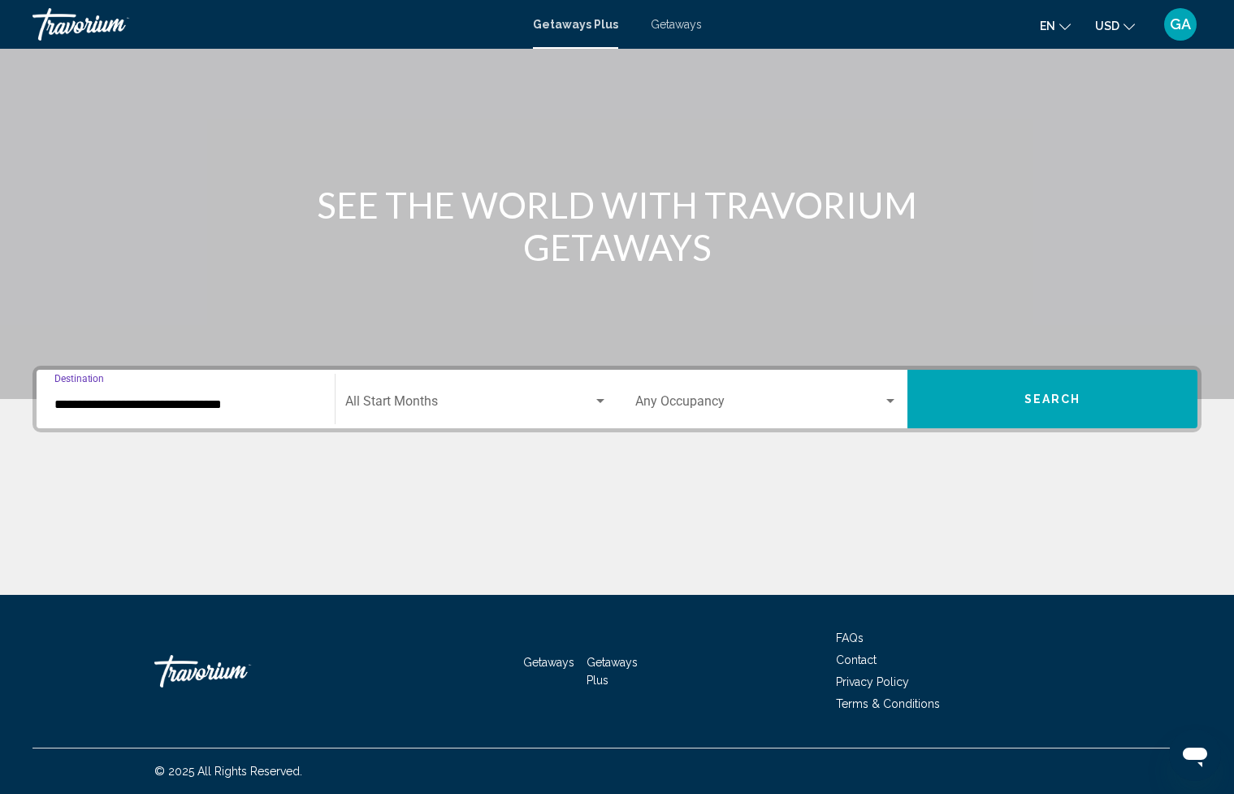
click at [1038, 399] on span "Search" at bounding box center [1053, 399] width 57 height 13
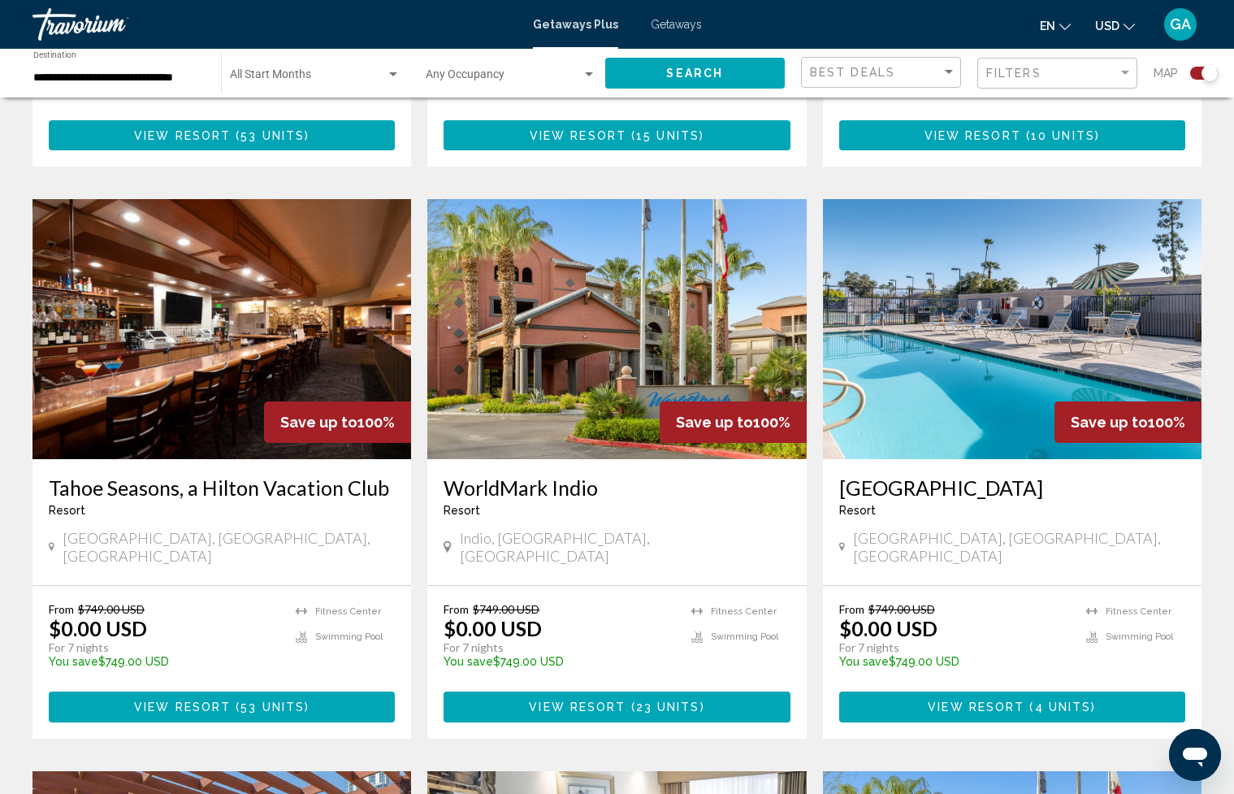
scroll to position [1098, 0]
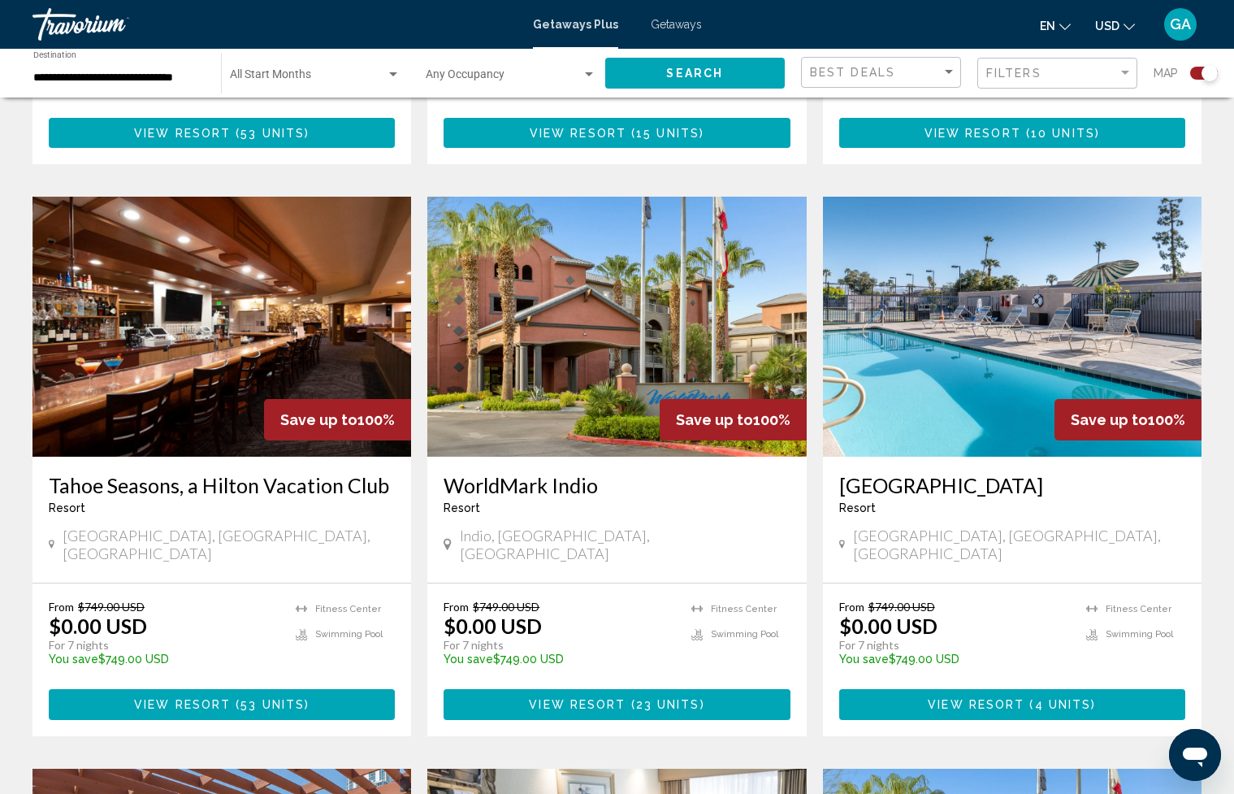
click at [137, 473] on h3 "Tahoe Seasons, a Hilton Vacation Club" at bounding box center [222, 485] width 346 height 24
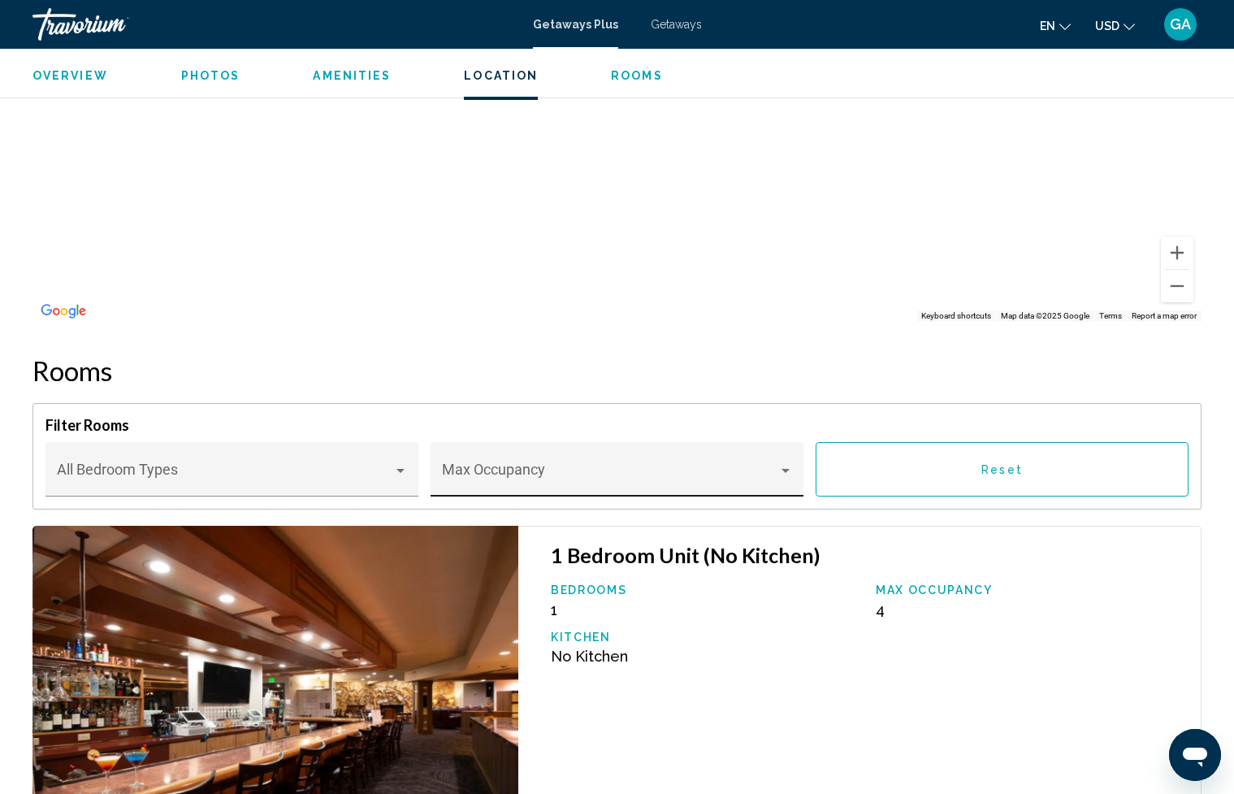
scroll to position [2791, 0]
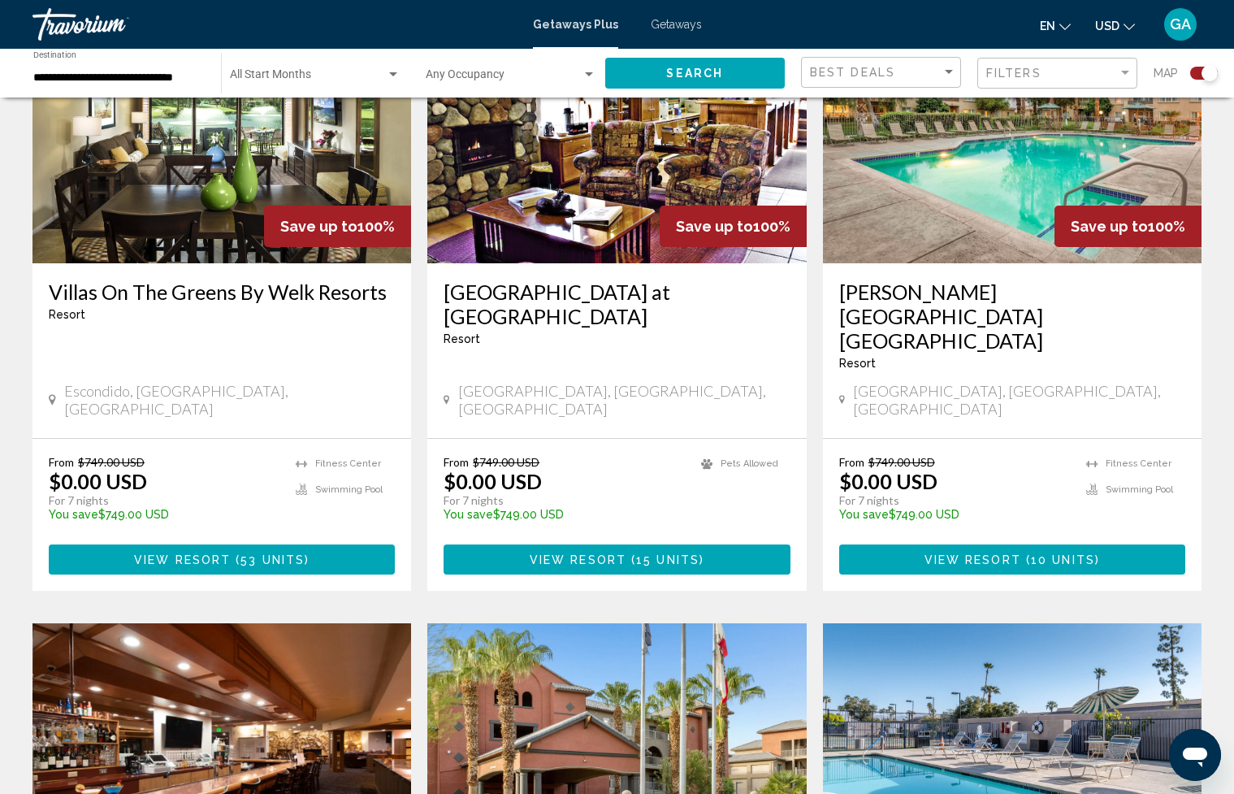
scroll to position [686, 0]
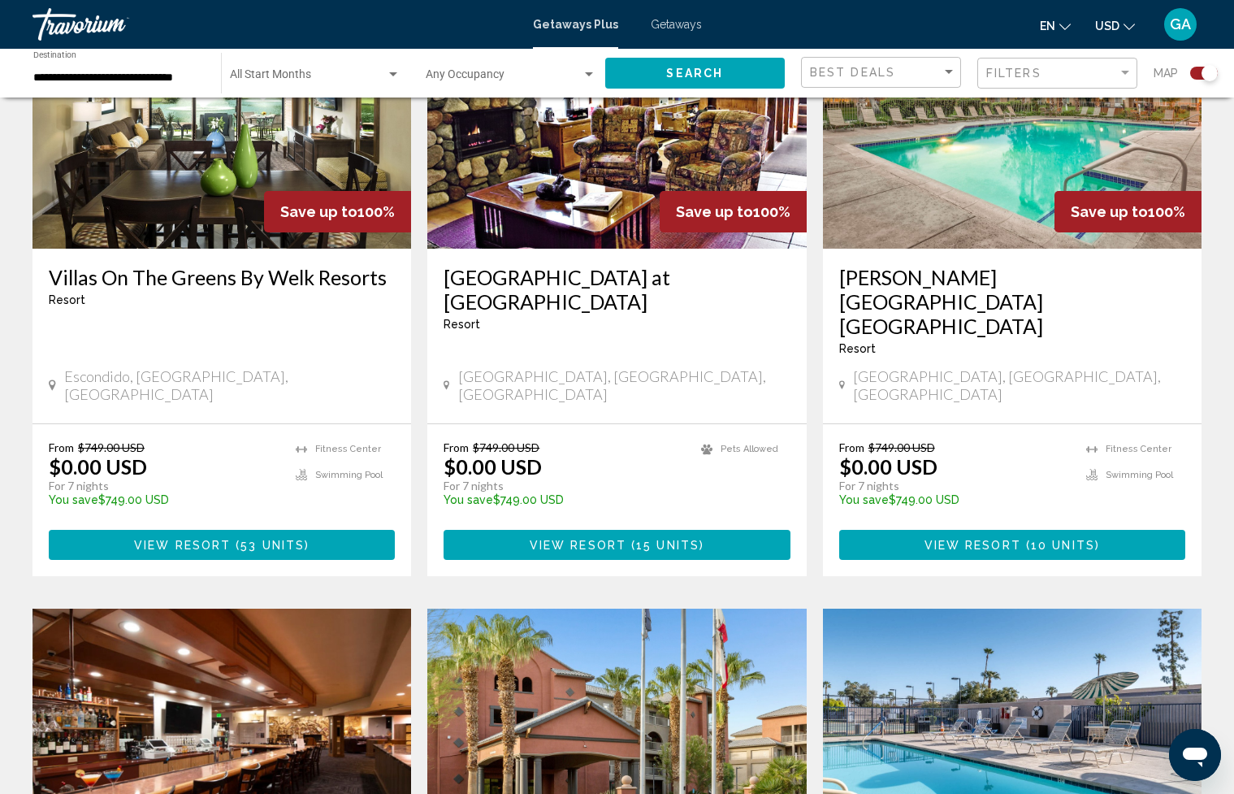
click at [686, 279] on h3 "[GEOGRAPHIC_DATA] at [GEOGRAPHIC_DATA]" at bounding box center [617, 289] width 346 height 49
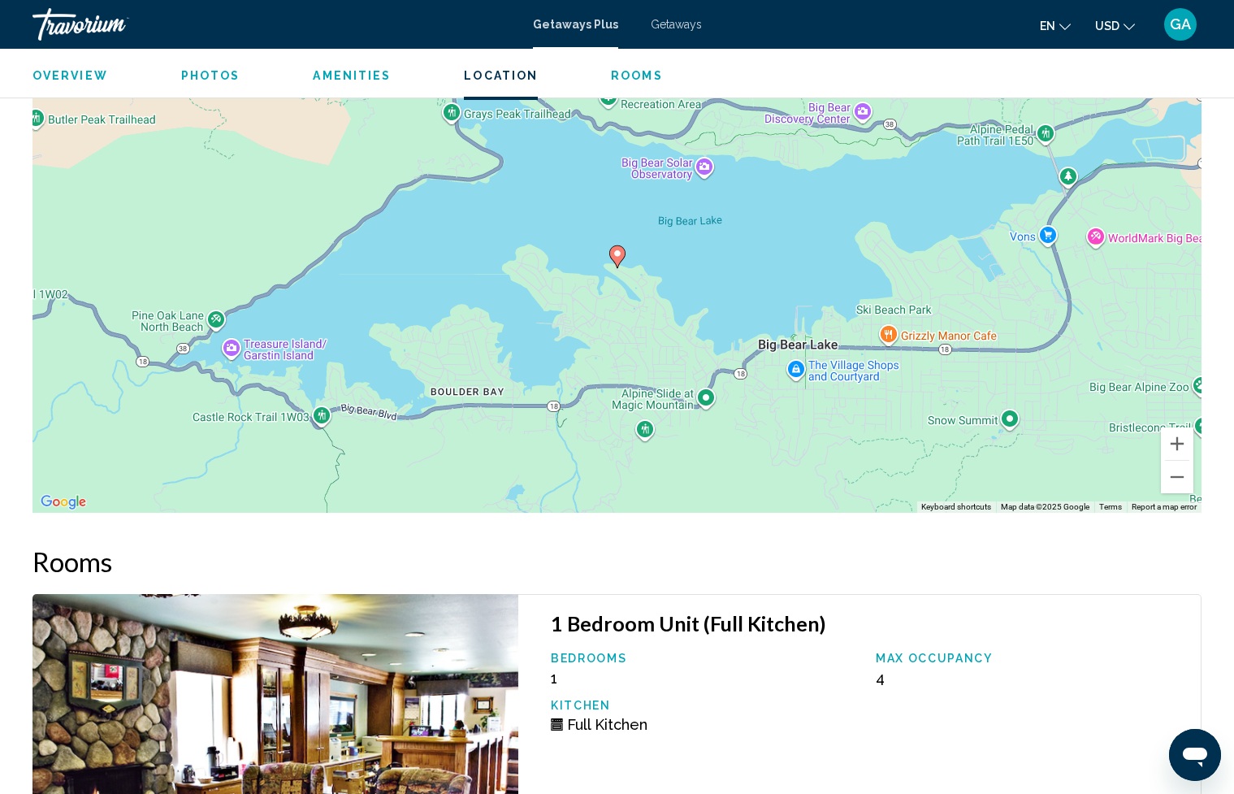
scroll to position [2009, 0]
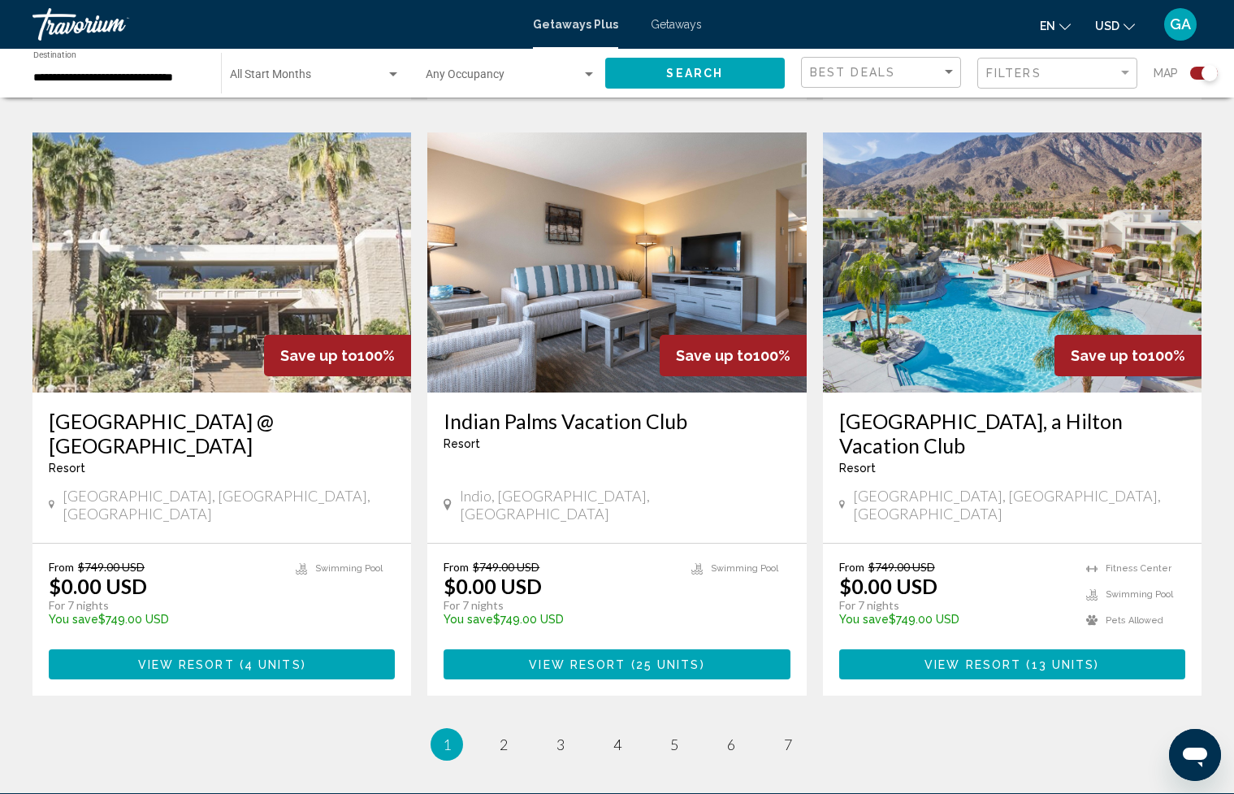
scroll to position [2383, 0]
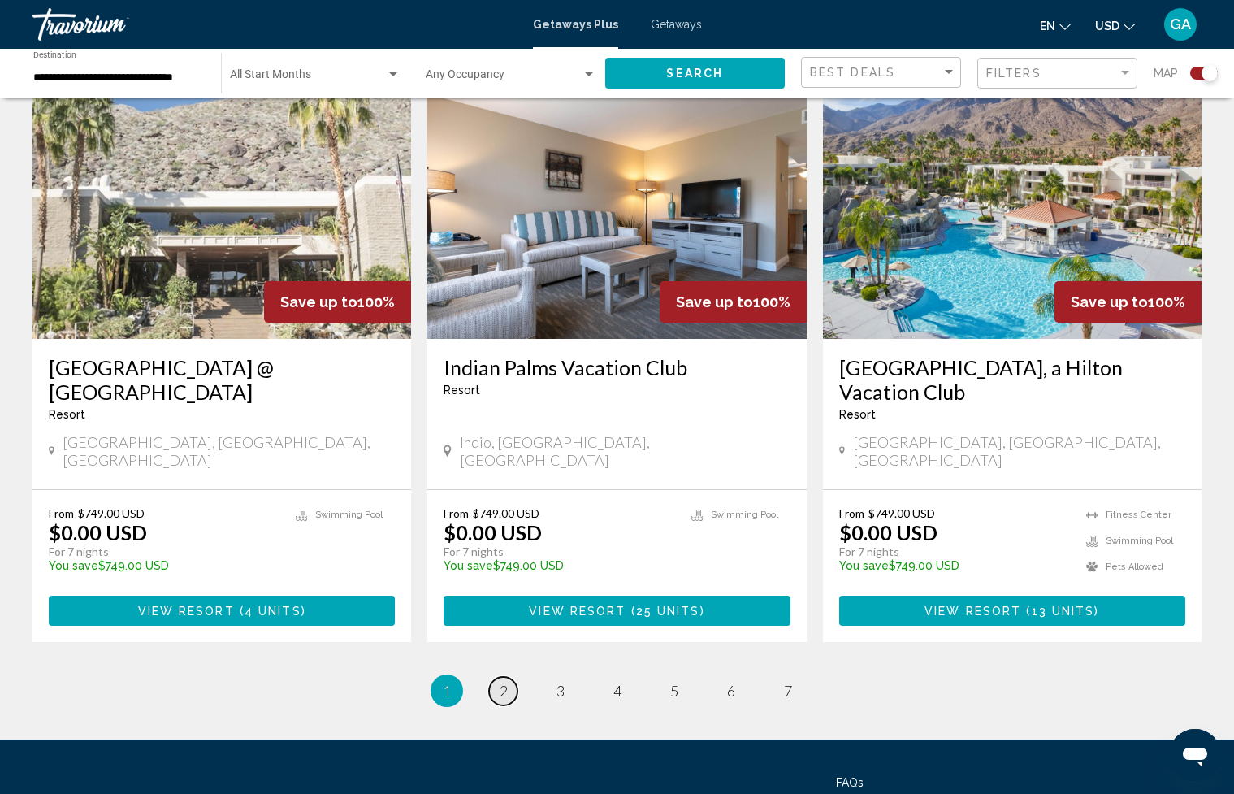
click at [509, 677] on link "page 2" at bounding box center [503, 691] width 28 height 28
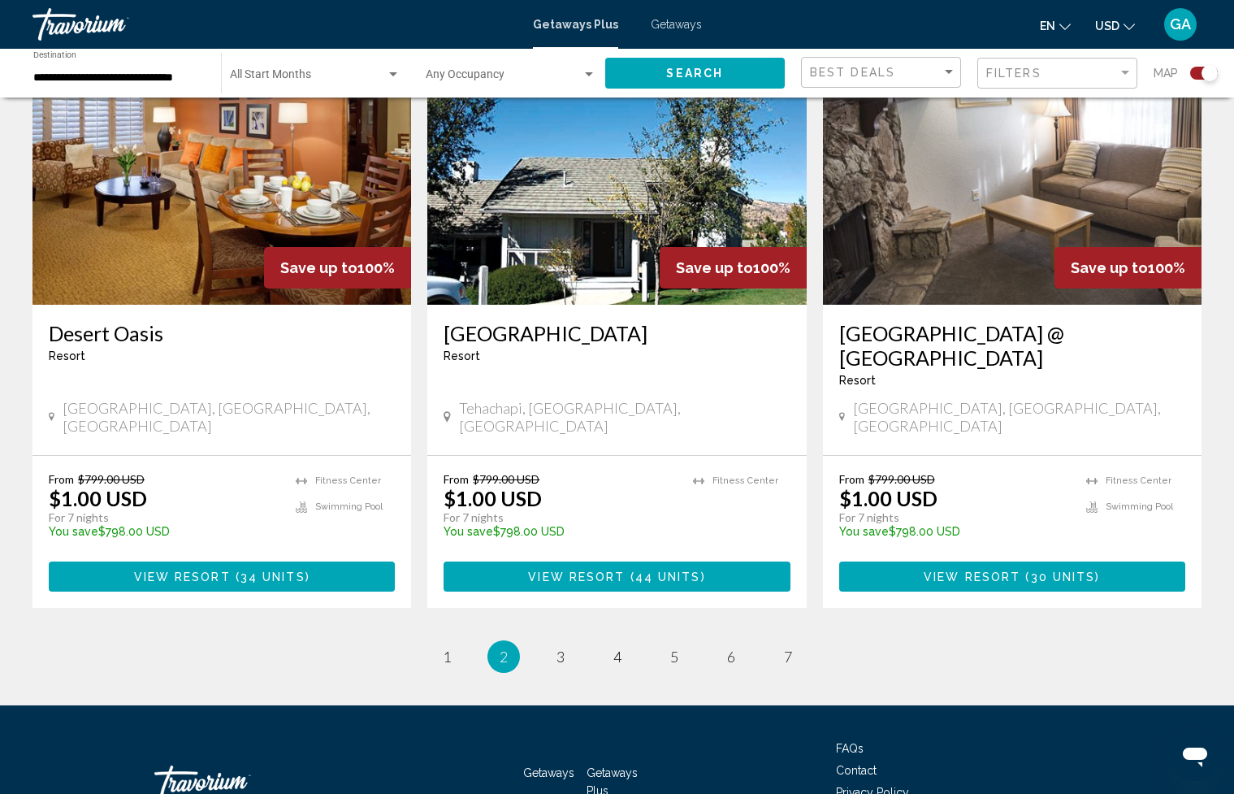
scroll to position [2383, 0]
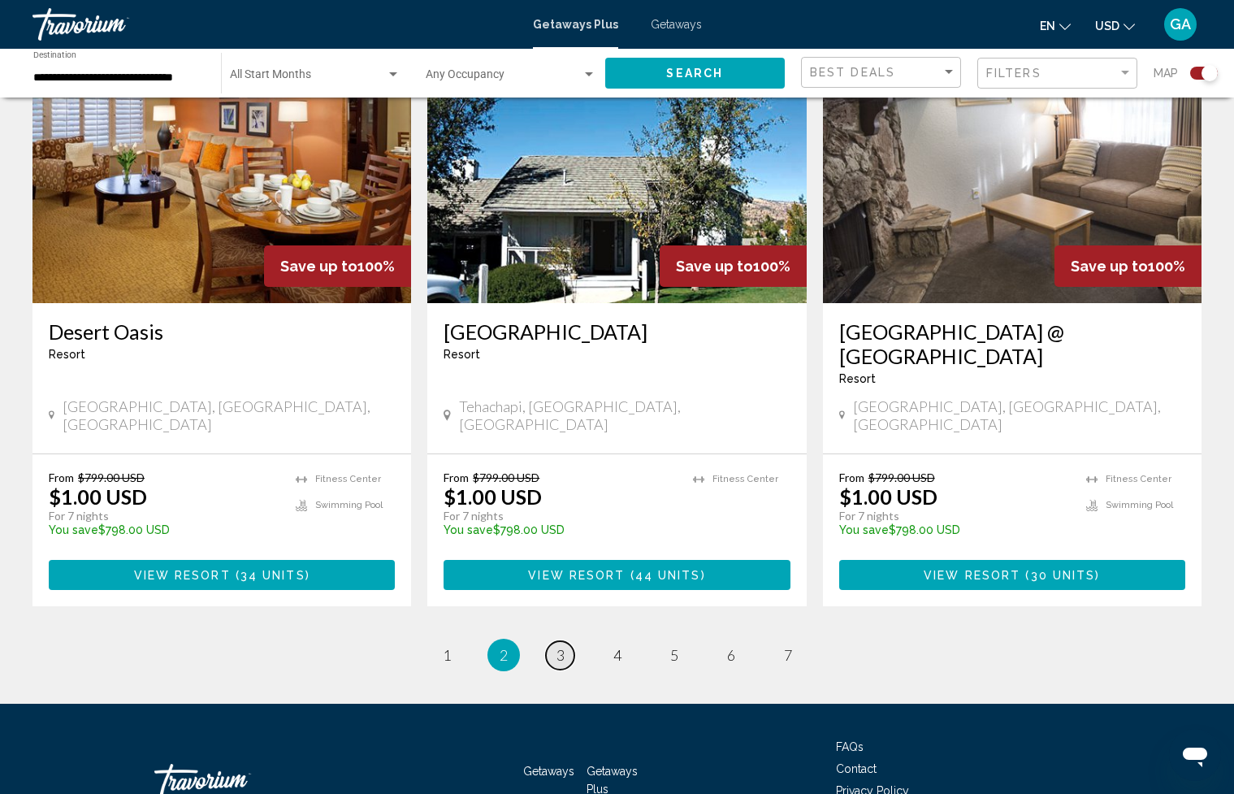
click at [562, 646] on span "3" at bounding box center [561, 655] width 8 height 18
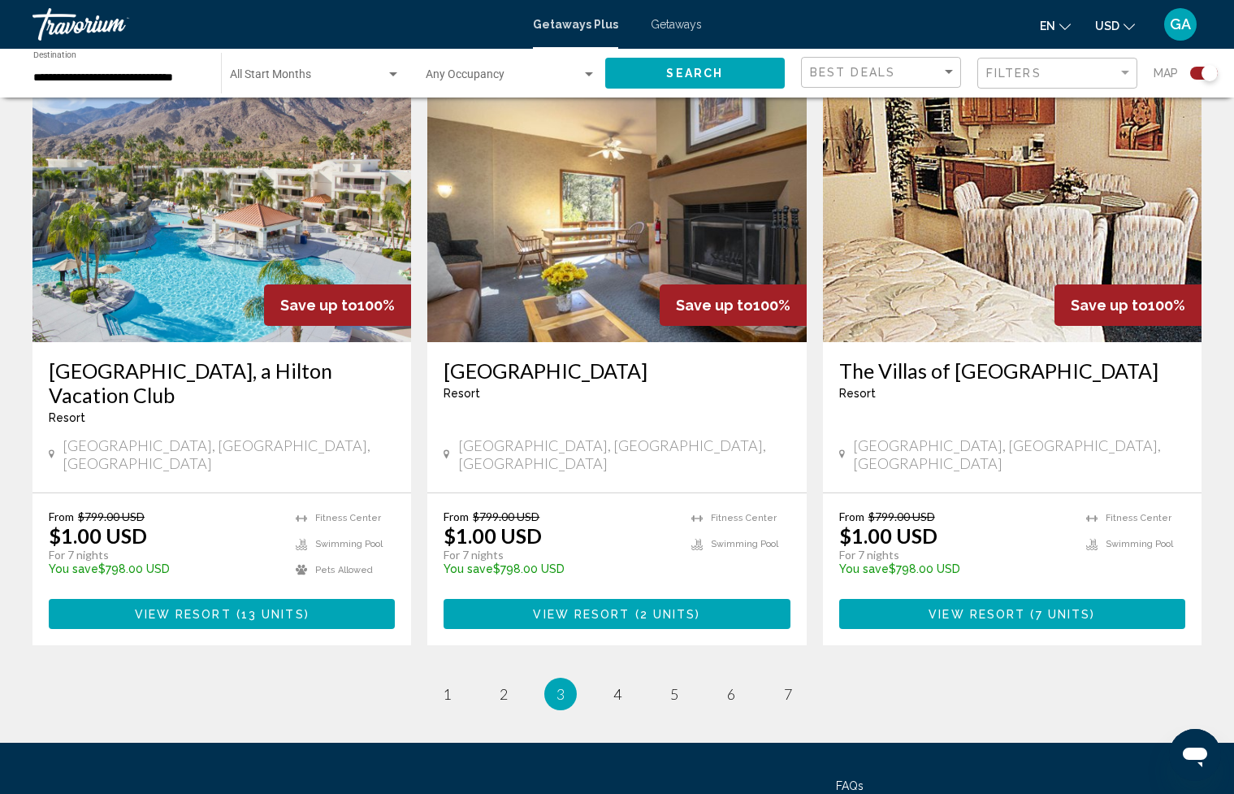
scroll to position [2383, 0]
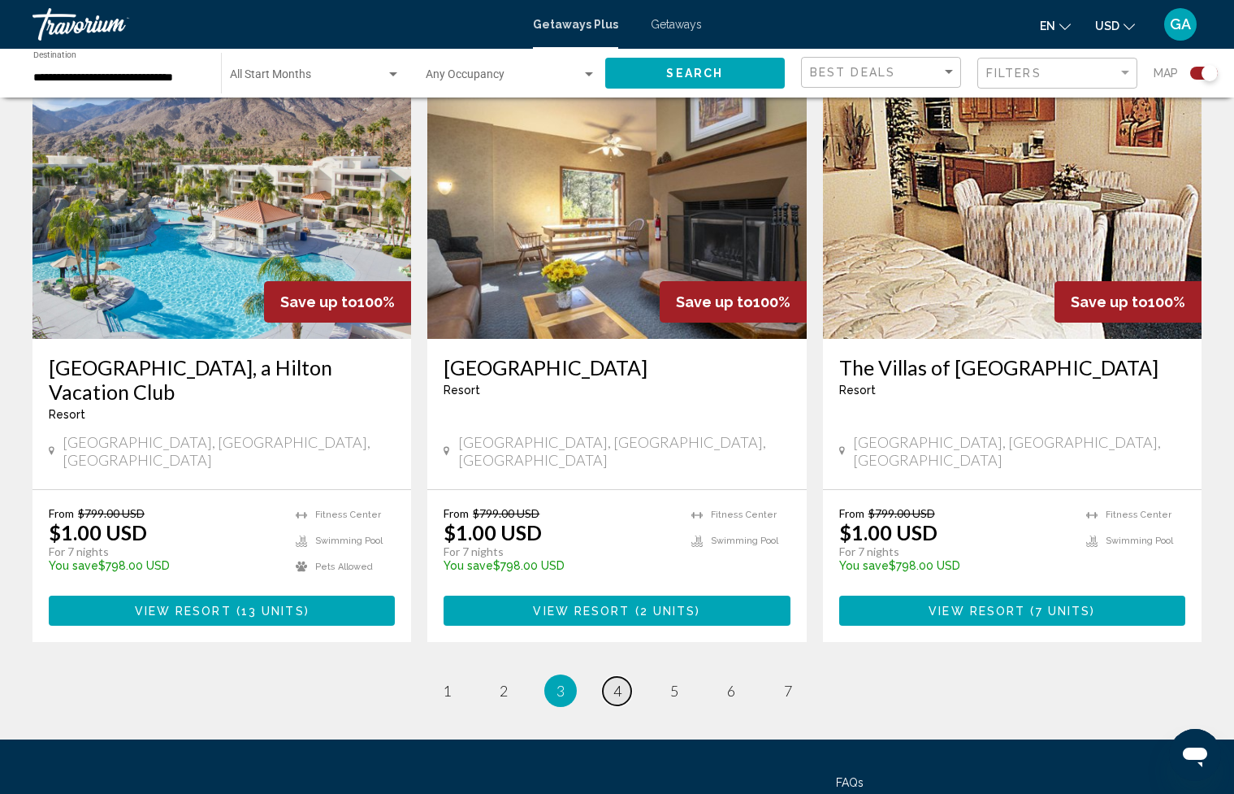
click at [616, 682] on span "4" at bounding box center [618, 691] width 8 height 18
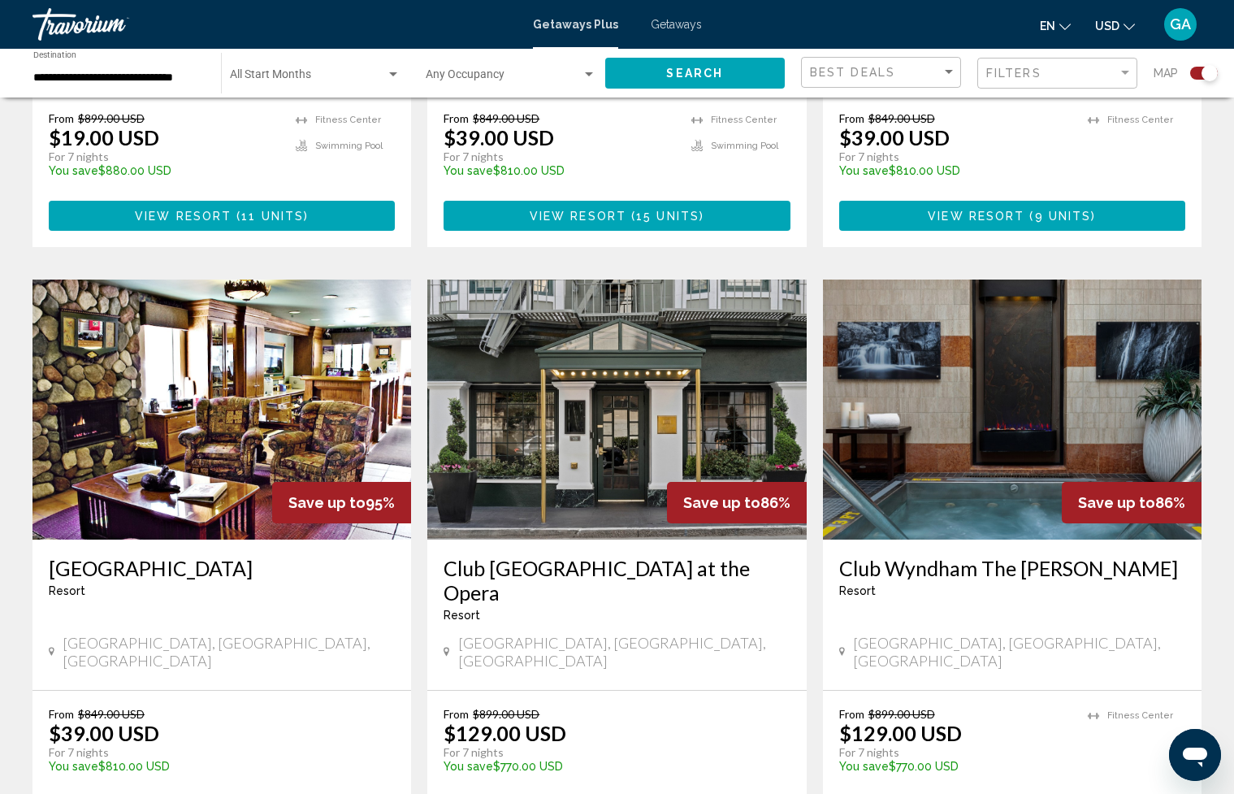
scroll to position [2209, 0]
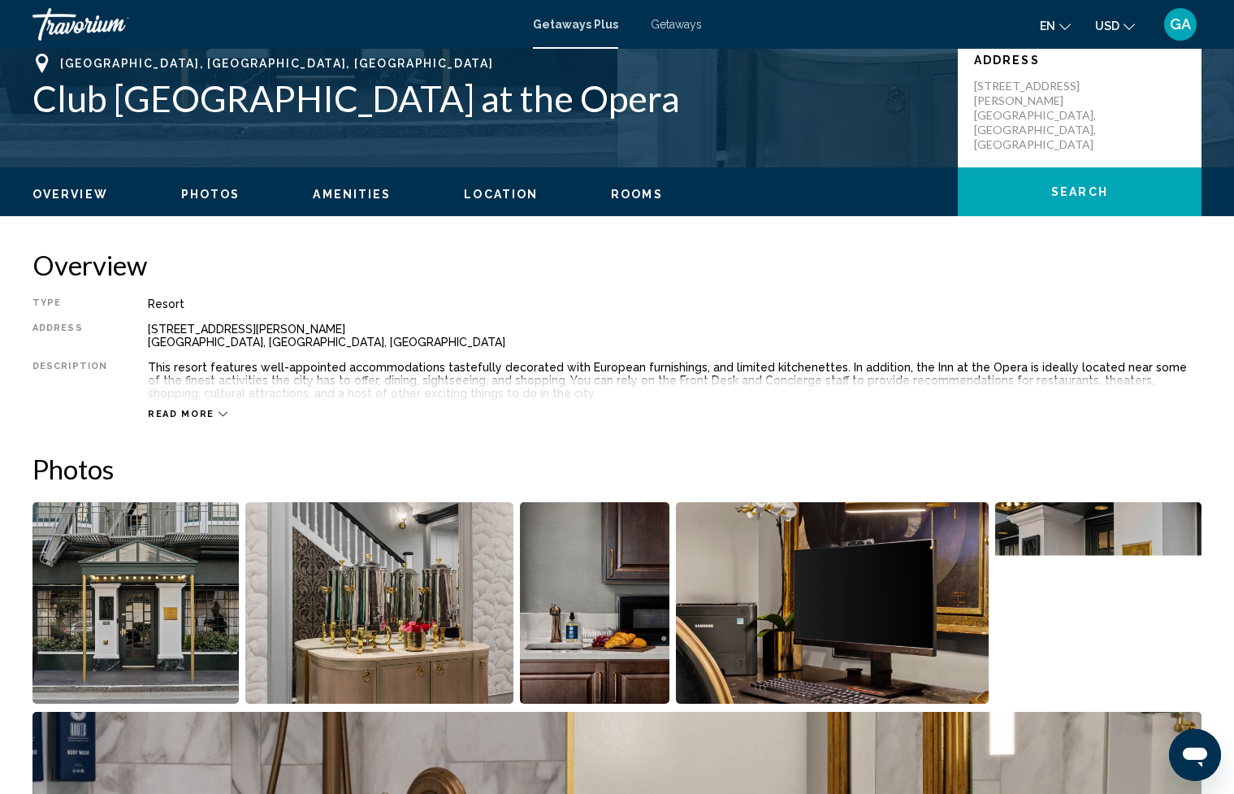
scroll to position [310, 0]
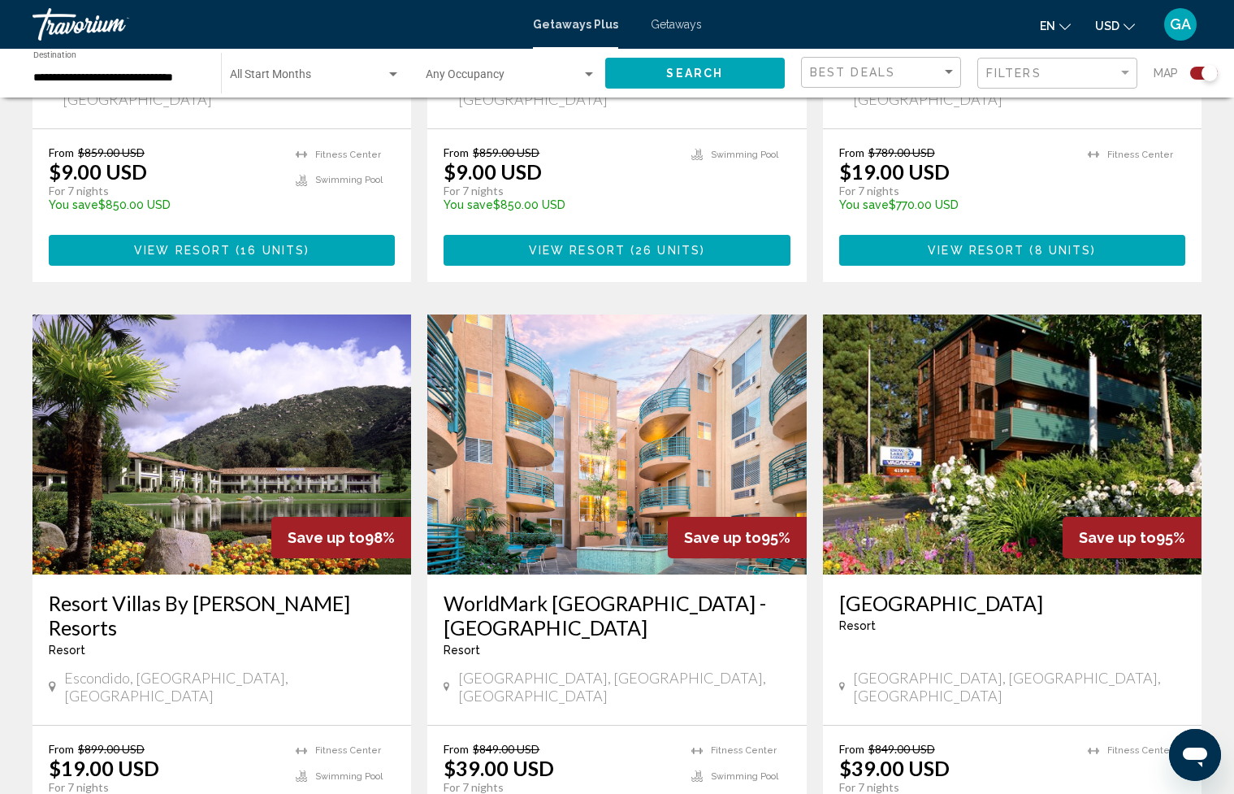
scroll to position [1578, 0]
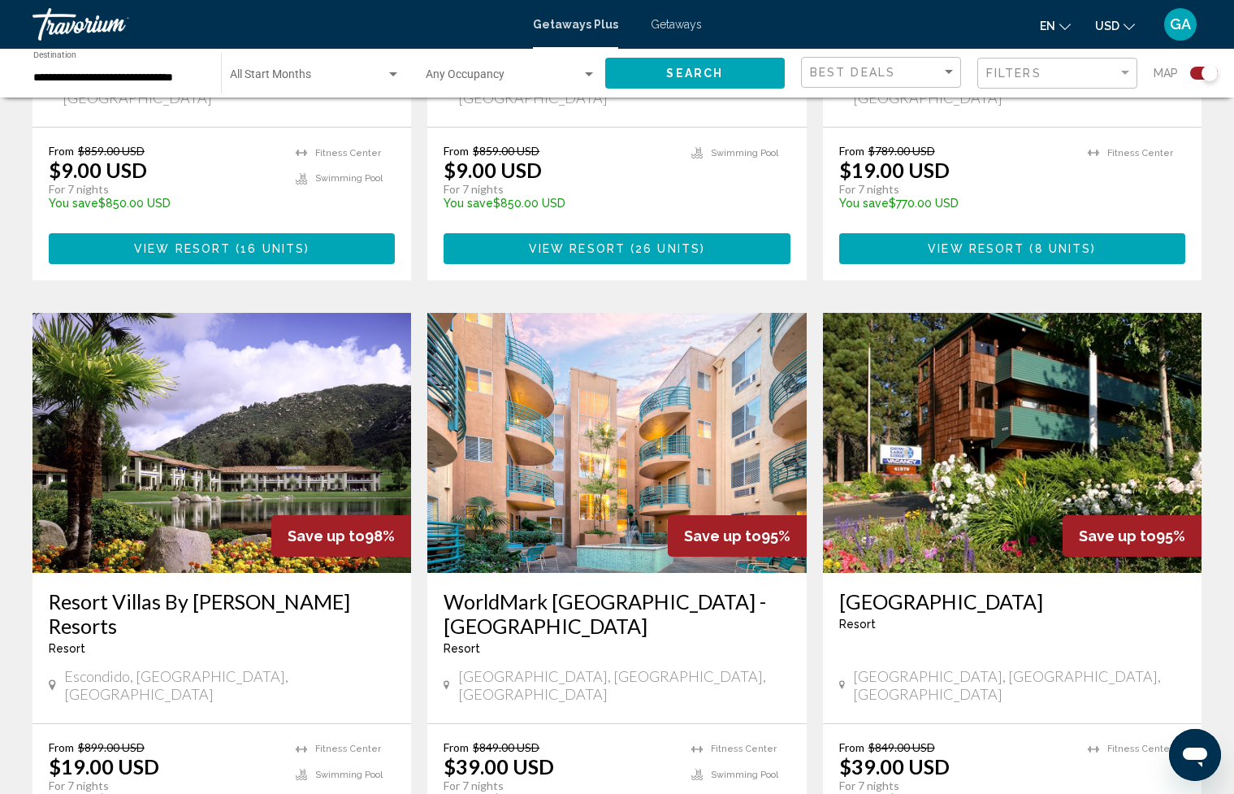
click at [917, 589] on h3 "[GEOGRAPHIC_DATA]" at bounding box center [1012, 601] width 346 height 24
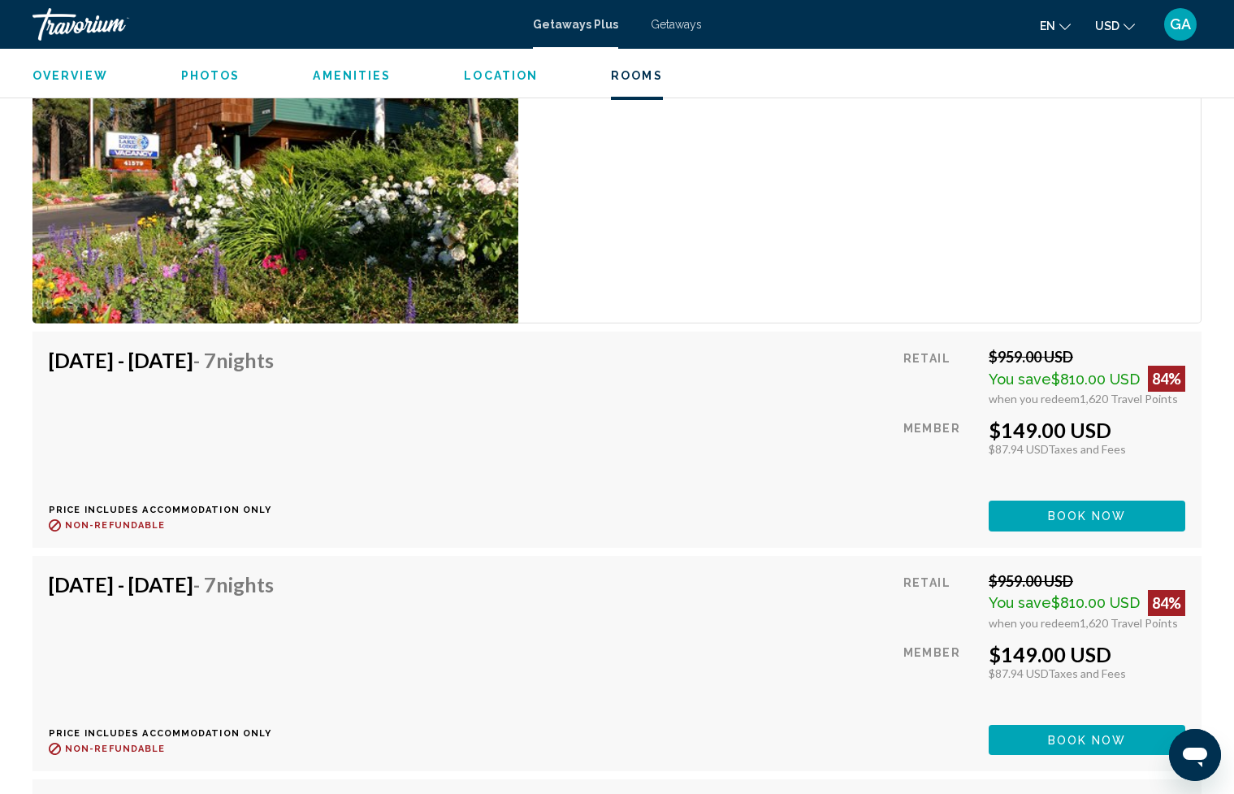
scroll to position [3002, 0]
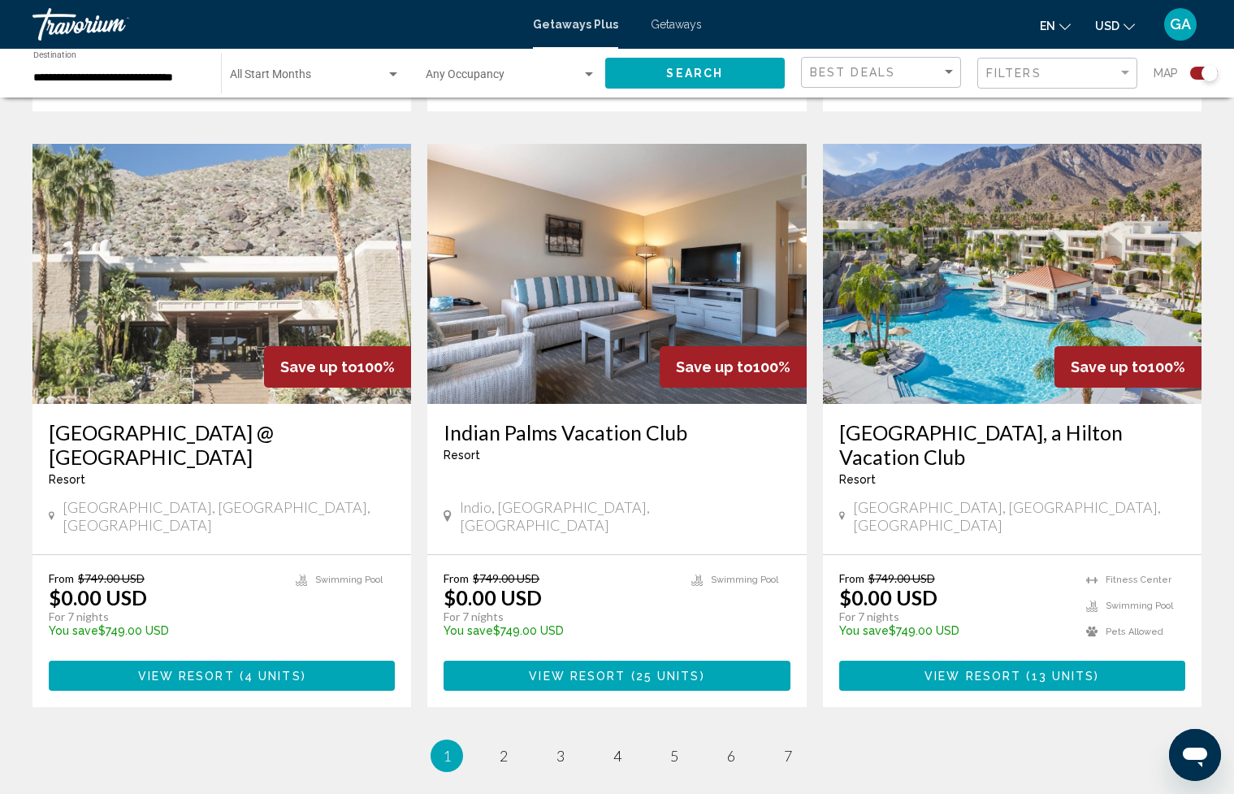
scroll to position [2383, 0]
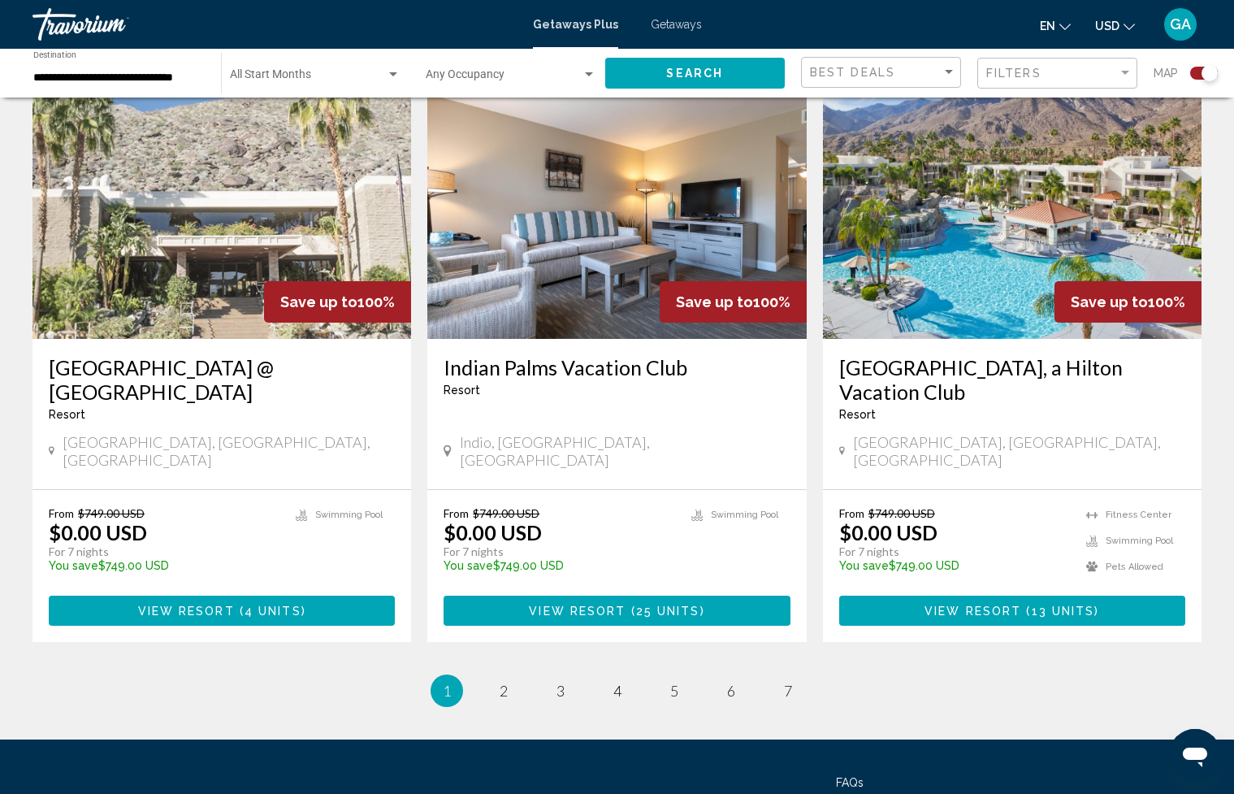
click at [1048, 355] on h3 "[GEOGRAPHIC_DATA], a Hilton Vacation Club" at bounding box center [1012, 379] width 346 height 49
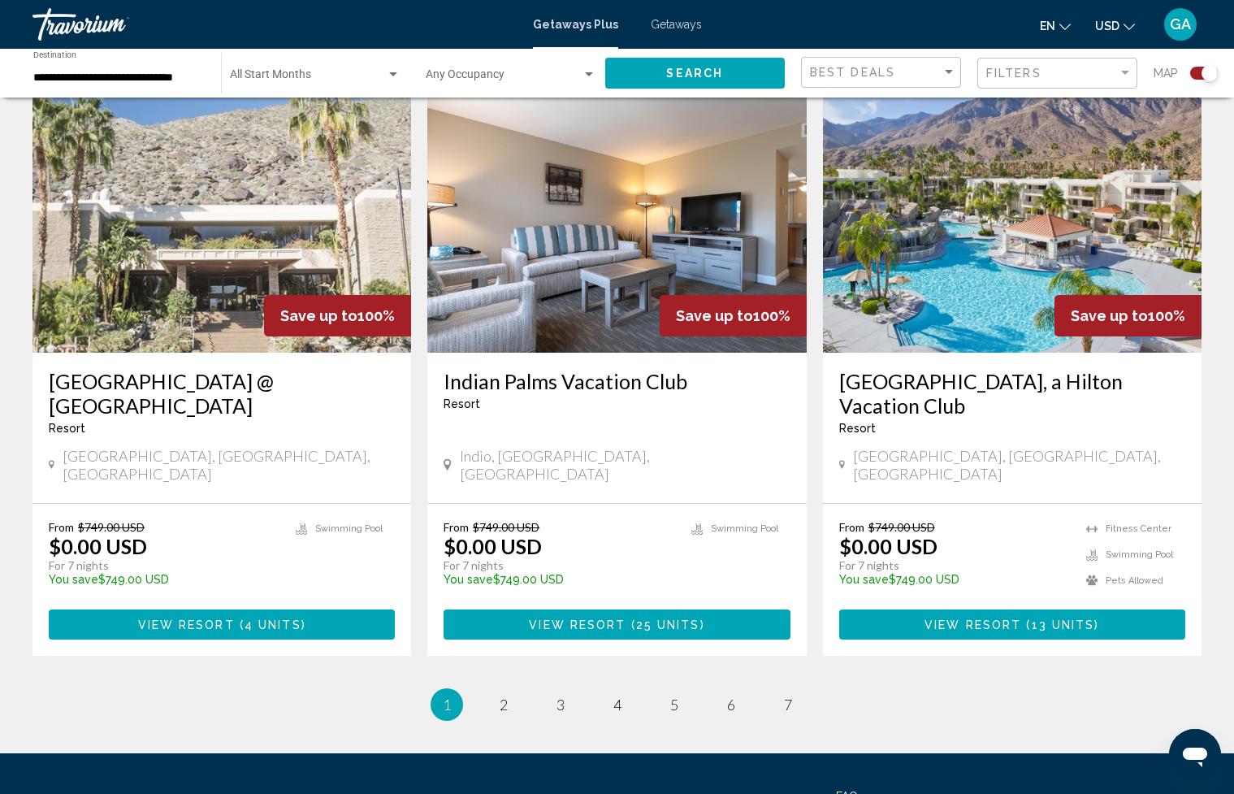
scroll to position [2383, 0]
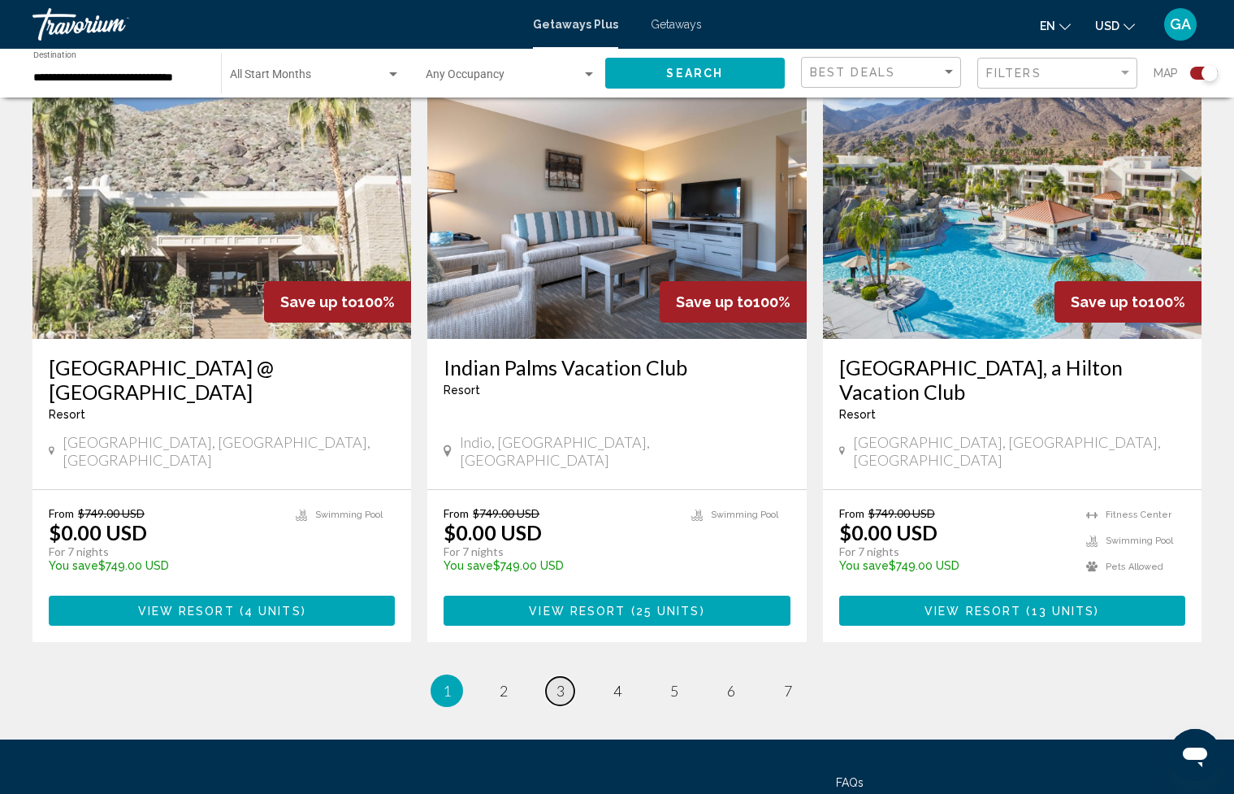
click at [569, 677] on link "page 3" at bounding box center [560, 691] width 28 height 28
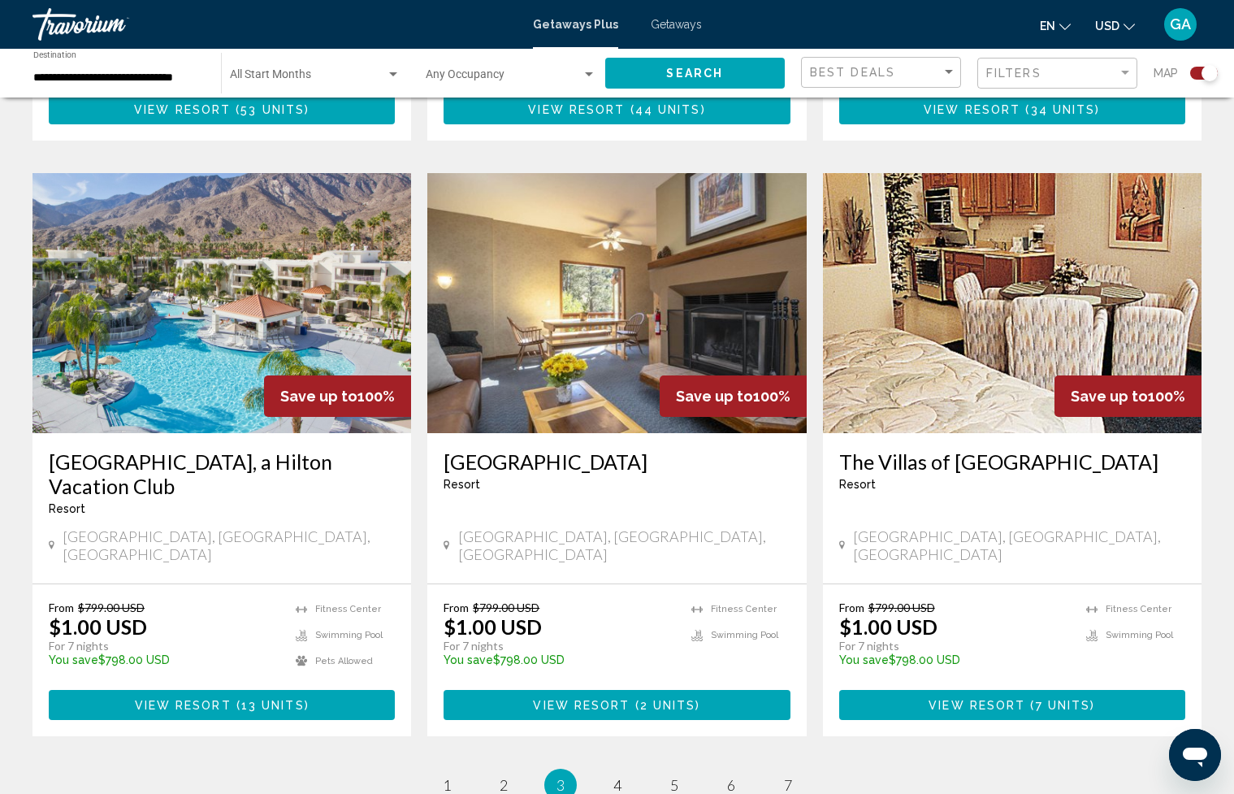
scroll to position [2311, 0]
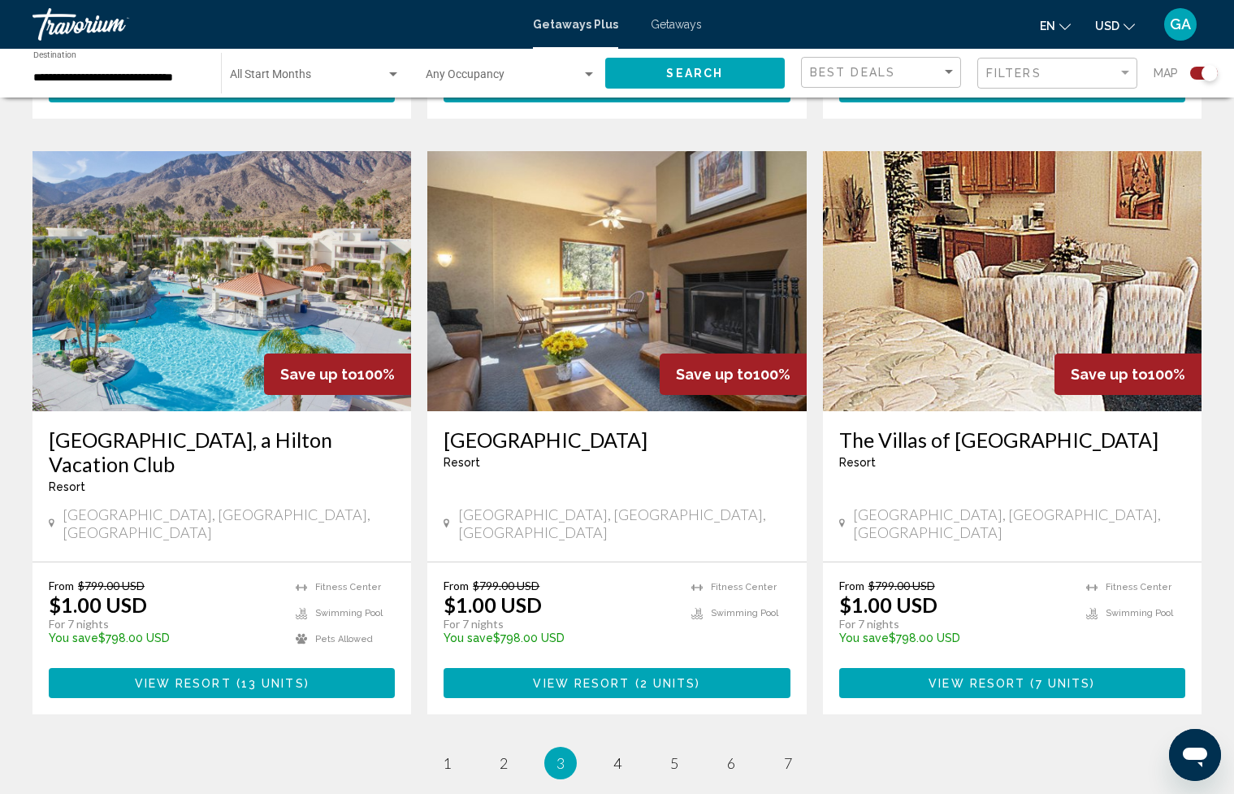
click at [193, 427] on h3 "[GEOGRAPHIC_DATA], a Hilton Vacation Club" at bounding box center [222, 451] width 346 height 49
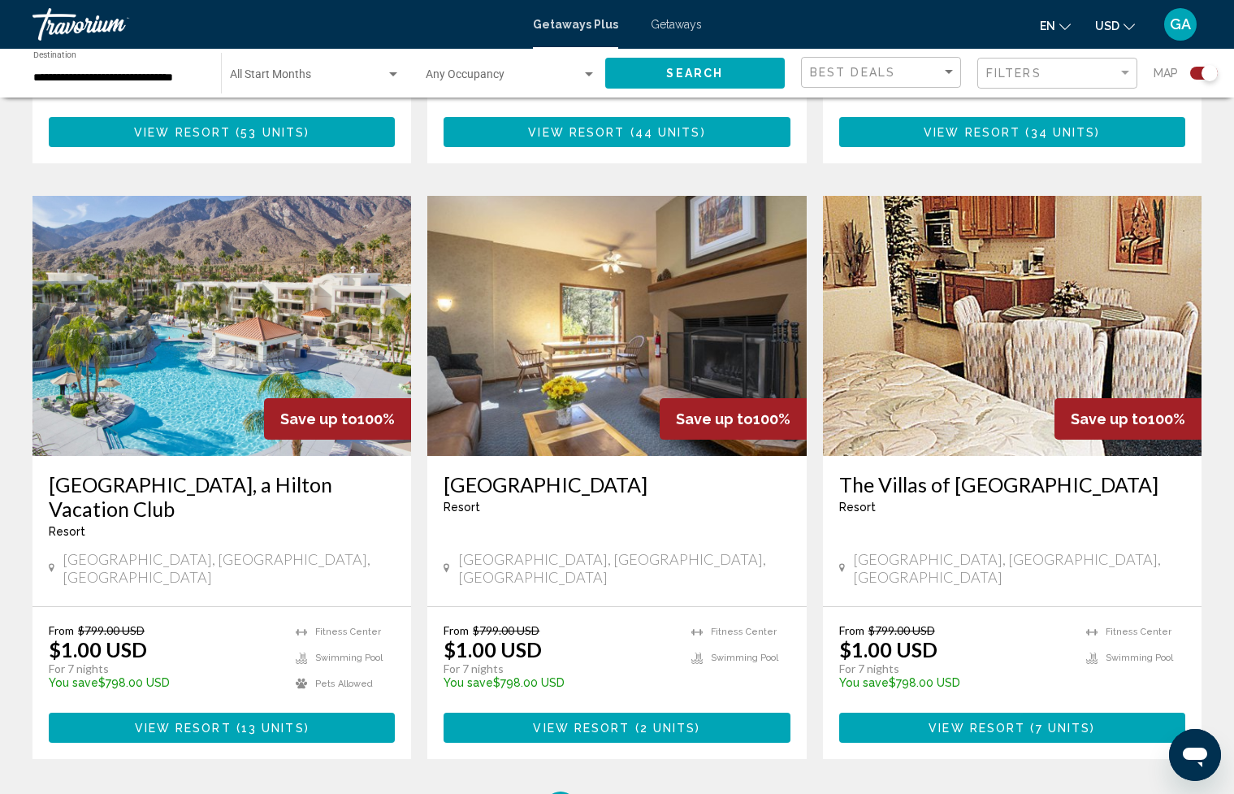
scroll to position [2383, 0]
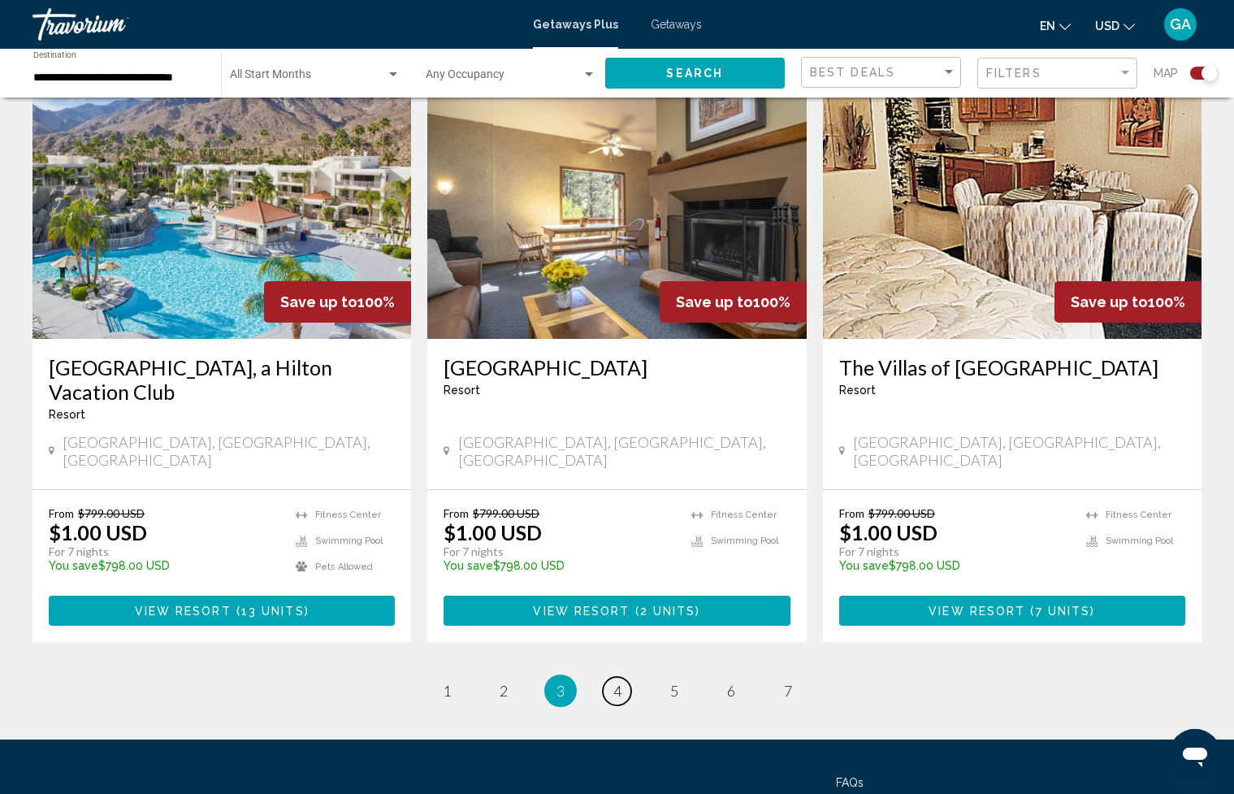
click at [614, 682] on span "4" at bounding box center [618, 691] width 8 height 18
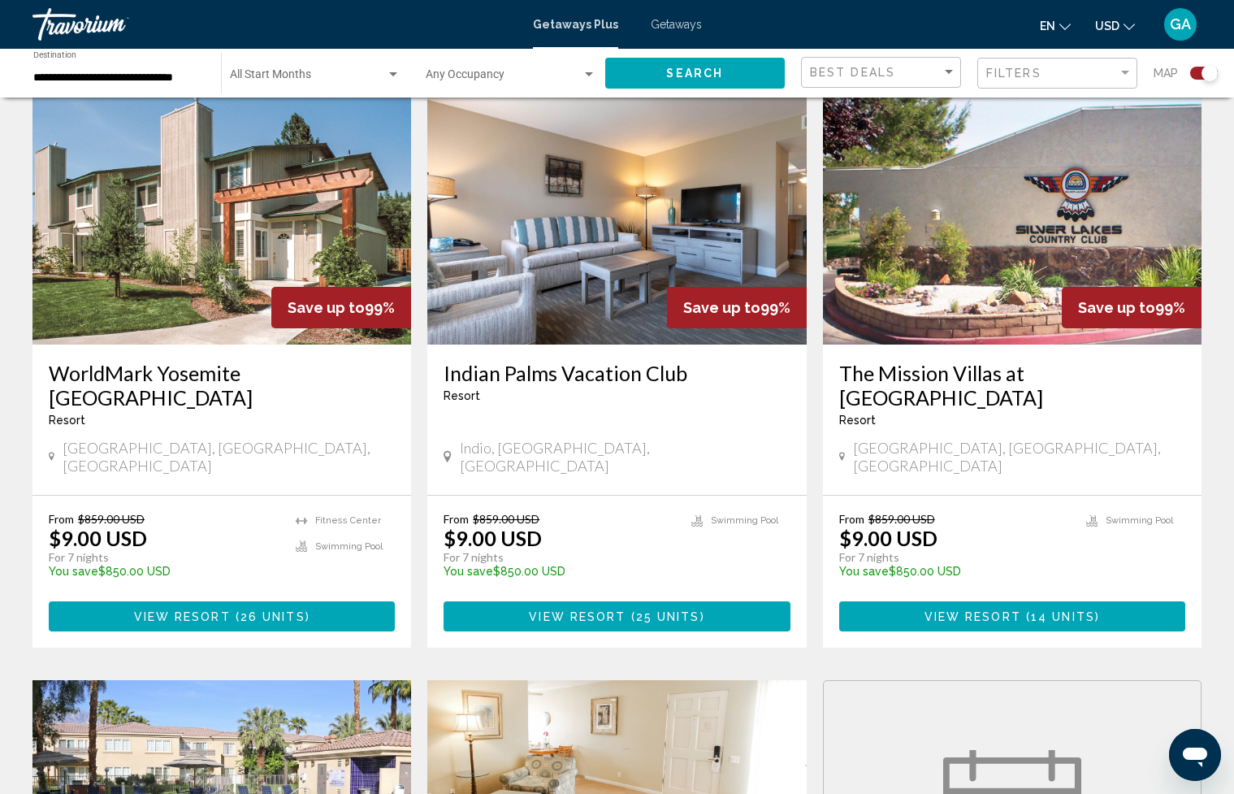
scroll to position [592, 0]
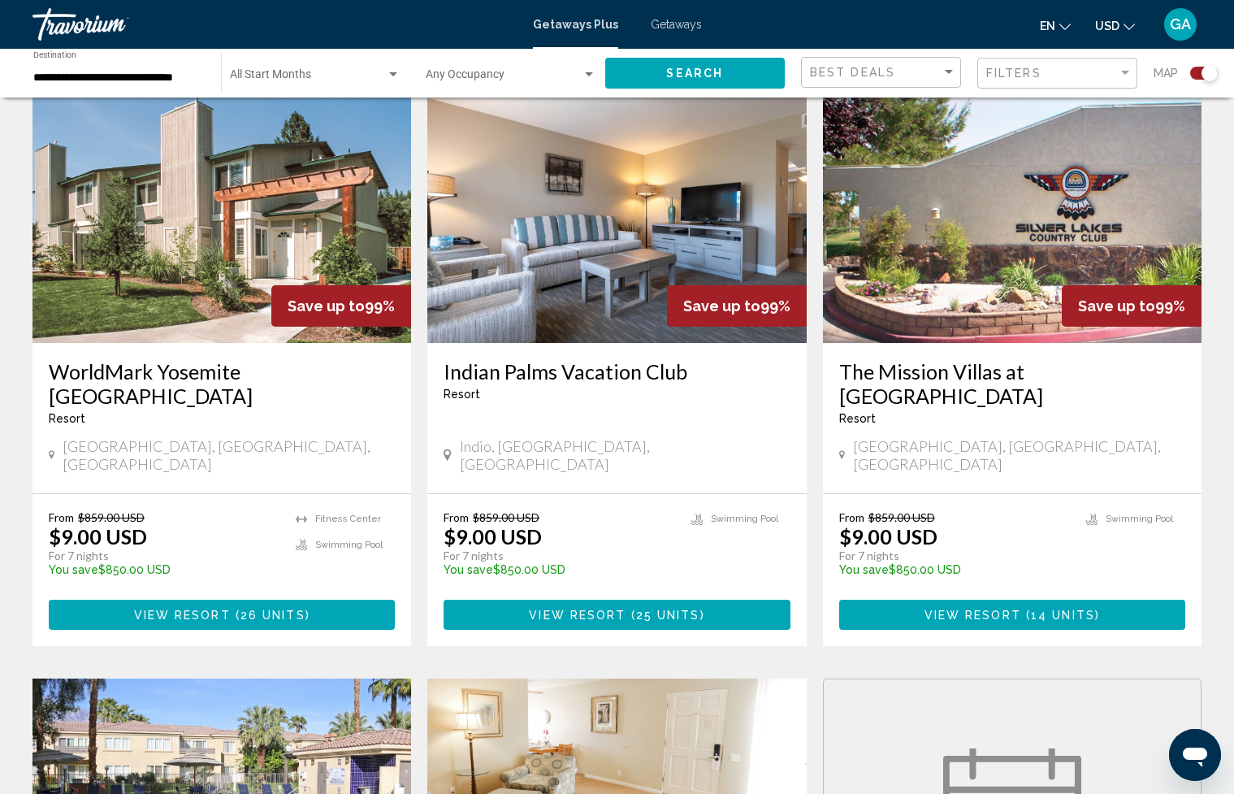
click at [217, 378] on h3 "WorldMark Yosemite [GEOGRAPHIC_DATA]" at bounding box center [222, 383] width 346 height 49
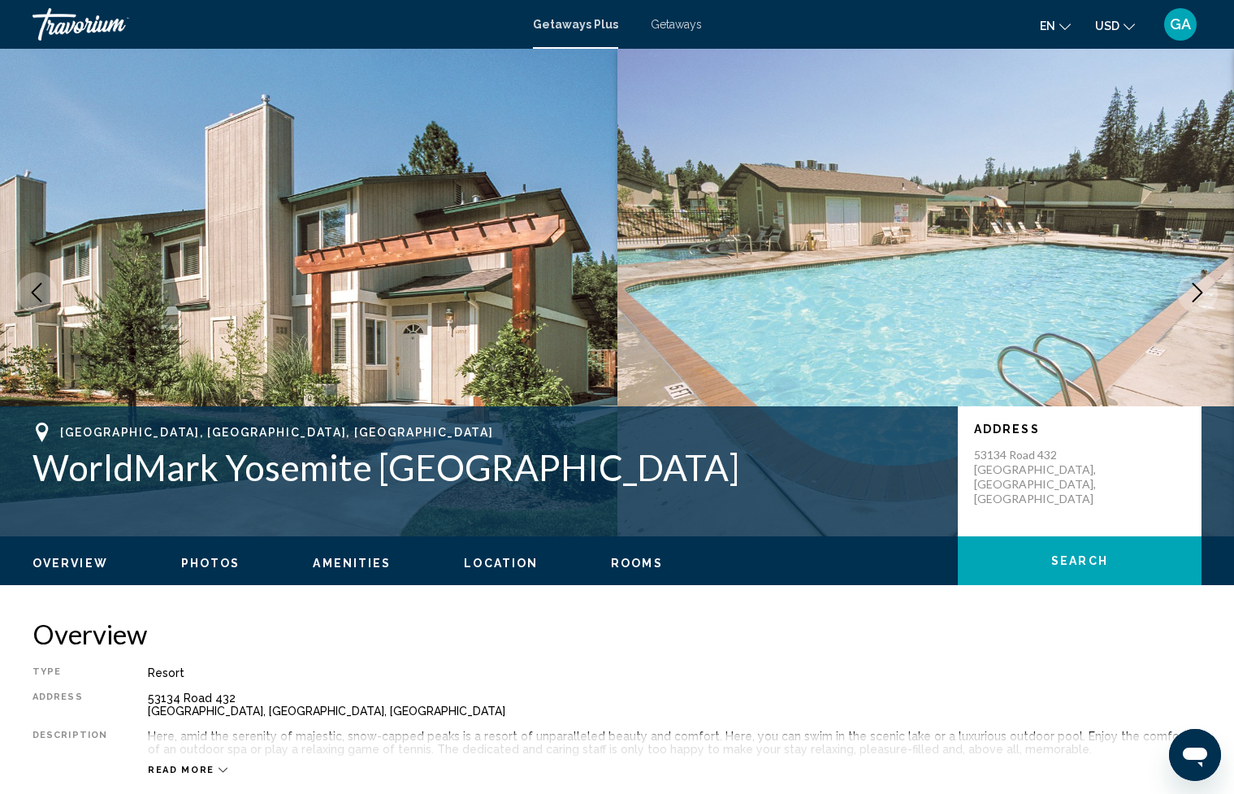
scroll to position [2, 0]
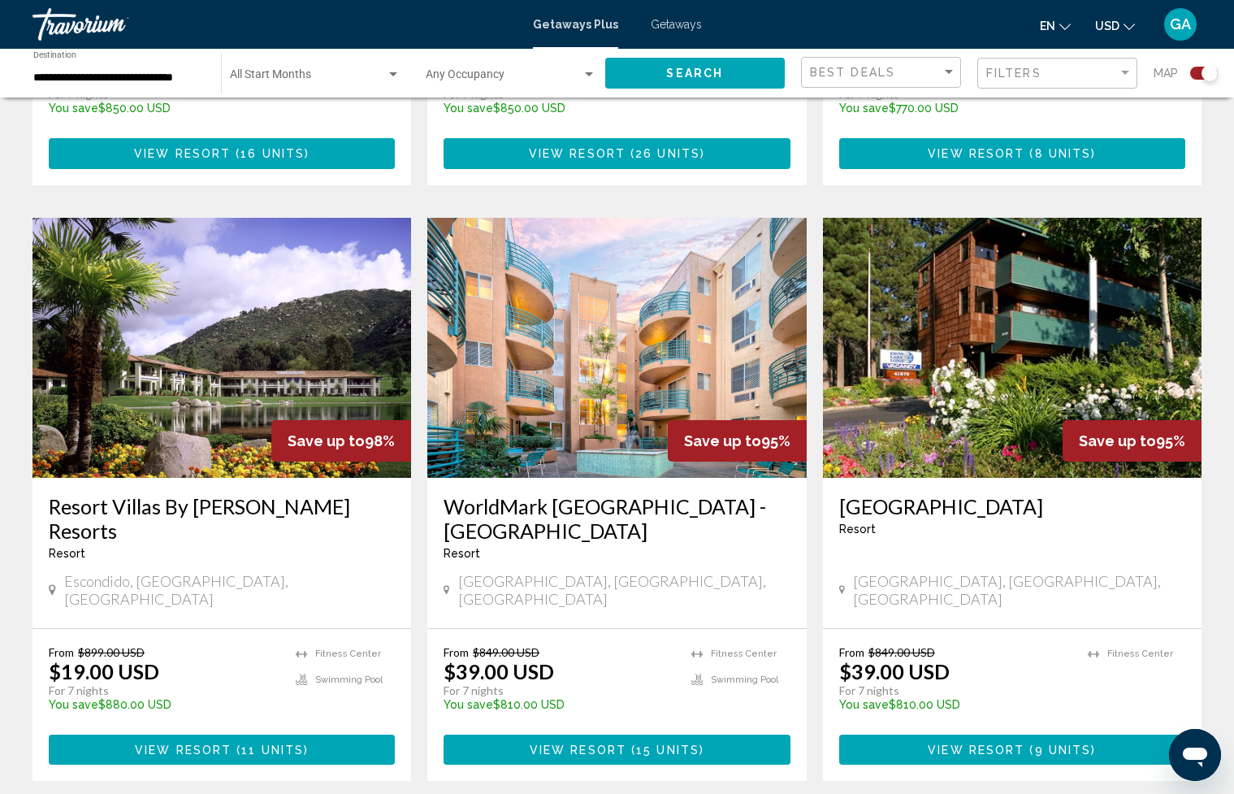
scroll to position [1676, 0]
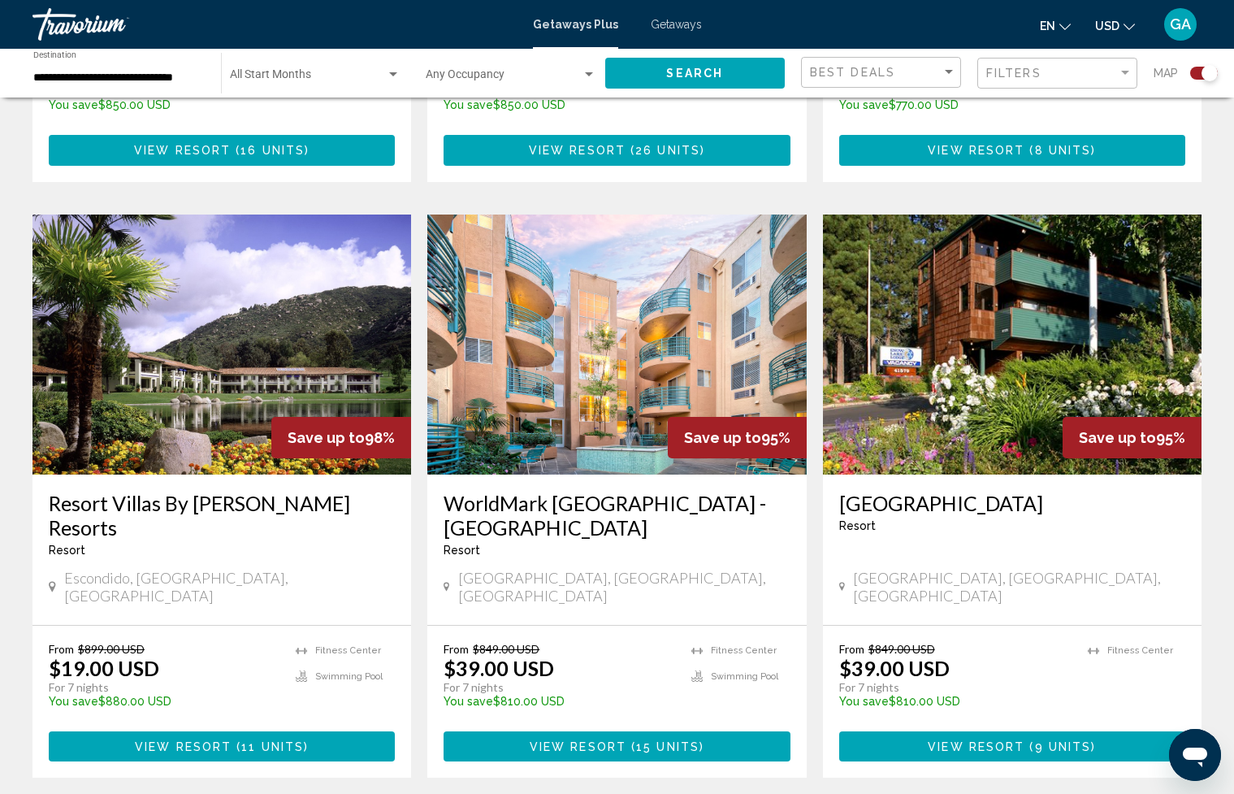
click at [183, 491] on h3 "Resort Villas By [PERSON_NAME] Resorts" at bounding box center [222, 515] width 346 height 49
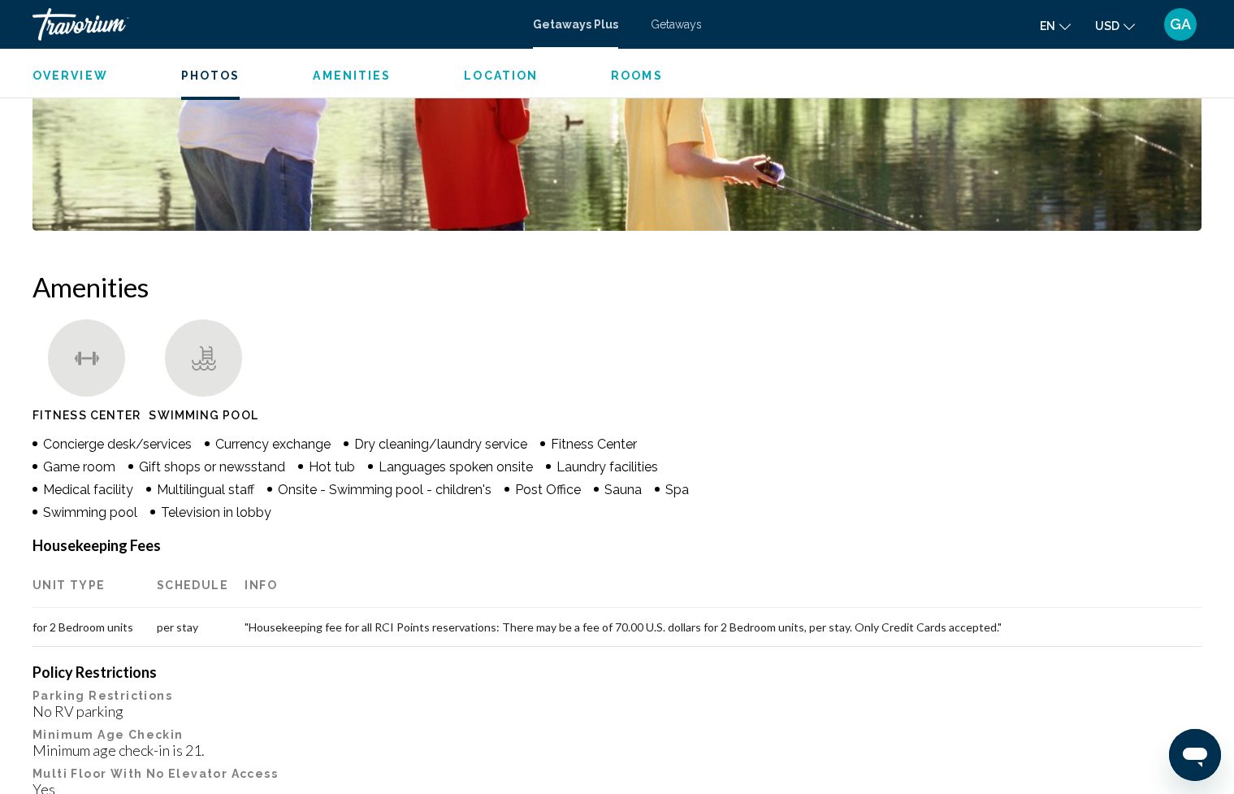
scroll to position [1044, 0]
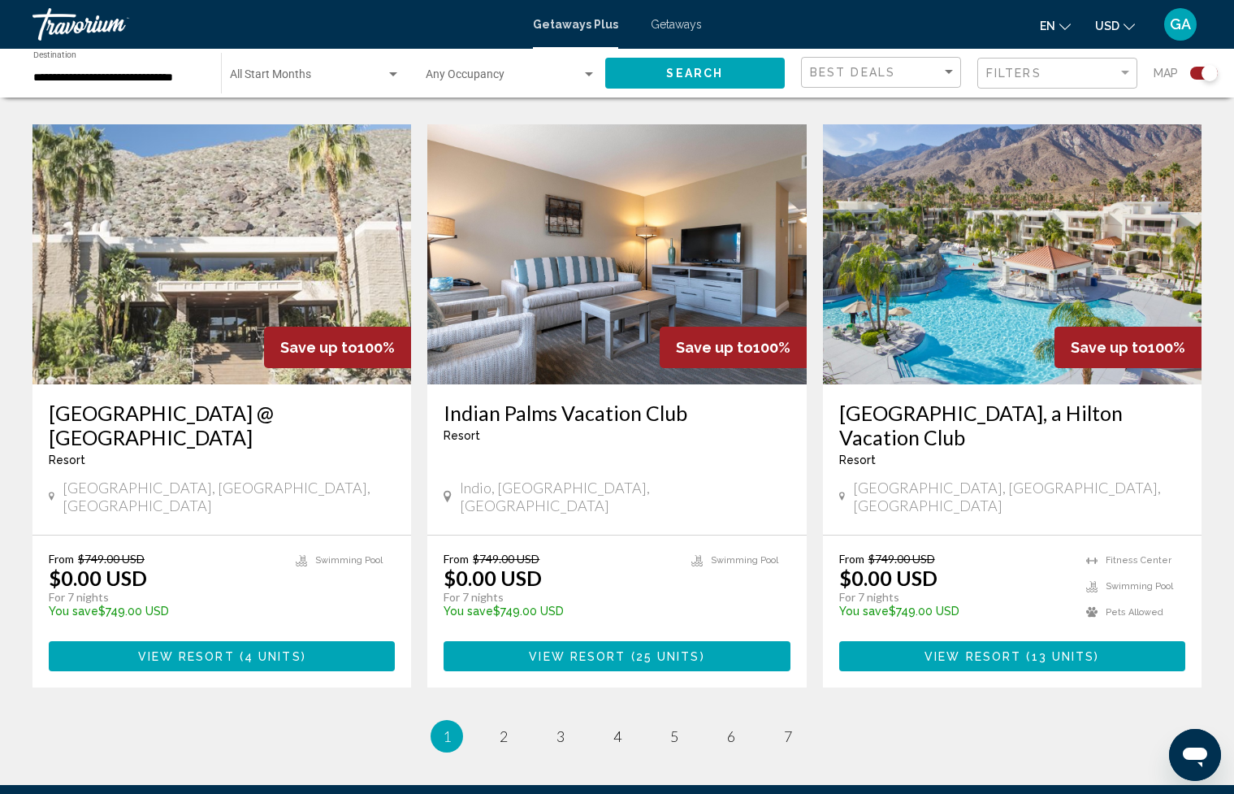
scroll to position [2383, 0]
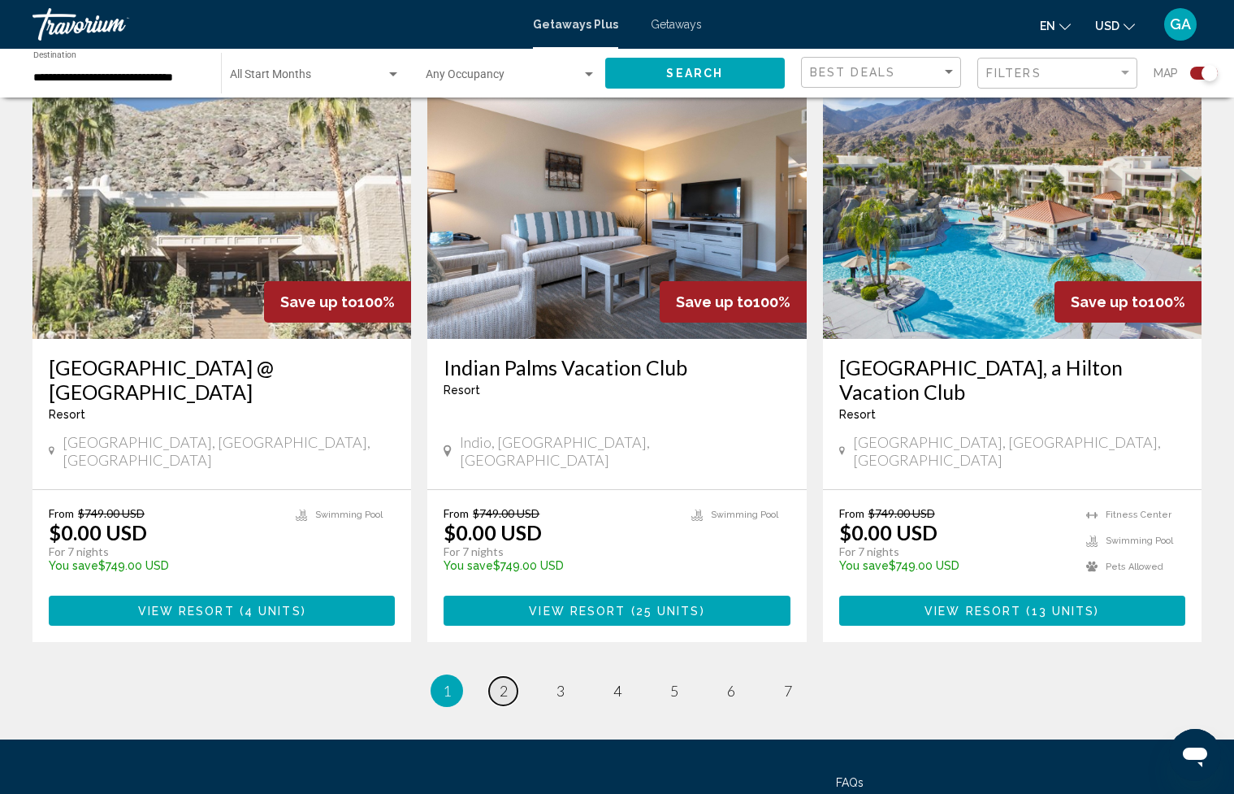
click at [505, 682] on span "2" at bounding box center [504, 691] width 8 height 18
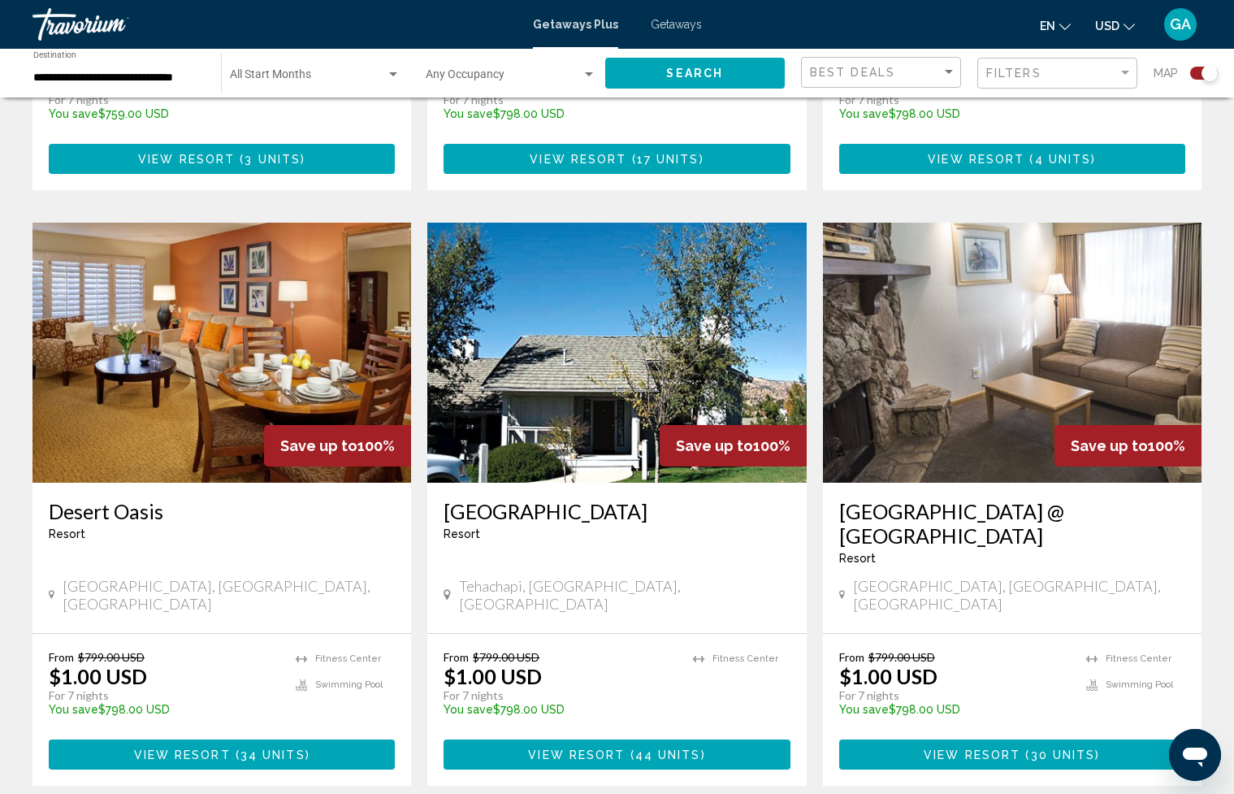
scroll to position [2383, 0]
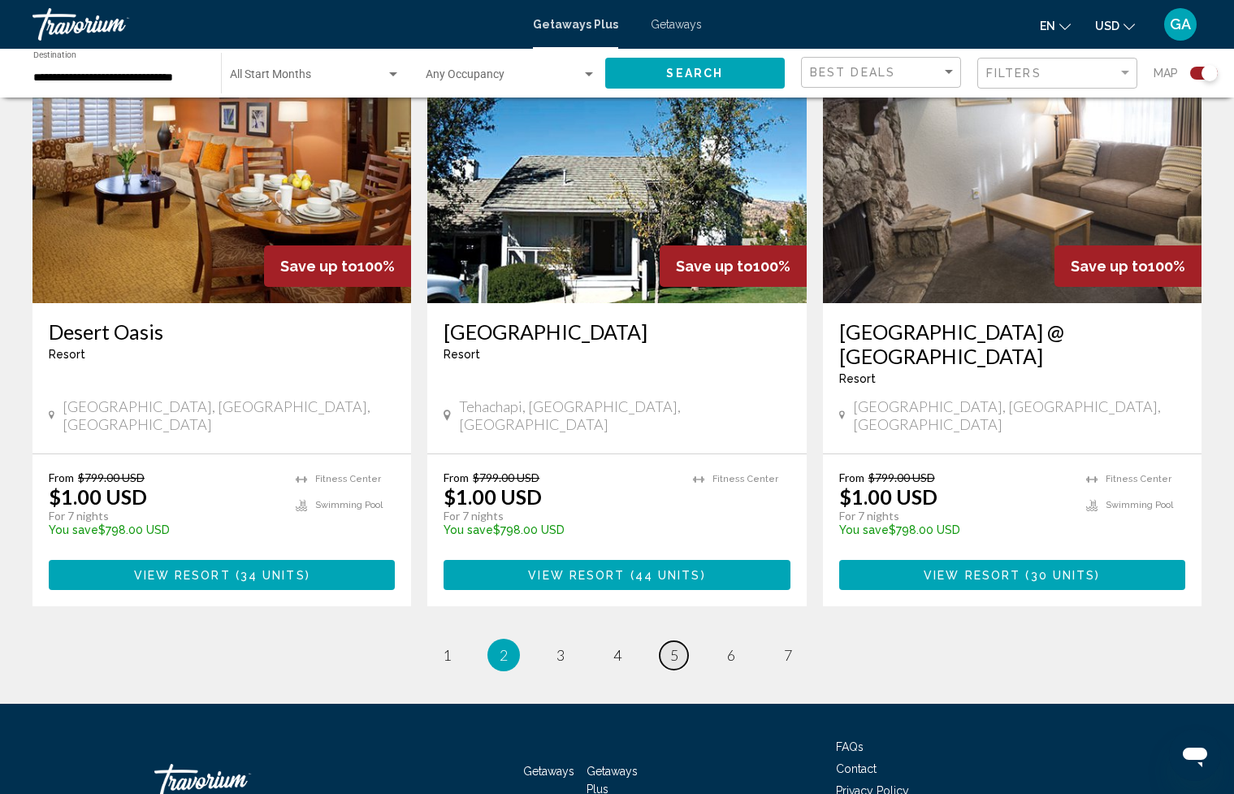
click at [665, 641] on link "page 5" at bounding box center [674, 655] width 28 height 28
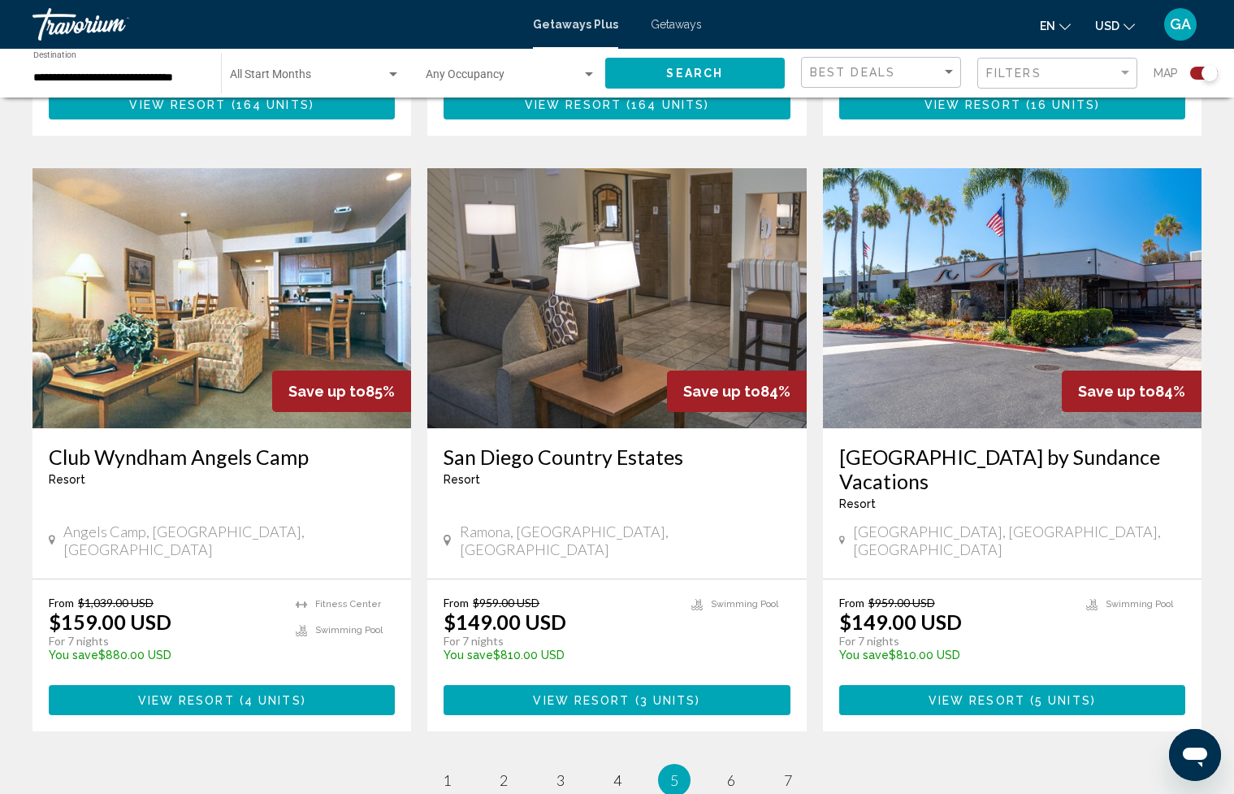
scroll to position [2319, 0]
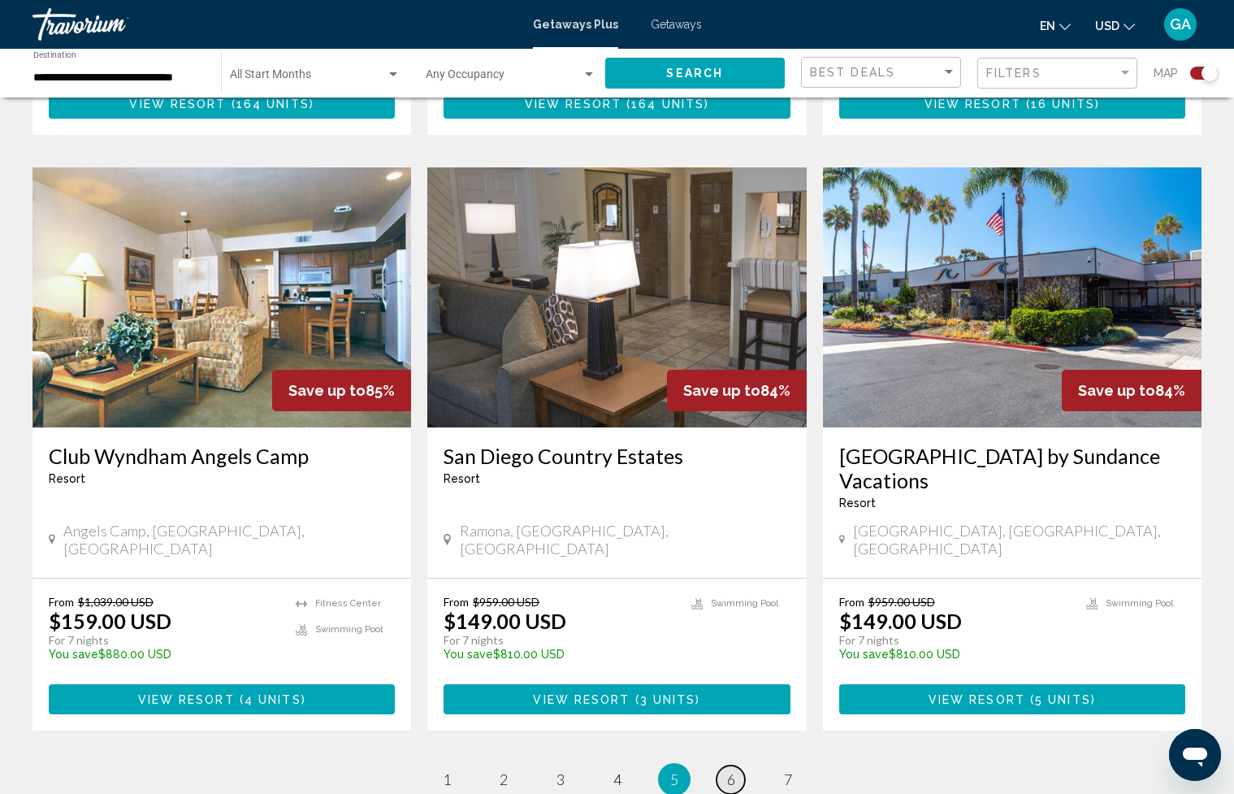
click at [727, 770] on span "6" at bounding box center [731, 779] width 8 height 18
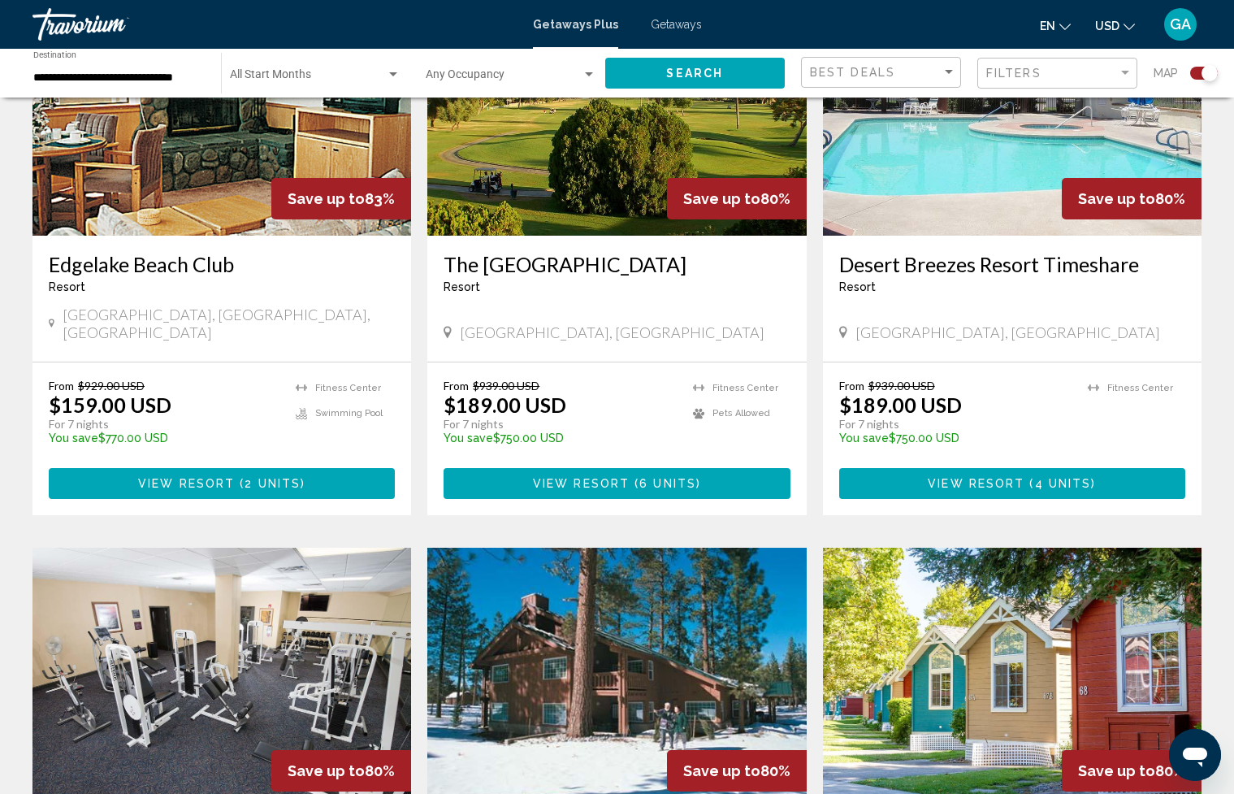
scroll to position [1282, 0]
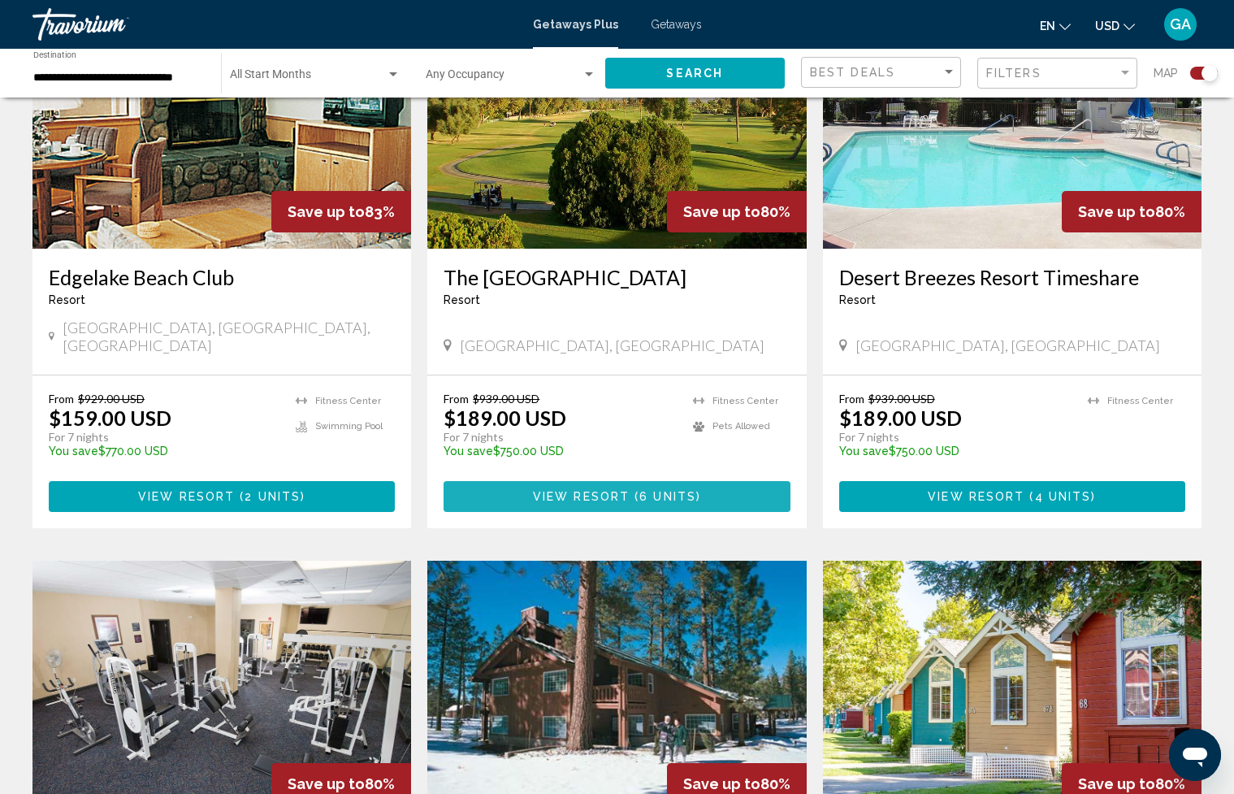
click at [622, 491] on span "View Resort" at bounding box center [581, 497] width 97 height 13
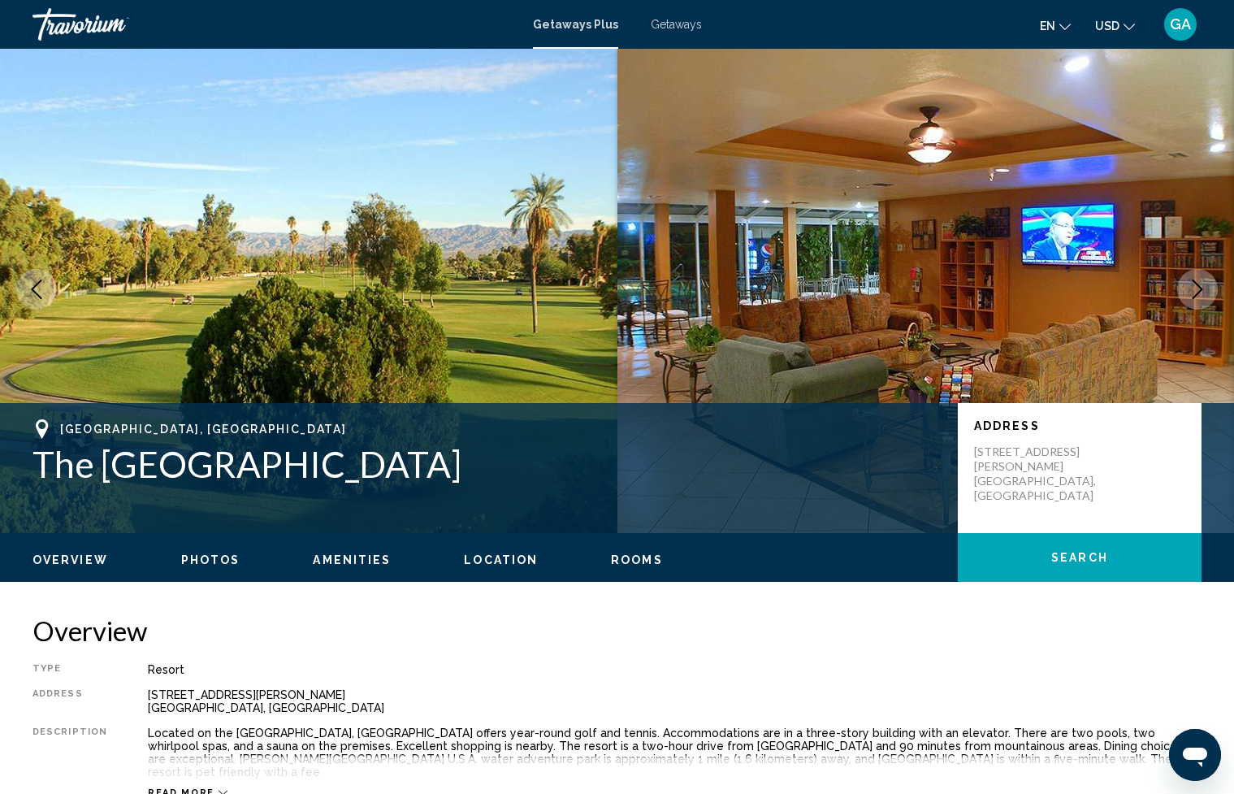
scroll to position [6, 0]
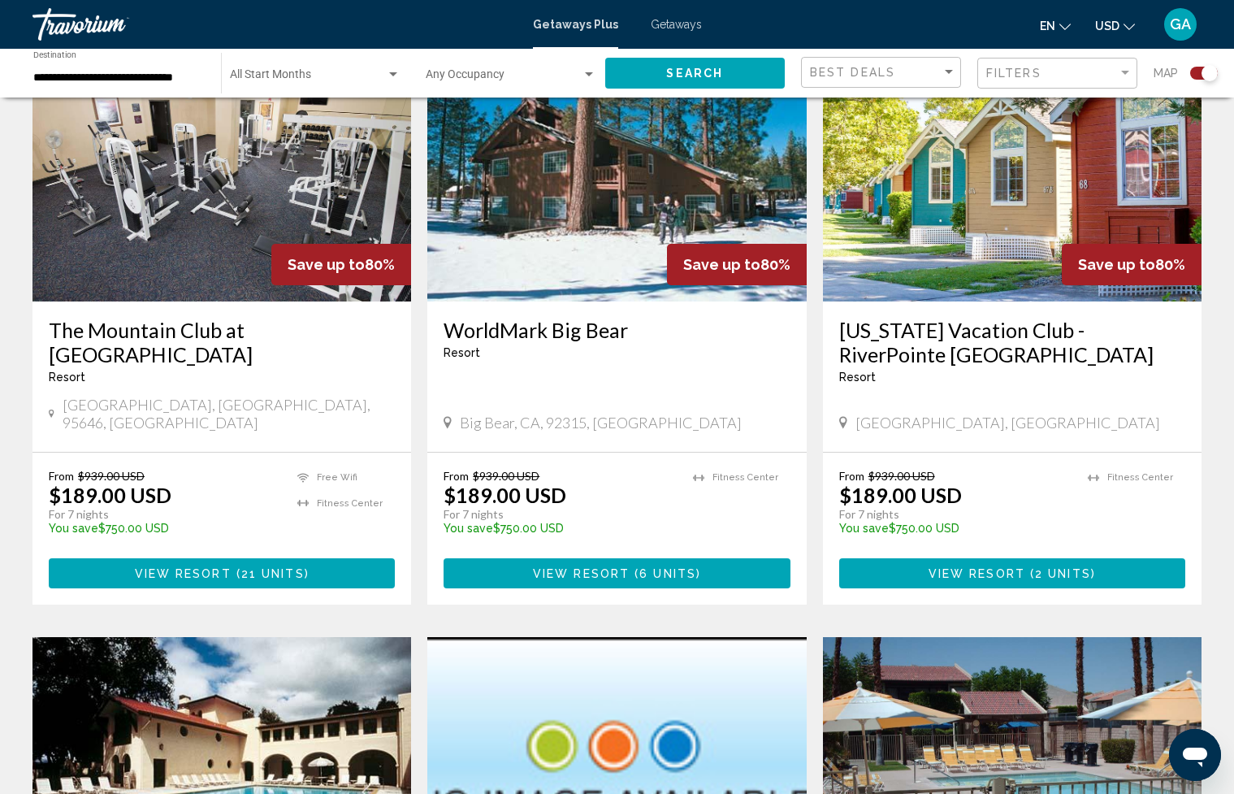
scroll to position [1763, 0]
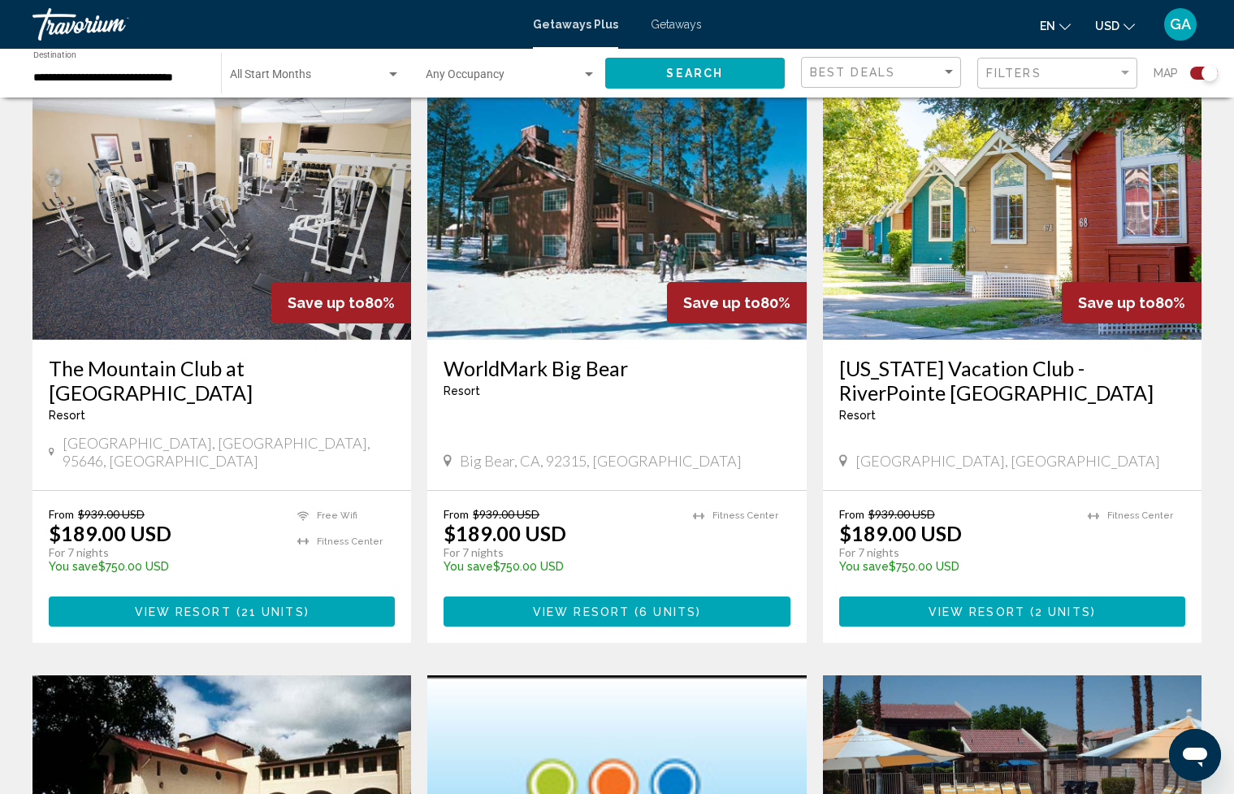
click at [975, 356] on h3 "[US_STATE] Vacation Club - RiverPointe [GEOGRAPHIC_DATA]" at bounding box center [1012, 380] width 346 height 49
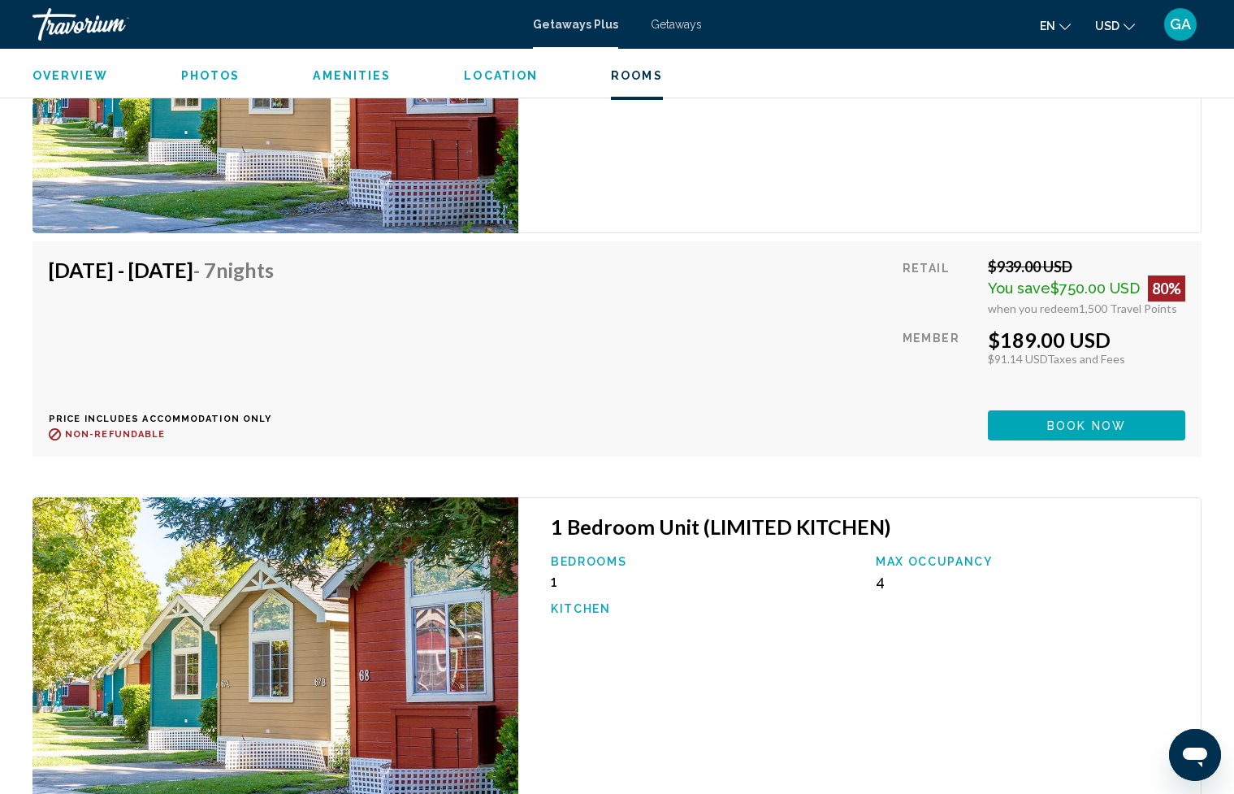
scroll to position [2857, 0]
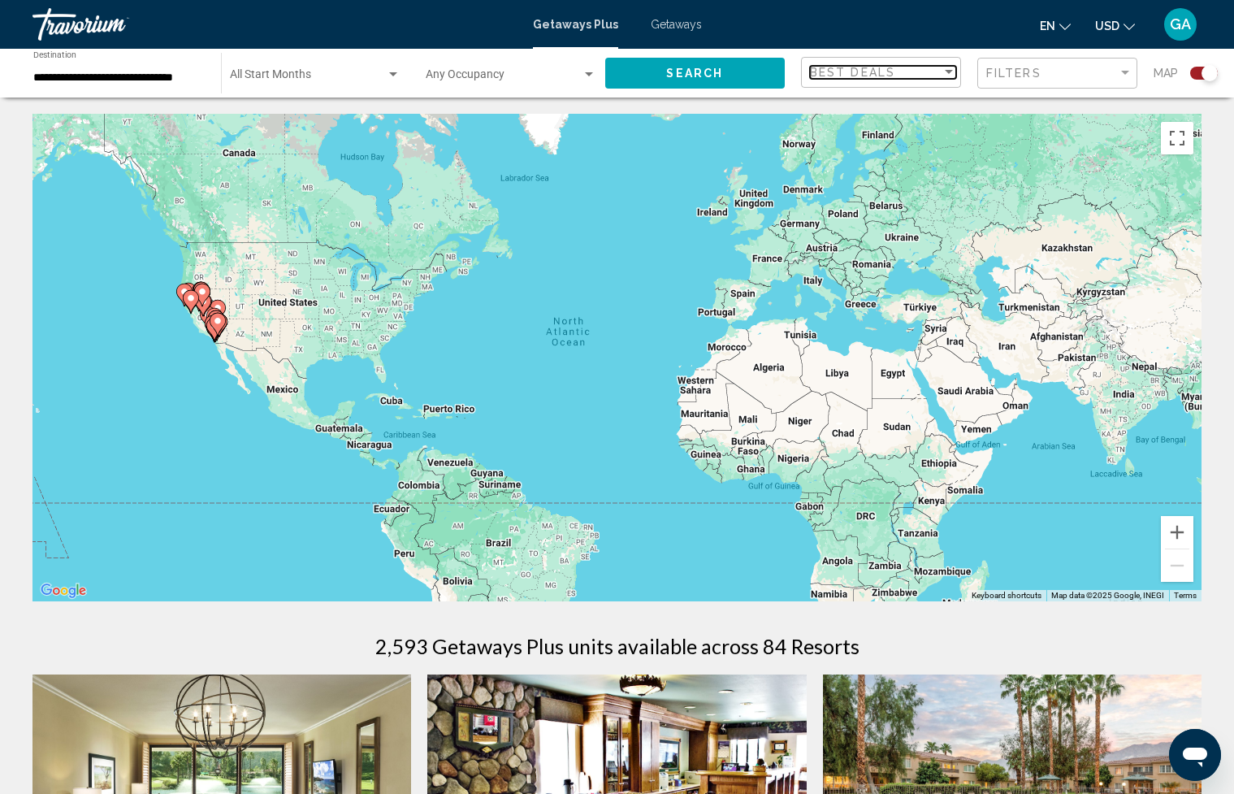
click at [948, 72] on div "Sort by" at bounding box center [949, 72] width 8 height 4
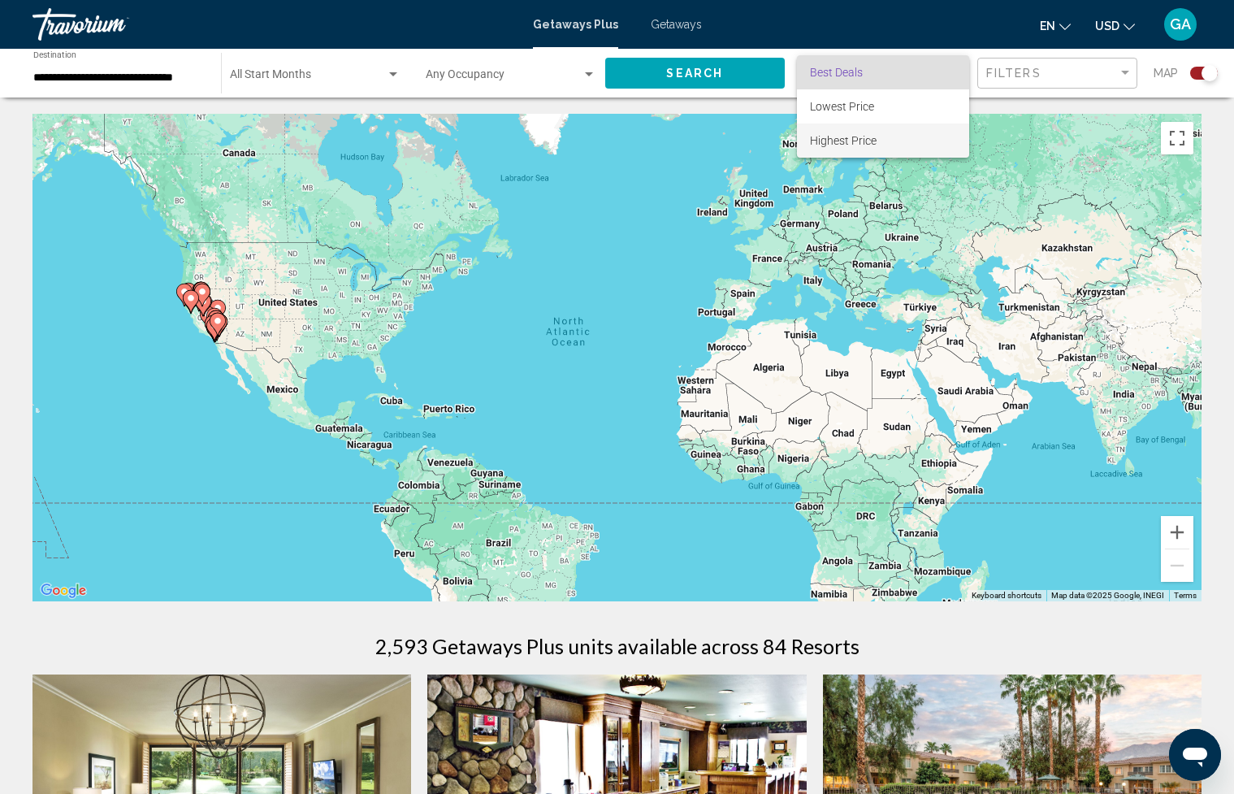
click at [871, 139] on span "Highest Price" at bounding box center [843, 140] width 67 height 13
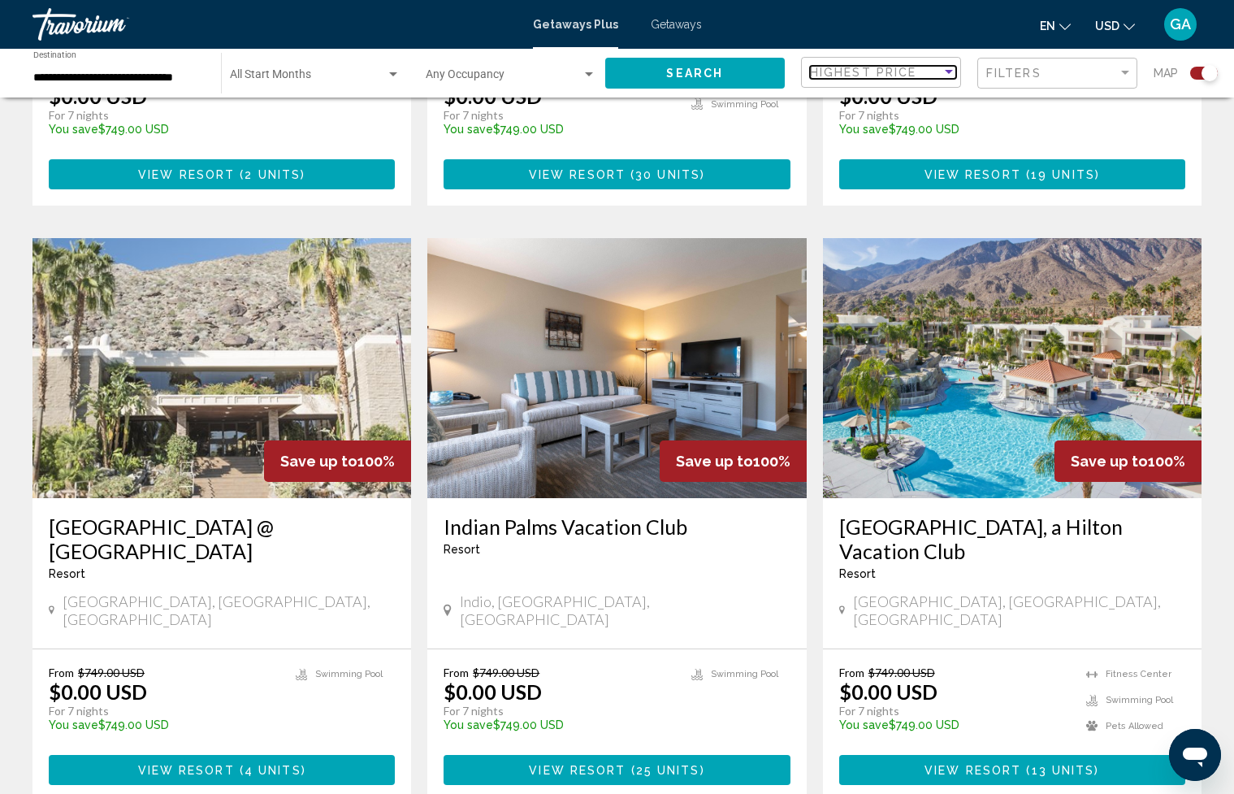
scroll to position [2218, 0]
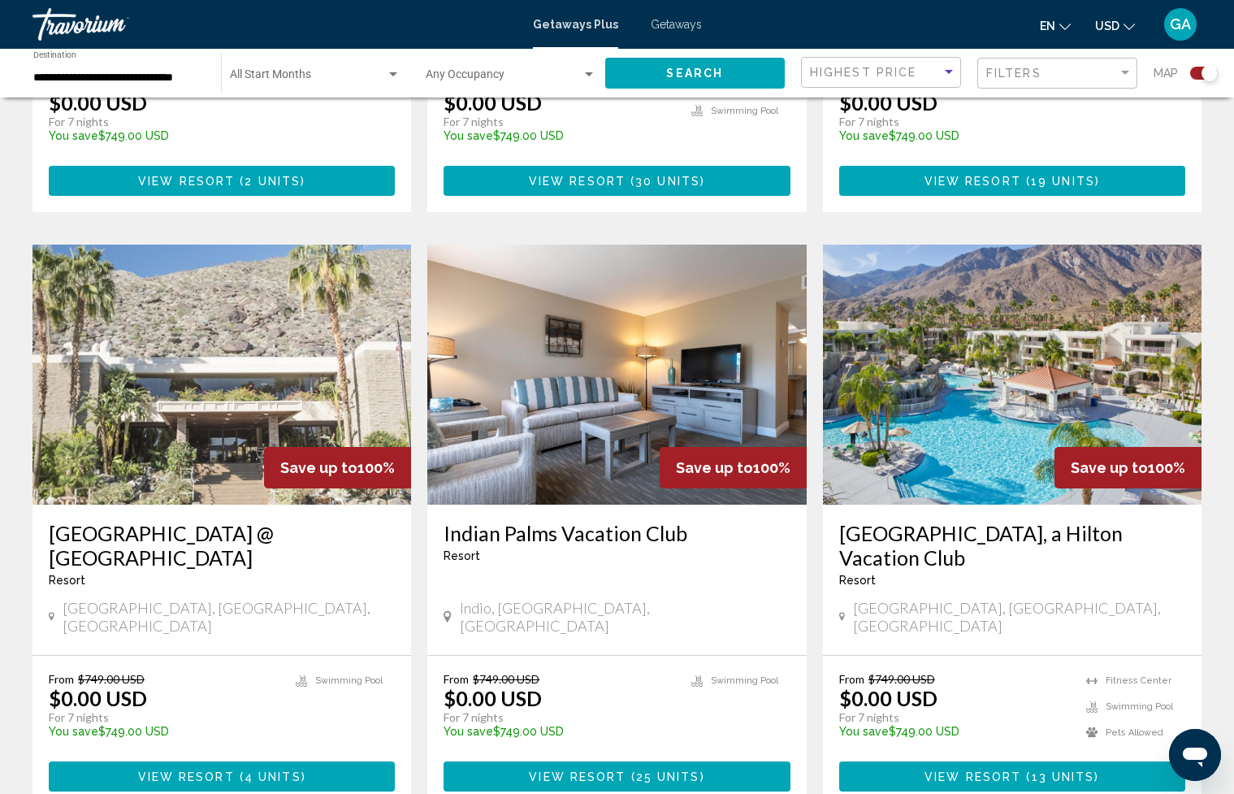
click at [1061, 770] on span "13 units" at bounding box center [1063, 776] width 63 height 13
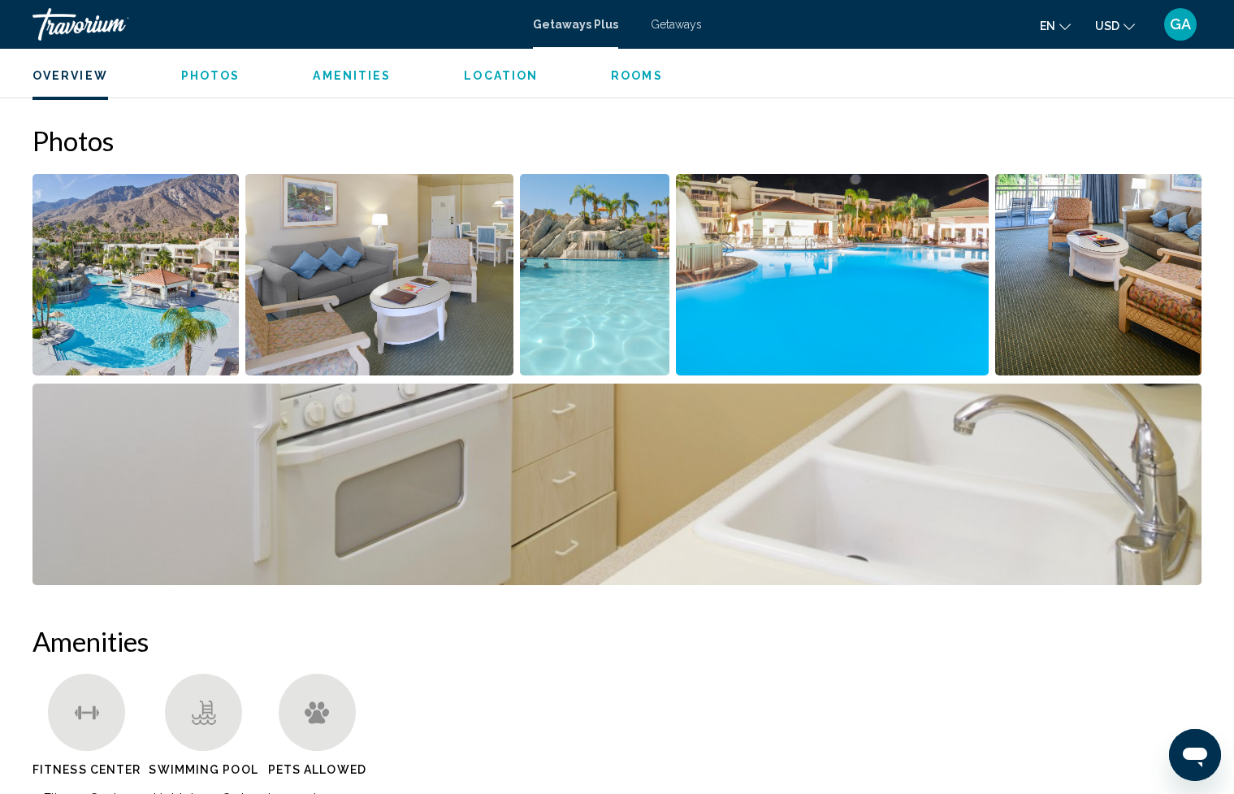
scroll to position [517, 0]
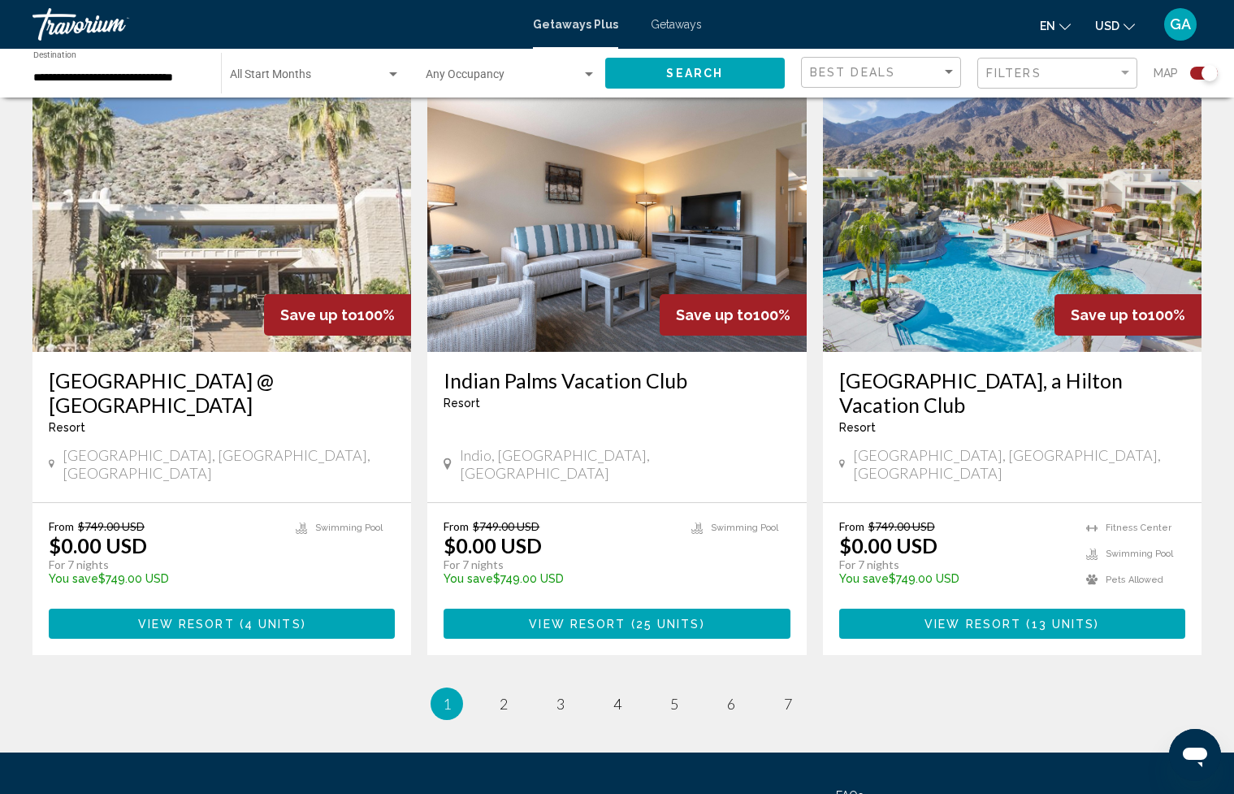
scroll to position [2383, 0]
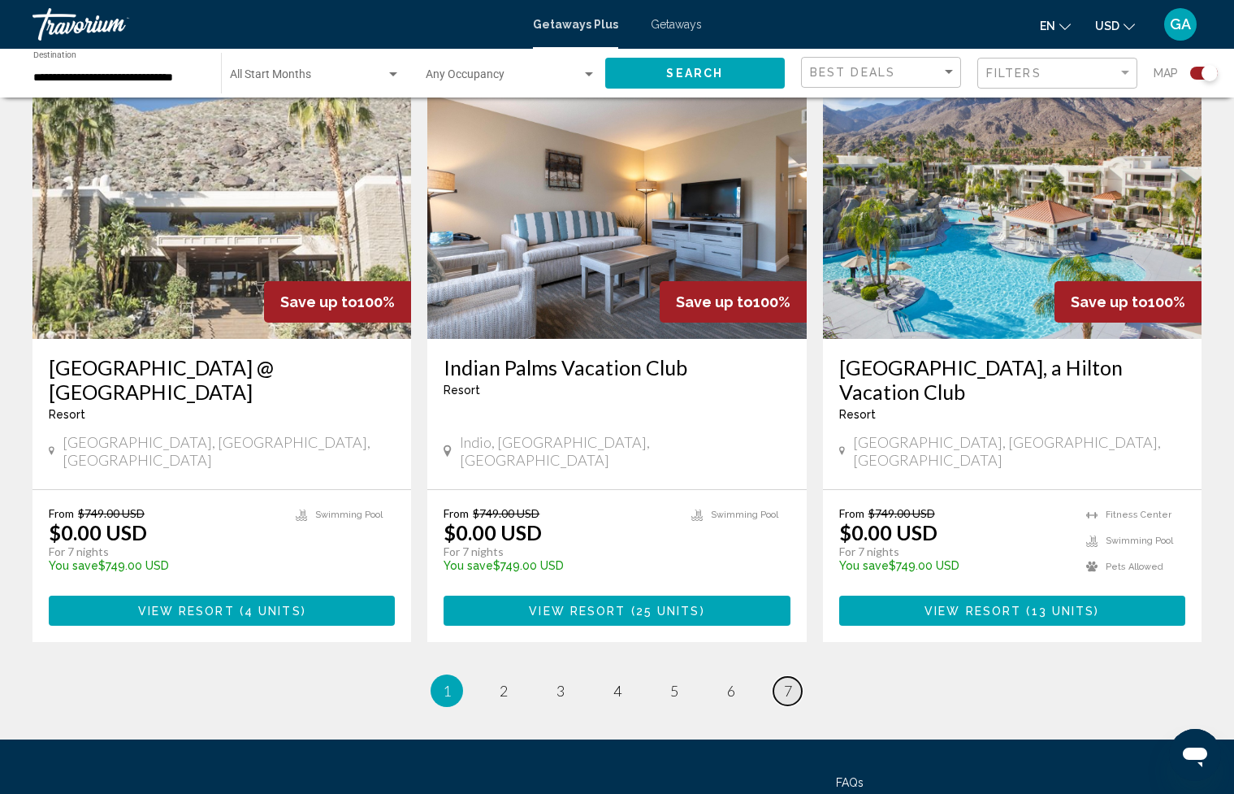
click at [784, 682] on span "7" at bounding box center [788, 691] width 8 height 18
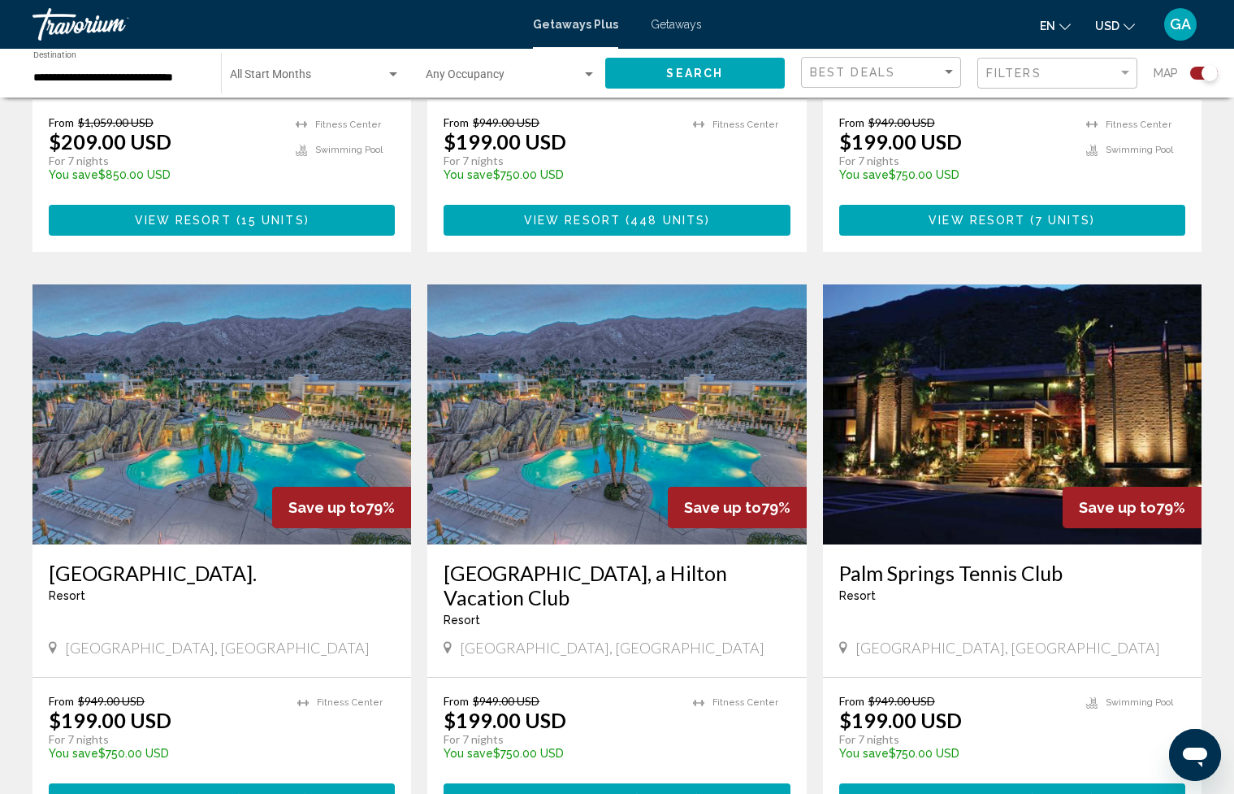
scroll to position [1615, 0]
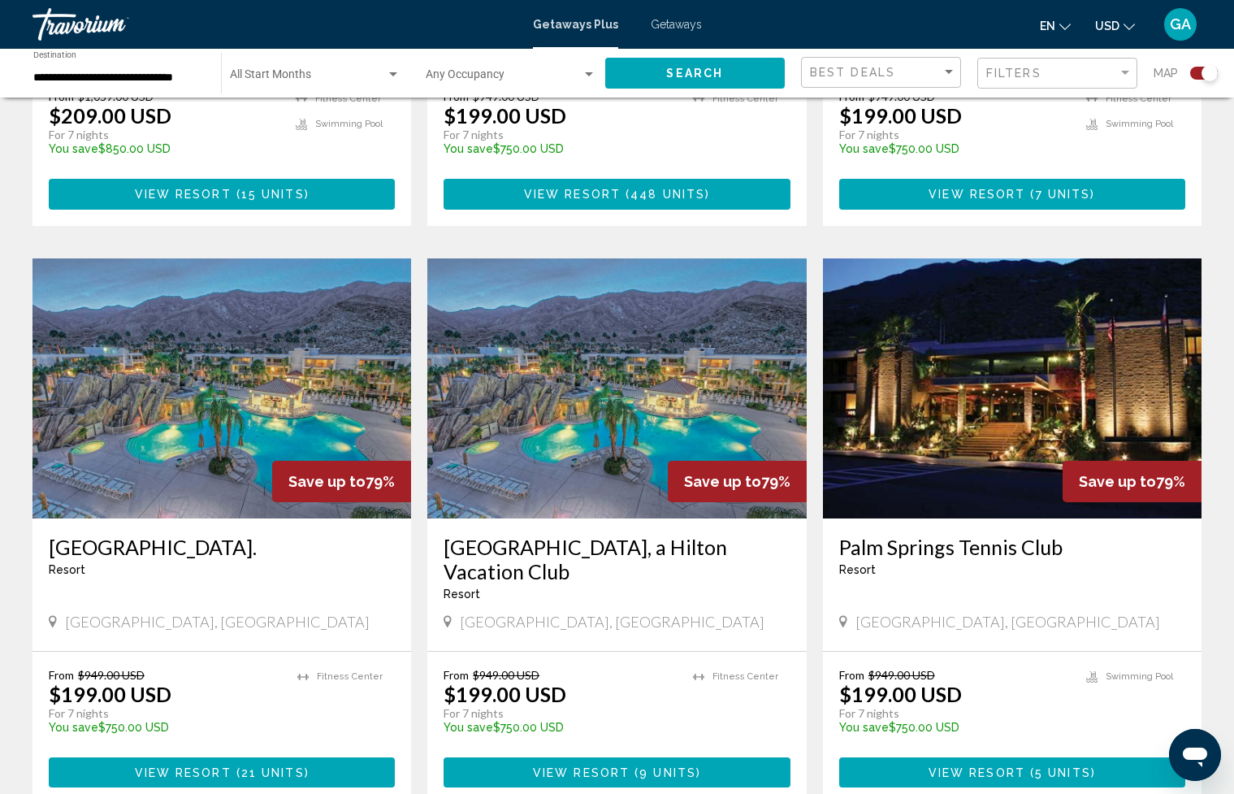
click at [696, 535] on h3 "[GEOGRAPHIC_DATA], a Hilton Vacation Club" at bounding box center [617, 559] width 346 height 49
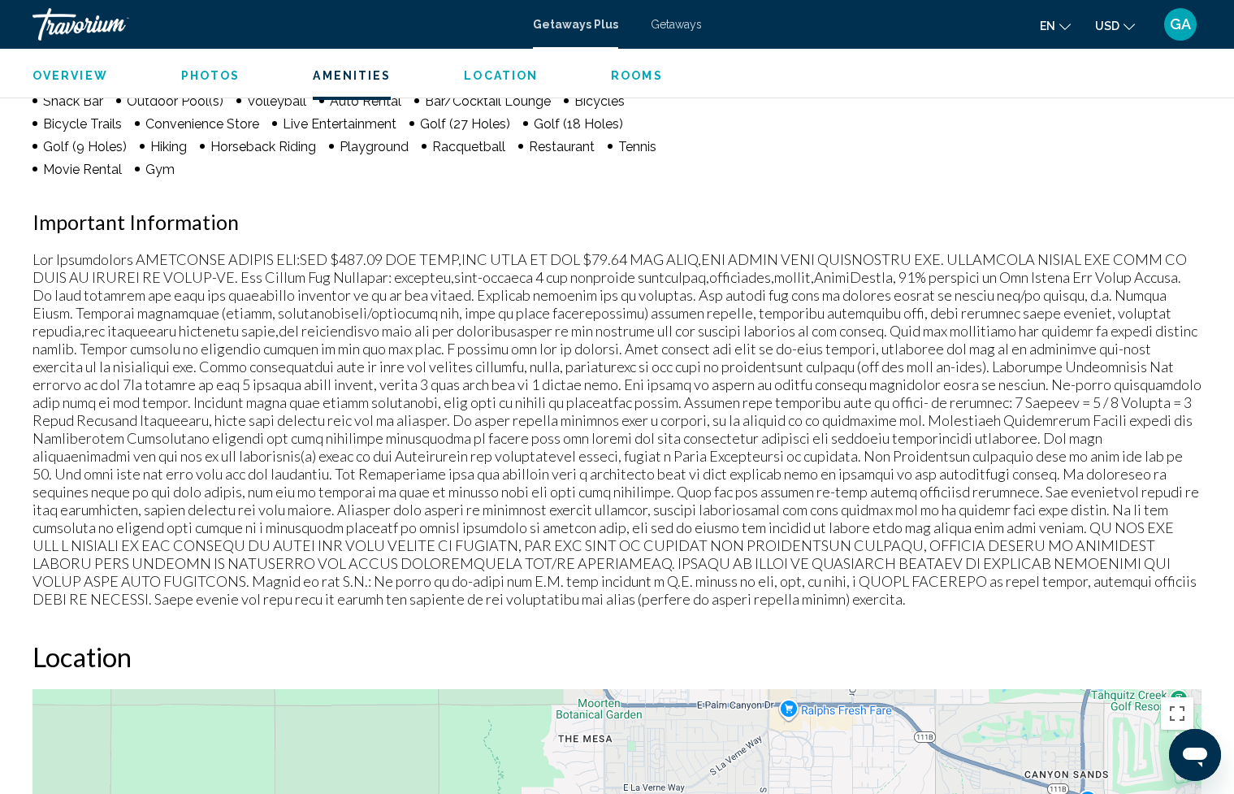
scroll to position [1446, 0]
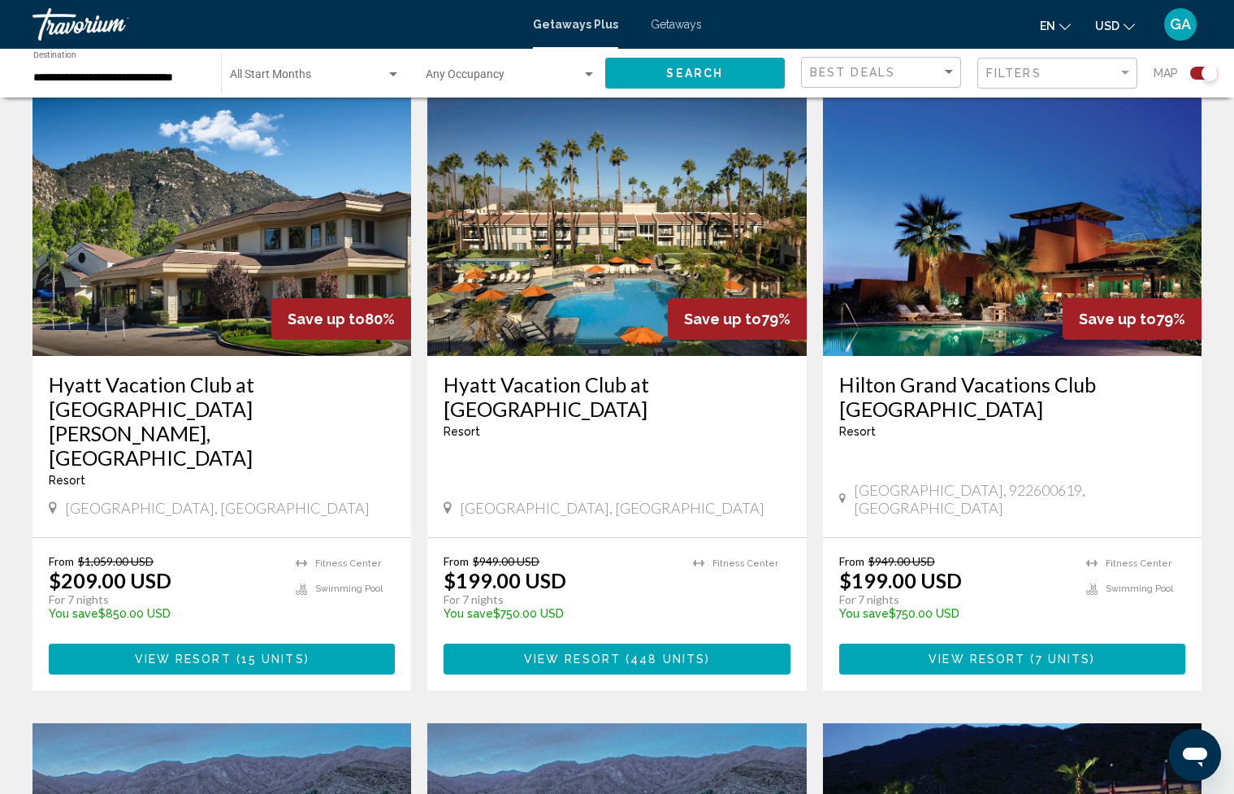
scroll to position [1162, 0]
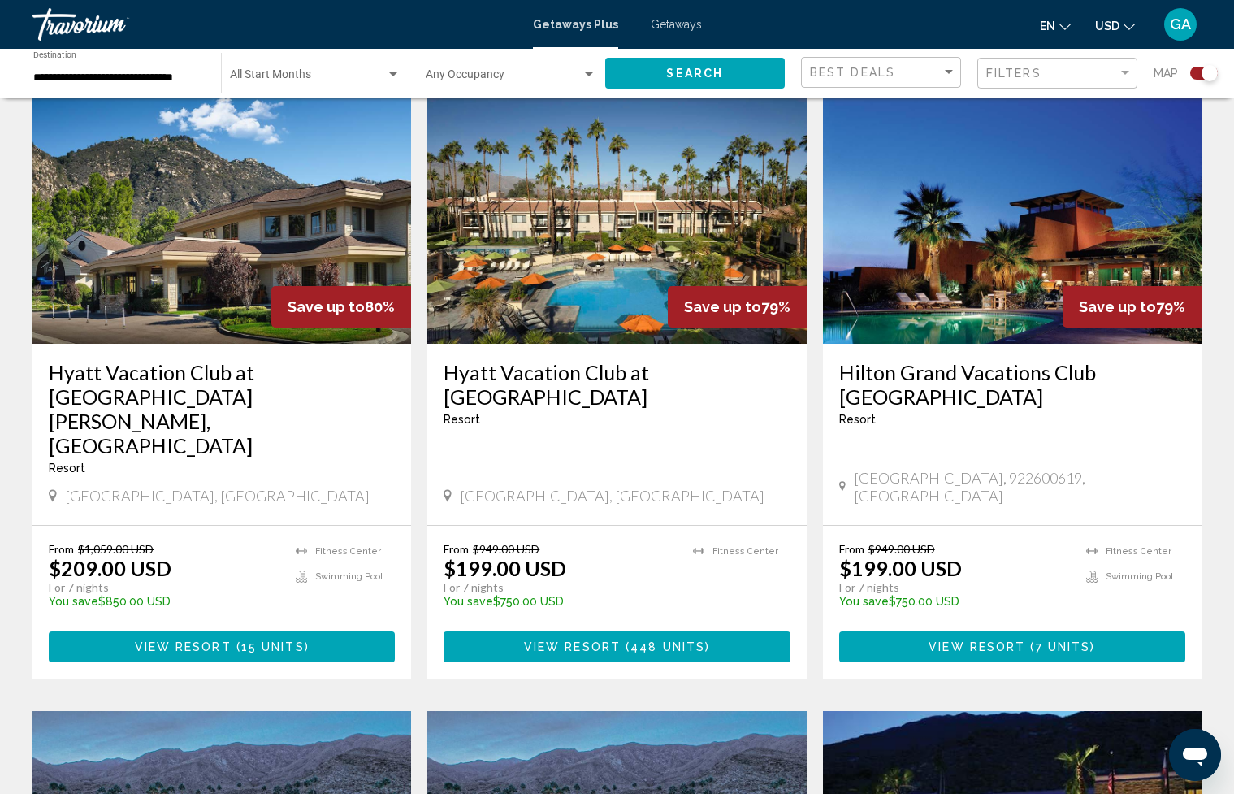
click at [1052, 360] on h3 "Hilton Grand Vacations Club [GEOGRAPHIC_DATA]" at bounding box center [1012, 384] width 346 height 49
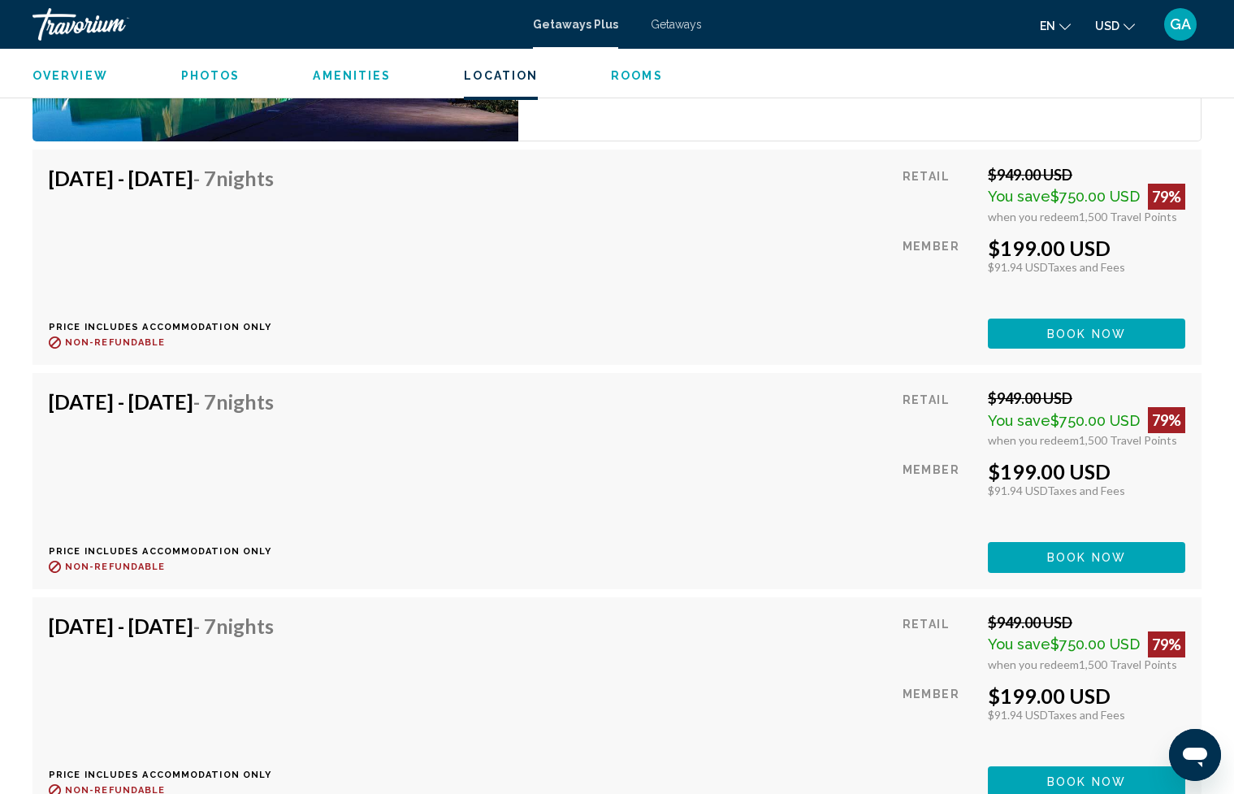
scroll to position [2956, 0]
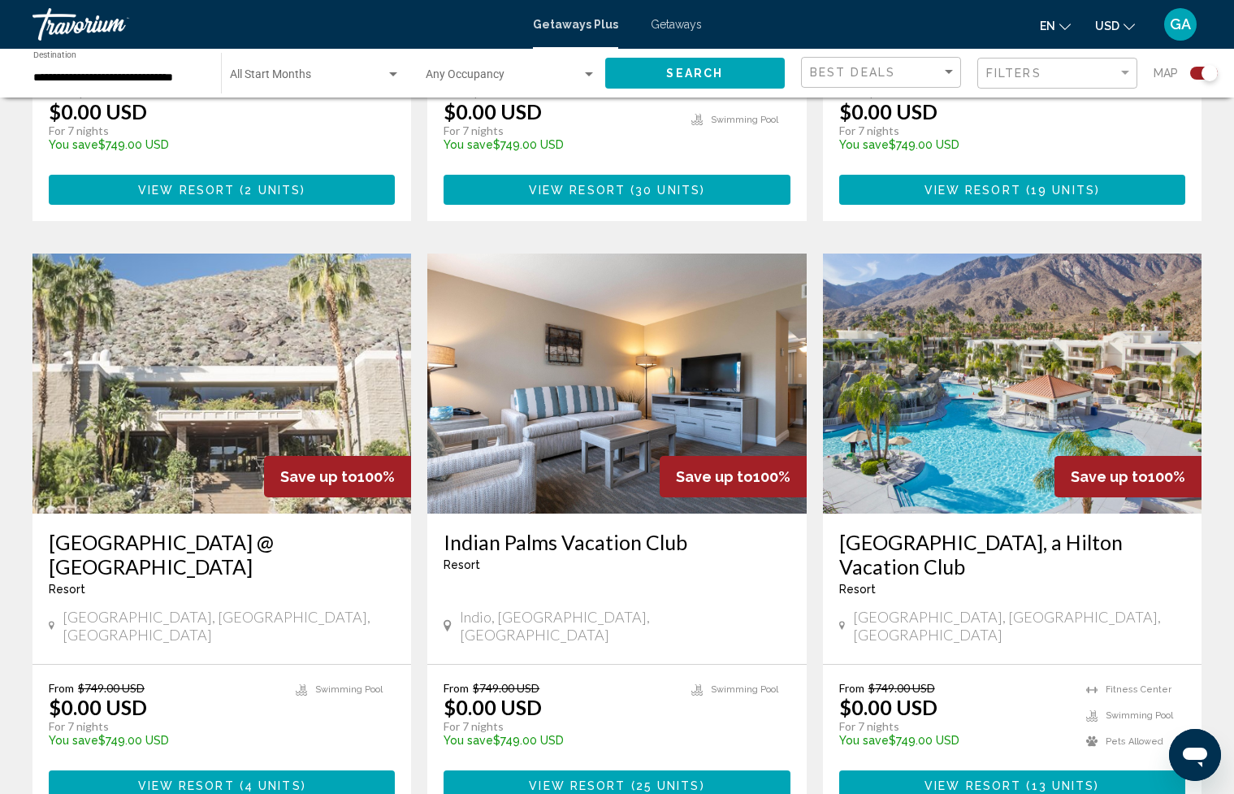
scroll to position [2383, 0]
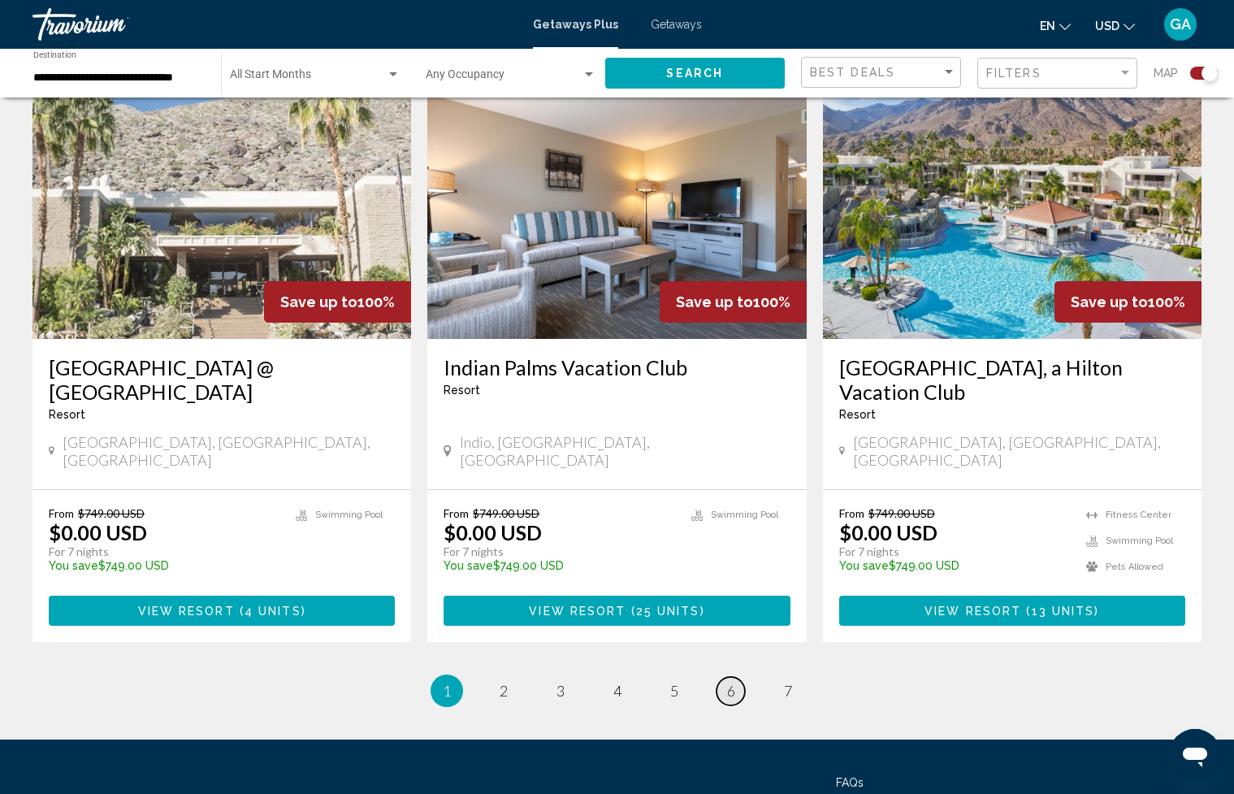
click at [735, 682] on span "6" at bounding box center [731, 691] width 8 height 18
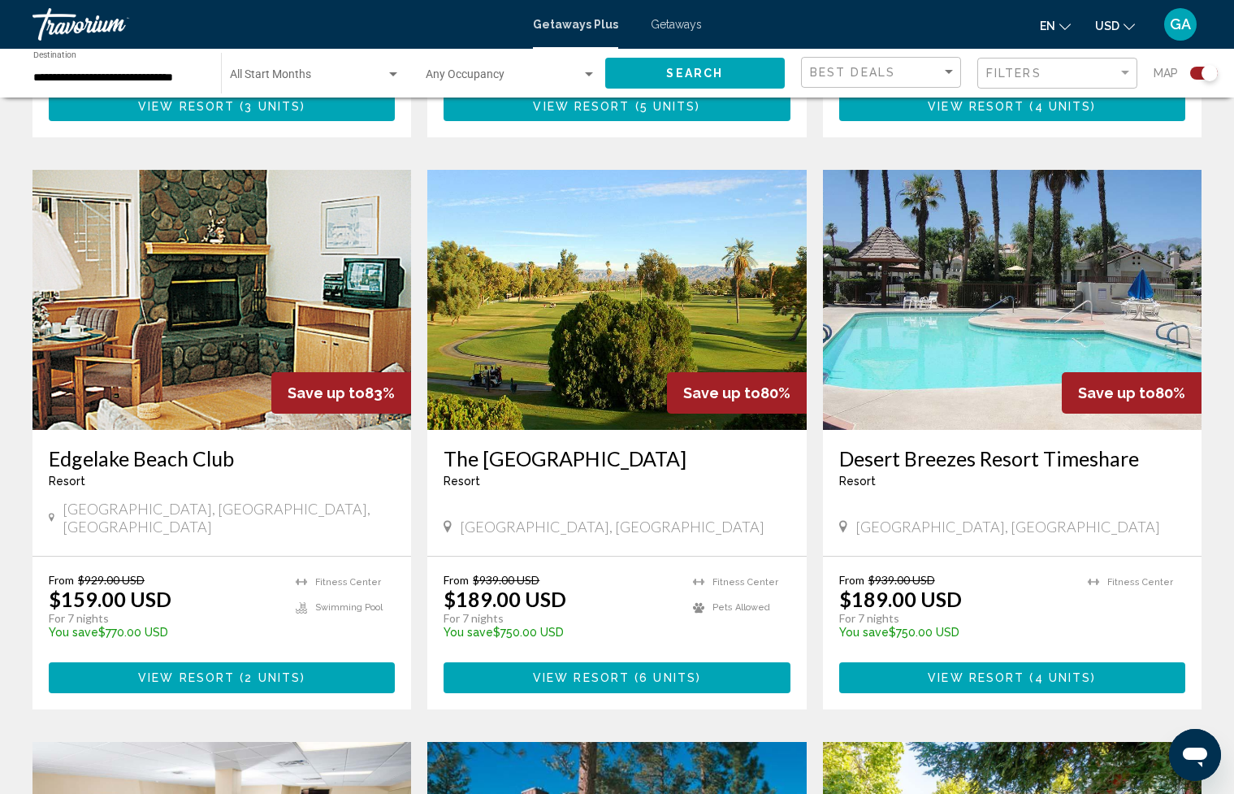
scroll to position [1137, 0]
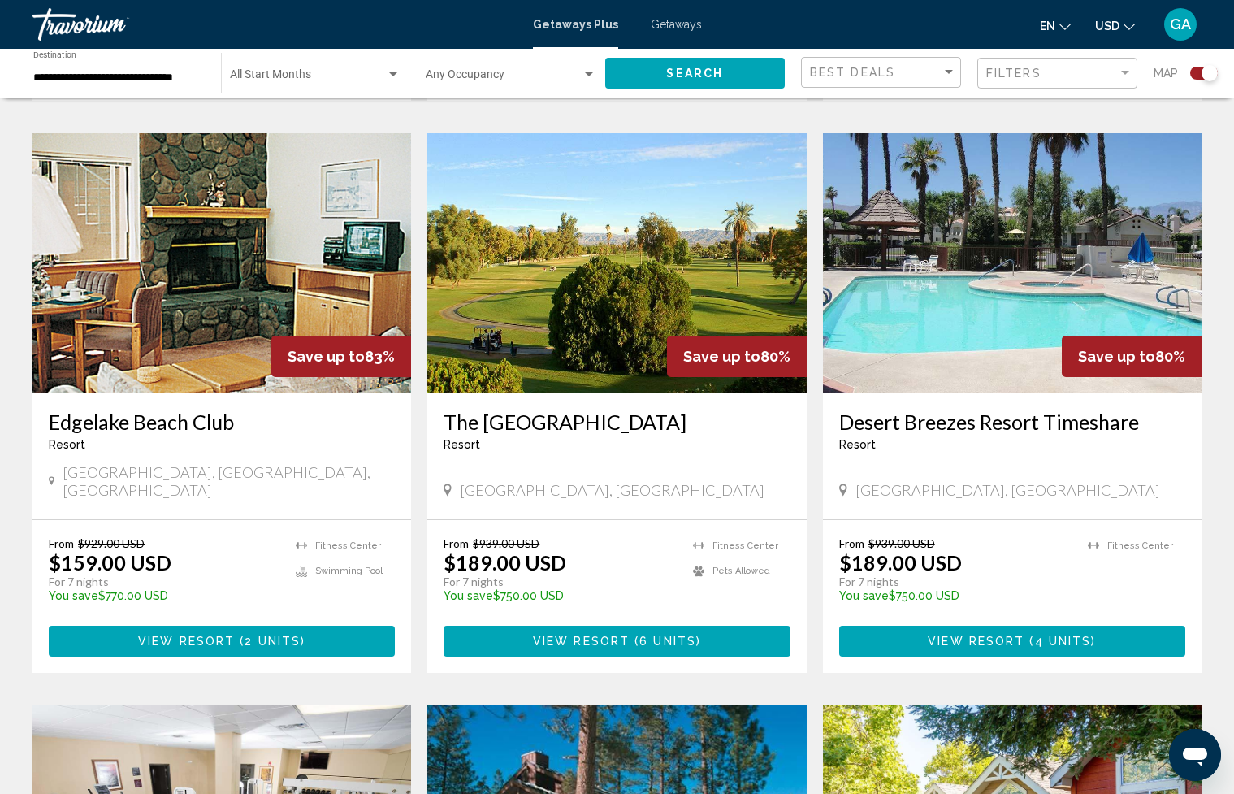
click at [197, 410] on h3 "Edgelake Beach Club" at bounding box center [222, 422] width 346 height 24
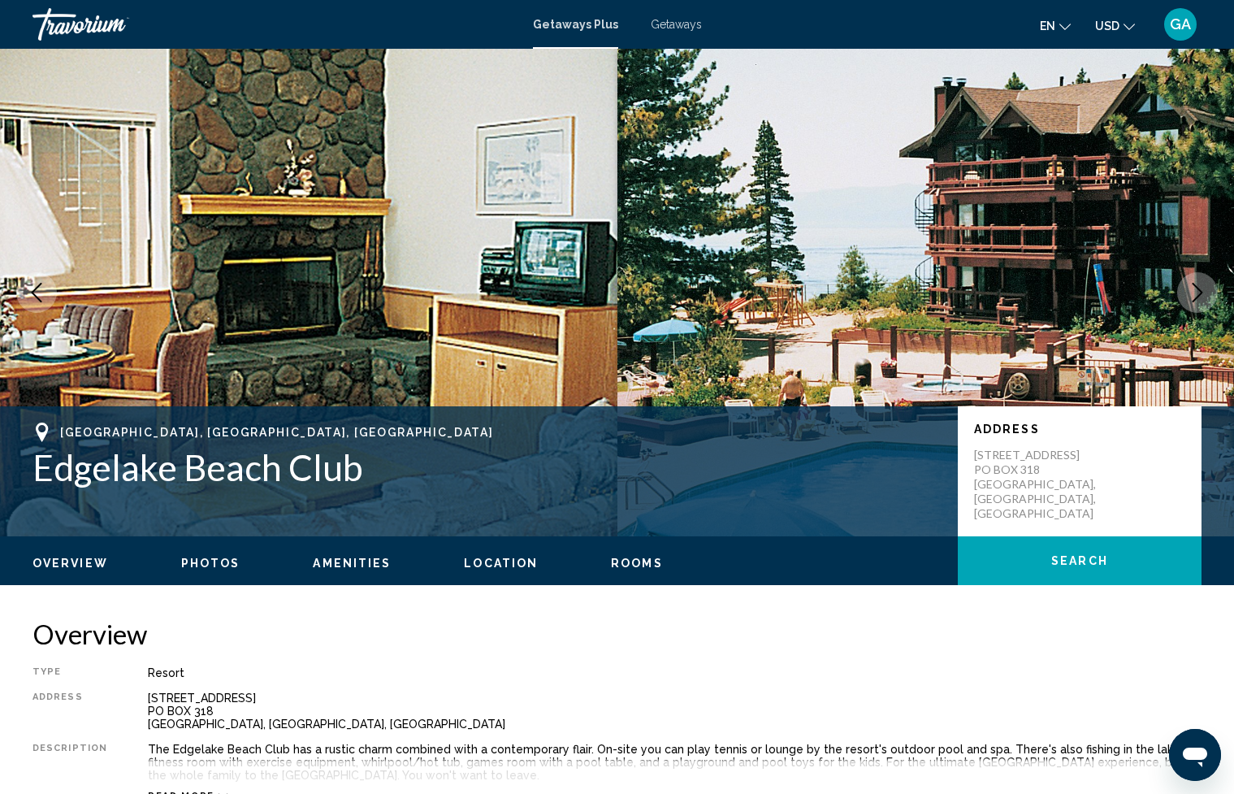
click at [669, 30] on span "Getaways" at bounding box center [676, 24] width 51 height 13
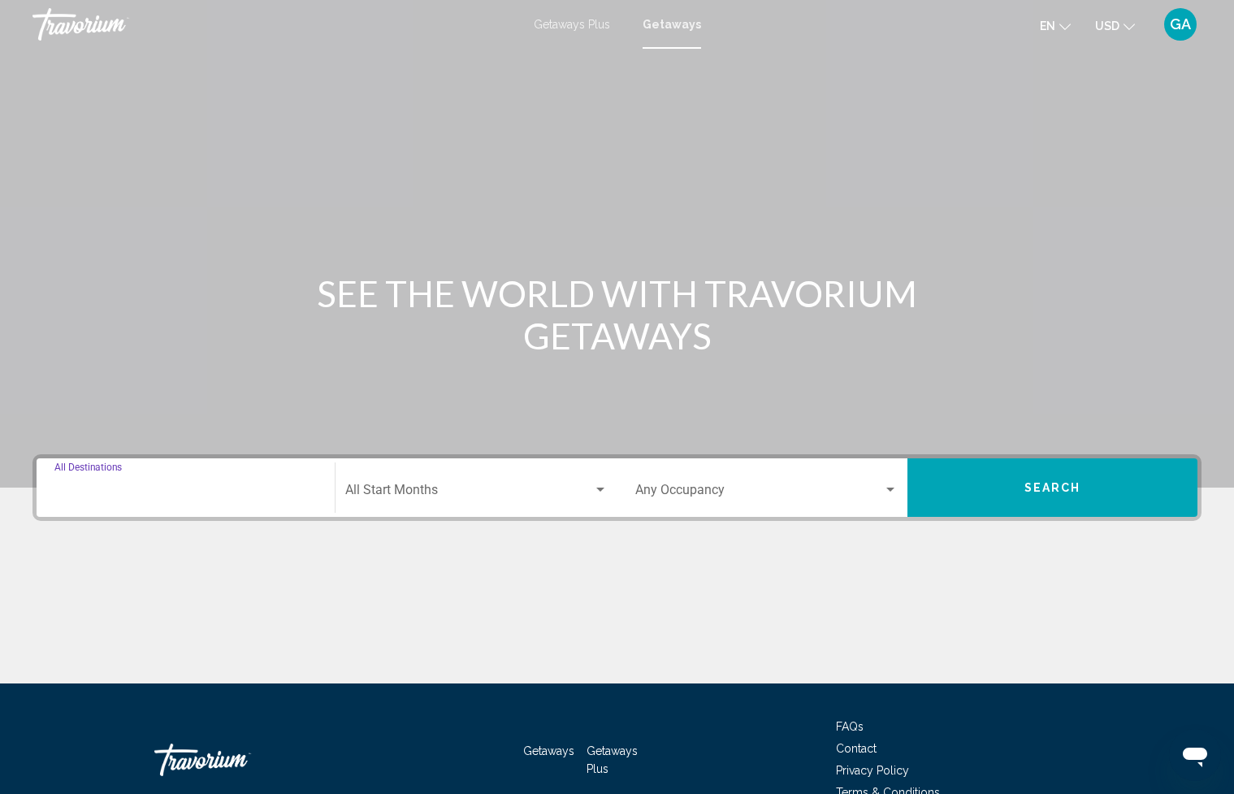
click at [233, 499] on input "Destination All Destinations" at bounding box center [185, 493] width 262 height 15
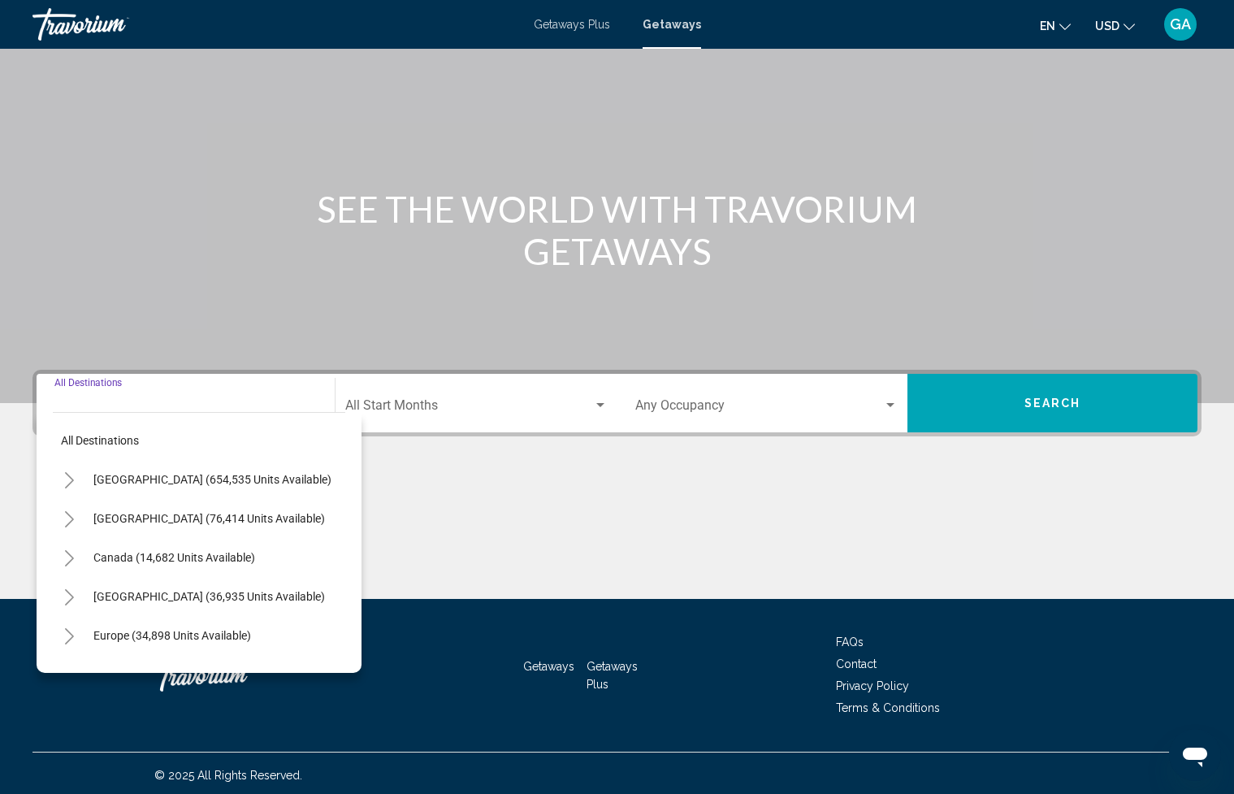
scroll to position [89, 0]
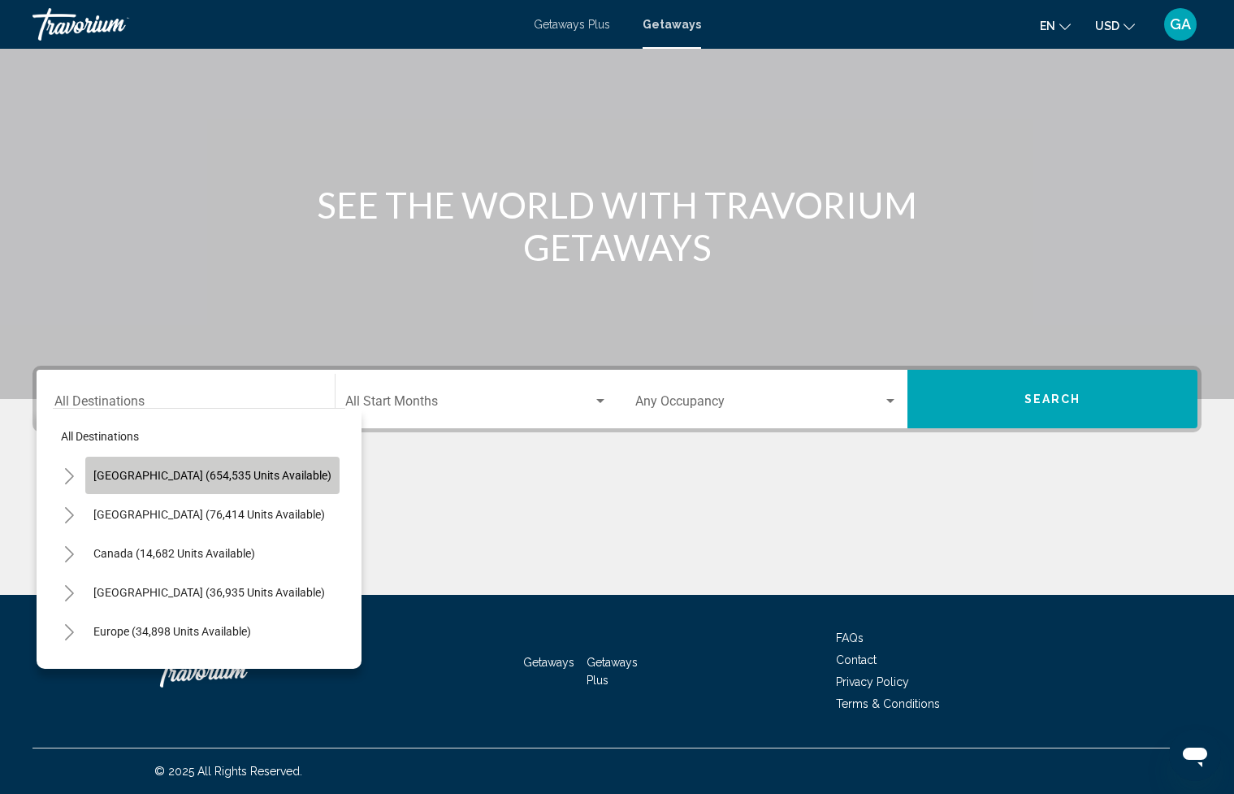
click at [233, 479] on span "[GEOGRAPHIC_DATA] (654,535 units available)" at bounding box center [212, 475] width 238 height 13
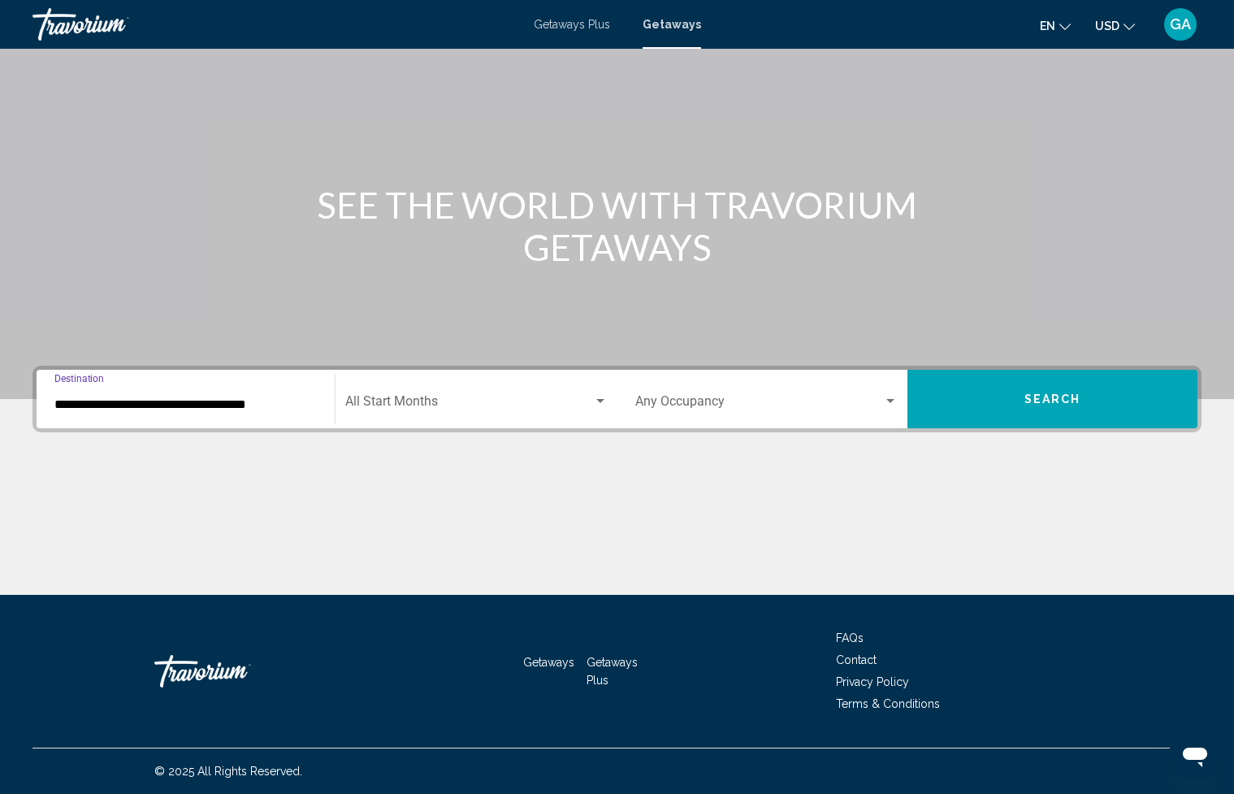
click at [273, 407] on input "**********" at bounding box center [185, 404] width 262 height 15
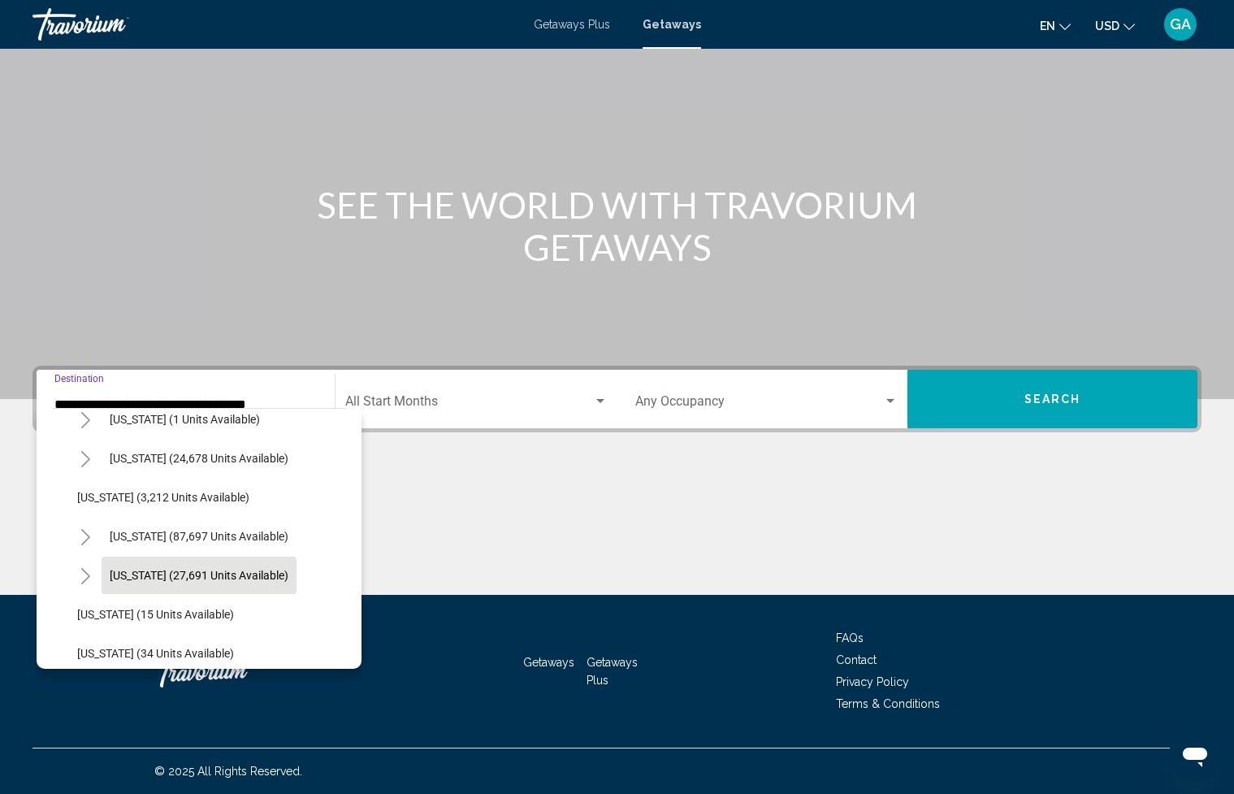
scroll to position [124, 0]
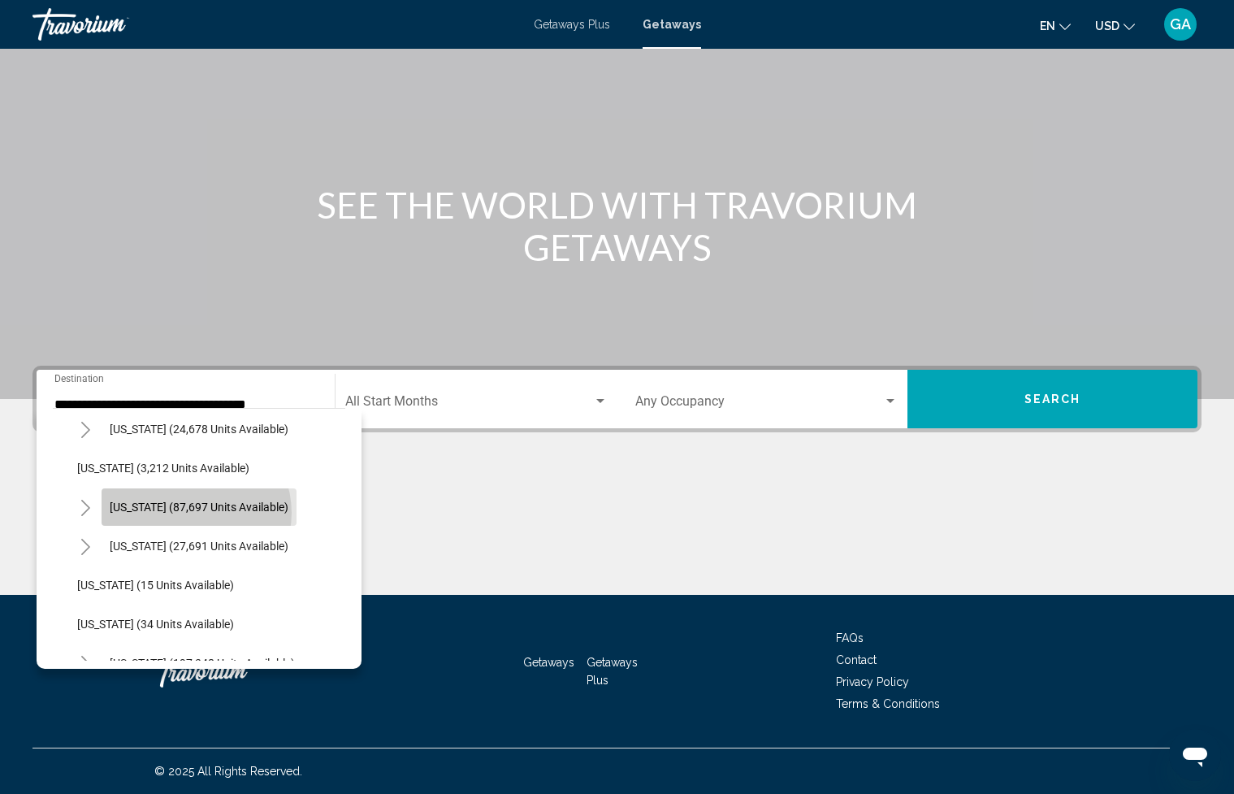
click at [193, 513] on span "[US_STATE] (87,697 units available)" at bounding box center [199, 507] width 179 height 13
type input "**********"
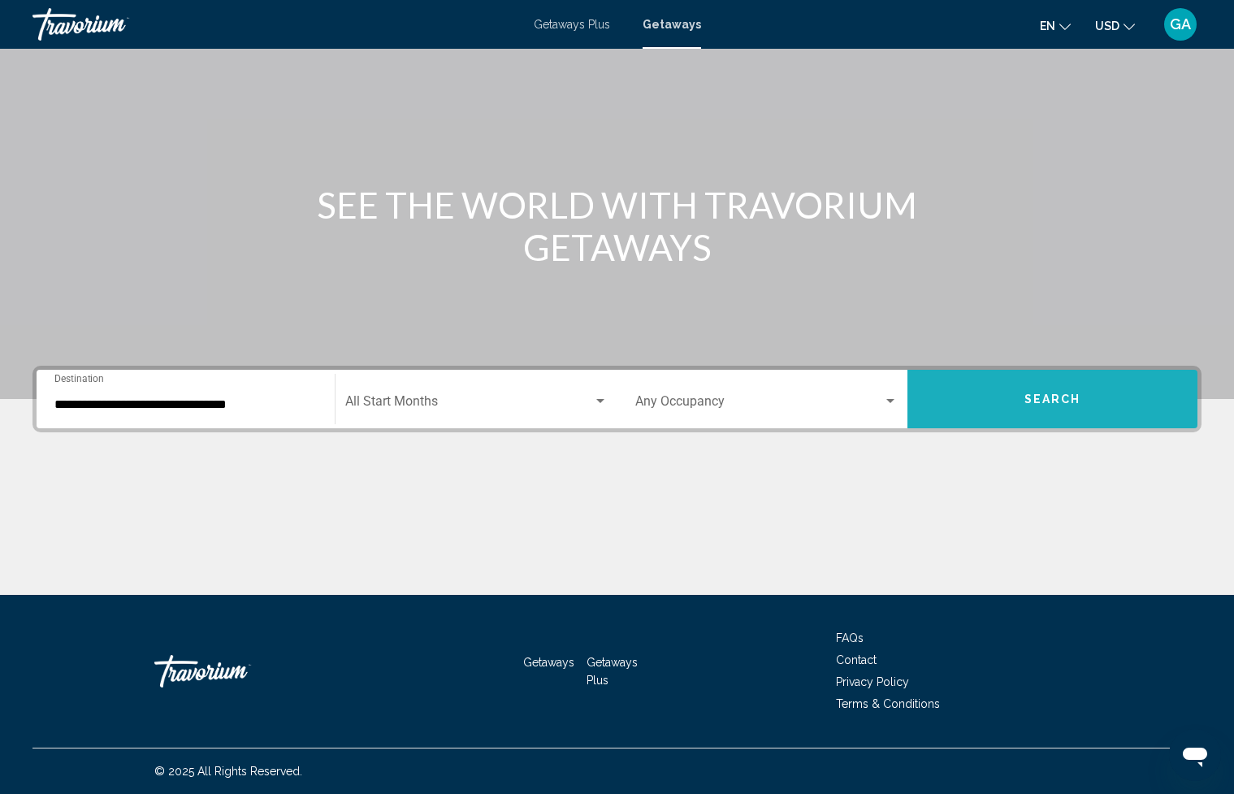
click at [1064, 402] on span "Search" at bounding box center [1053, 399] width 57 height 13
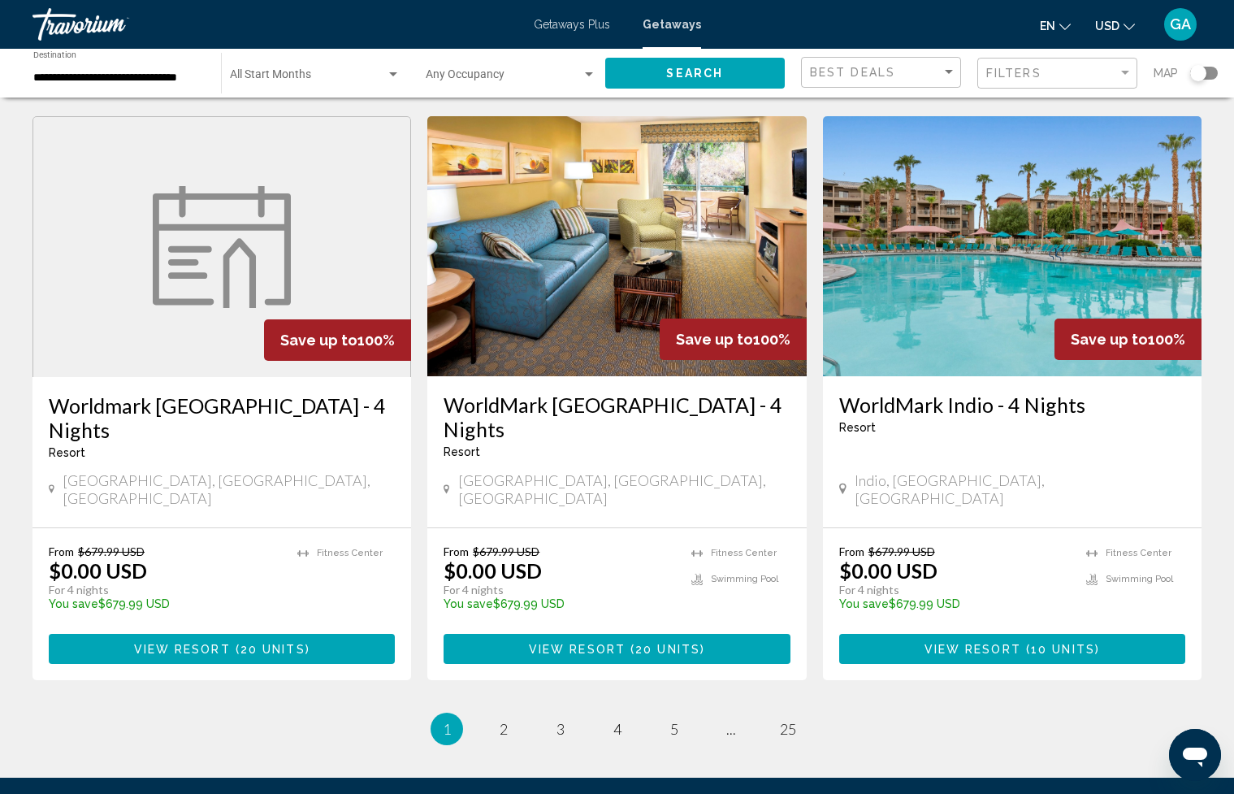
scroll to position [1954, 0]
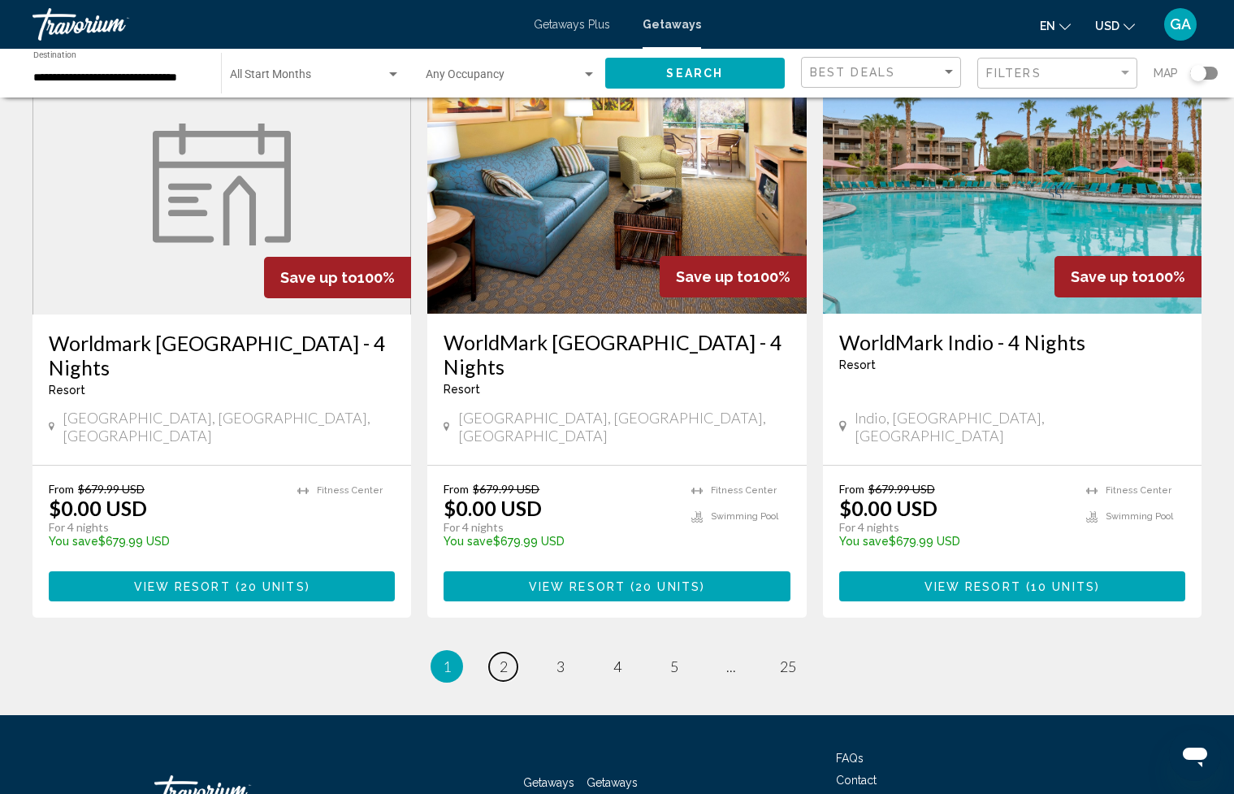
click at [510, 653] on link "page 2" at bounding box center [503, 667] width 28 height 28
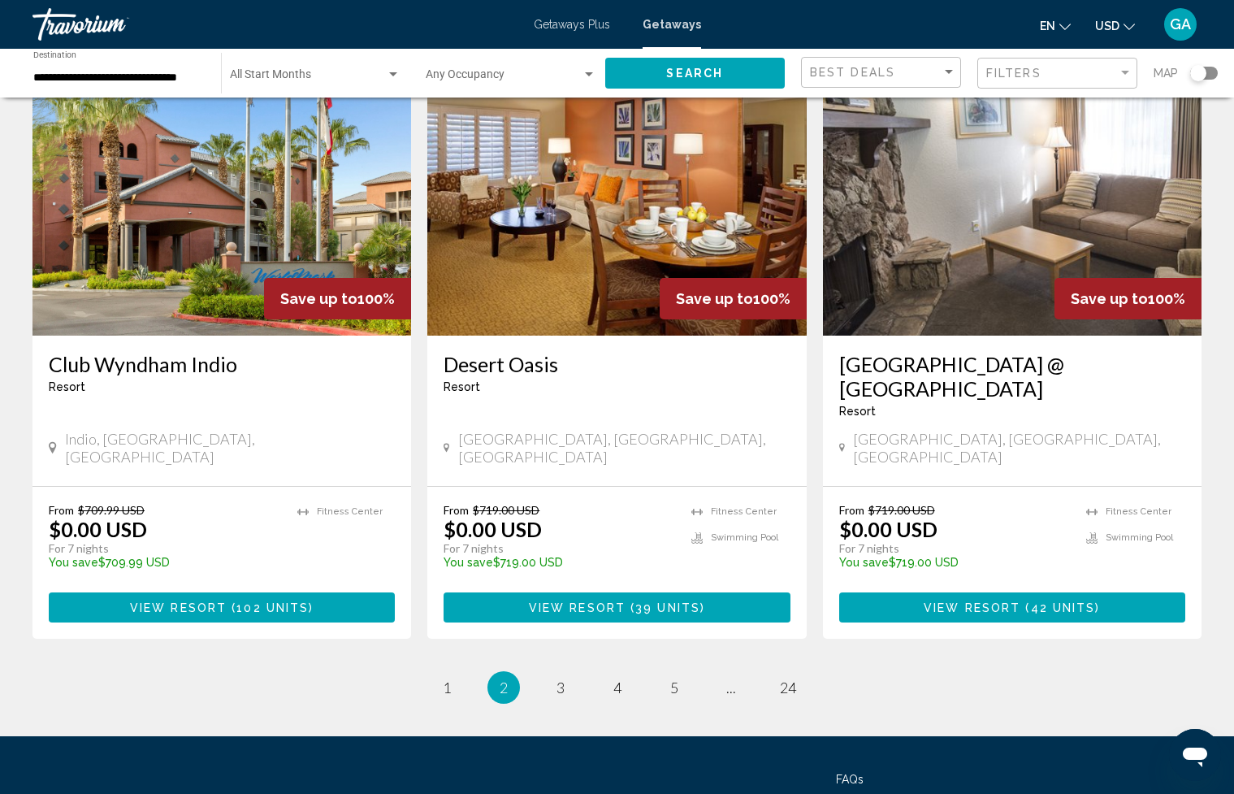
scroll to position [1929, 0]
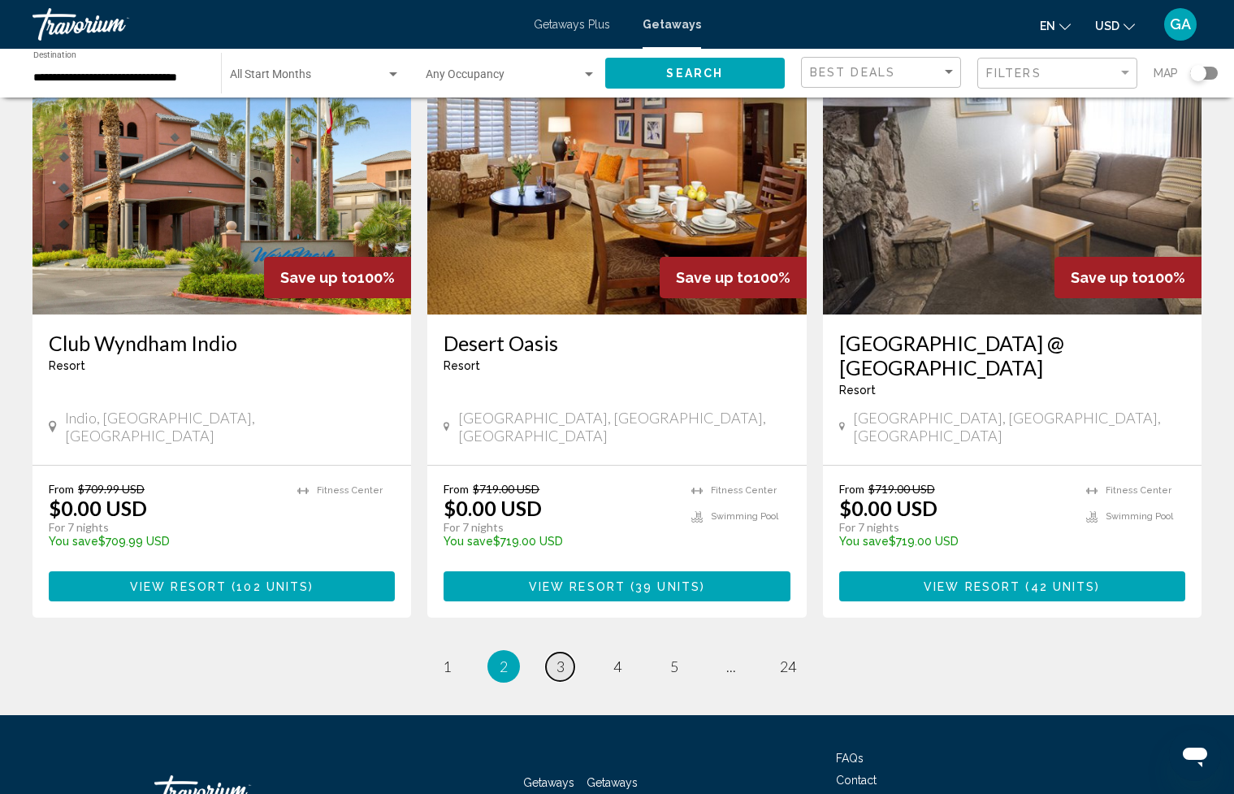
click at [568, 653] on link "page 3" at bounding box center [560, 667] width 28 height 28
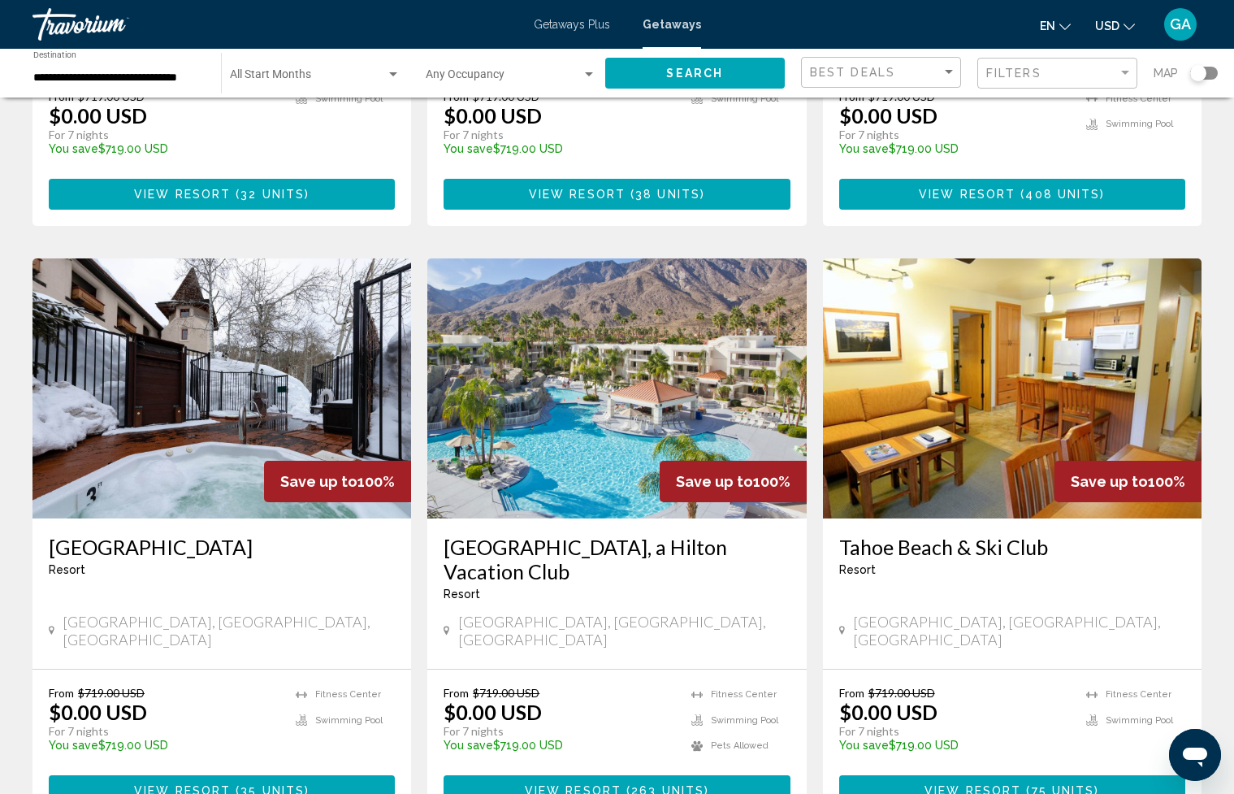
scroll to position [1082, 0]
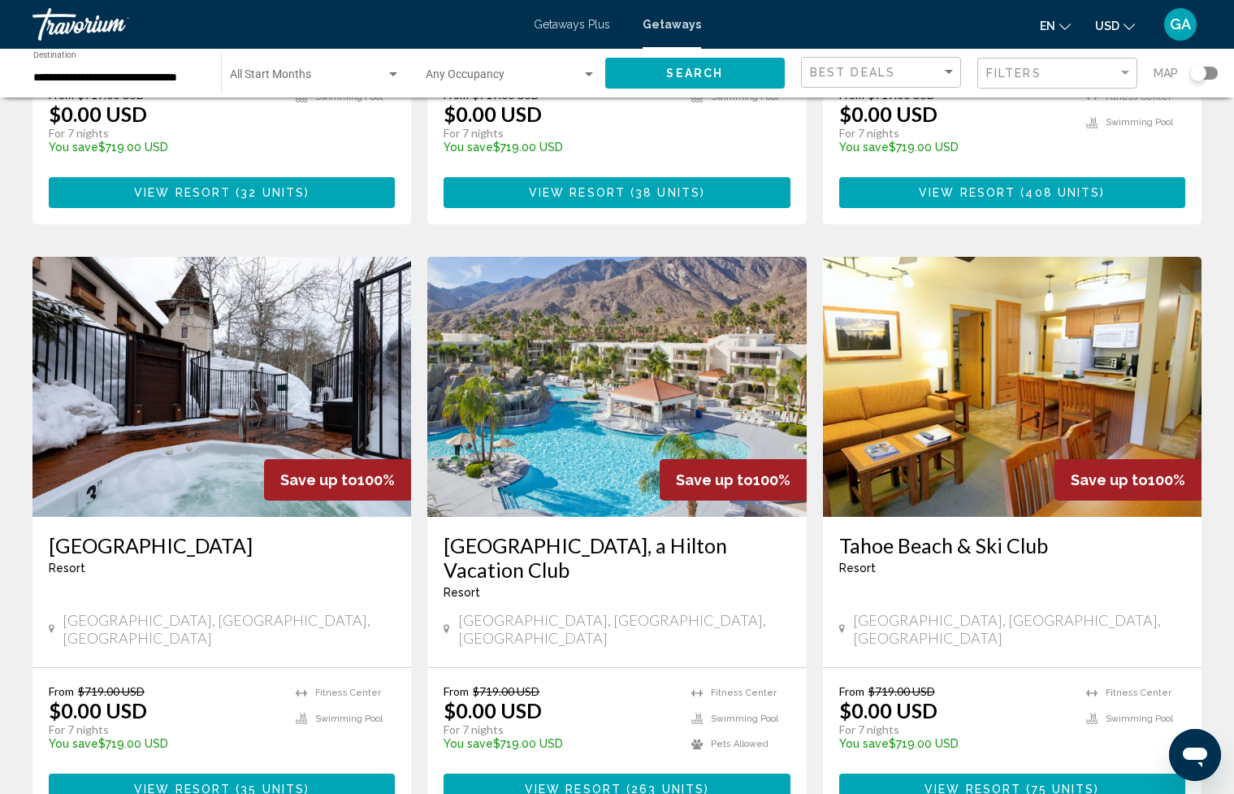
click at [575, 533] on h3 "[GEOGRAPHIC_DATA], a Hilton Vacation Club" at bounding box center [617, 557] width 346 height 49
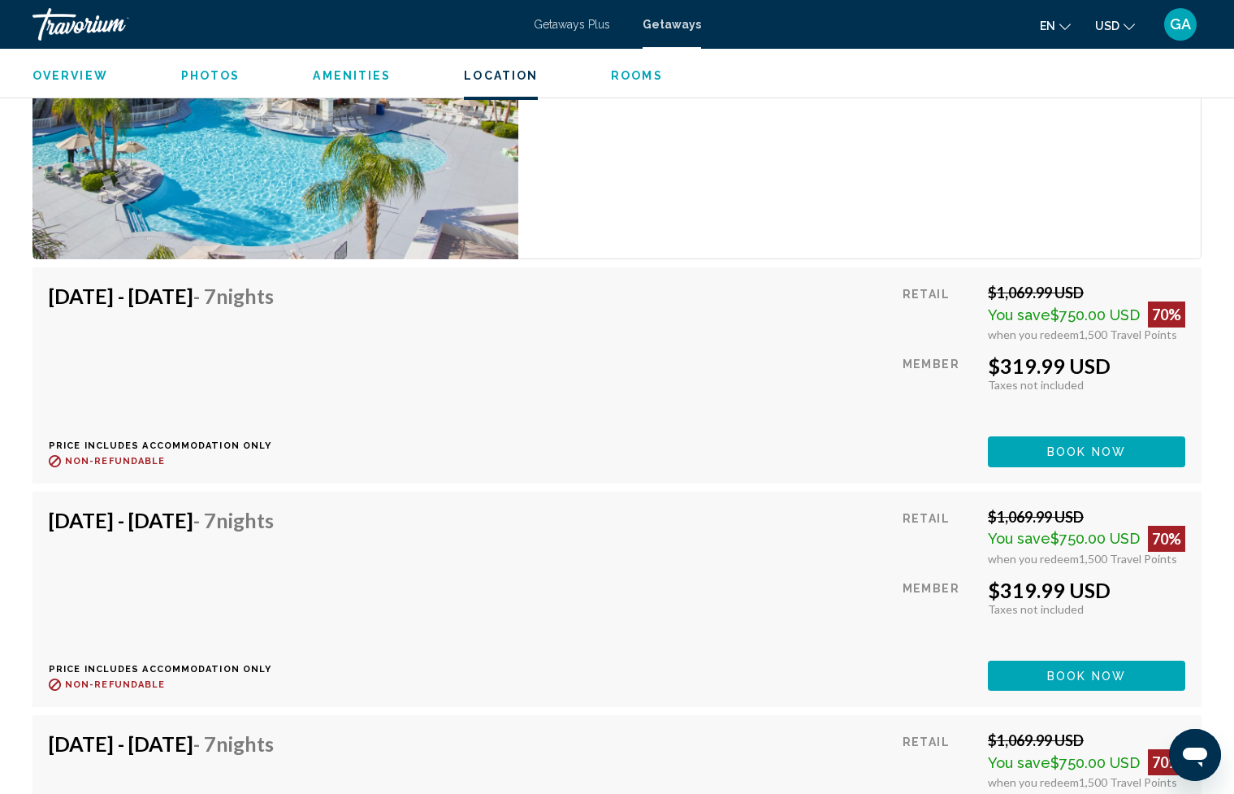
scroll to position [13167, 0]
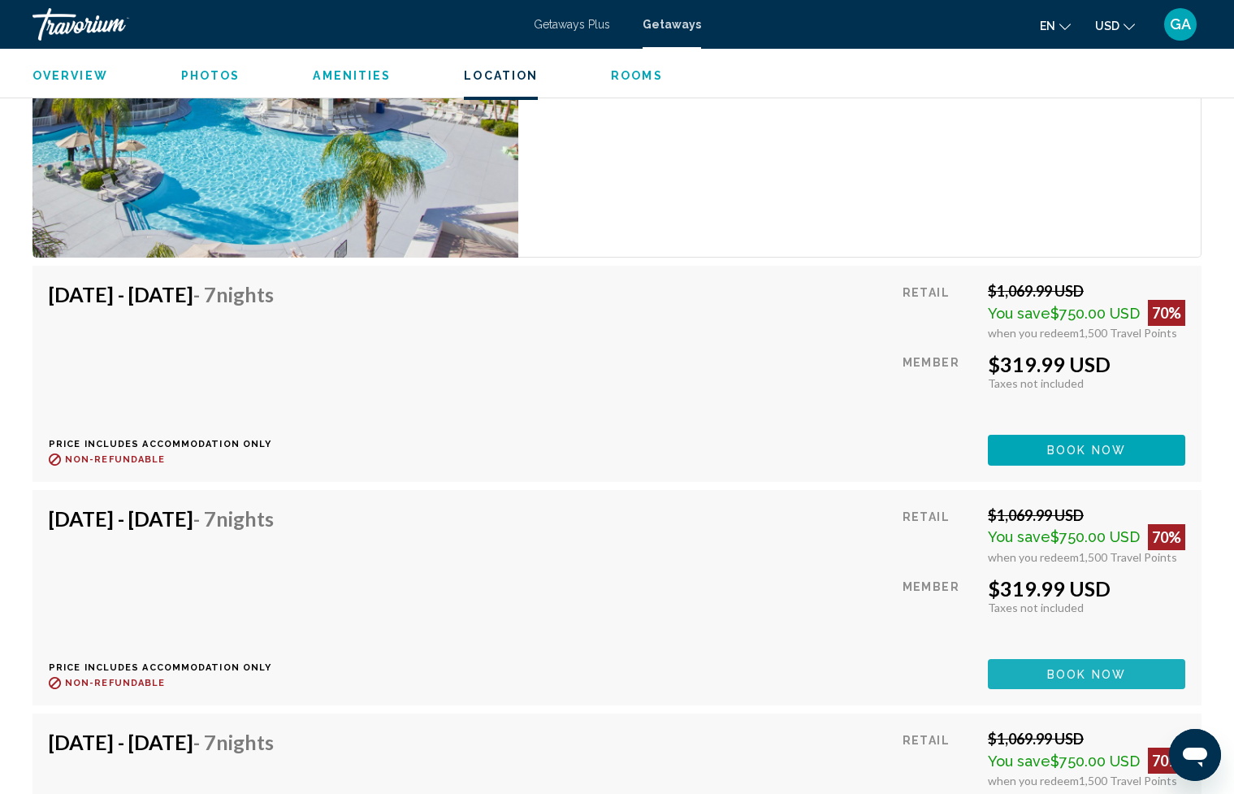
click at [1014, 678] on button "Book now" at bounding box center [1086, 674] width 197 height 30
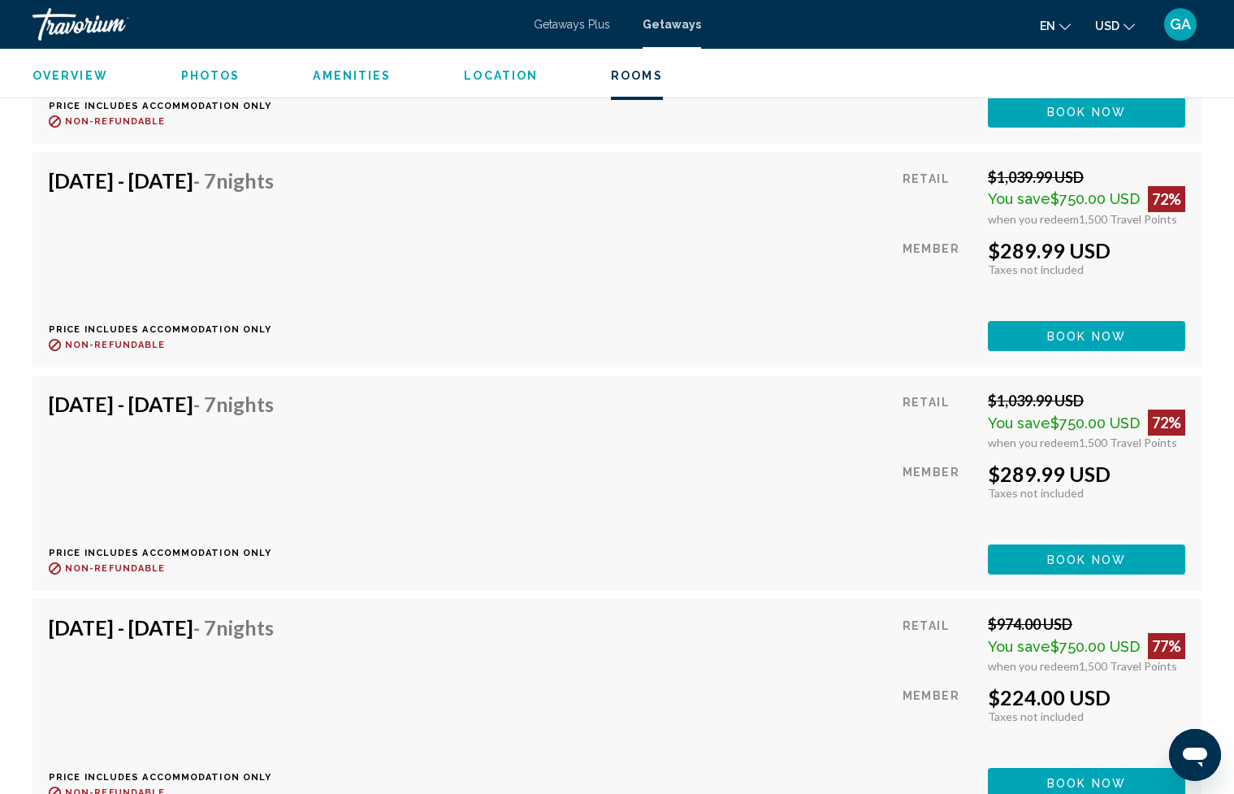
scroll to position [4417, 0]
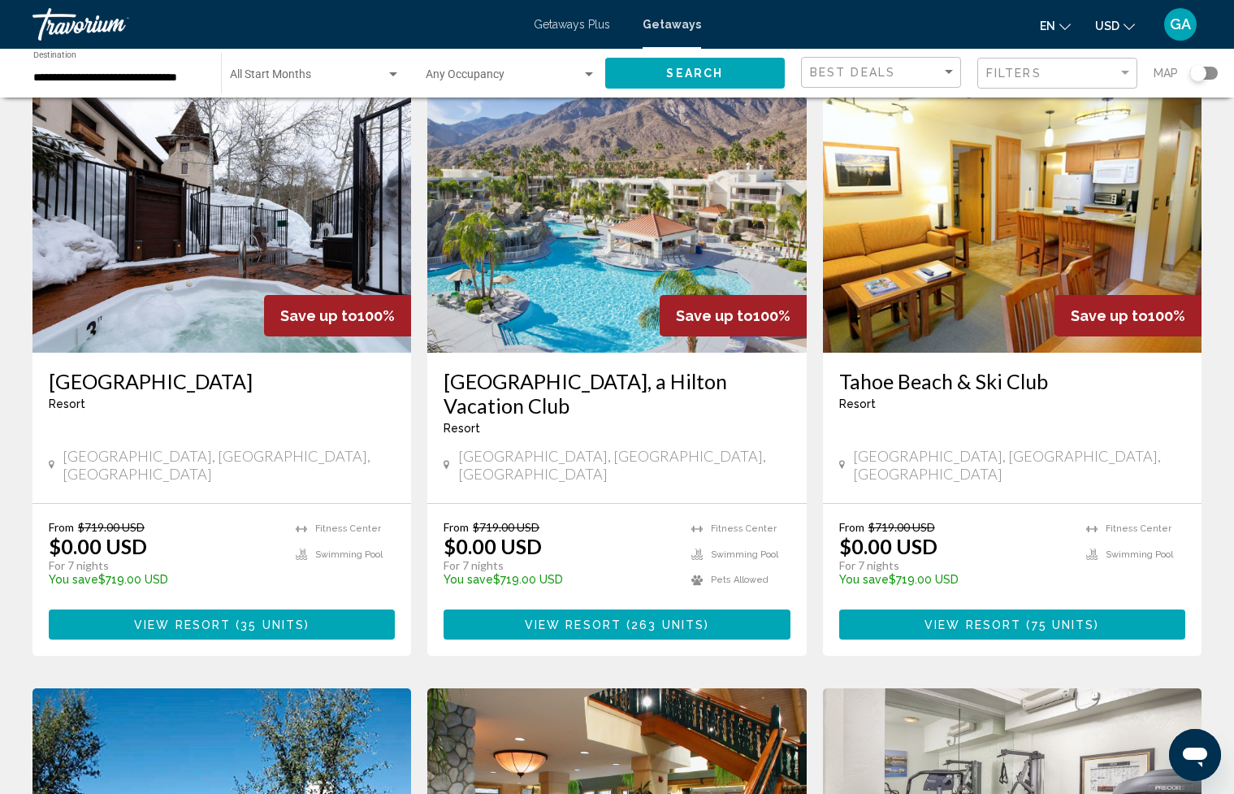
scroll to position [1247, 0]
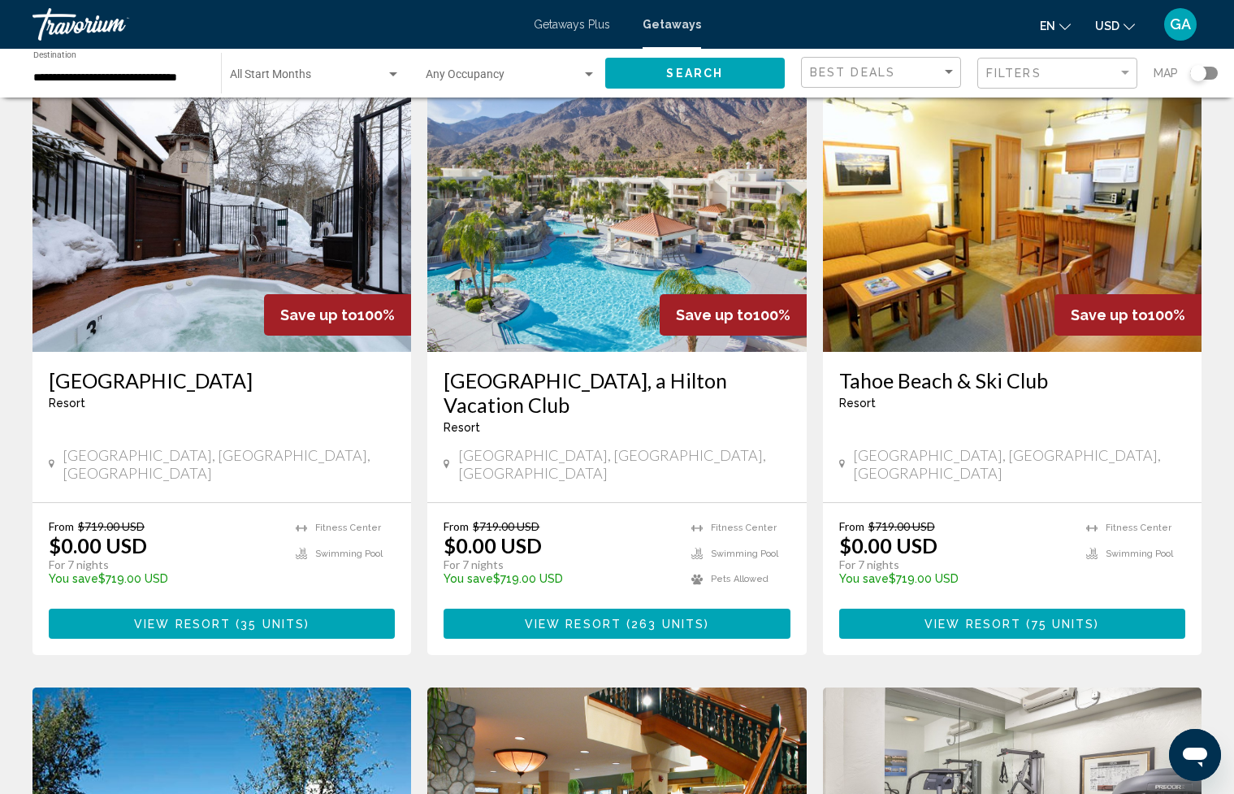
click at [991, 368] on h3 "Tahoe Beach & Ski Club" at bounding box center [1012, 380] width 346 height 24
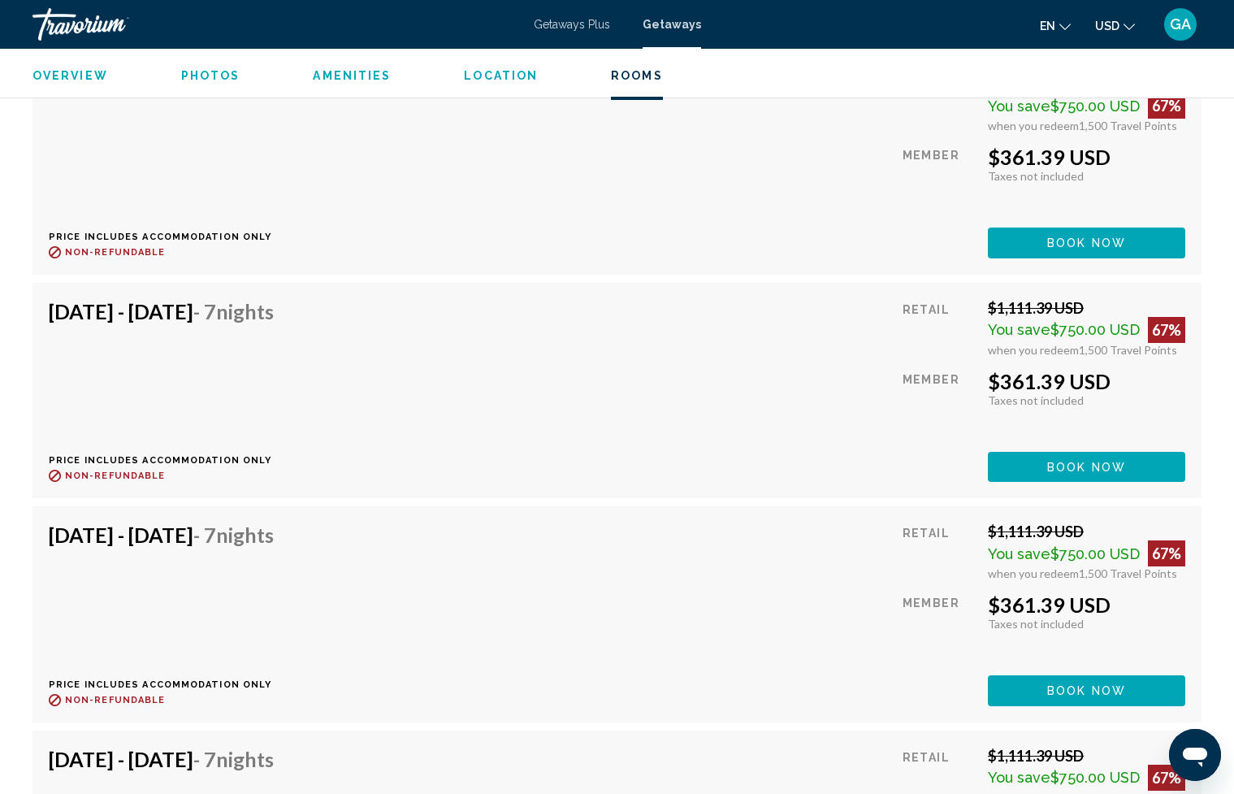
scroll to position [9716, 0]
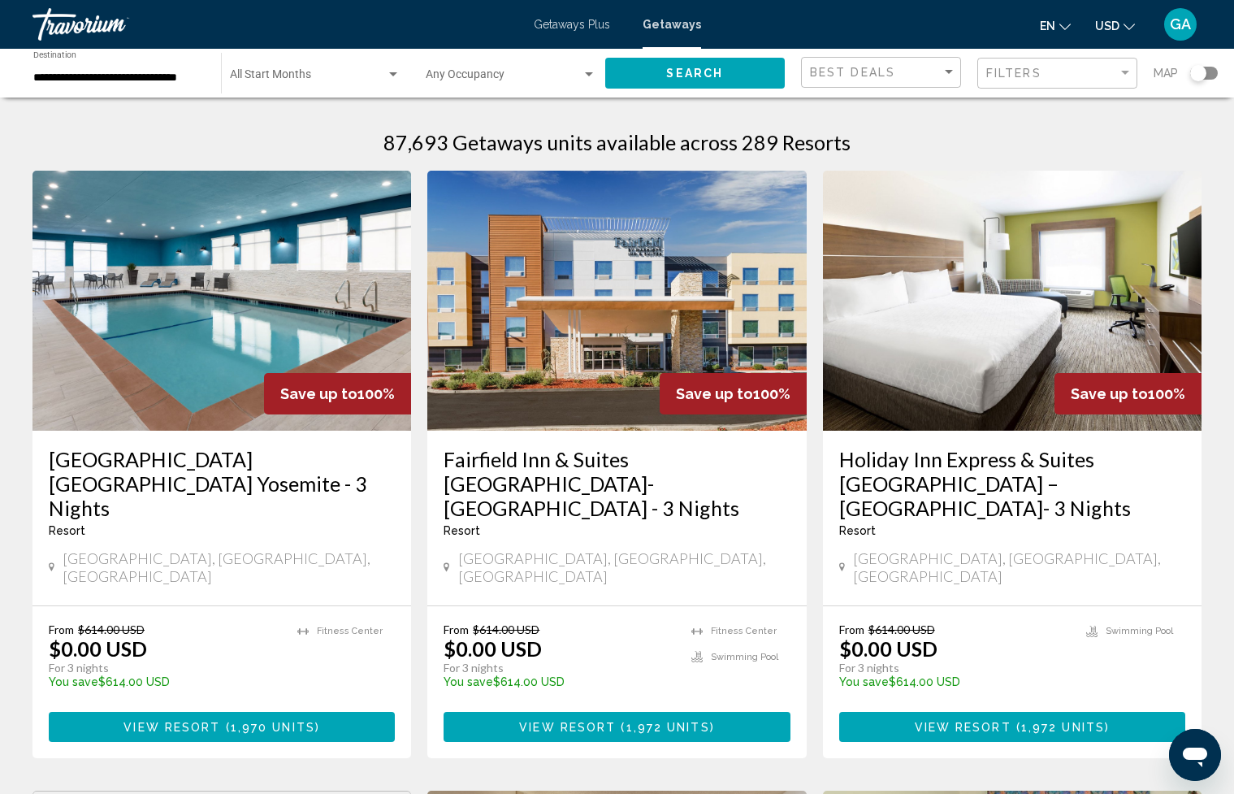
click at [167, 324] on img "Main content" at bounding box center [222, 301] width 379 height 260
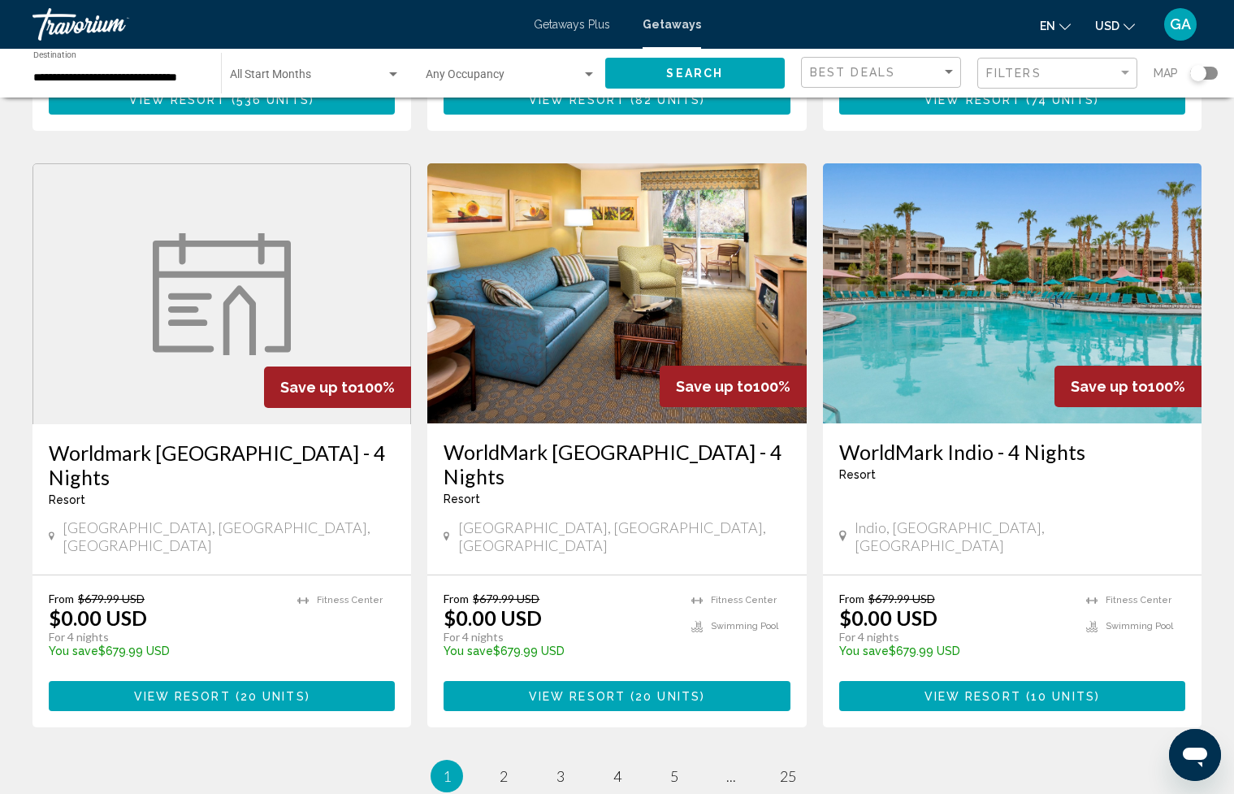
scroll to position [1845, 0]
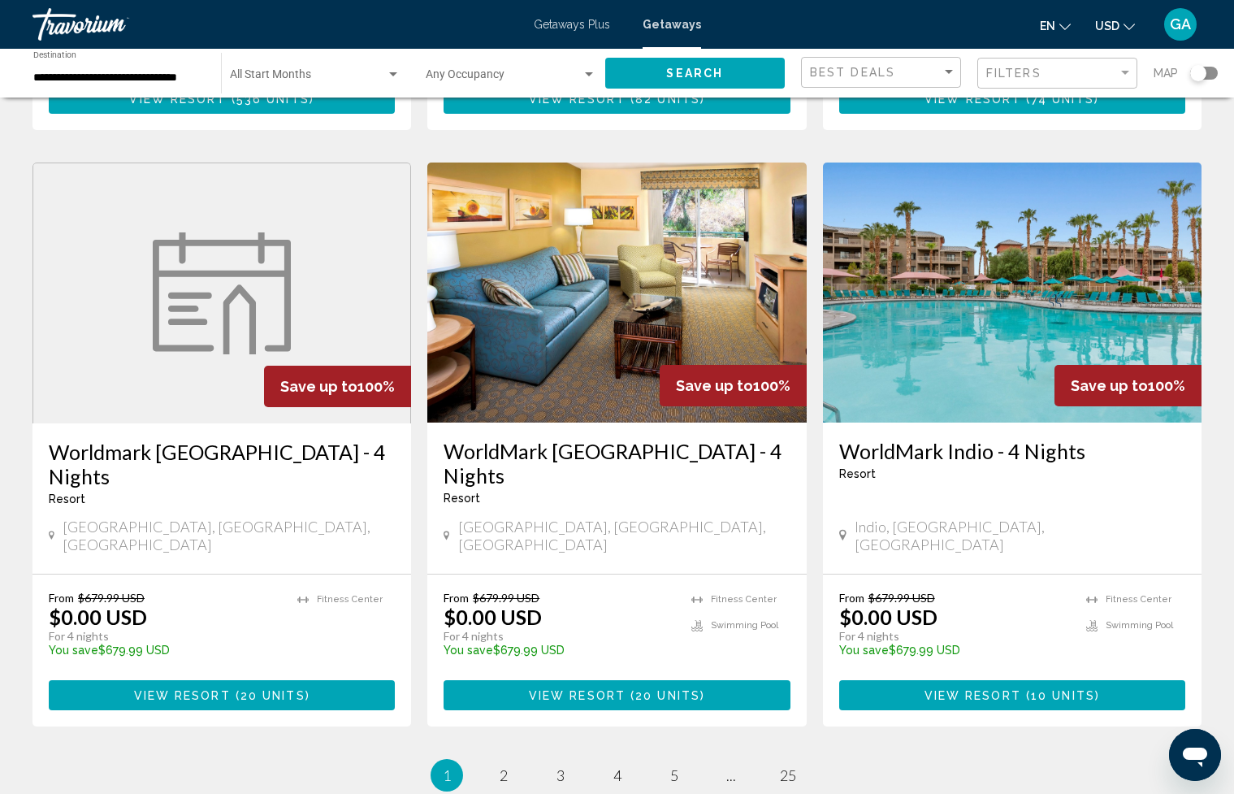
click at [606, 439] on h3 "WorldMark [GEOGRAPHIC_DATA] - 4 Nights" at bounding box center [617, 463] width 346 height 49
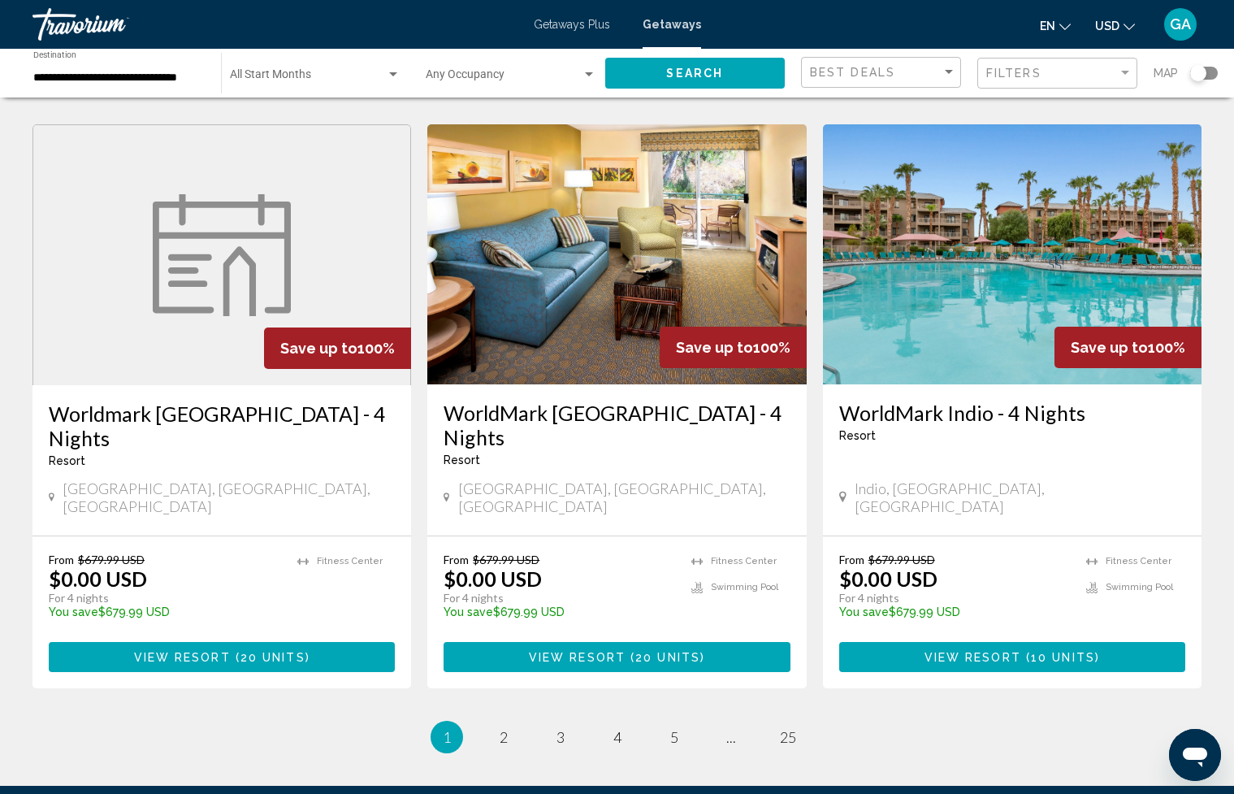
scroll to position [1954, 0]
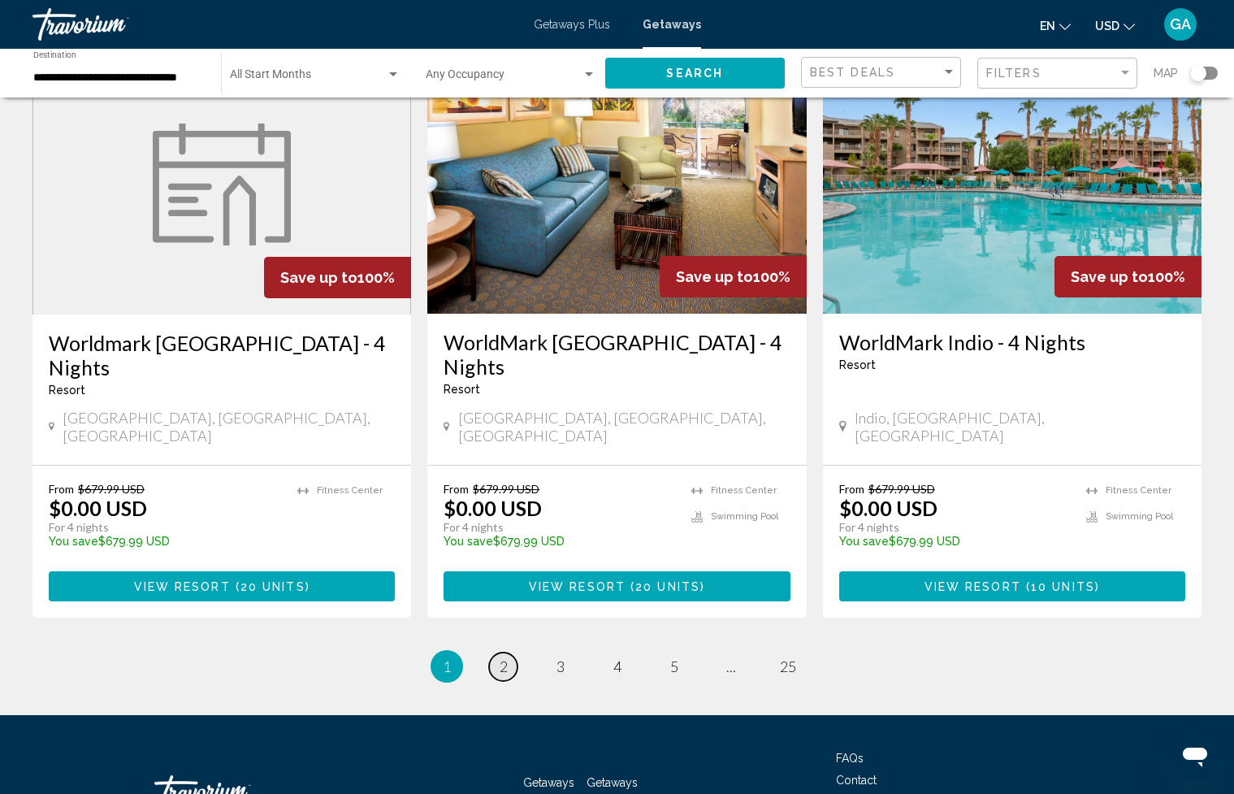
click at [497, 653] on link "page 2" at bounding box center [503, 667] width 28 height 28
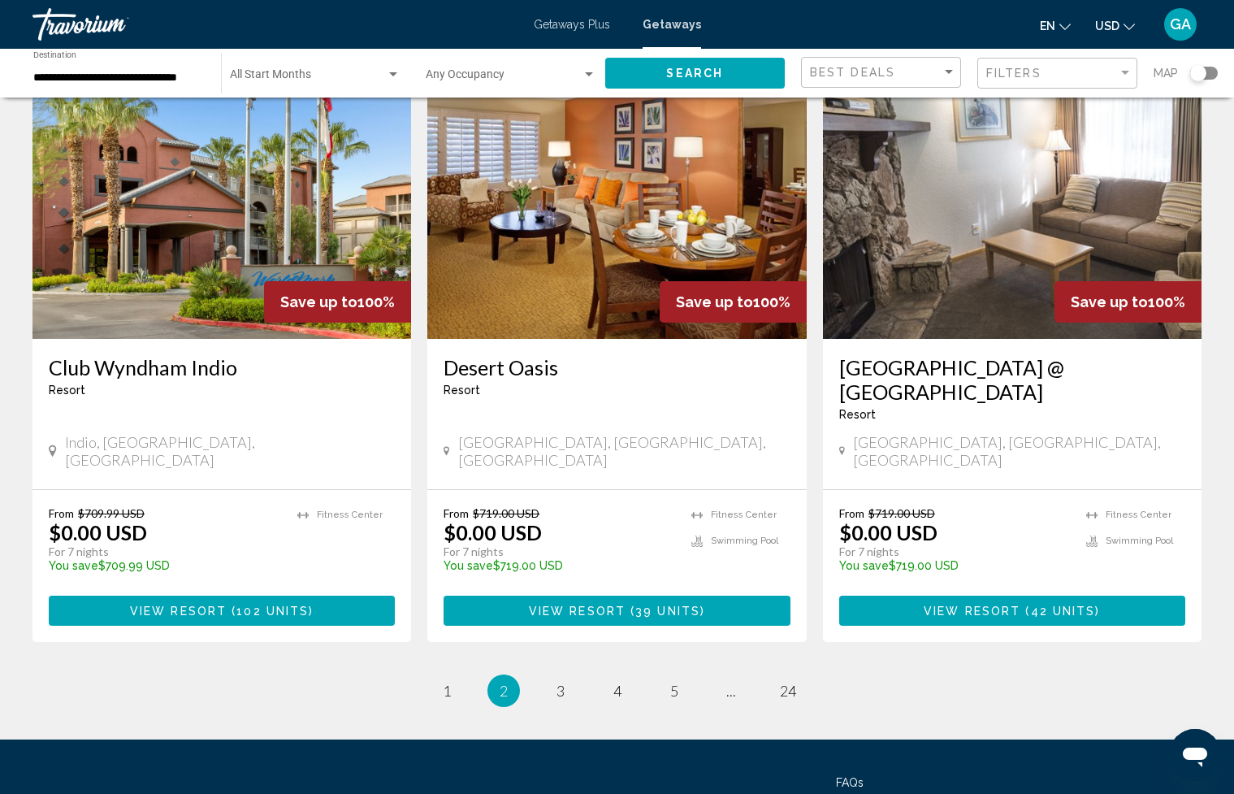
scroll to position [1929, 0]
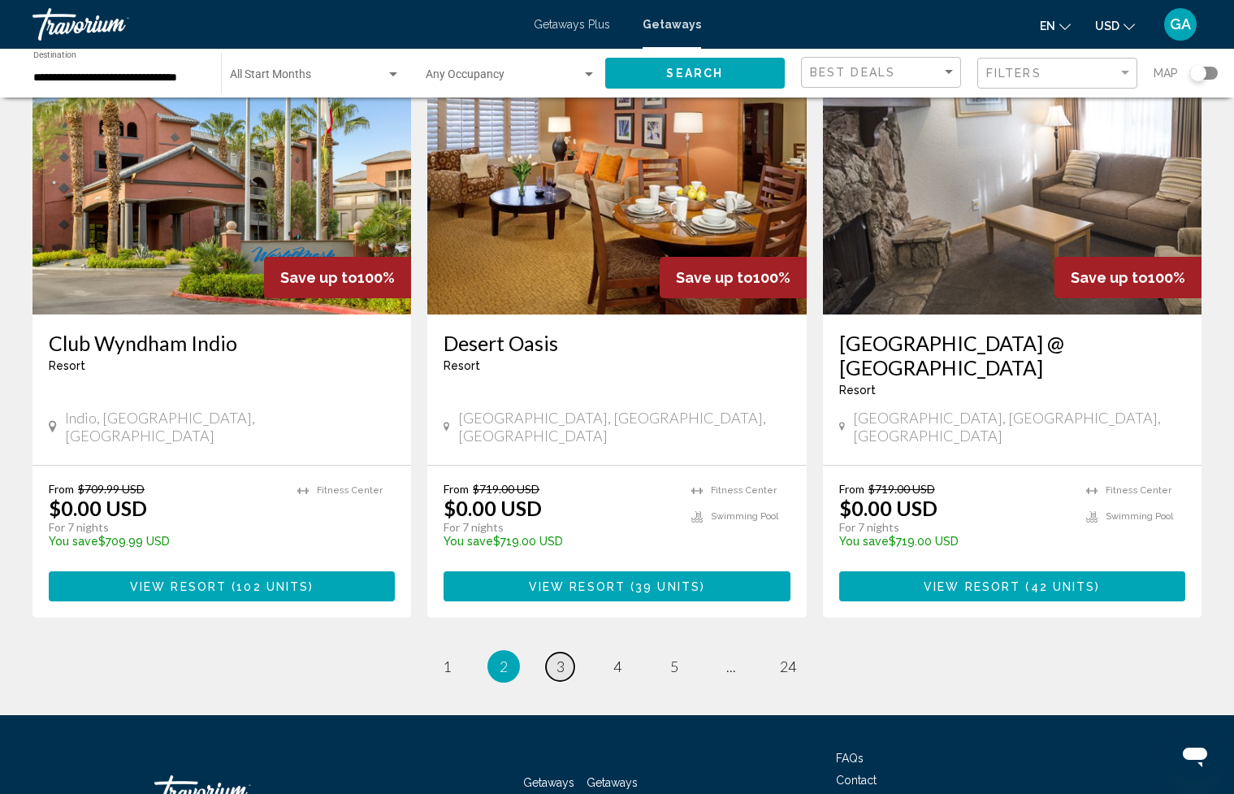
click at [554, 653] on link "page 3" at bounding box center [560, 667] width 28 height 28
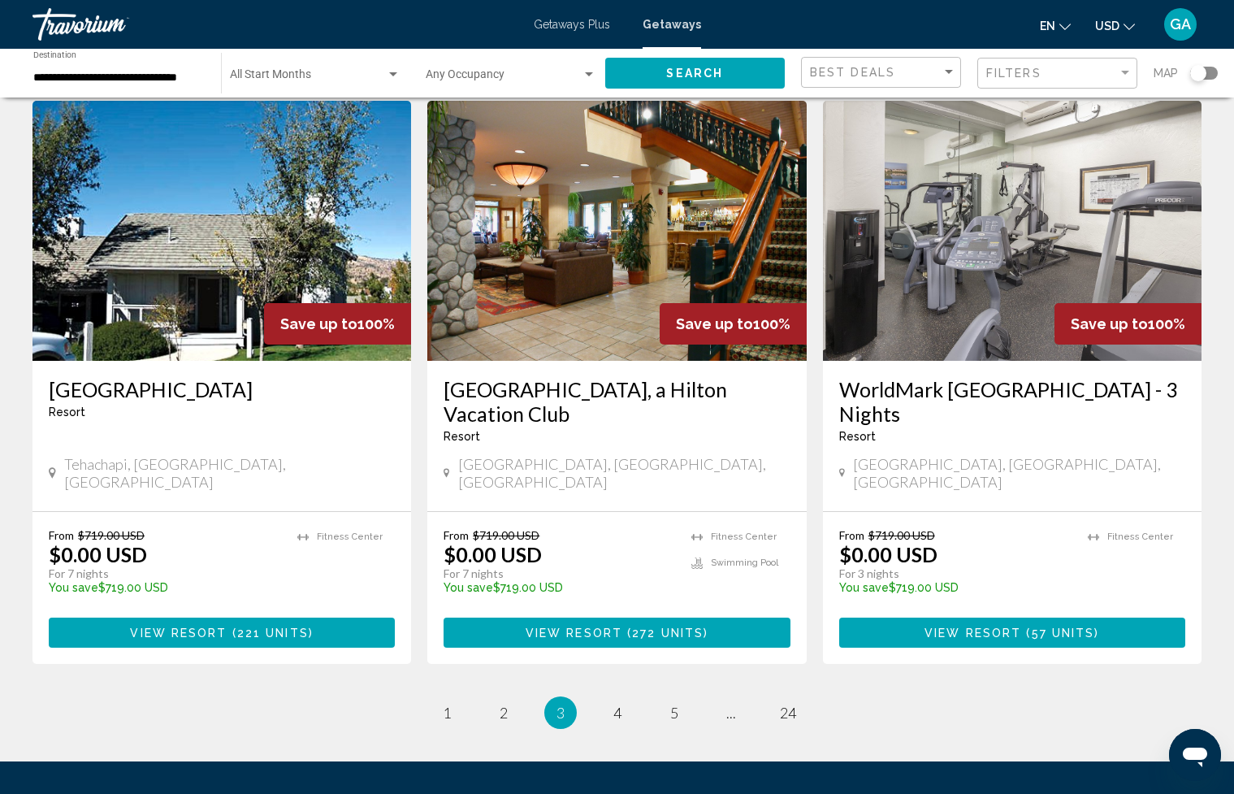
scroll to position [1880, 0]
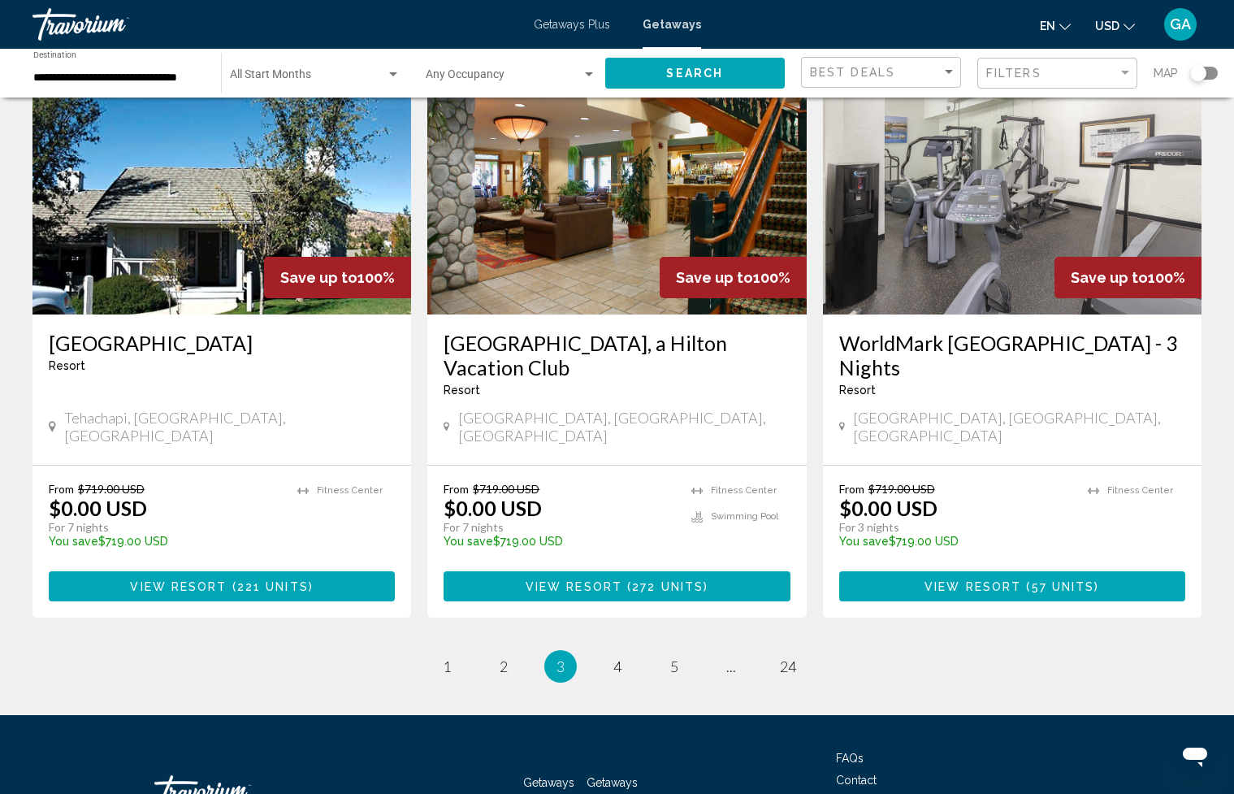
click at [622, 331] on h3 "[GEOGRAPHIC_DATA], a Hilton Vacation Club" at bounding box center [617, 355] width 346 height 49
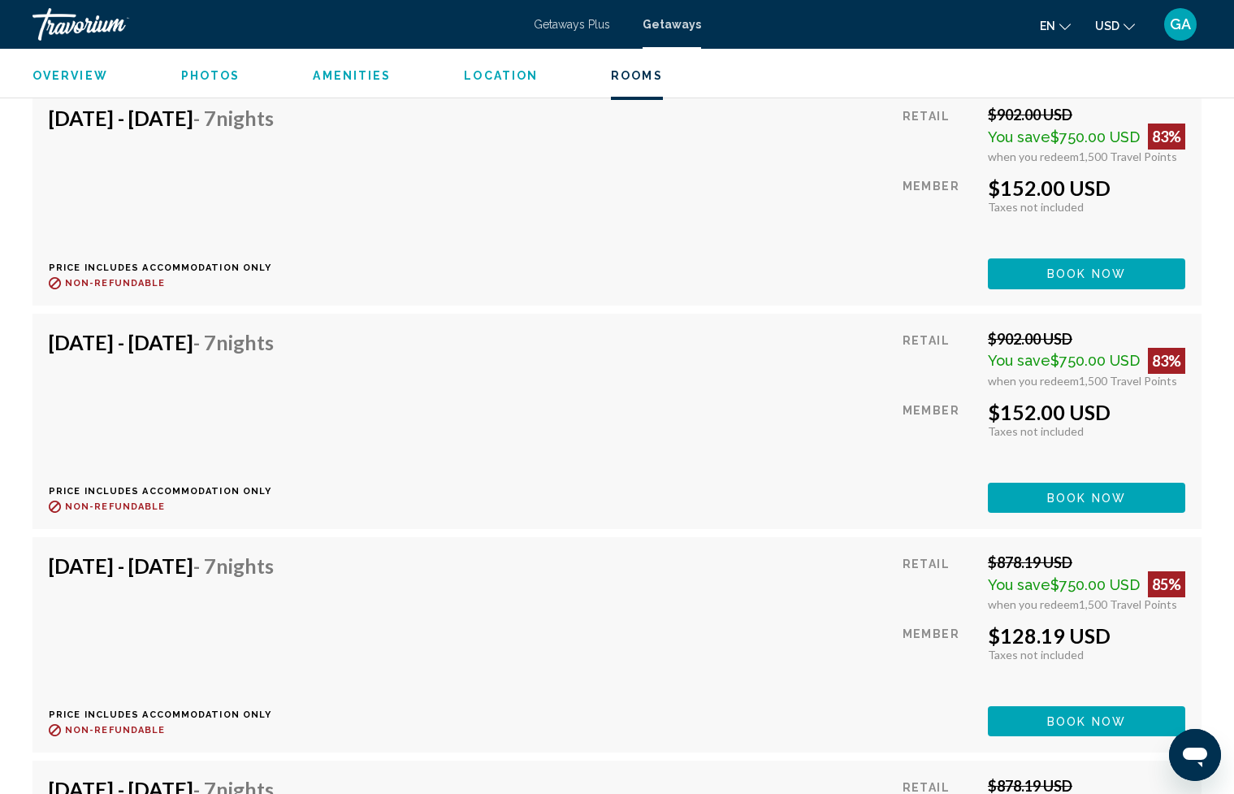
scroll to position [27210, 0]
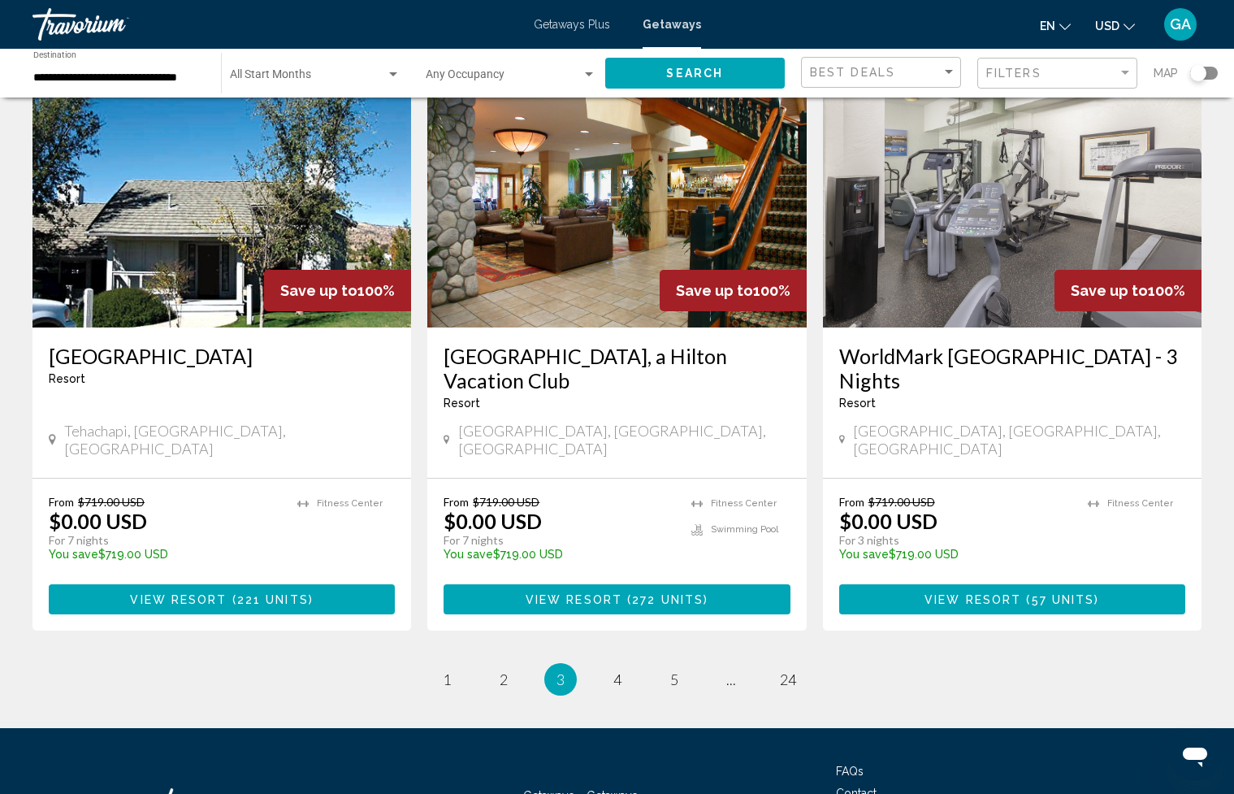
scroll to position [1880, 0]
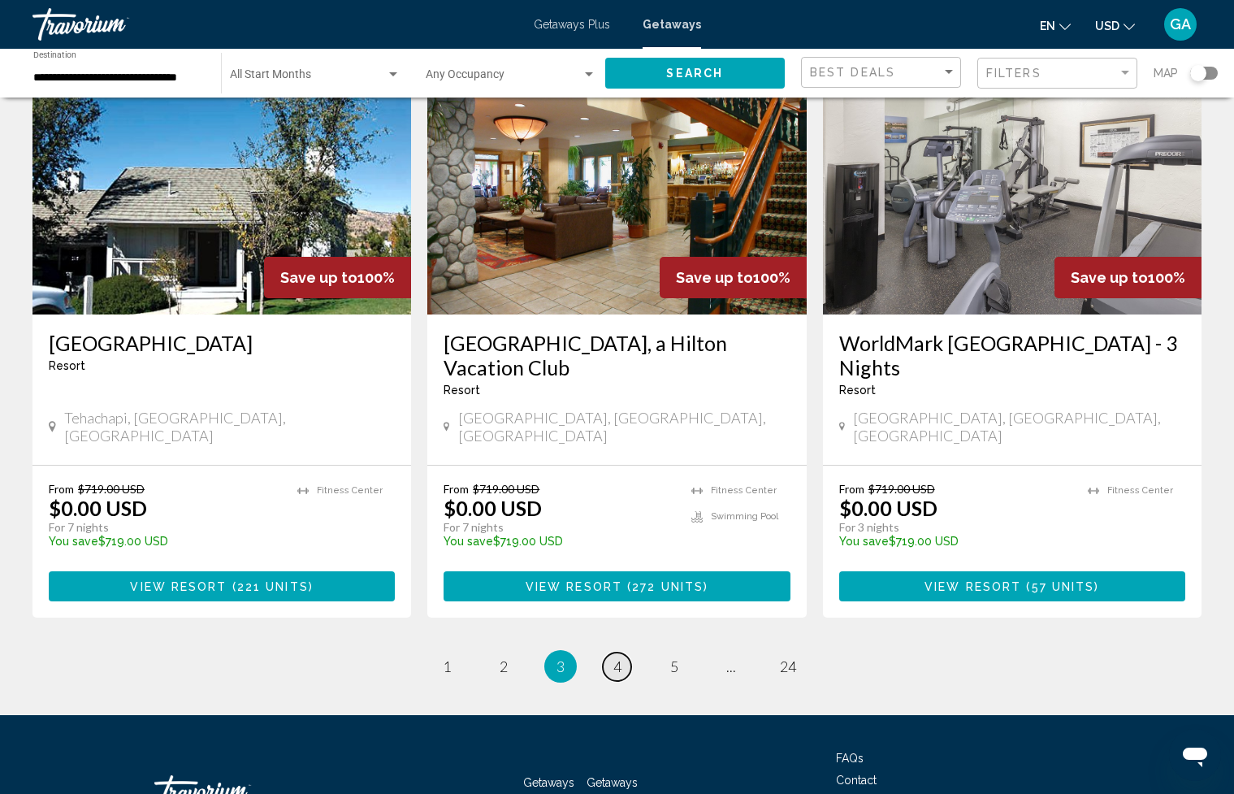
click at [615, 657] on span "4" at bounding box center [618, 666] width 8 height 18
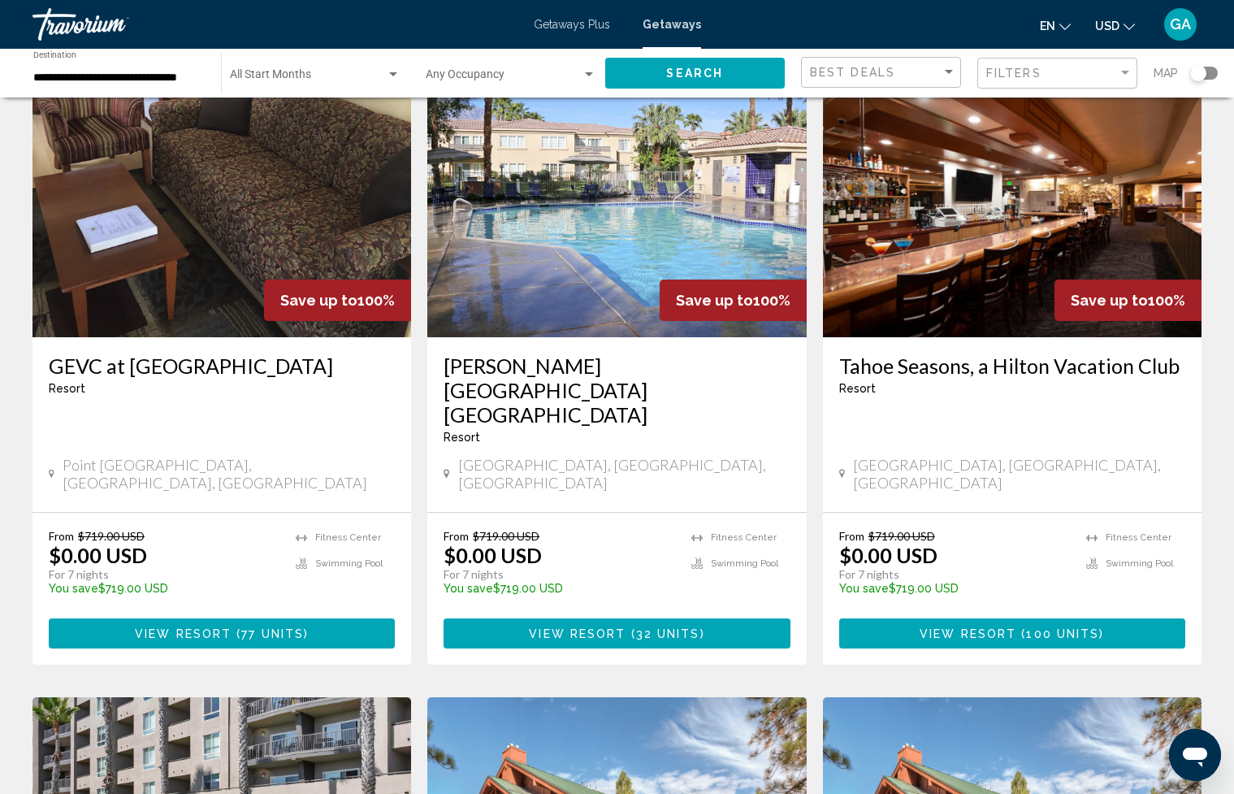
scroll to position [90, 0]
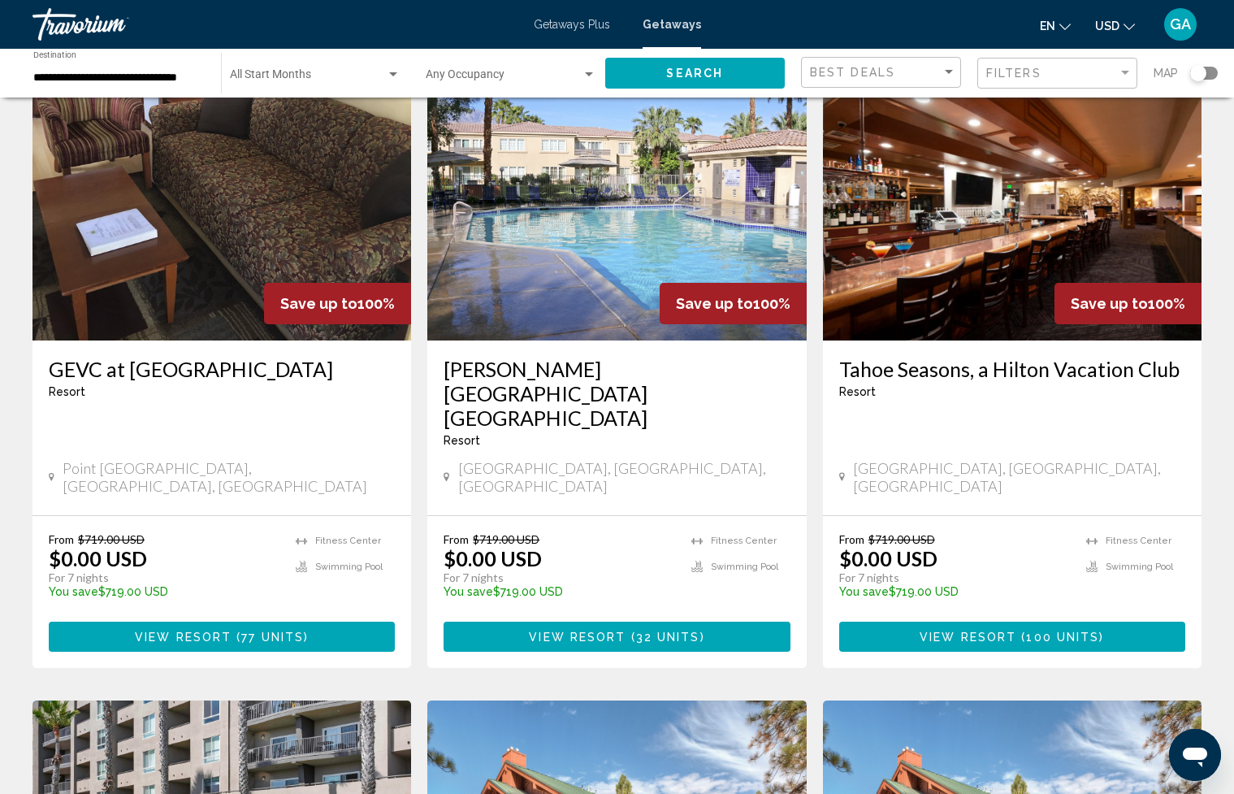
click at [992, 374] on h3 "Tahoe Seasons, a Hilton Vacation Club" at bounding box center [1012, 369] width 346 height 24
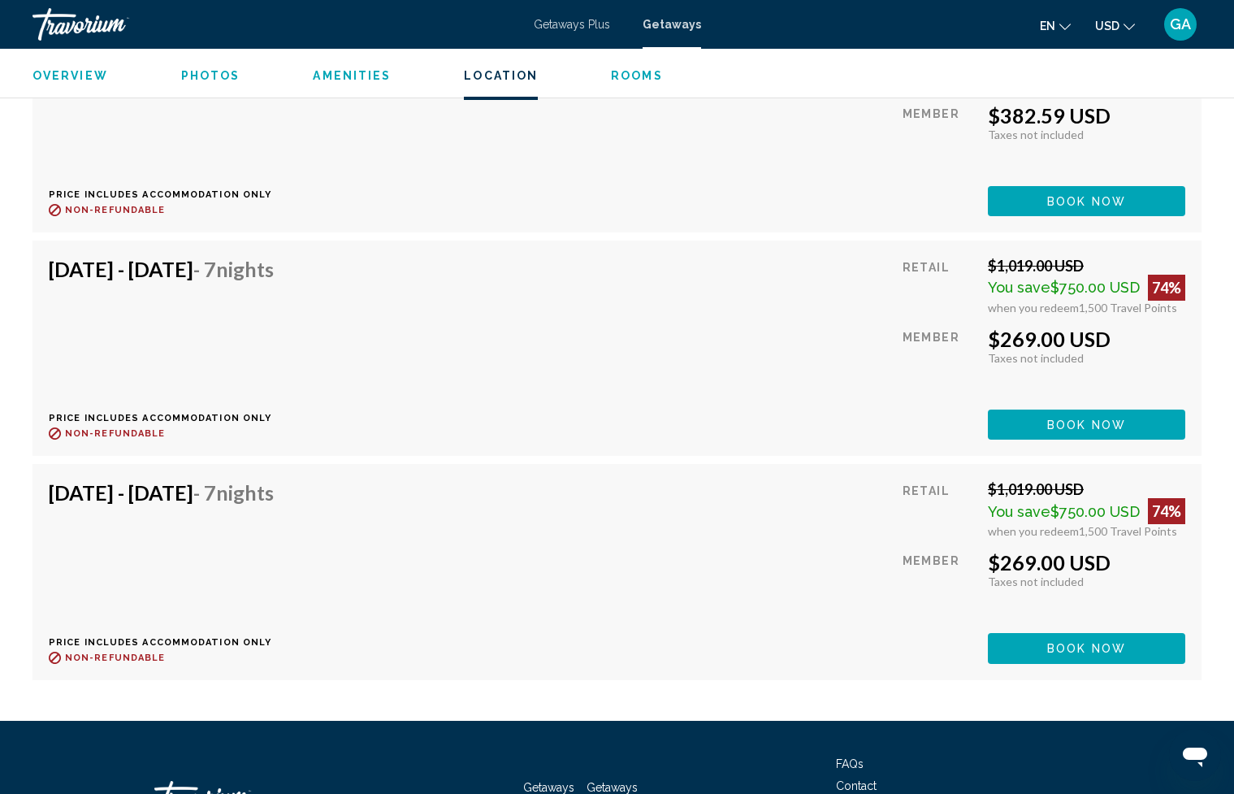
scroll to position [12287, 0]
